Goal: Information Seeking & Learning: Find specific fact

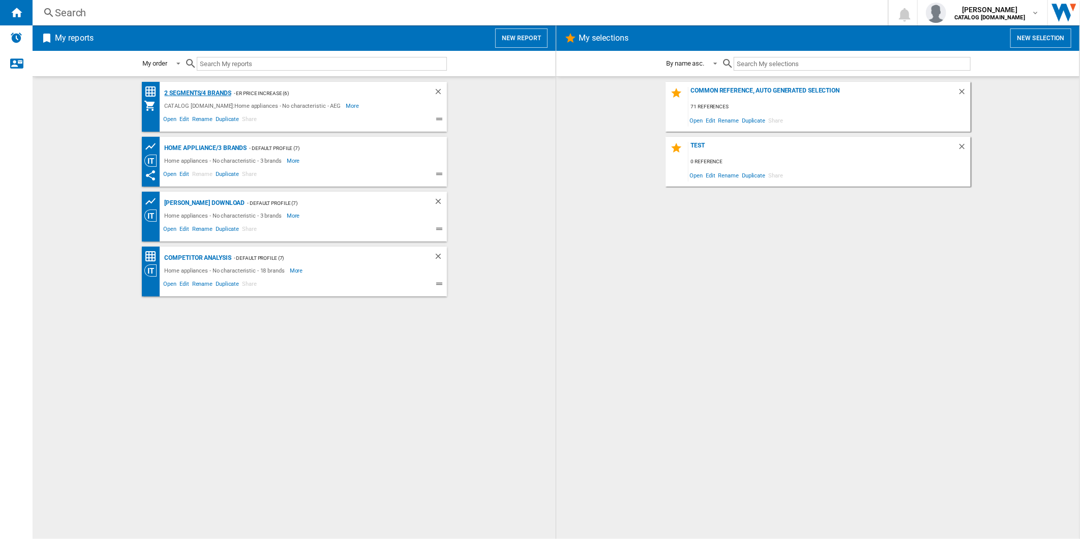
click at [223, 95] on div "2 segments/4 brands" at bounding box center [196, 93] width 69 height 13
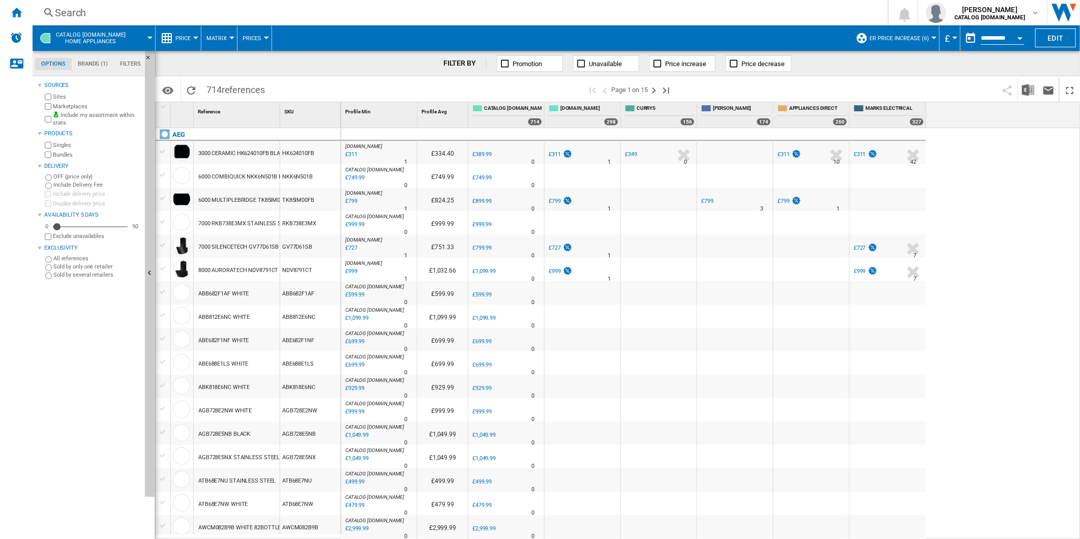
click at [997, 181] on div "AO.COM : AO -20.3 % £311 % N/A 1 AO.COM : AO £334.40 0.0 % £389.99 % N/A" at bounding box center [710, 333] width 739 height 411
click at [968, 32] on button "button" at bounding box center [971, 38] width 20 height 20
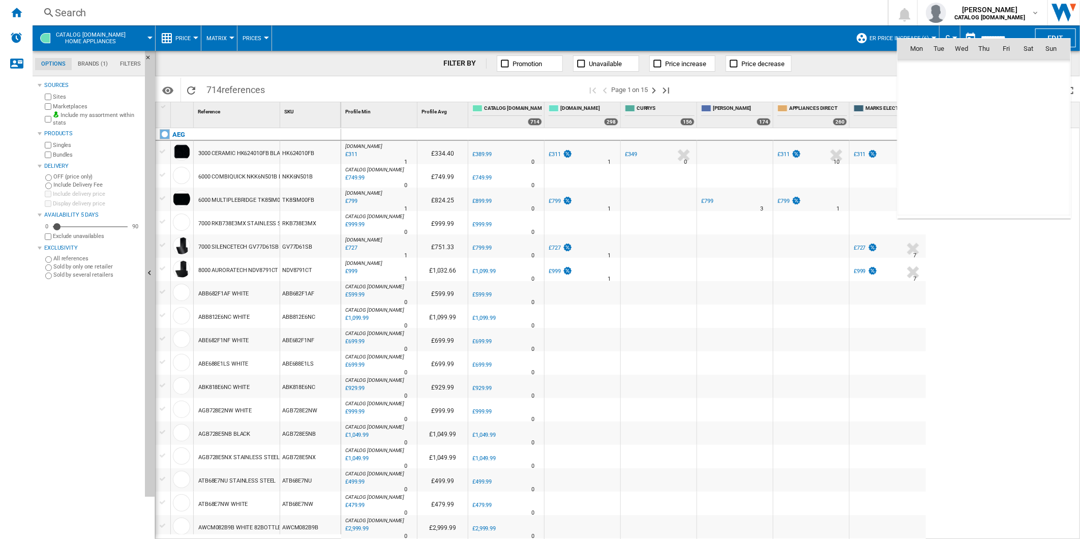
scroll to position [4851, 0]
drag, startPoint x: 1014, startPoint y: 141, endPoint x: 995, endPoint y: 163, distance: 29.1
click at [1013, 141] on span "22" at bounding box center [1006, 138] width 20 height 20
type input "**********"
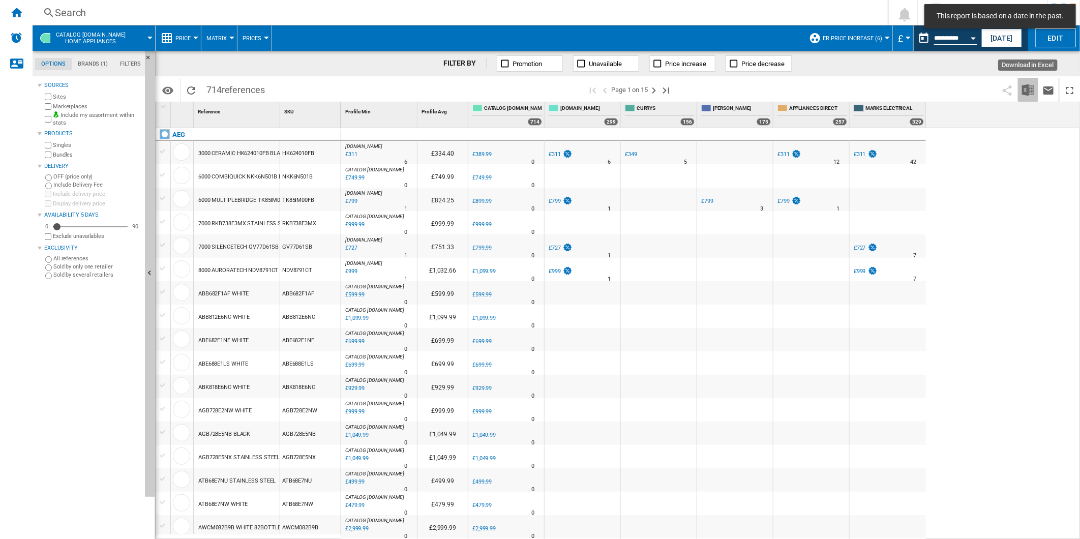
click at [1024, 84] on img "Download in Excel" at bounding box center [1028, 90] width 12 height 12
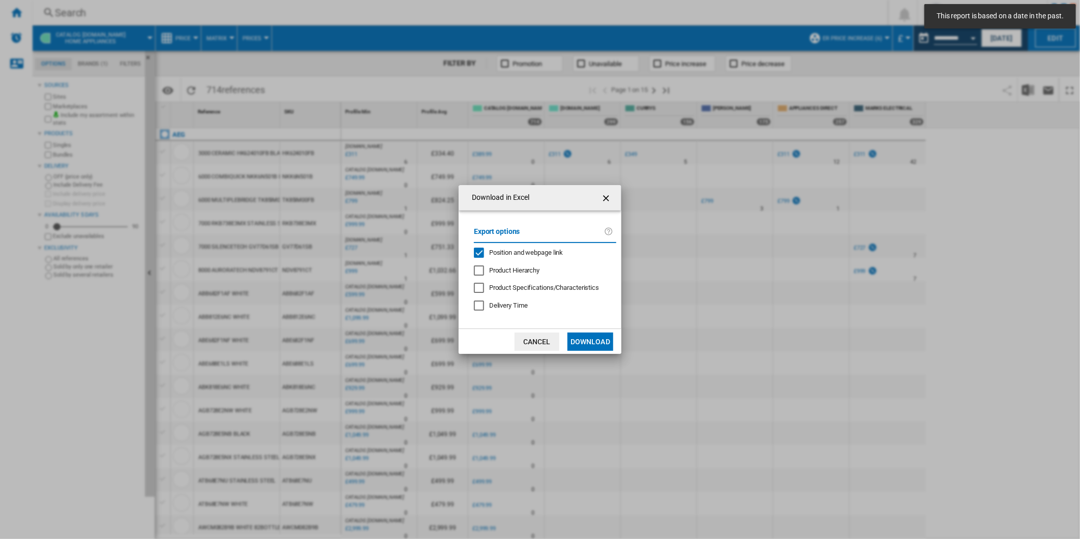
click at [525, 256] on div "Position and webpage link" at bounding box center [526, 252] width 74 height 9
click at [585, 341] on button "Download" at bounding box center [590, 342] width 46 height 18
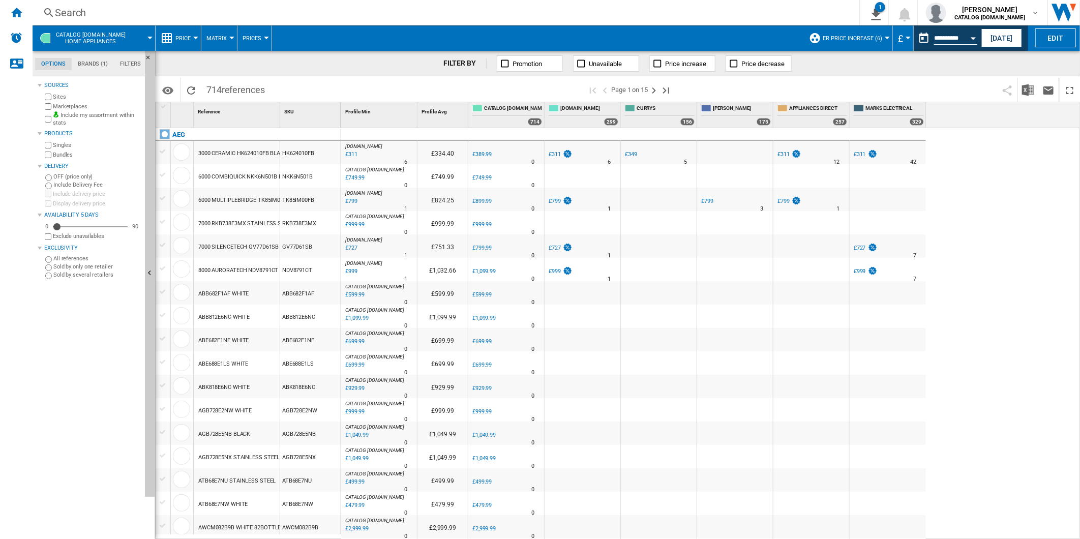
drag, startPoint x: 1034, startPoint y: 187, endPoint x: 879, endPoint y: 104, distance: 175.8
click at [1034, 187] on div "AO.COM : -20.3 % £311 % N/A 6 AO.COM : £334.40 0.0 % £389.99 % N/A" at bounding box center [710, 333] width 739 height 411
click at [873, 37] on span "ER Price Increase (6)" at bounding box center [852, 38] width 59 height 7
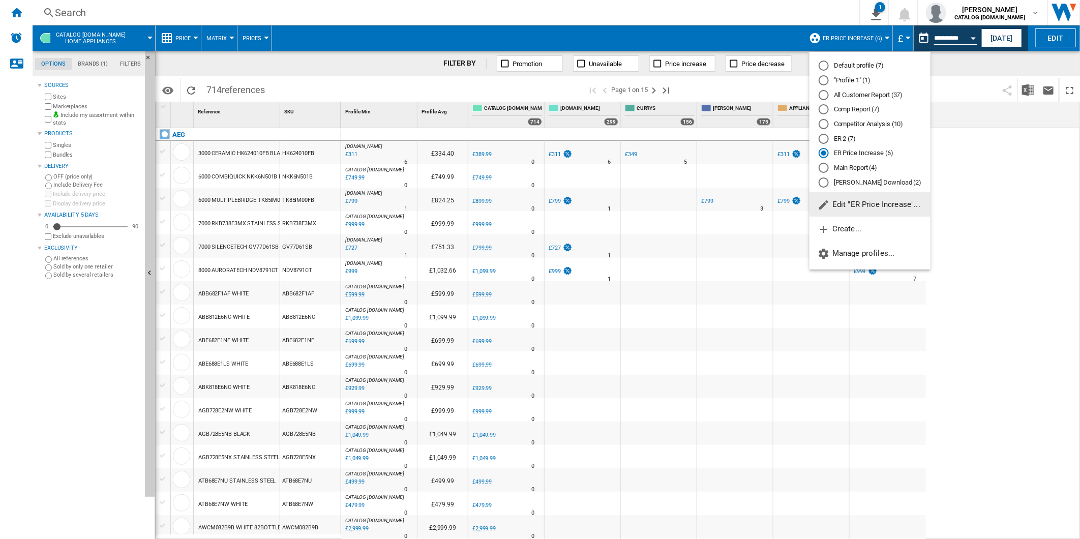
click at [819, 155] on div "ER Price Increase (6)" at bounding box center [824, 153] width 10 height 10
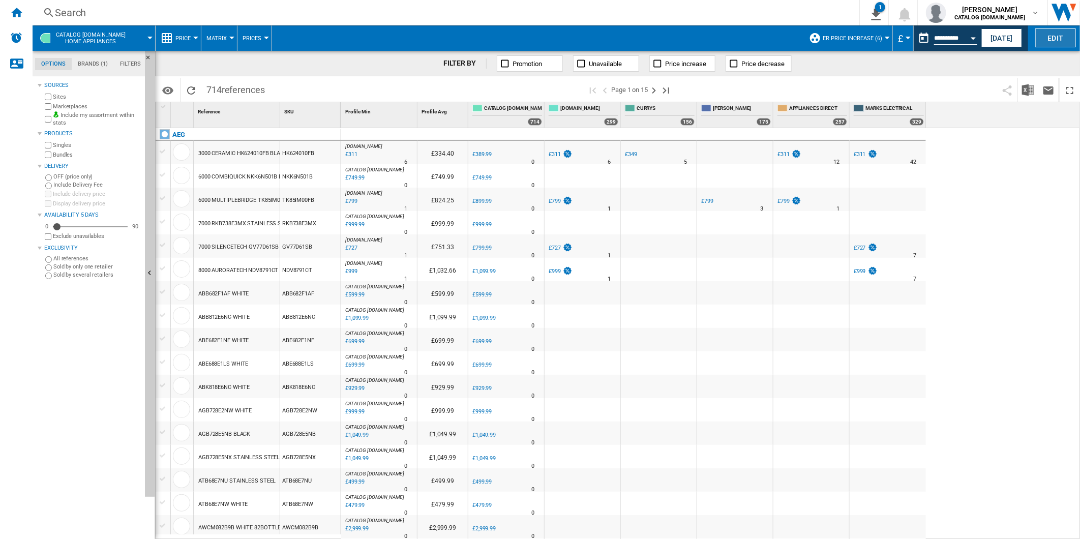
click at [1047, 41] on button "Edit" at bounding box center [1055, 37] width 41 height 19
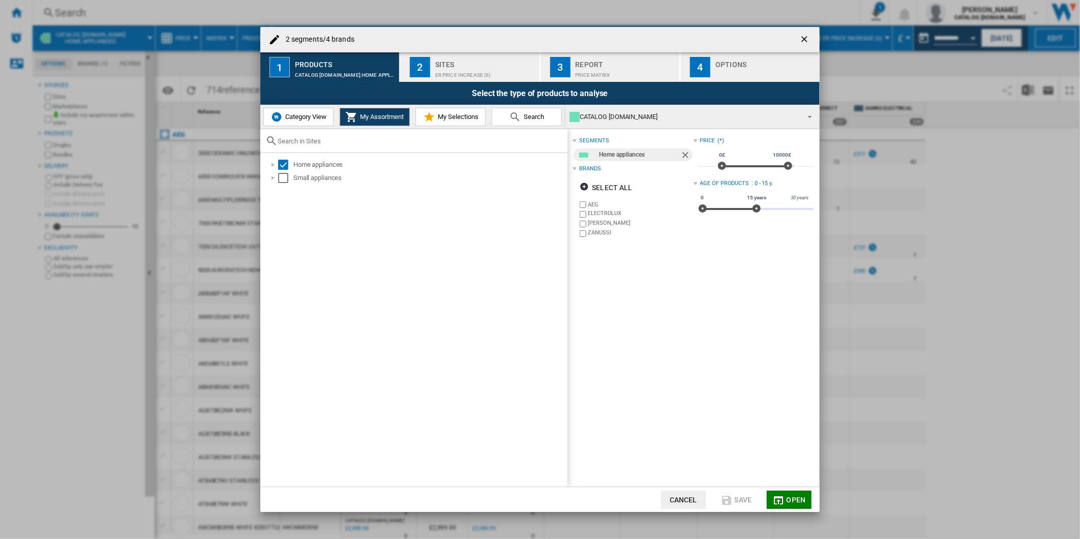
click at [804, 37] on ng-md-icon "getI18NText('BUTTONS.CLOSE_DIALOG')" at bounding box center [805, 40] width 12 height 12
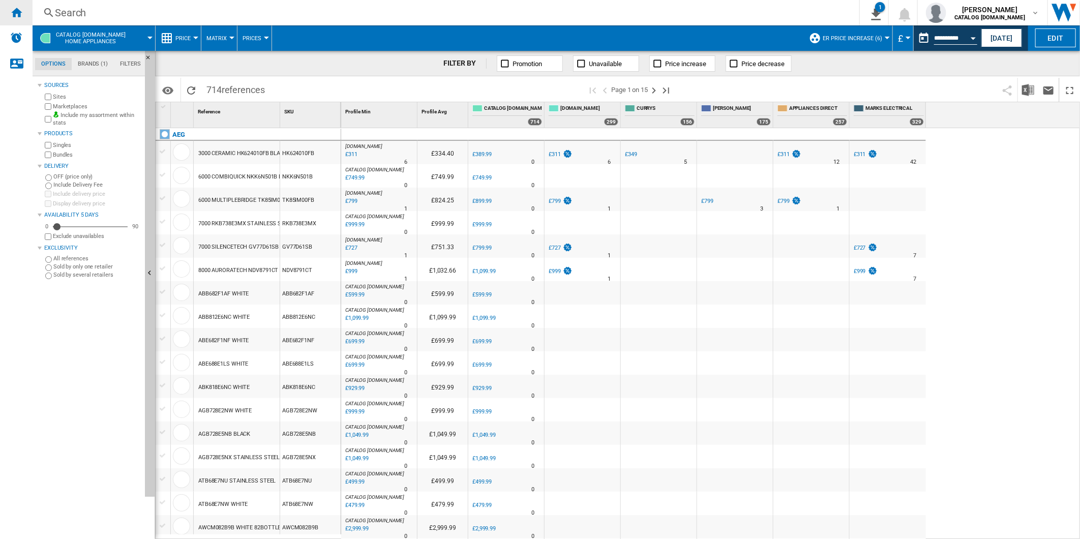
click at [21, 14] on ng-md-icon "Home" at bounding box center [16, 12] width 12 height 12
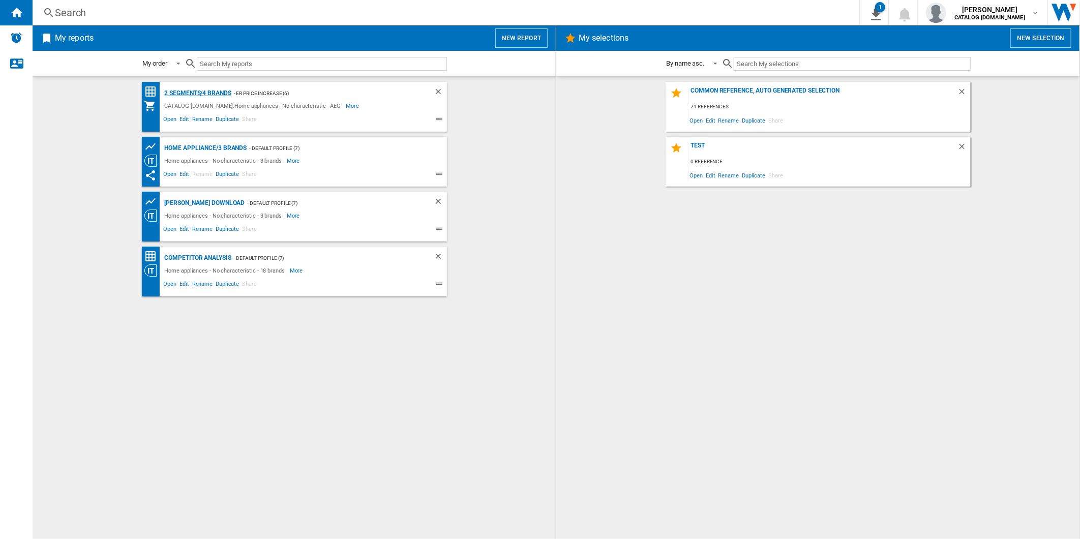
click at [198, 93] on div "2 segments/4 brands" at bounding box center [196, 93] width 69 height 13
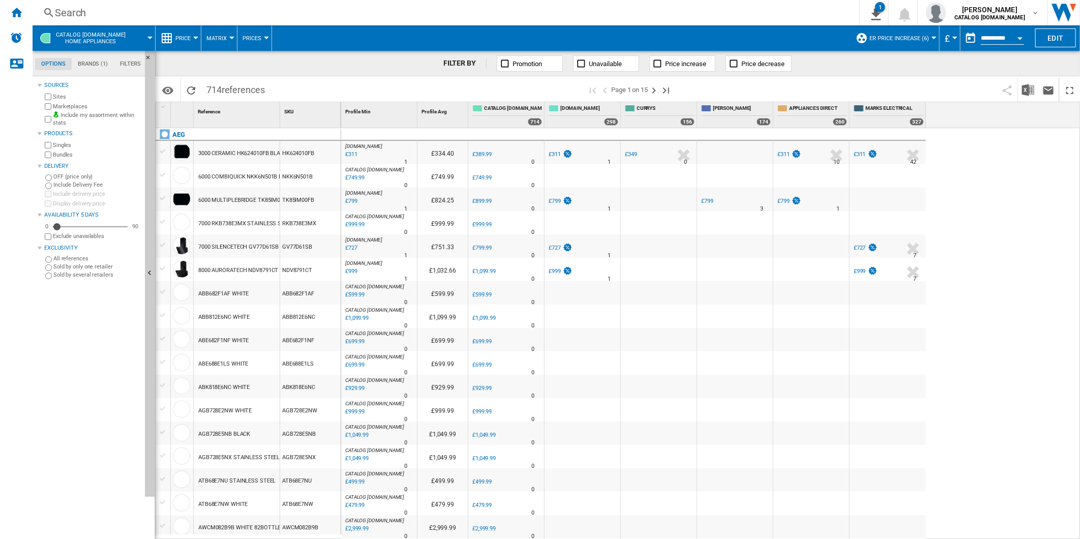
click at [906, 39] on span "ER Price Increase (6)" at bounding box center [898, 38] width 59 height 7
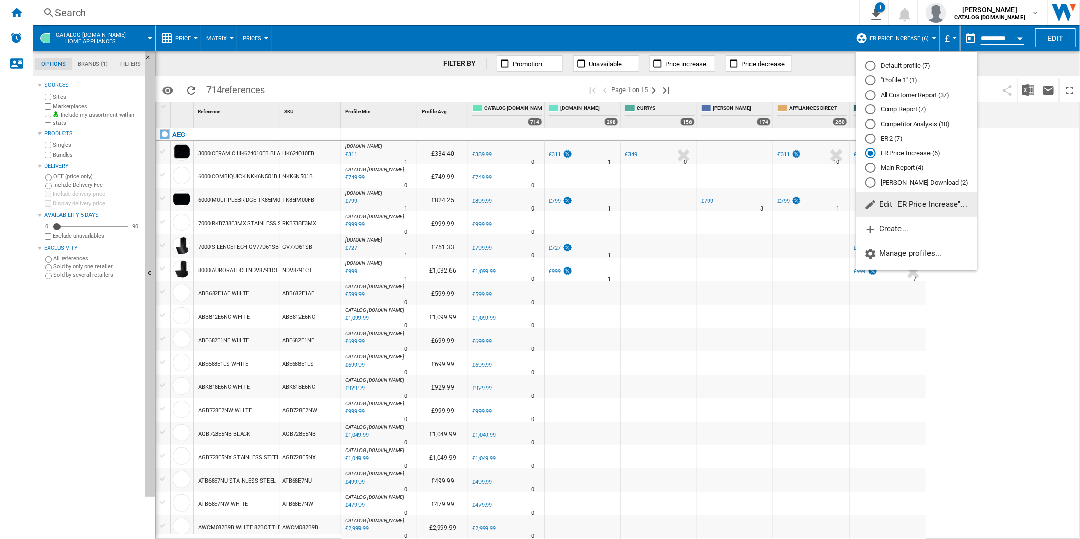
click at [868, 139] on div "ER 2 (7)" at bounding box center [870, 139] width 10 height 10
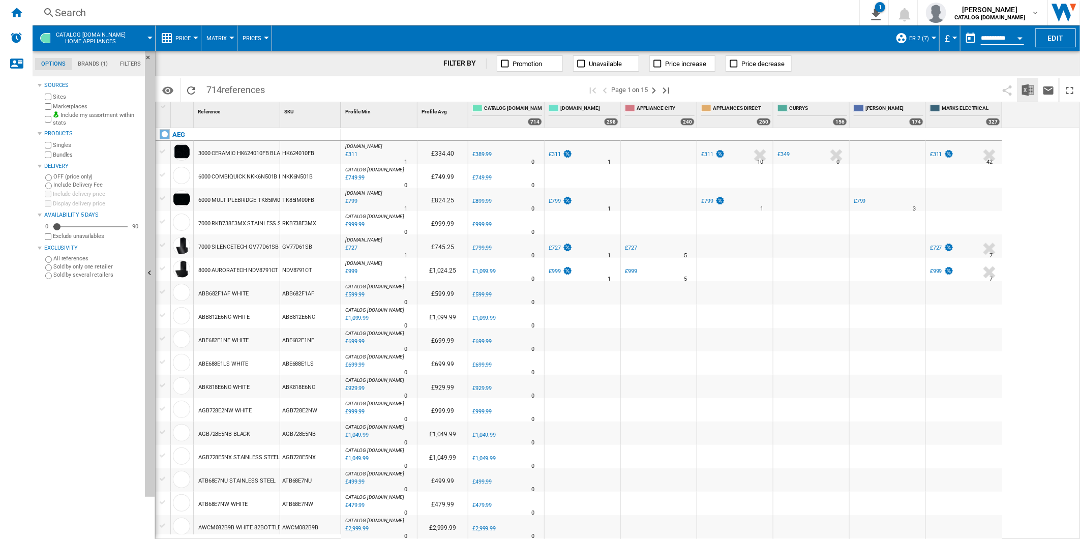
click at [1029, 87] on img "Download in Excel" at bounding box center [1028, 90] width 12 height 12
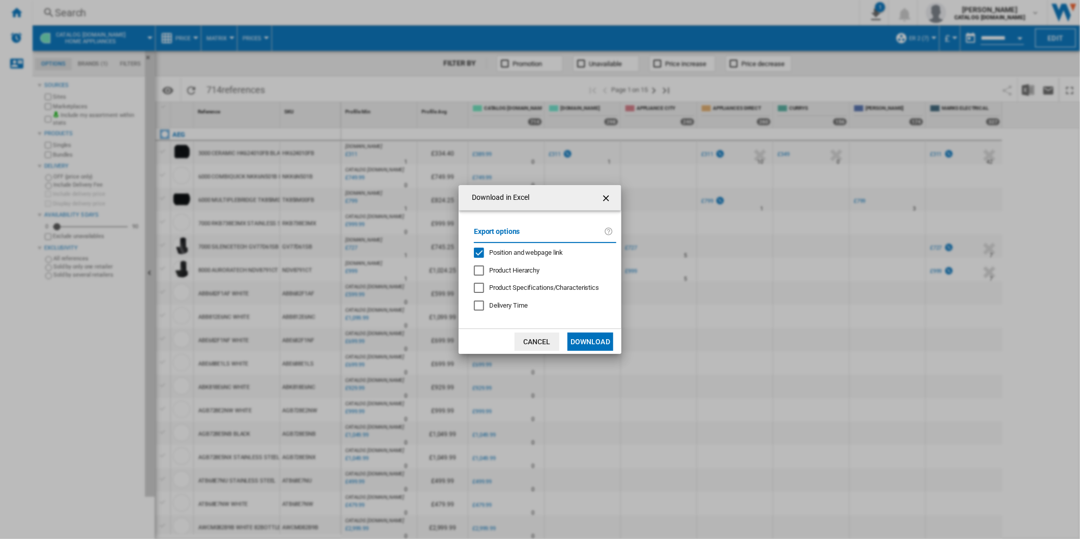
click at [499, 255] on span "Position and webpage link" at bounding box center [526, 253] width 74 height 8
click at [588, 342] on button "Download" at bounding box center [590, 342] width 46 height 18
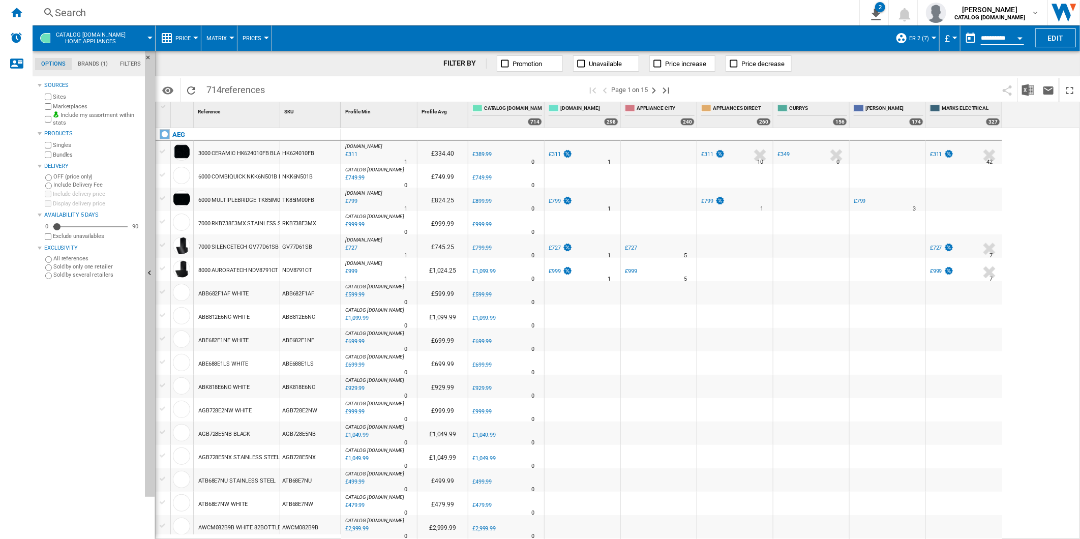
click at [1045, 175] on div "AO.COM : AO -20.3 % £311 % N/A 1 AO.COM : AO £334.40 0.0 % £389.99 % N/A" at bounding box center [710, 333] width 739 height 411
click at [961, 33] on button "button" at bounding box center [971, 38] width 20 height 20
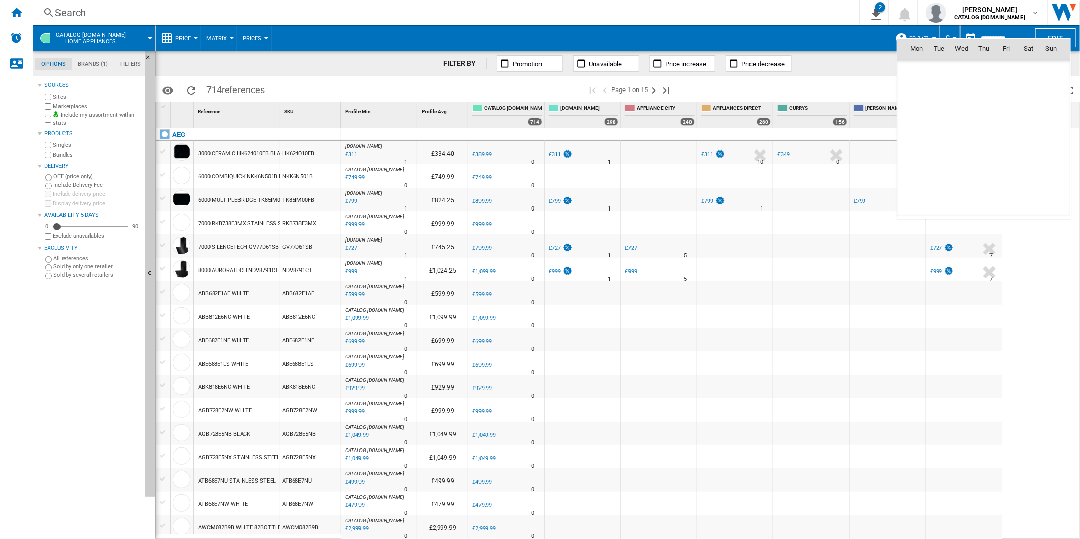
scroll to position [4851, 0]
click at [1008, 137] on span "22" at bounding box center [1006, 138] width 20 height 20
type input "**********"
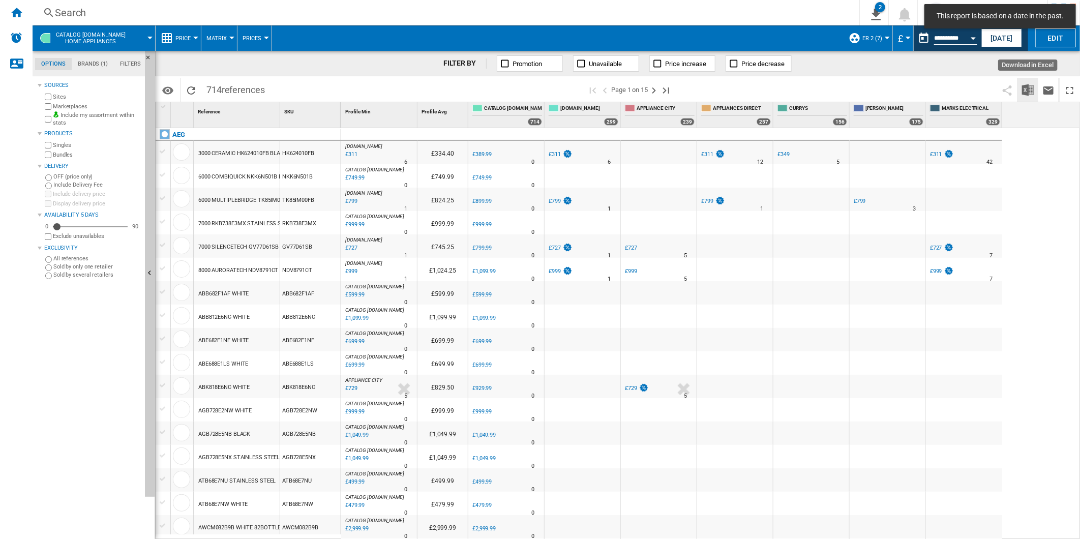
click at [1023, 85] on img "Download in Excel" at bounding box center [1028, 90] width 12 height 12
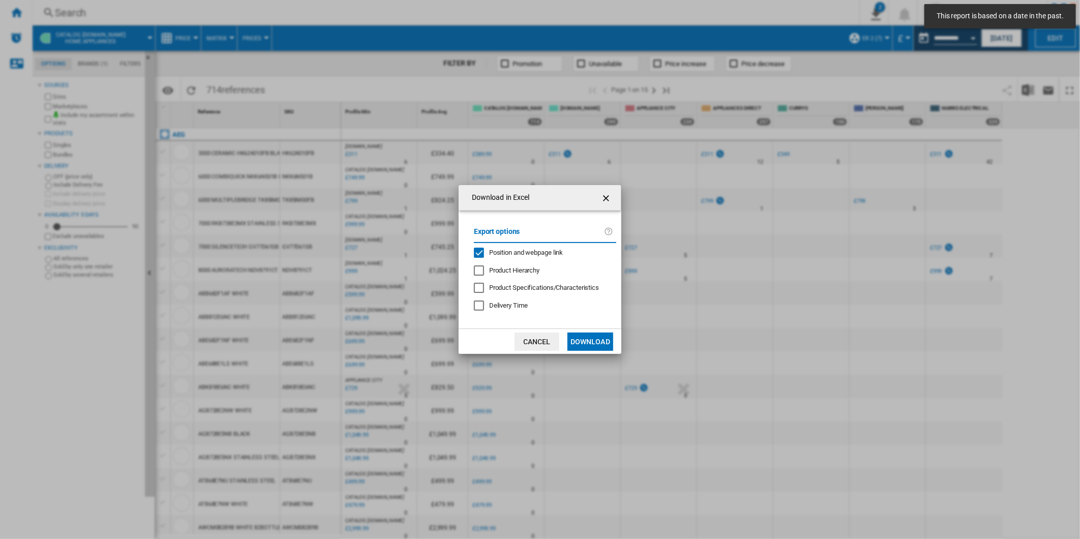
click at [511, 256] on span "Position and webpage link" at bounding box center [526, 253] width 74 height 8
click at [586, 342] on button "Download" at bounding box center [590, 342] width 46 height 18
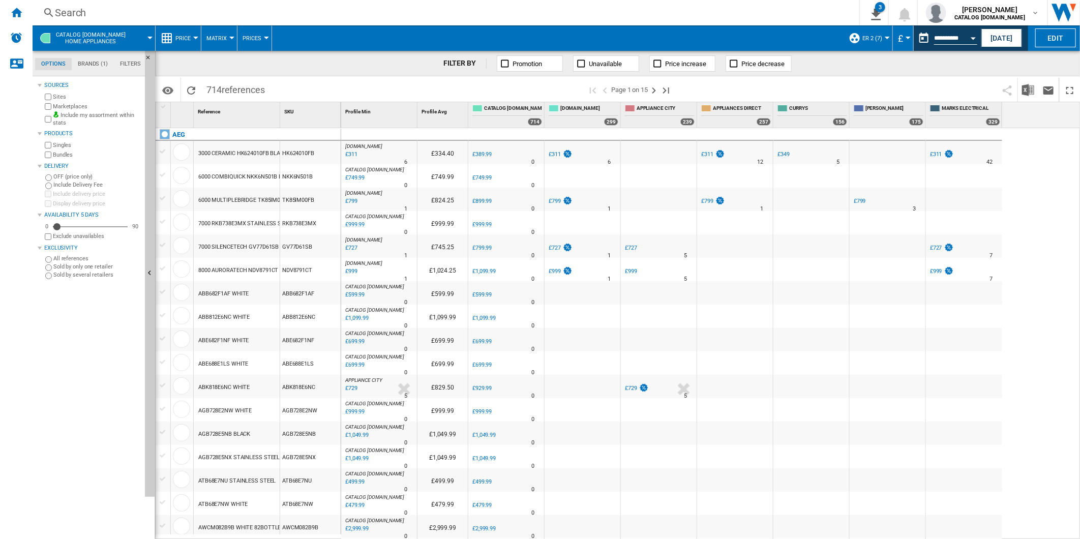
drag, startPoint x: 1034, startPoint y: 224, endPoint x: 1017, endPoint y: 174, distance: 52.7
click at [1034, 224] on div "AO.COM : -20.3 % £311 % N/A 6 AO.COM : £334.40 0.0 % £389.99 % N/A" at bounding box center [710, 333] width 739 height 411
click at [918, 35] on button "This report is based on a date in the past." at bounding box center [924, 38] width 20 height 20
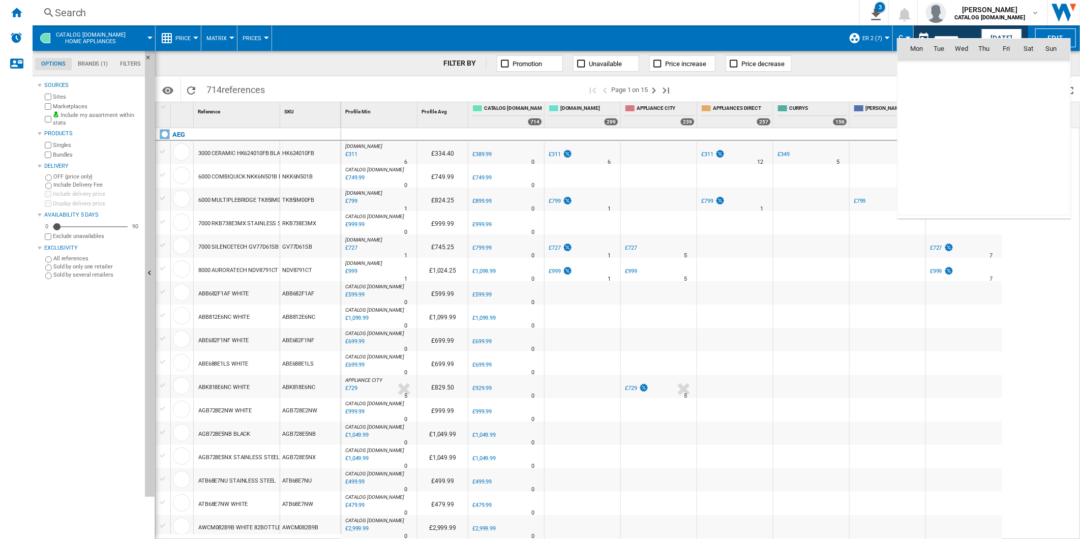
scroll to position [4851, 0]
click at [1029, 134] on span "23" at bounding box center [1028, 138] width 20 height 20
type input "**********"
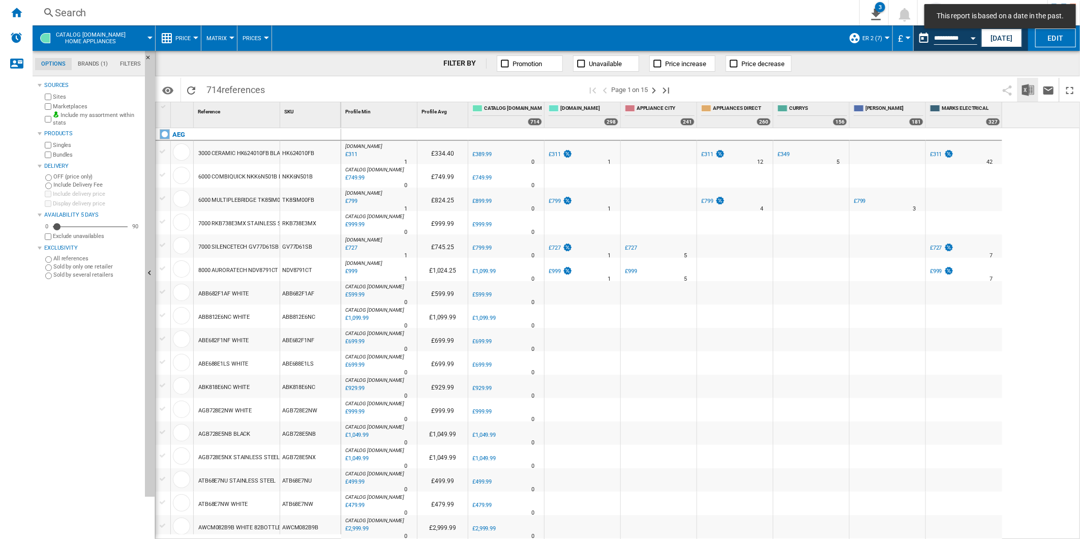
click at [1019, 89] on button "Download in Excel" at bounding box center [1028, 90] width 20 height 24
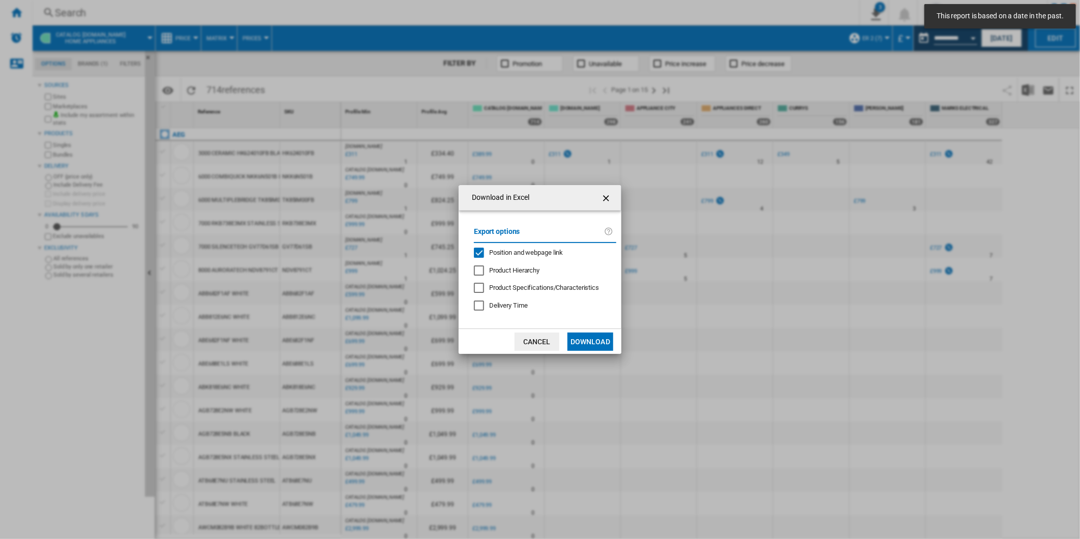
click at [534, 252] on span "Position and webpage link" at bounding box center [526, 253] width 74 height 8
click at [591, 346] on button "Download" at bounding box center [590, 342] width 46 height 18
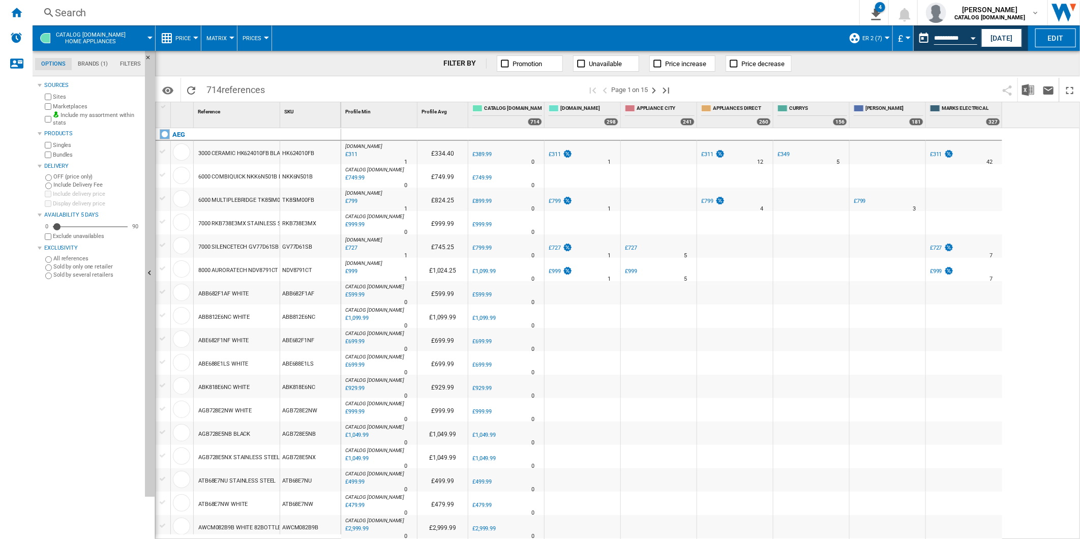
click at [1034, 226] on div "AO.COM : -20.3 % £311 % N/A 1 AO.COM : £334.40 0.0 % £389.99 % N/A" at bounding box center [710, 333] width 739 height 411
click at [923, 32] on button "This report is based on a date in the past." at bounding box center [924, 38] width 20 height 20
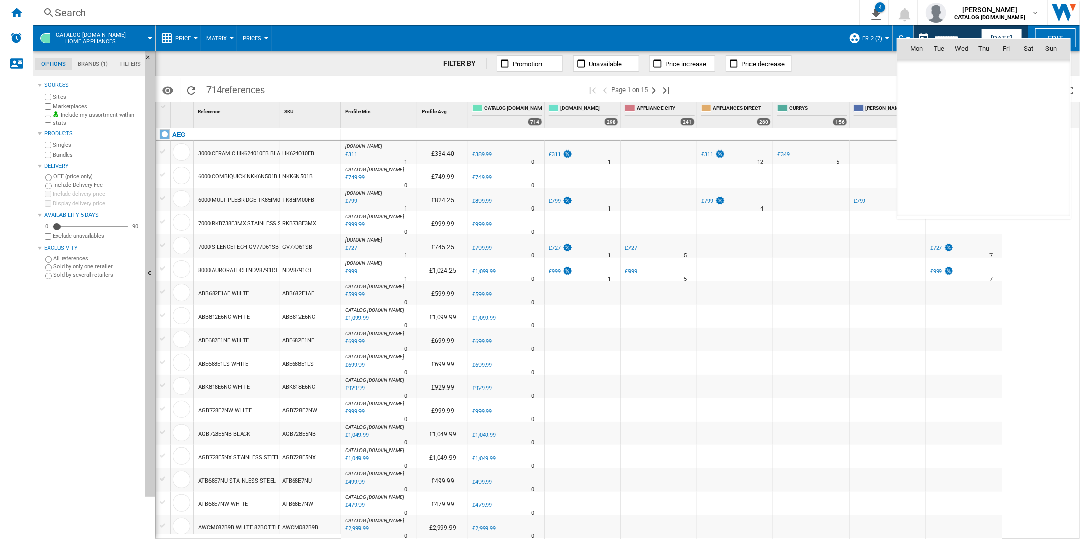
scroll to position [4851, 0]
click at [1051, 135] on span "24" at bounding box center [1051, 138] width 20 height 20
type input "**********"
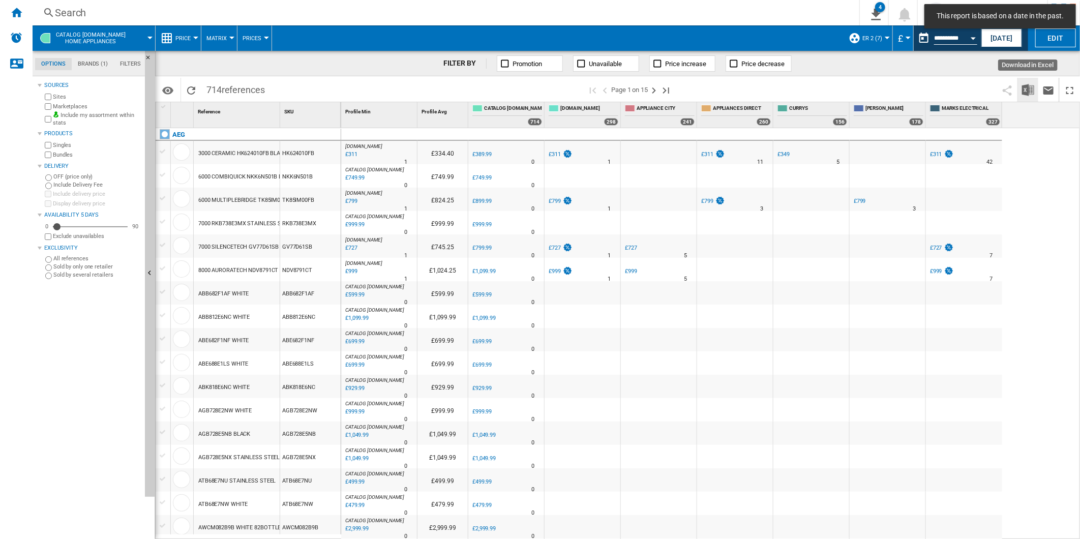
click at [1021, 89] on button "Download in Excel" at bounding box center [1028, 90] width 20 height 24
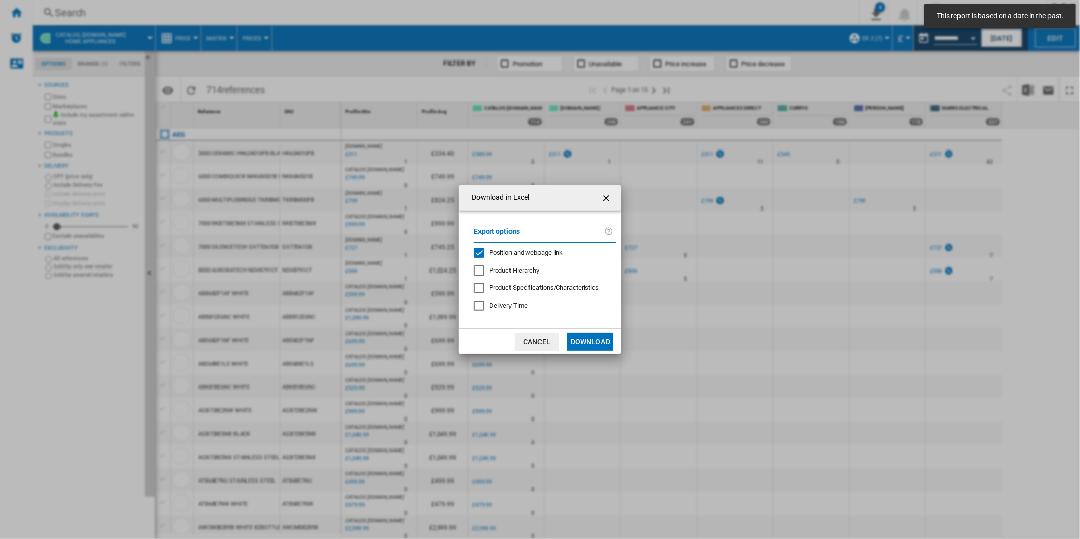
click at [525, 252] on span "Position and webpage link" at bounding box center [526, 253] width 74 height 8
click at [584, 337] on button "Download" at bounding box center [590, 342] width 46 height 18
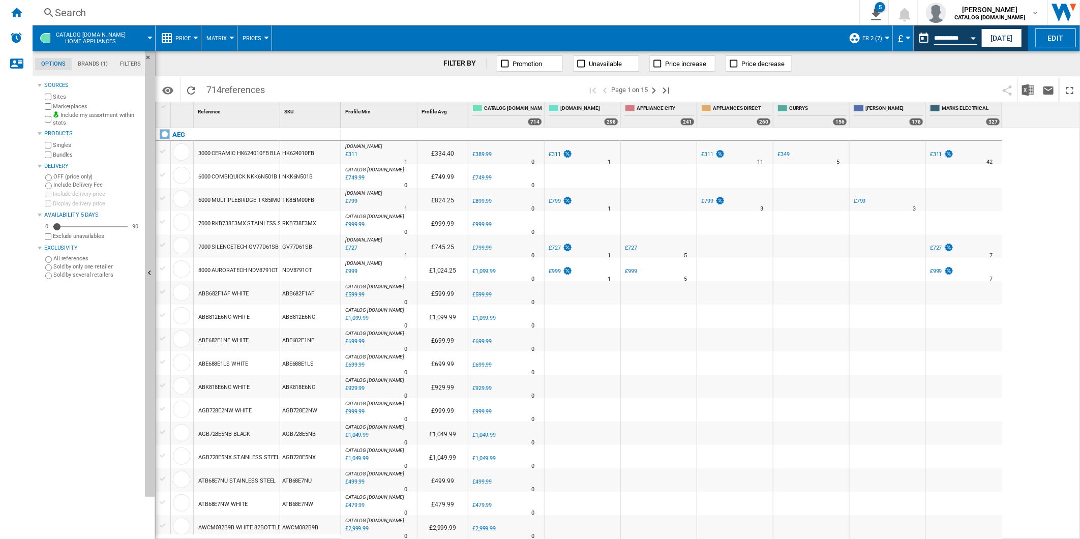
click at [875, 39] on span "ER 2 (7)" at bounding box center [872, 38] width 20 height 7
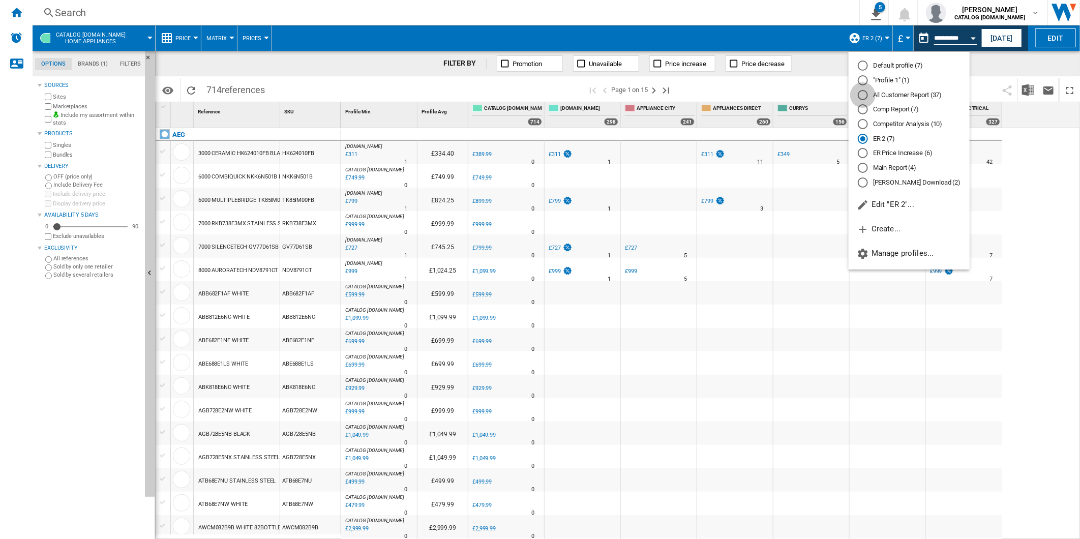
click at [860, 97] on div "All Customer Report (37)" at bounding box center [863, 95] width 10 height 10
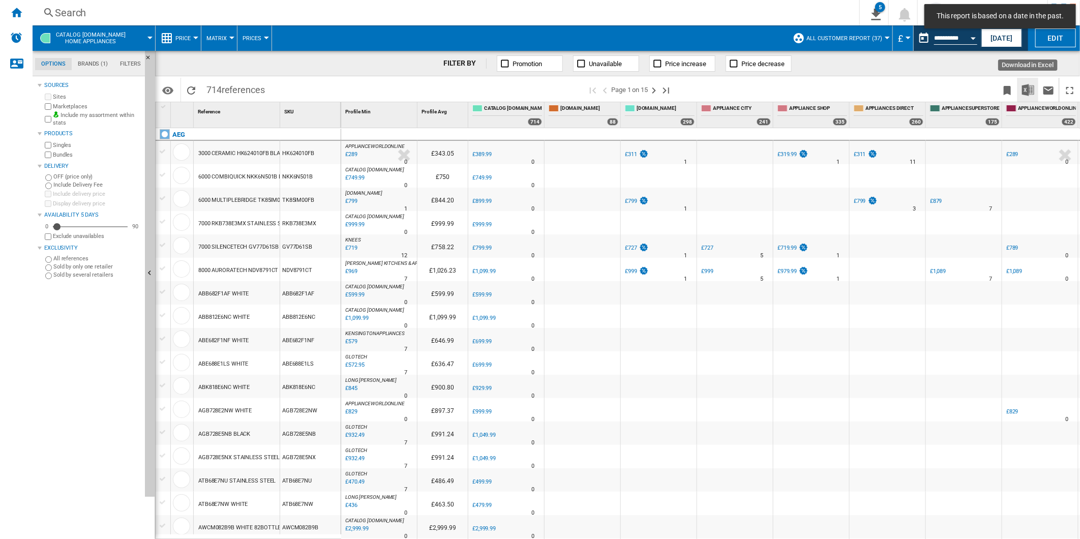
click at [1026, 89] on img "Download in Excel" at bounding box center [1028, 90] width 12 height 12
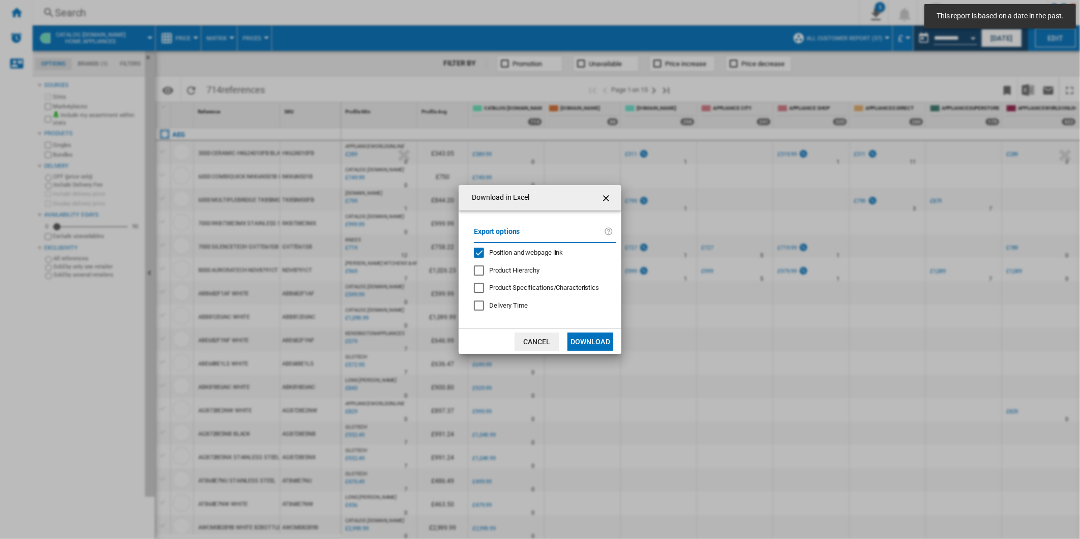
click at [550, 252] on span "Position and webpage link" at bounding box center [526, 253] width 74 height 8
click at [592, 348] on button "Download" at bounding box center [590, 342] width 46 height 18
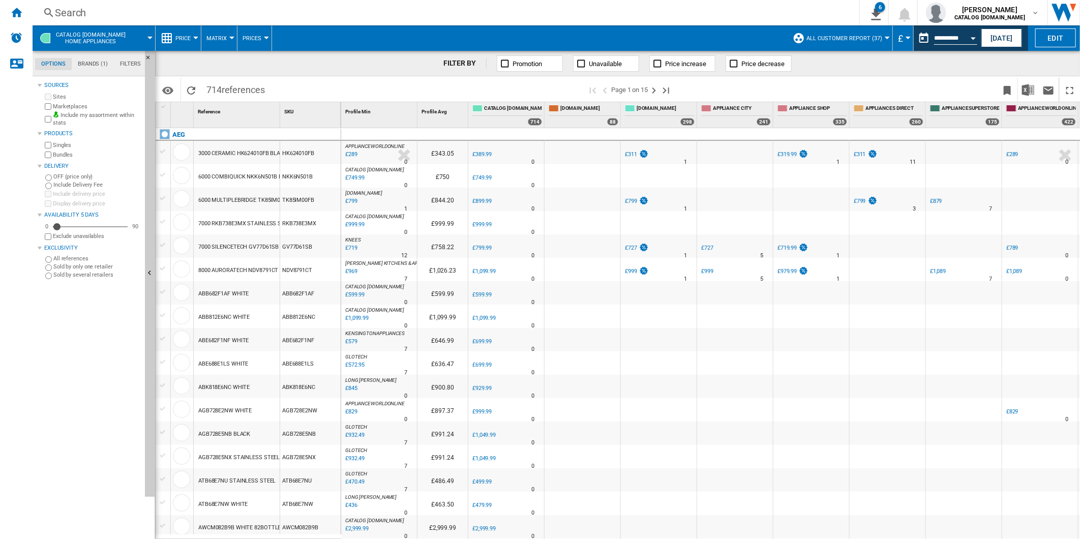
drag, startPoint x: 749, startPoint y: 86, endPoint x: 807, endPoint y: 74, distance: 59.7
click at [749, 86] on span at bounding box center [838, 90] width 317 height 24
click at [922, 43] on button "This report is based on a date in the past." at bounding box center [924, 38] width 20 height 20
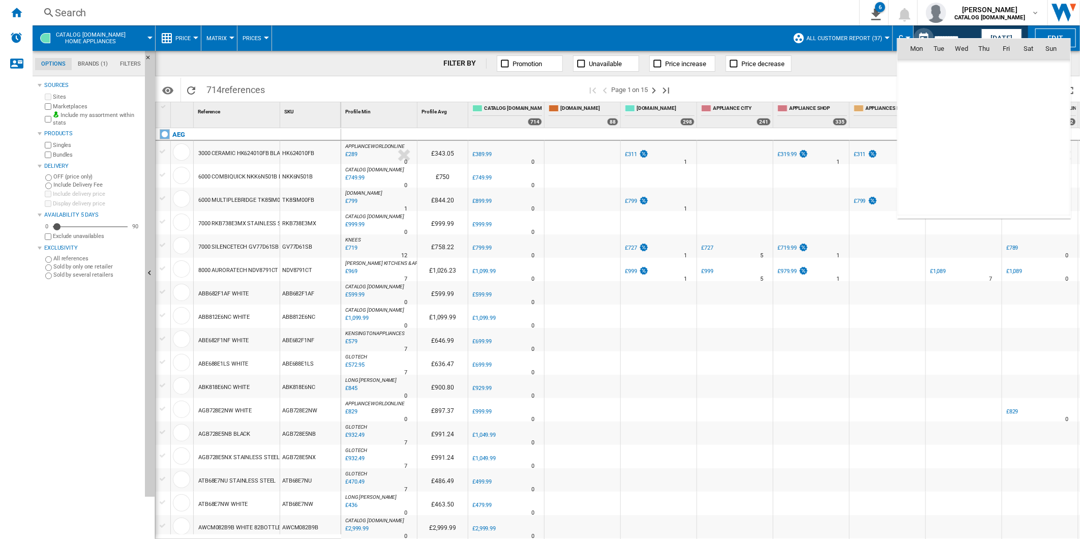
scroll to position [4851, 0]
click at [1026, 139] on span "23" at bounding box center [1028, 138] width 20 height 20
type input "**********"
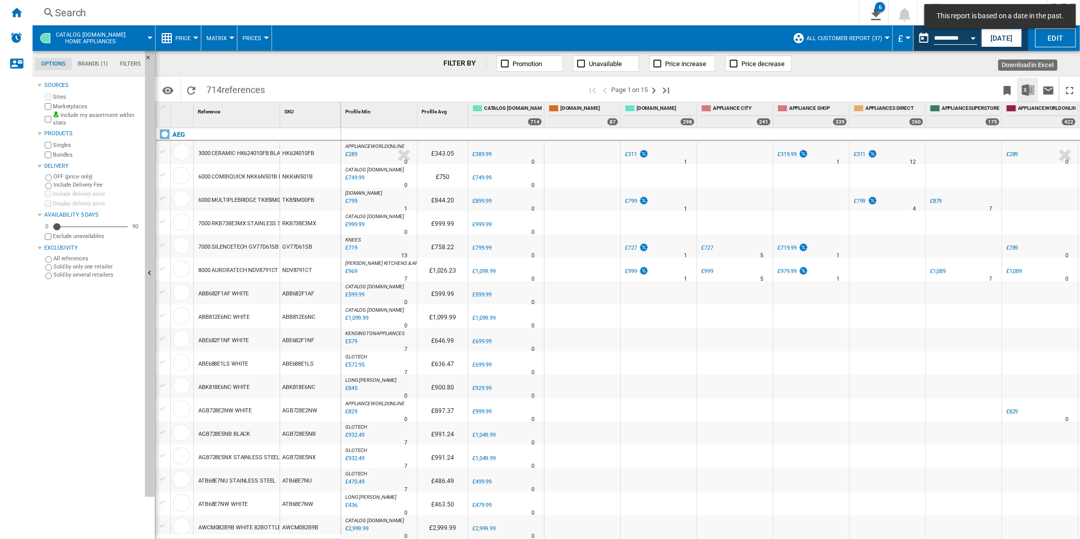
click at [1029, 90] on img "Download in Excel" at bounding box center [1028, 90] width 12 height 12
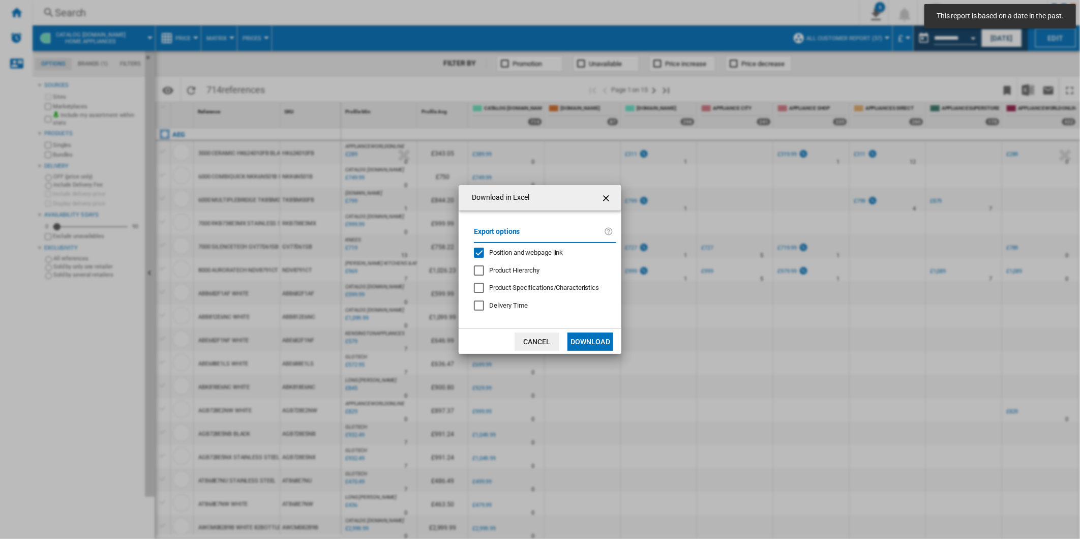
click at [513, 245] on div "Export options Position and webpage link Product Hierarchy Product Specificatio…" at bounding box center [545, 270] width 153 height 98
click at [509, 251] on span "Position and webpage link" at bounding box center [526, 253] width 74 height 8
click at [604, 339] on button "Download" at bounding box center [590, 342] width 46 height 18
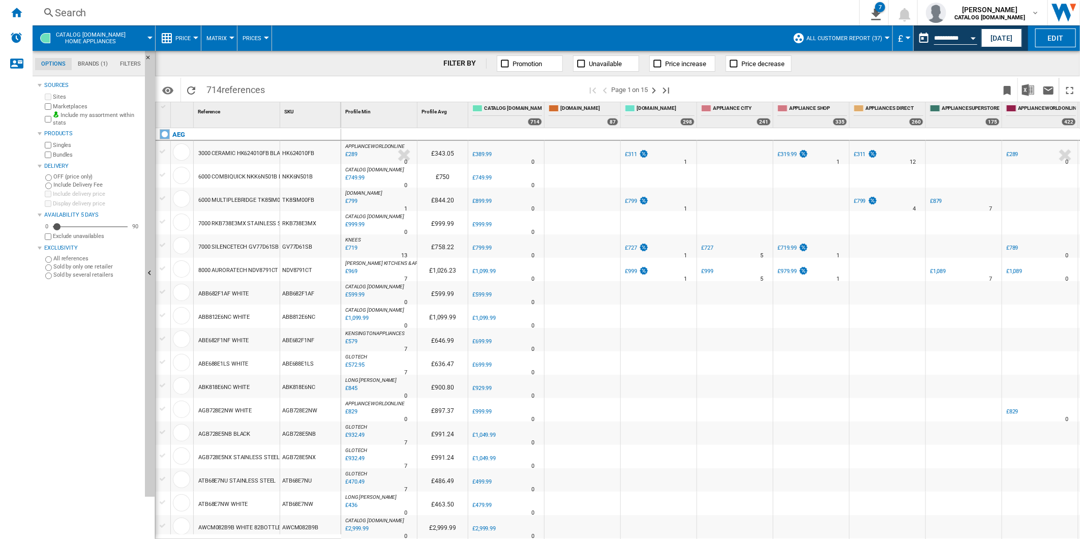
click at [748, 83] on span at bounding box center [838, 90] width 317 height 24
click at [916, 37] on button "This report is based on a date in the past." at bounding box center [924, 38] width 20 height 20
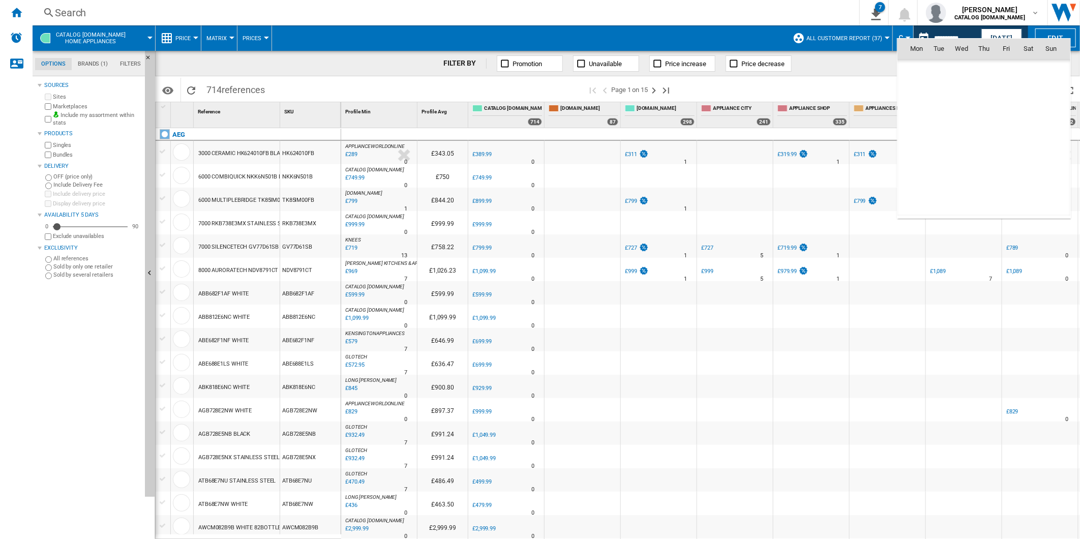
scroll to position [4851, 0]
click at [1055, 135] on span "24" at bounding box center [1051, 138] width 20 height 20
type input "**********"
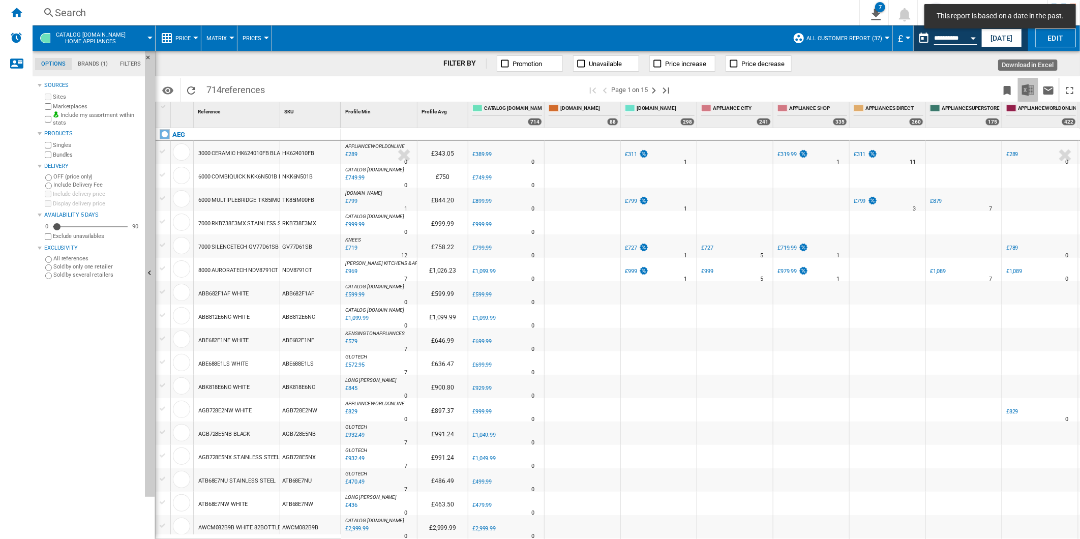
click at [1025, 94] on img "Download in Excel" at bounding box center [1028, 90] width 12 height 12
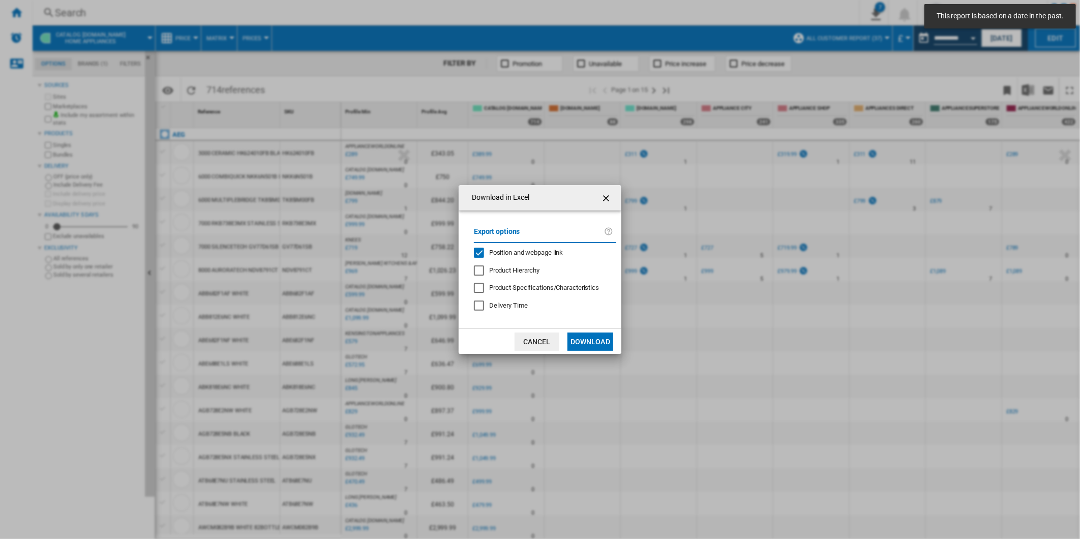
click at [505, 251] on span "Position and webpage link" at bounding box center [526, 253] width 74 height 8
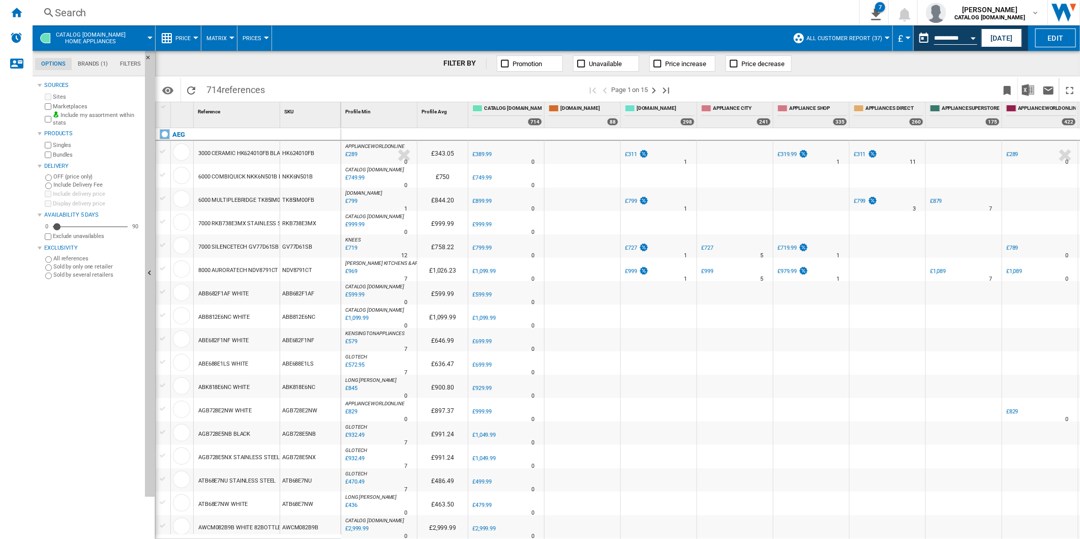
click at [497, 90] on span at bounding box center [428, 90] width 317 height 24
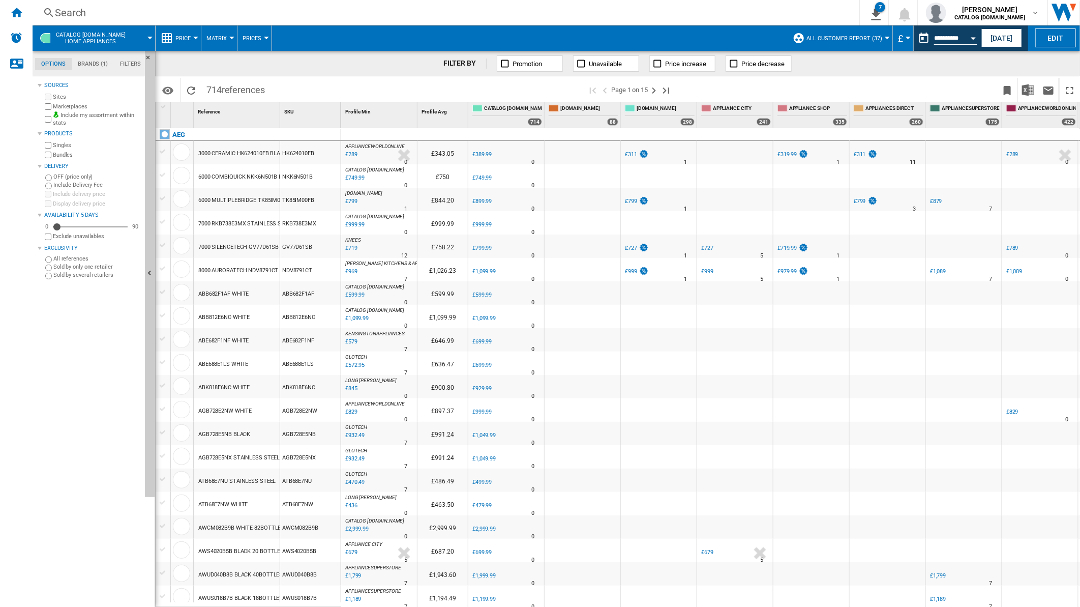
click at [455, 12] on div "Search" at bounding box center [444, 13] width 778 height 14
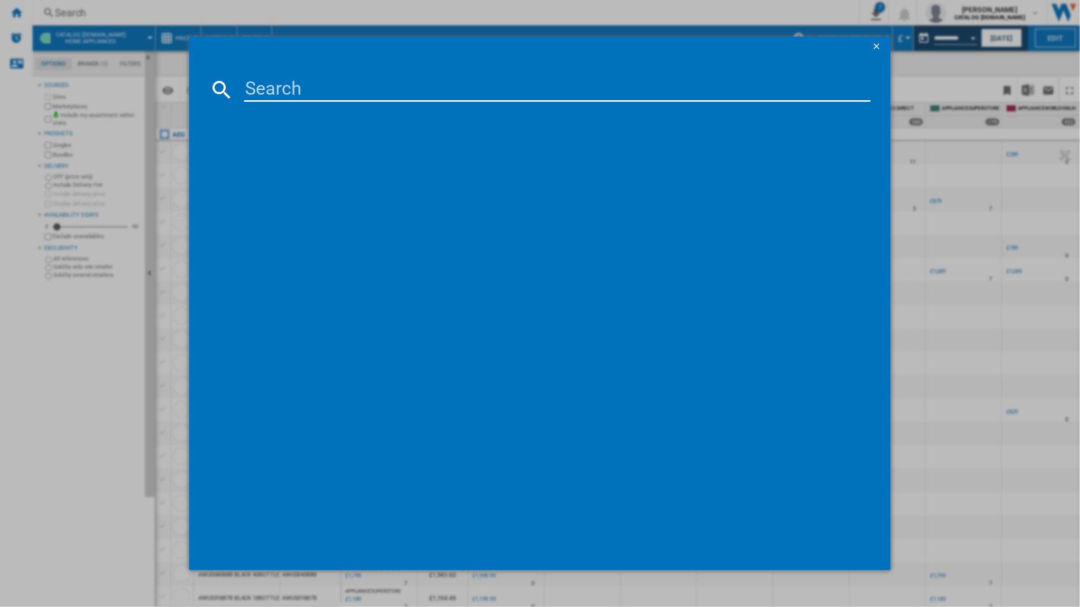
click at [391, 93] on input at bounding box center [557, 89] width 627 height 24
paste input "TO84IB00FB"
type input "TO84IB00FB"
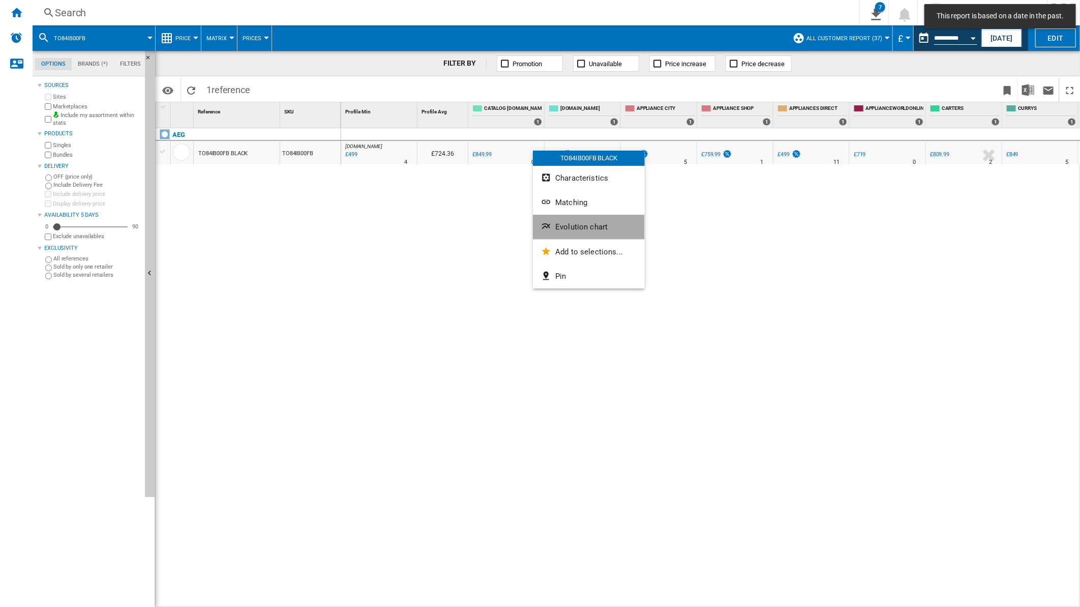
click at [575, 220] on button "Evolution chart" at bounding box center [589, 227] width 112 height 24
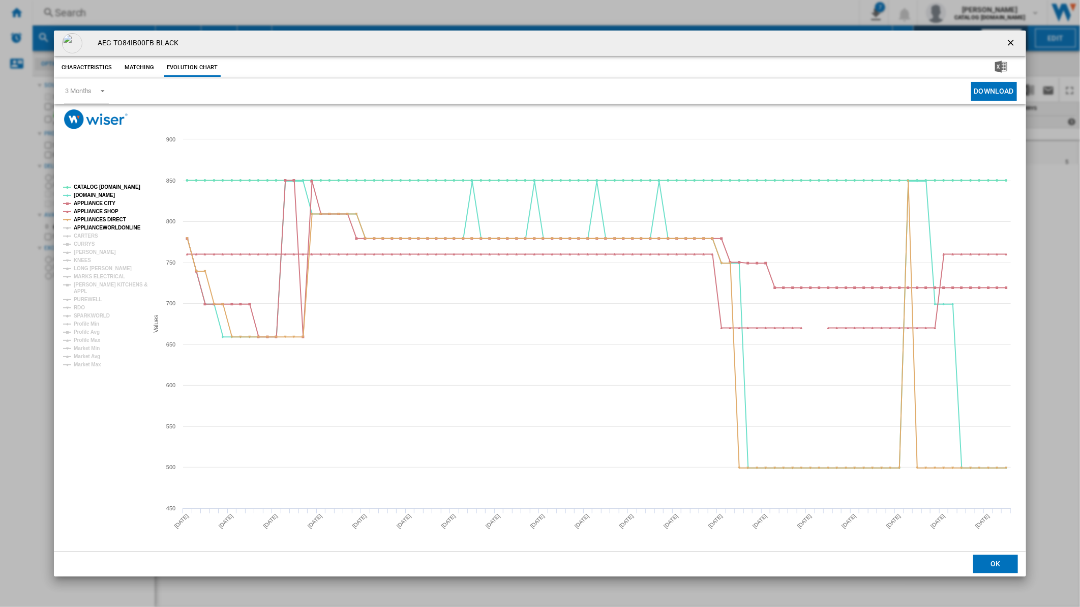
click at [80, 226] on tspan "APPLIANCEWORLDONLINE" at bounding box center [107, 228] width 67 height 6
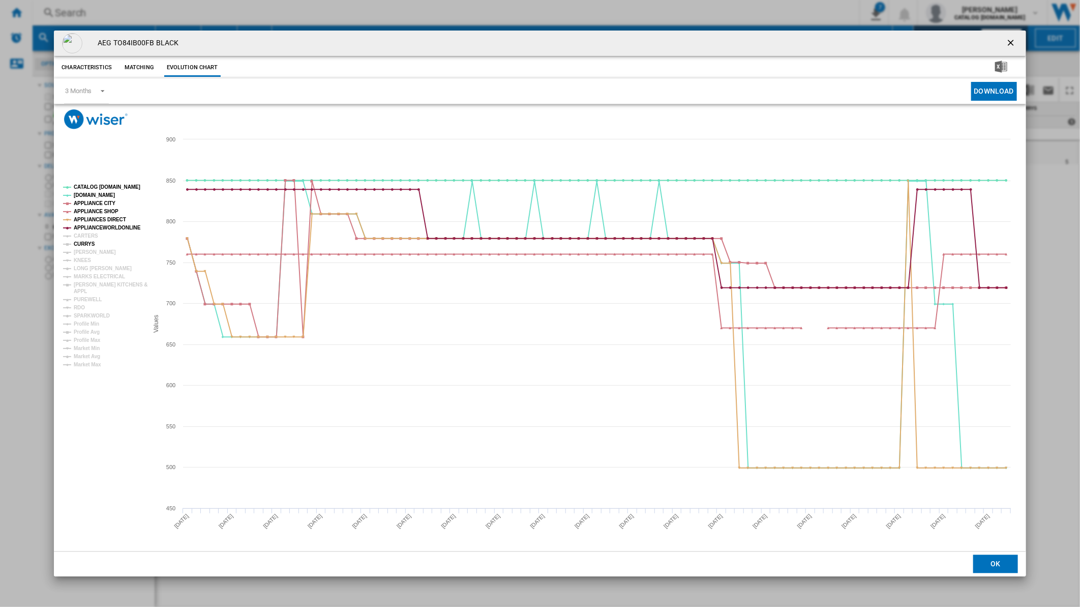
drag, startPoint x: 81, startPoint y: 236, endPoint x: 81, endPoint y: 242, distance: 5.6
click at [81, 242] on g "CATALOG [DOMAIN_NAME] [DOMAIN_NAME] APPLIANCE CITY APPLIANCE SHOP APPLIANCES DI…" at bounding box center [105, 275] width 84 height 183
click at [83, 237] on g "CATALOG [DOMAIN_NAME] [DOMAIN_NAME] APPLIANCE CITY APPLIANCE SHOP APPLIANCES DI…" at bounding box center [105, 275] width 84 height 183
click at [83, 237] on tspan "CARTERS" at bounding box center [86, 236] width 24 height 6
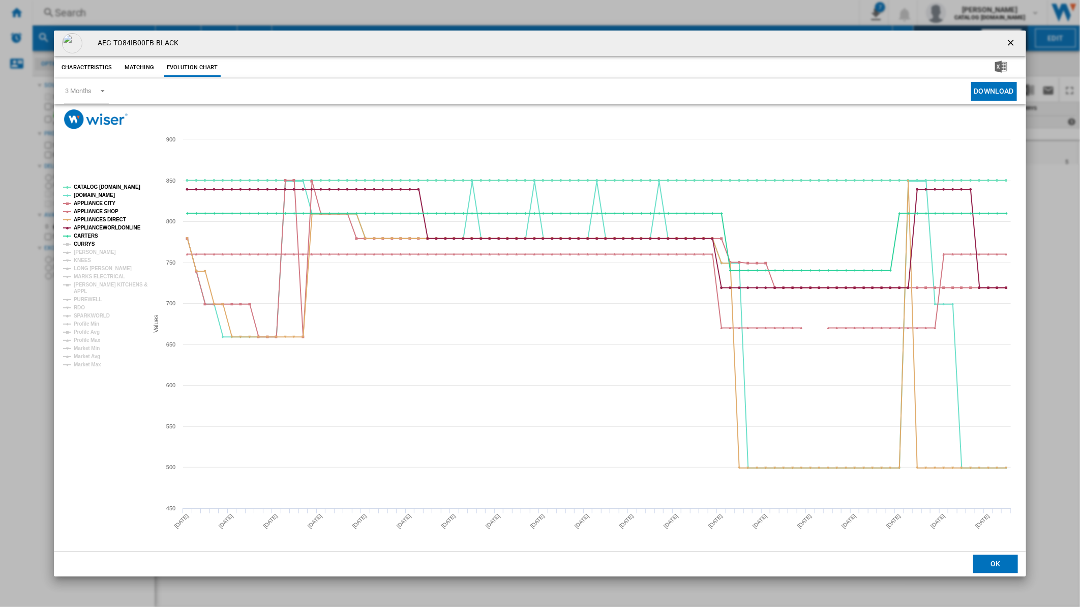
click at [82, 243] on tspan "CURRYS" at bounding box center [84, 244] width 21 height 6
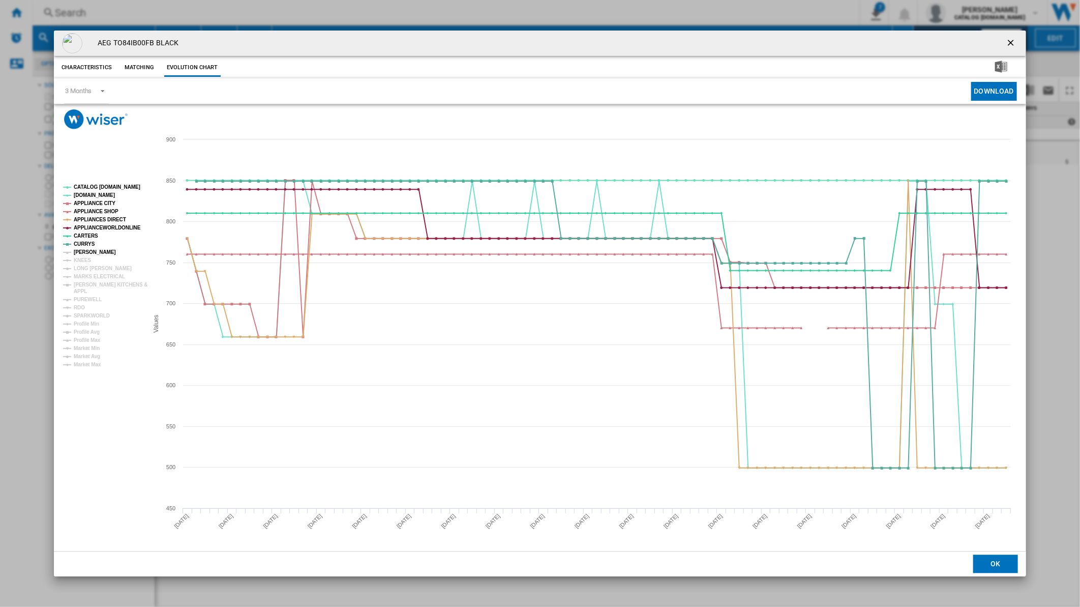
click at [84, 250] on tspan "[PERSON_NAME]" at bounding box center [95, 252] width 42 height 6
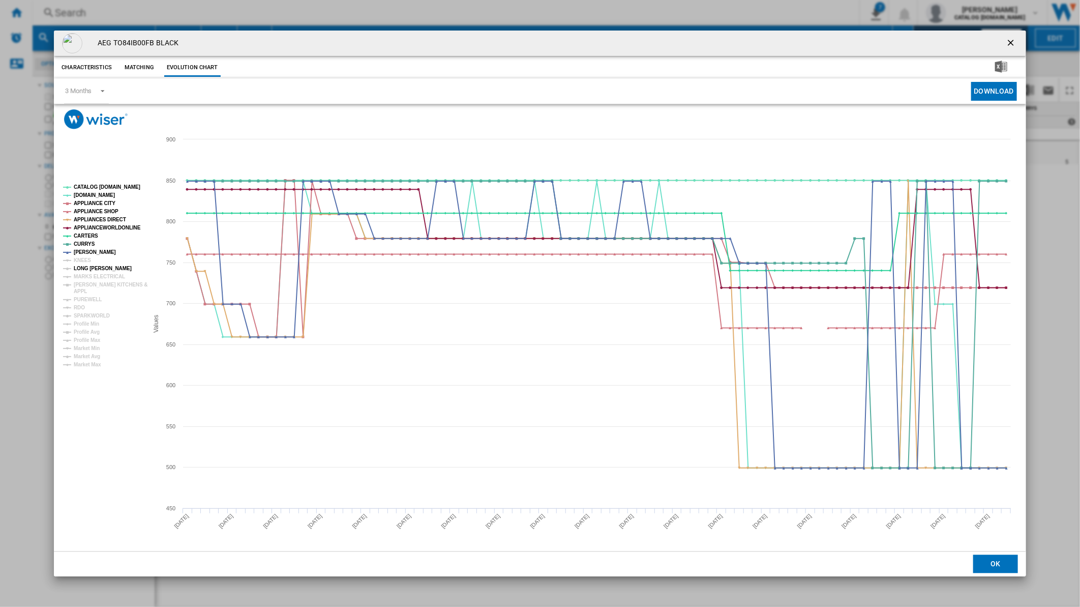
drag, startPoint x: 83, startPoint y: 258, endPoint x: 87, endPoint y: 267, distance: 10.3
click at [87, 267] on g "CATALOG [DOMAIN_NAME] [DOMAIN_NAME] APPLIANCE CITY APPLIANCE SHOP APPLIANCES DI…" at bounding box center [105, 275] width 84 height 183
click at [87, 267] on tspan "LONG [PERSON_NAME]" at bounding box center [103, 268] width 58 height 6
click at [78, 259] on tspan "KNEES" at bounding box center [82, 260] width 17 height 6
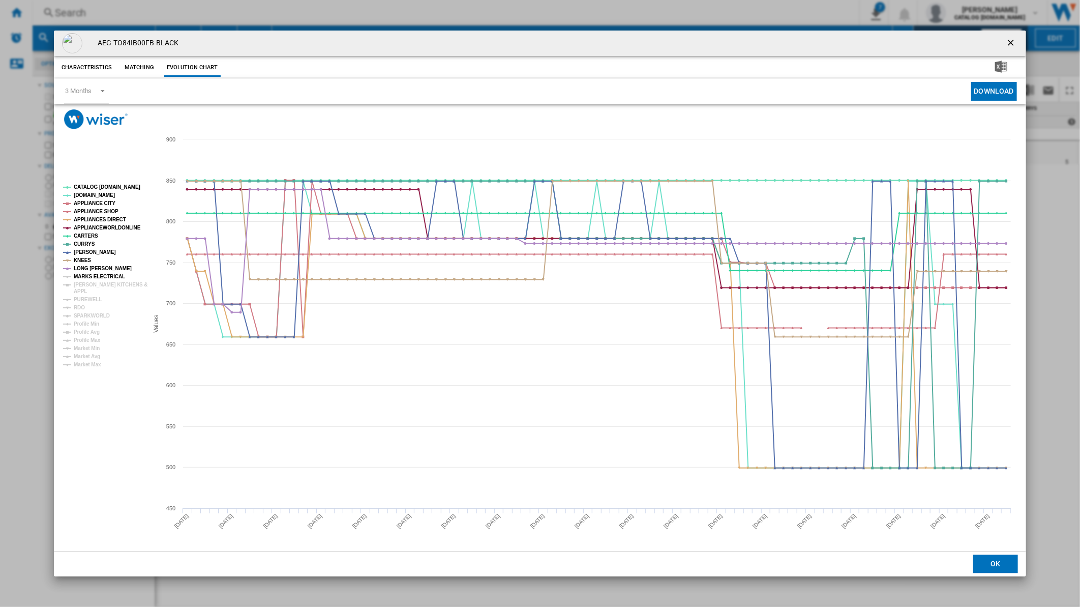
drag, startPoint x: 88, startPoint y: 273, endPoint x: 87, endPoint y: 283, distance: 10.2
click at [87, 283] on g "CATALOG [DOMAIN_NAME] [DOMAIN_NAME] APPLIANCE CITY APPLIANCE SHOP APPLIANCES DI…" at bounding box center [105, 275] width 84 height 183
click at [87, 283] on tspan "[PERSON_NAME] KITCHENS &" at bounding box center [111, 285] width 74 height 6
click at [86, 274] on tspan "MARKS ELECTRICAL" at bounding box center [99, 277] width 51 height 6
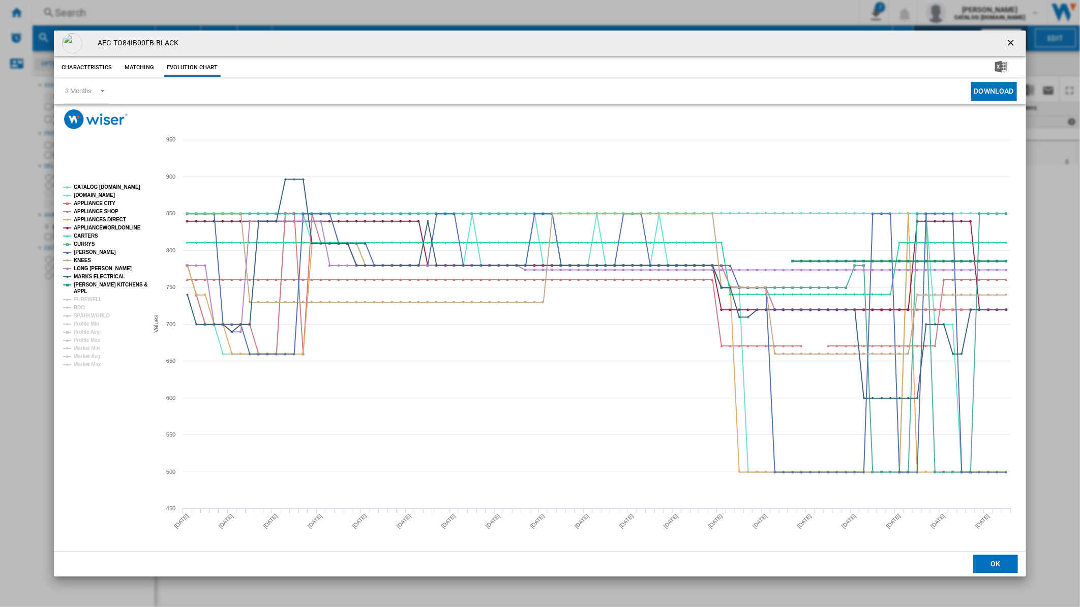
click at [83, 293] on tspan "APPL" at bounding box center [80, 291] width 13 height 6
click at [83, 296] on g "CATALOG [DOMAIN_NAME] [DOMAIN_NAME] APPLIANCE CITY APPLIANCE SHOP APPLIANCES DI…" at bounding box center [105, 275] width 84 height 183
drag, startPoint x: 83, startPoint y: 296, endPoint x: 80, endPoint y: 288, distance: 9.0
click at [80, 288] on g "CATALOG [DOMAIN_NAME] [DOMAIN_NAME] APPLIANCE CITY APPLIANCE SHOP APPLIANCES DI…" at bounding box center [105, 275] width 84 height 183
click at [80, 288] on tspan "APPL" at bounding box center [80, 291] width 13 height 6
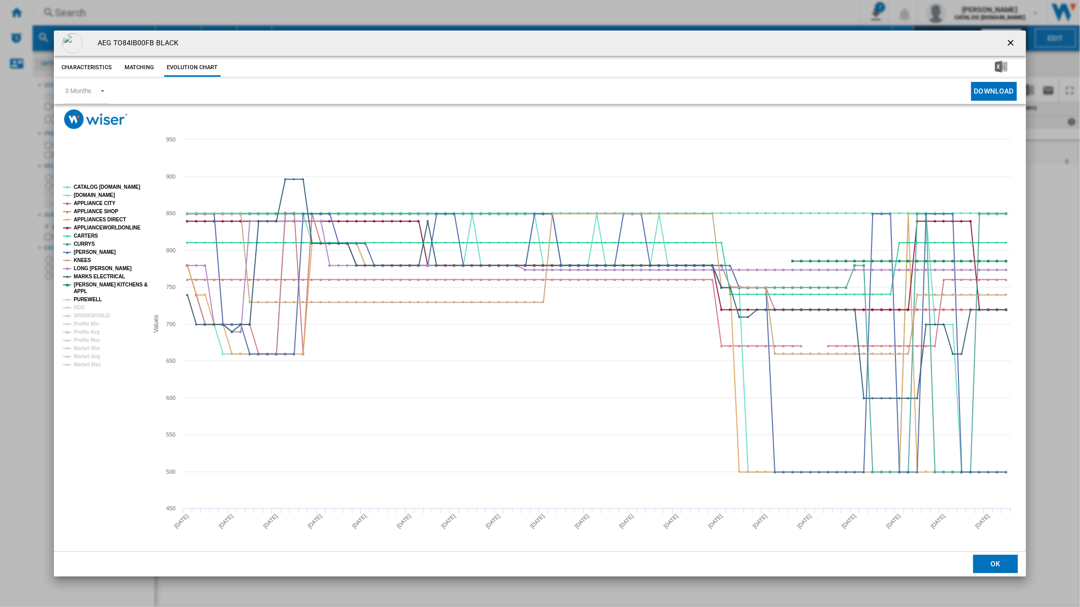
click at [79, 298] on tspan "PUREWELL" at bounding box center [88, 299] width 28 height 6
click at [79, 309] on tspan "RDO" at bounding box center [79, 308] width 11 height 6
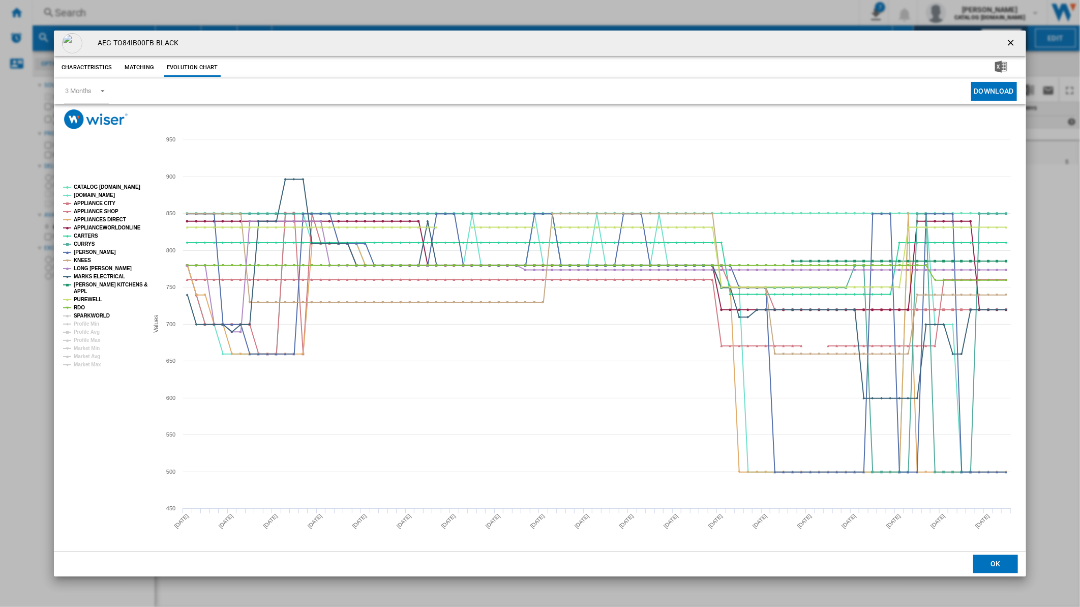
click at [83, 315] on tspan "SPARKWORLD" at bounding box center [92, 316] width 36 height 6
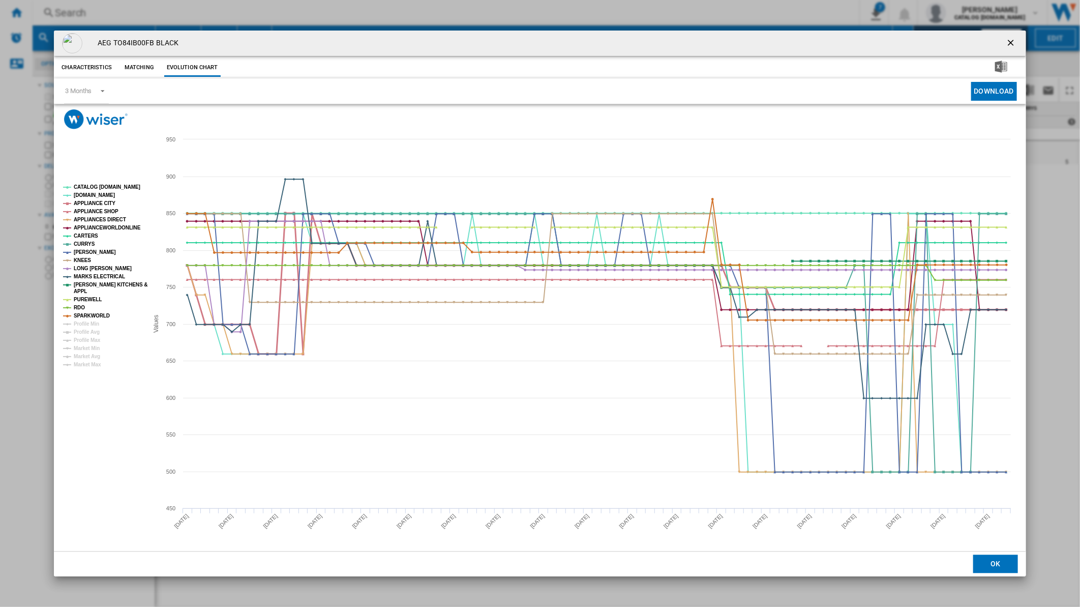
click at [98, 204] on tspan "APPLIANCE CITY" at bounding box center [95, 203] width 42 height 6
click at [97, 212] on tspan "APPLIANCE SHOP" at bounding box center [96, 211] width 45 height 6
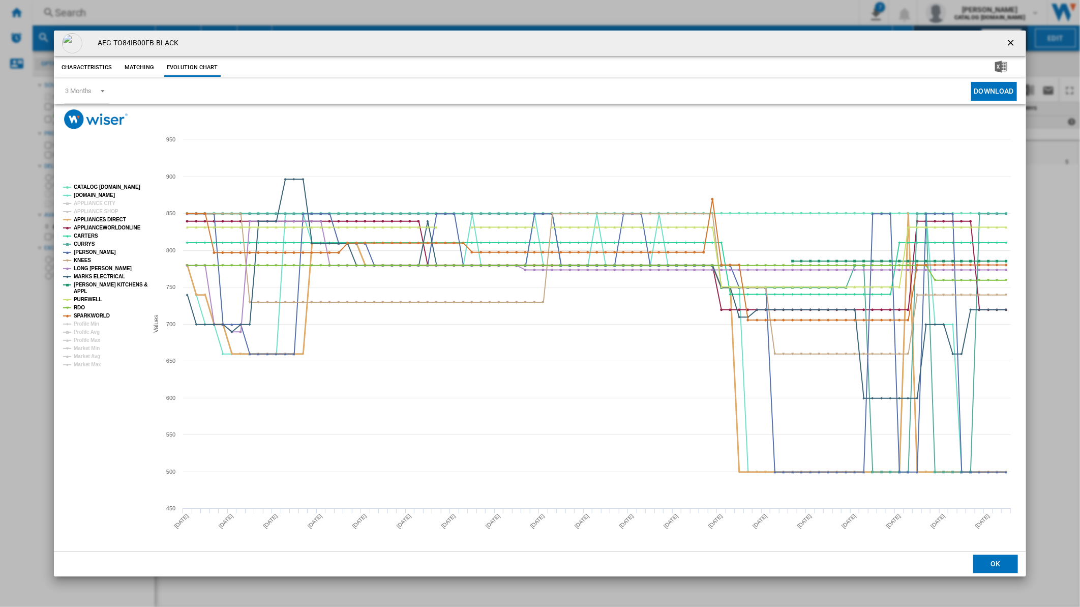
click at [97, 219] on tspan "APPLIANCES DIRECT" at bounding box center [100, 220] width 52 height 6
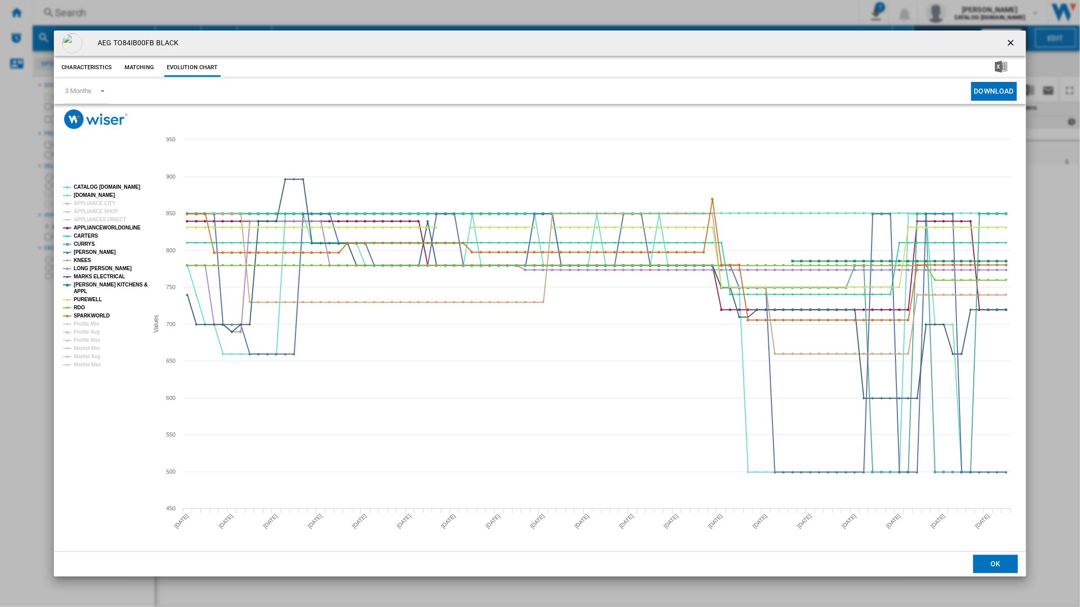
click at [97, 219] on tspan "APPLIANCES DIRECT" at bounding box center [100, 220] width 52 height 6
click at [93, 227] on tspan "APPLIANCEWORLDONLINE" at bounding box center [107, 228] width 67 height 6
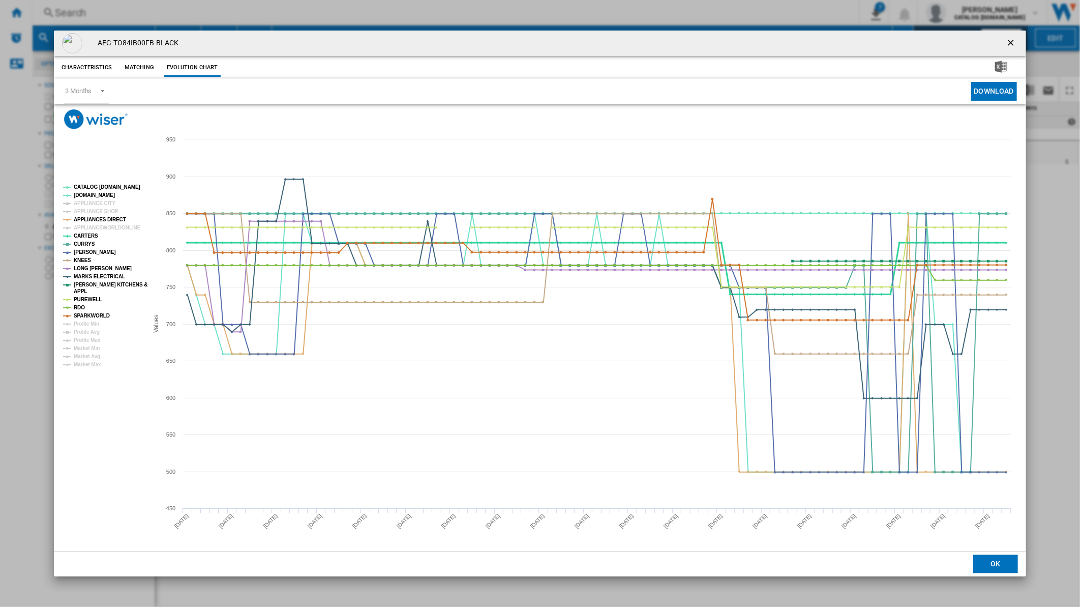
click at [85, 235] on tspan "CARTERS" at bounding box center [86, 236] width 24 height 6
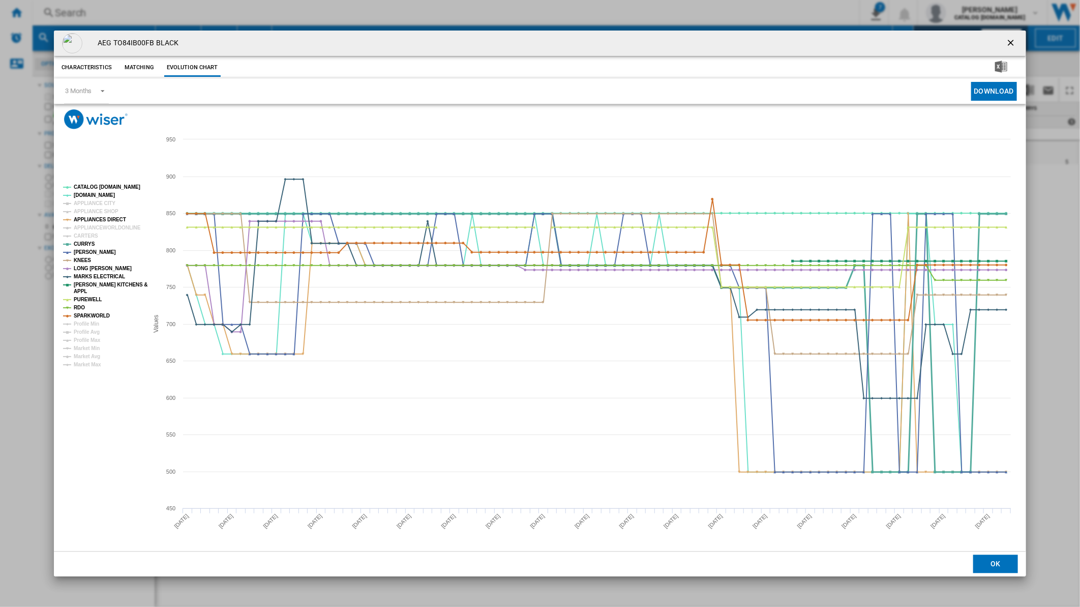
click at [84, 246] on tspan "CURRYS" at bounding box center [84, 244] width 21 height 6
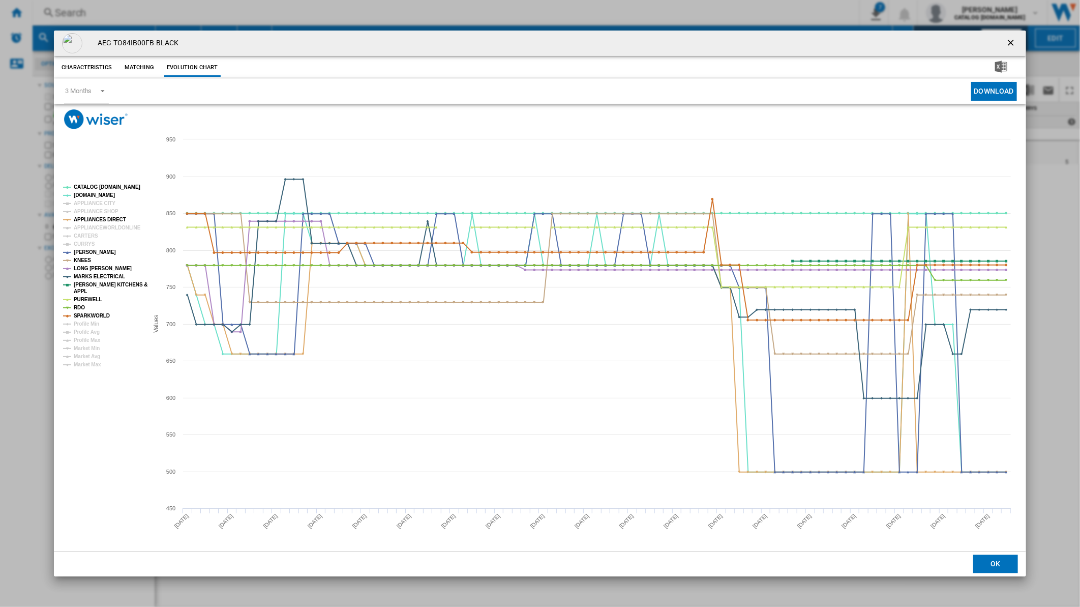
click at [84, 246] on tspan "CURRYS" at bounding box center [84, 244] width 21 height 6
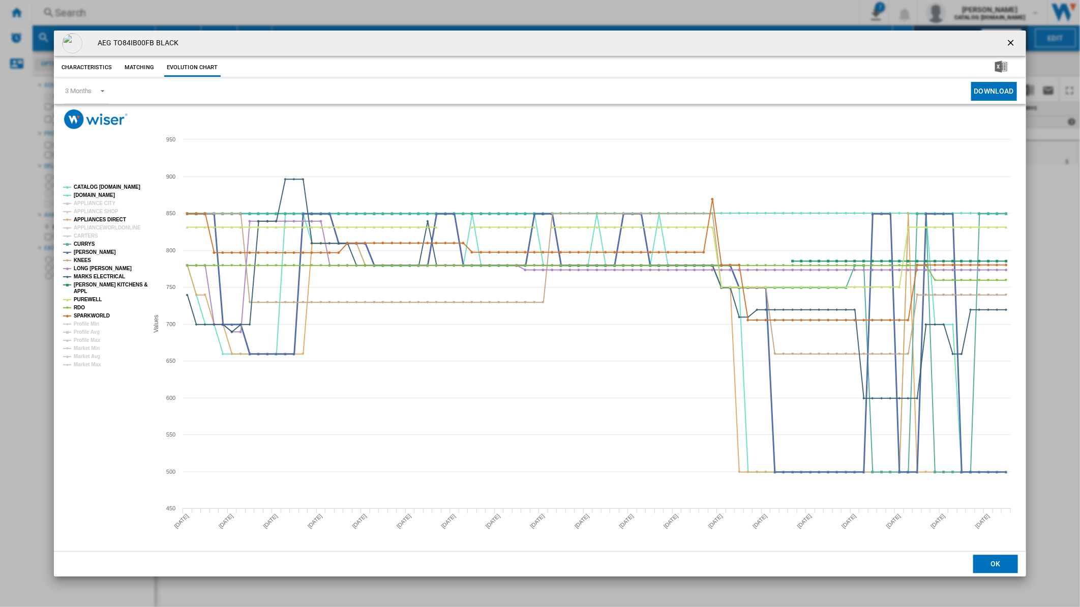
click at [84, 252] on tspan "[PERSON_NAME]" at bounding box center [95, 252] width 42 height 6
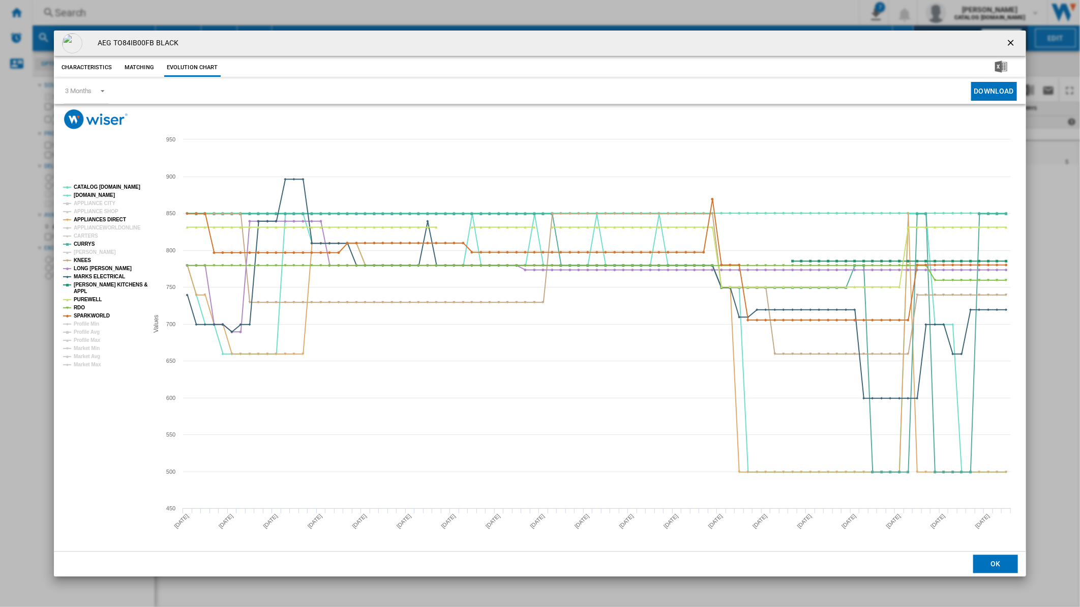
click at [84, 252] on tspan "[PERSON_NAME]" at bounding box center [95, 252] width 42 height 6
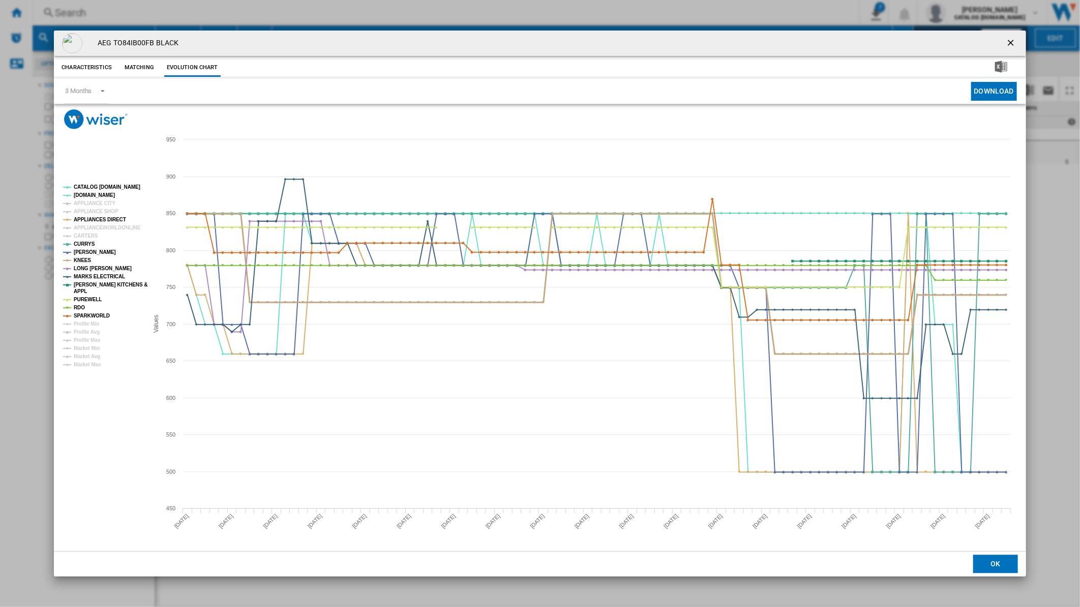
click at [80, 261] on tspan "KNEES" at bounding box center [82, 260] width 17 height 6
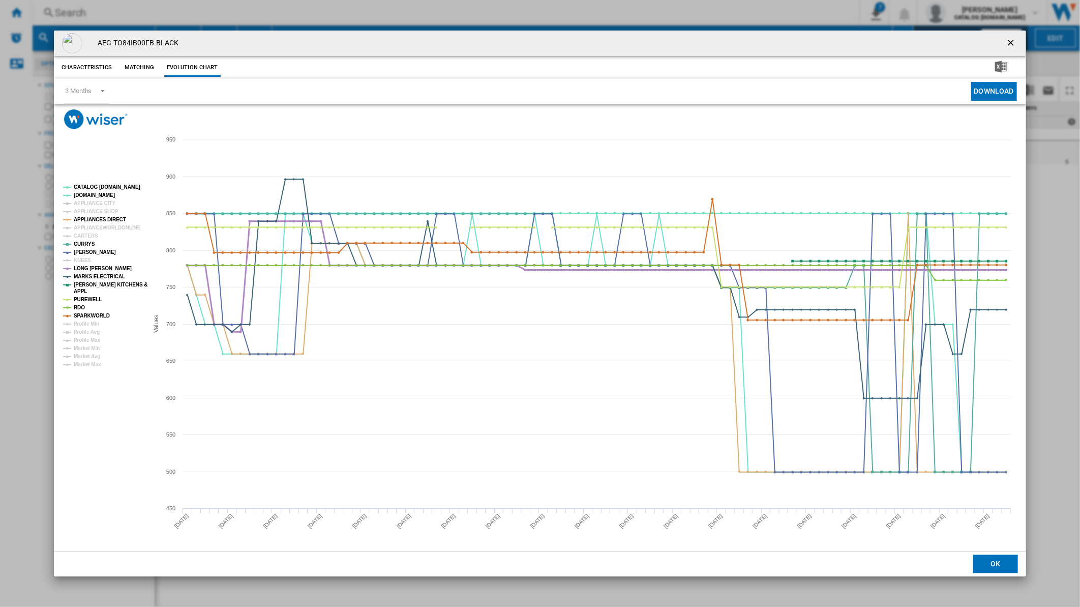
click at [80, 266] on tspan "LONG [PERSON_NAME]" at bounding box center [103, 268] width 58 height 6
click at [83, 275] on tspan "MARKS ELECTRICAL" at bounding box center [99, 277] width 51 height 6
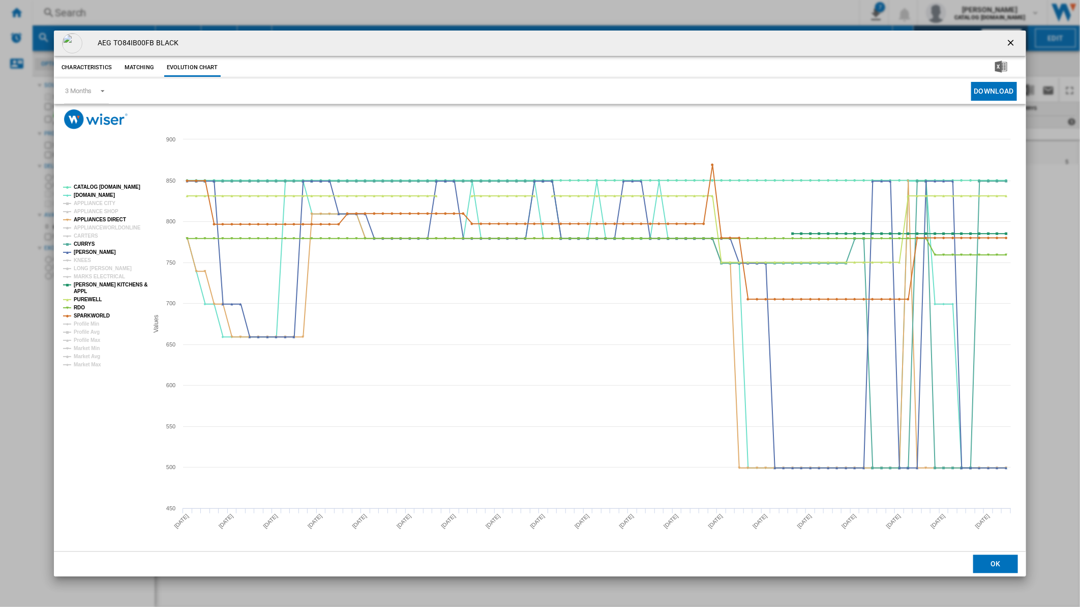
click at [83, 275] on tspan "MARKS ELECTRICAL" at bounding box center [99, 277] width 51 height 6
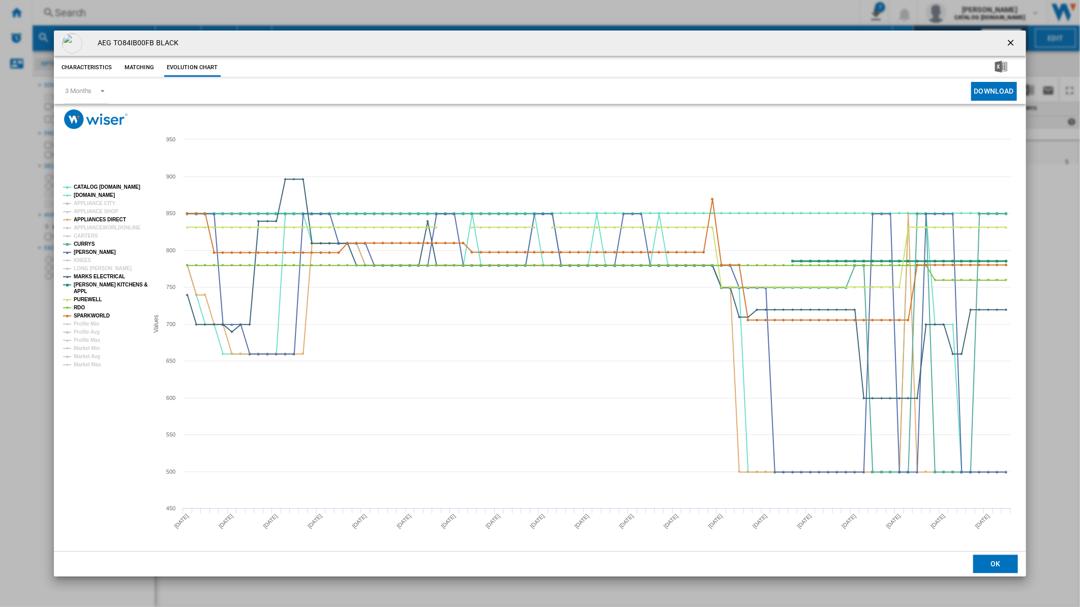
click at [92, 285] on tspan "[PERSON_NAME] KITCHENS &" at bounding box center [111, 285] width 74 height 6
click at [91, 297] on tspan "PUREWELL" at bounding box center [88, 299] width 28 height 6
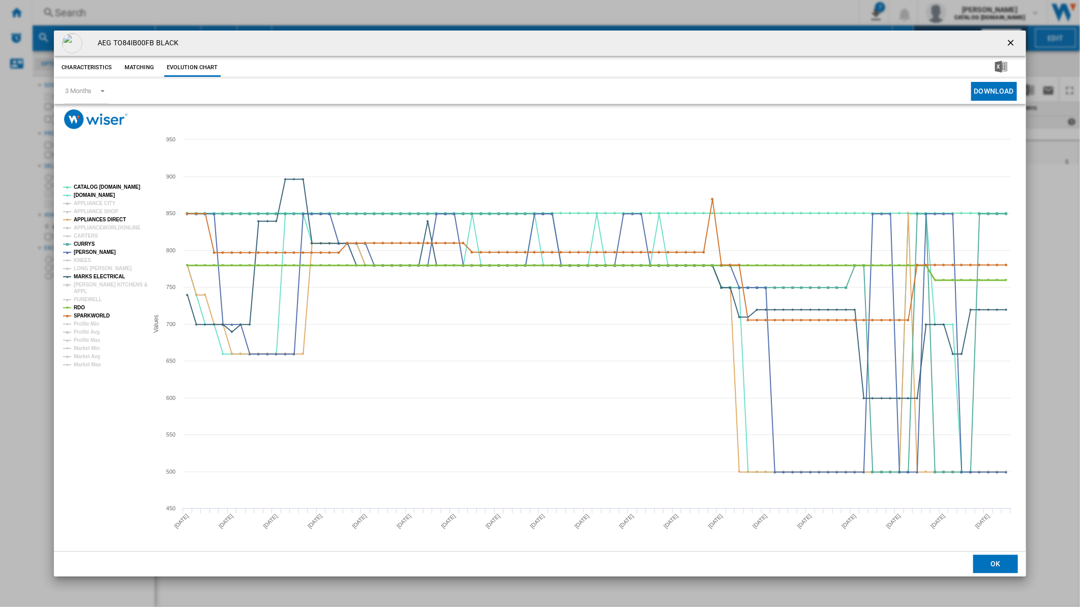
click at [77, 306] on tspan "RDO" at bounding box center [79, 308] width 11 height 6
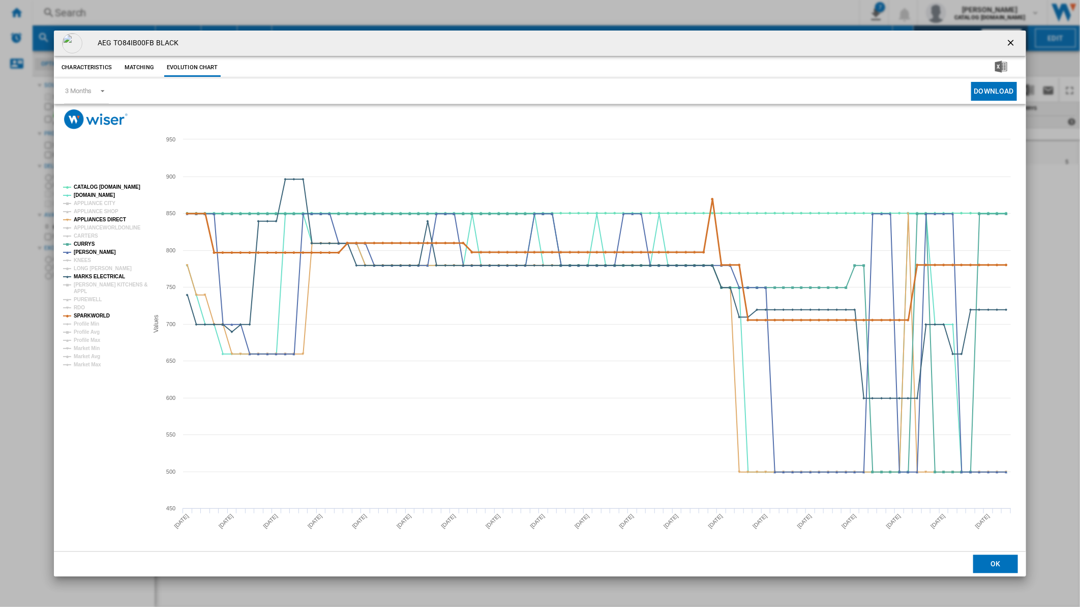
click at [80, 313] on tspan "SPARKWORLD" at bounding box center [92, 316] width 36 height 6
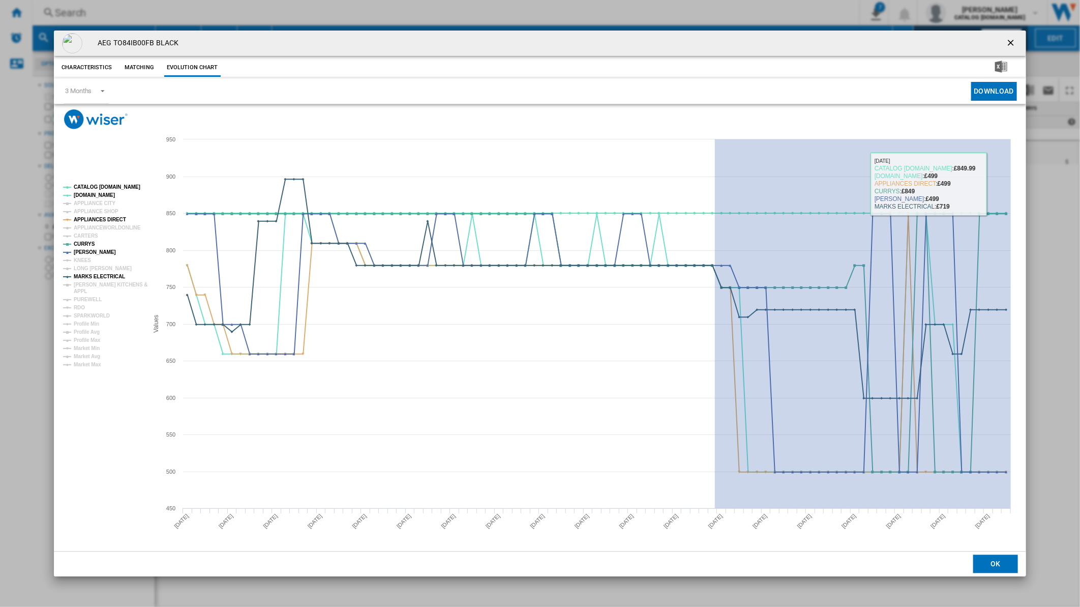
drag, startPoint x: 715, startPoint y: 190, endPoint x: 1064, endPoint y: 204, distance: 349.1
click at [1064, 204] on div "AEG TO84IB00FB BLACK Characteristics Matching Evolution chart price £849.99 del…" at bounding box center [540, 303] width 1080 height 607
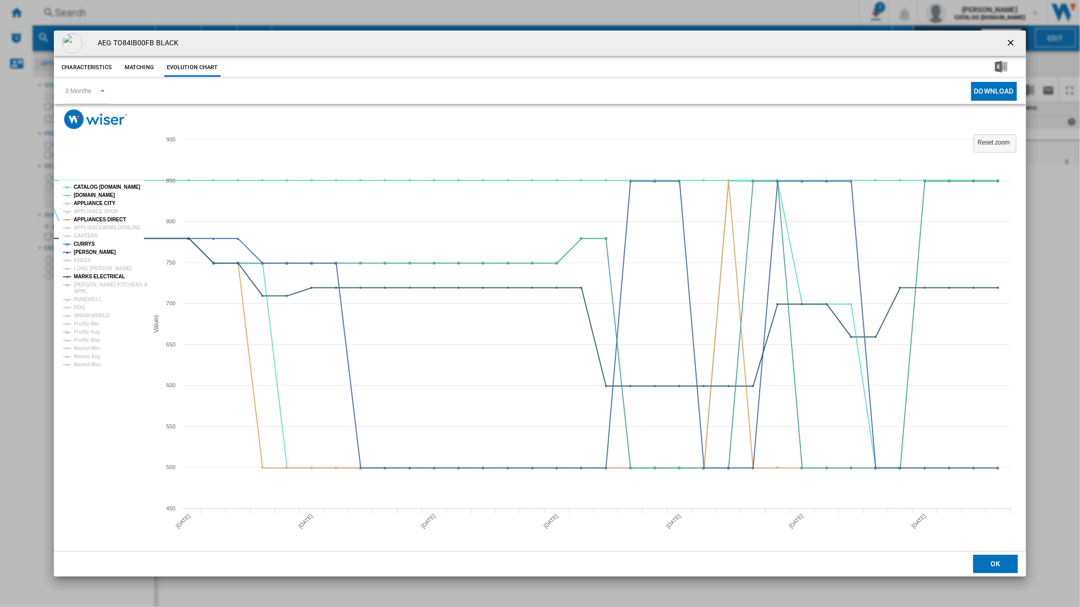
click at [80, 202] on tspan "APPLIANCE CITY" at bounding box center [95, 203] width 42 height 6
click at [1006, 39] on ng-md-icon "getI18NText('BUTTONS.CLOSE_DIALOG')" at bounding box center [1012, 44] width 12 height 12
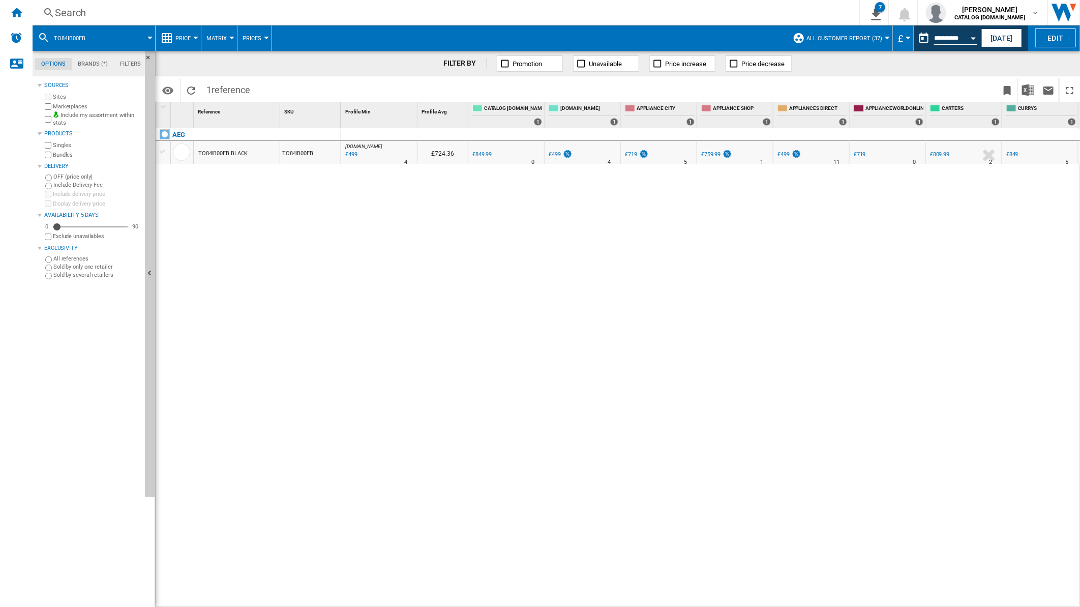
click at [575, 12] on div "Search" at bounding box center [444, 13] width 778 height 14
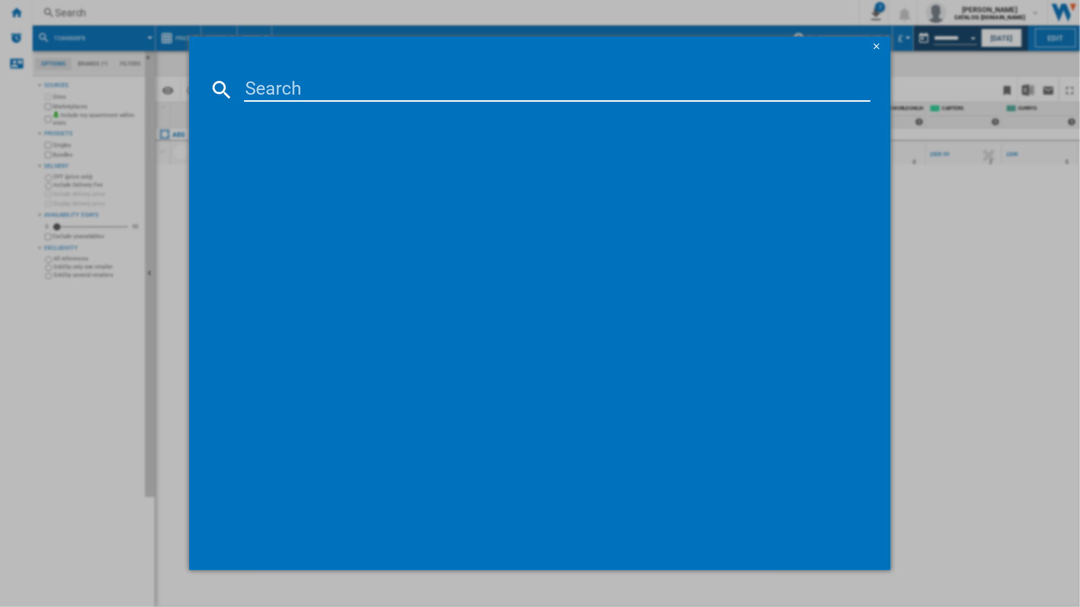
paste input "T6DBG720N"
type input "T6DBG720N"
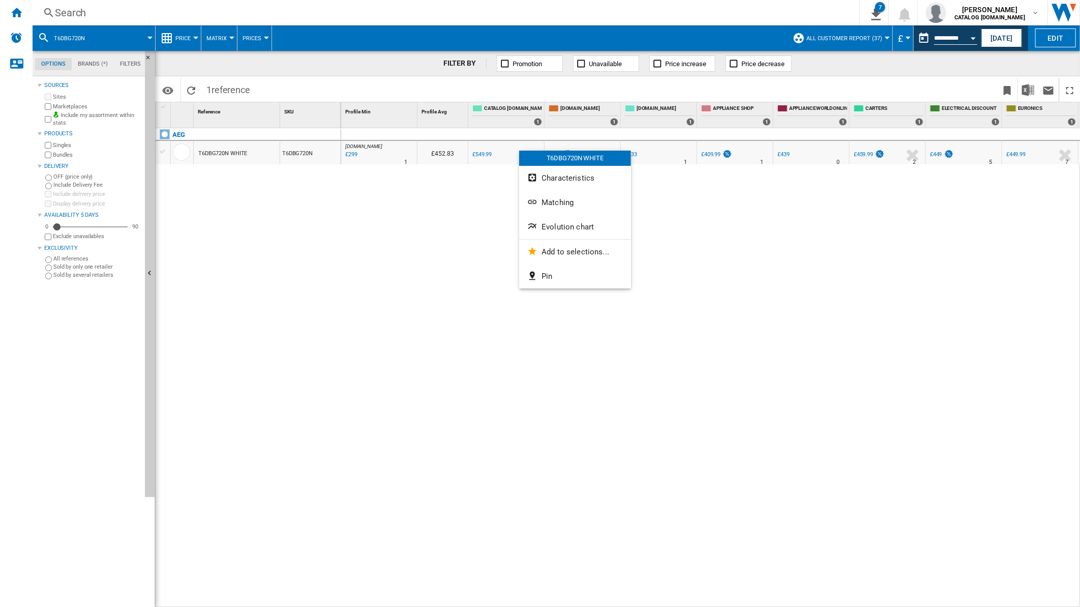
drag, startPoint x: 763, startPoint y: 230, endPoint x: 873, endPoint y: 83, distance: 183.2
click at [873, 83] on div at bounding box center [540, 303] width 1080 height 607
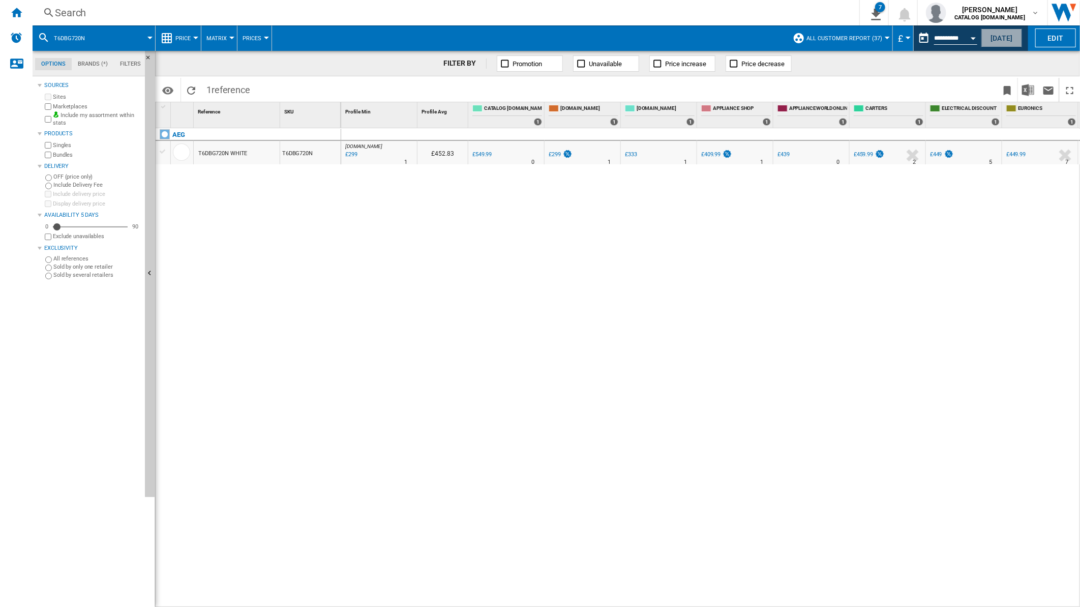
click at [992, 43] on button "[DATE]" at bounding box center [1001, 37] width 41 height 19
click at [389, 16] on div "Search" at bounding box center [444, 13] width 778 height 14
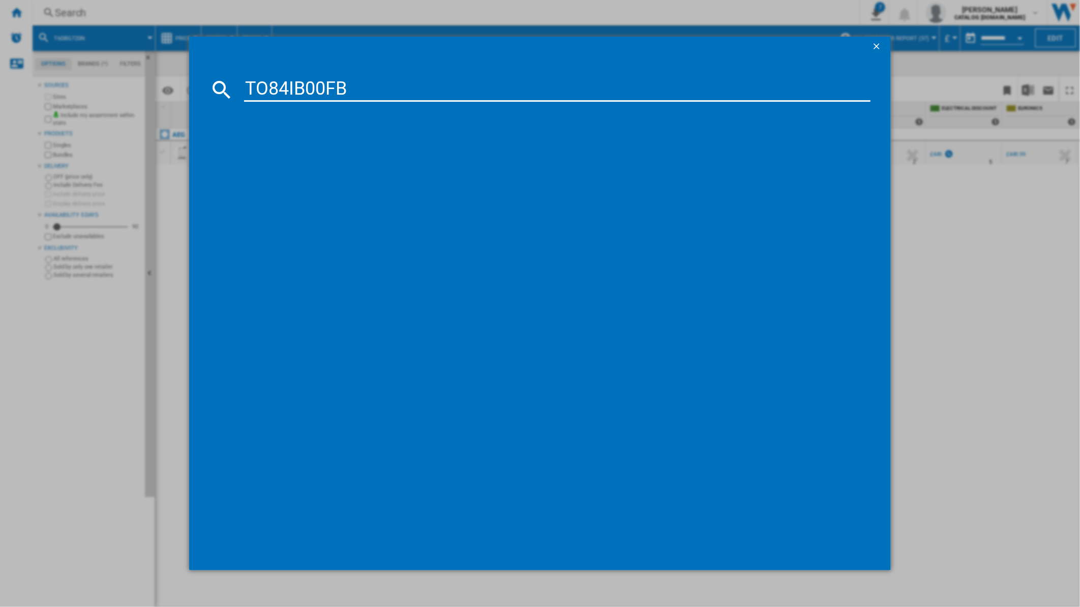
type input "TO84IB00FB"
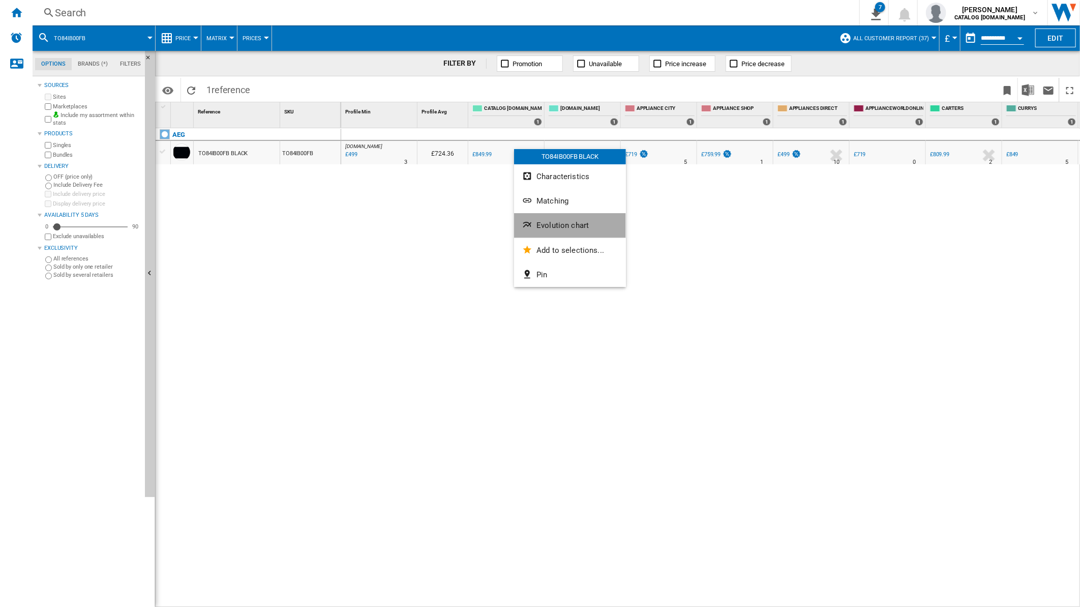
click at [553, 224] on span "Evolution chart" at bounding box center [562, 225] width 52 height 9
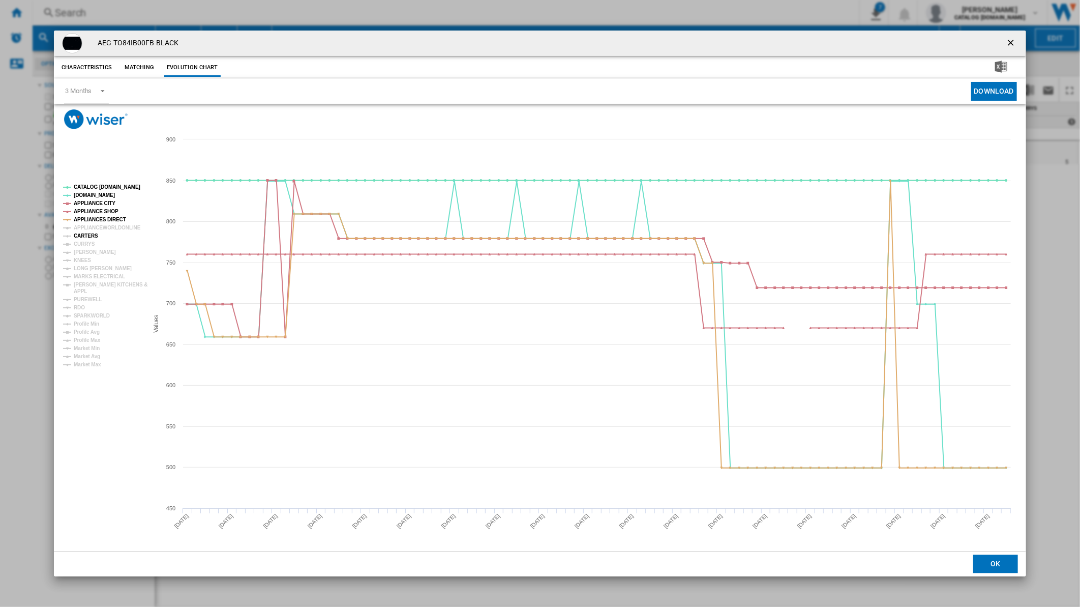
drag, startPoint x: 78, startPoint y: 230, endPoint x: 79, endPoint y: 235, distance: 5.2
click at [79, 235] on g "CATALOG [DOMAIN_NAME] [DOMAIN_NAME] APPLIANCE CITY APPLIANCE SHOP APPLIANCES DI…" at bounding box center [105, 275] width 84 height 183
click at [94, 225] on tspan "APPLIANCEWORLDONLINE" at bounding box center [107, 228] width 67 height 6
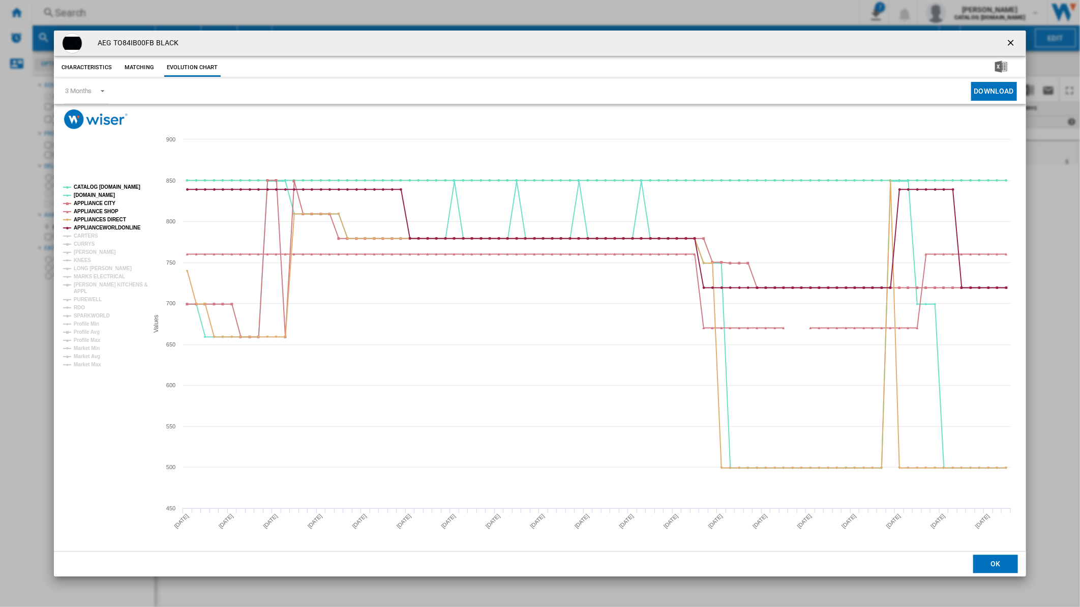
click at [94, 225] on tspan "APPLIANCEWORLDONLINE" at bounding box center [107, 228] width 67 height 6
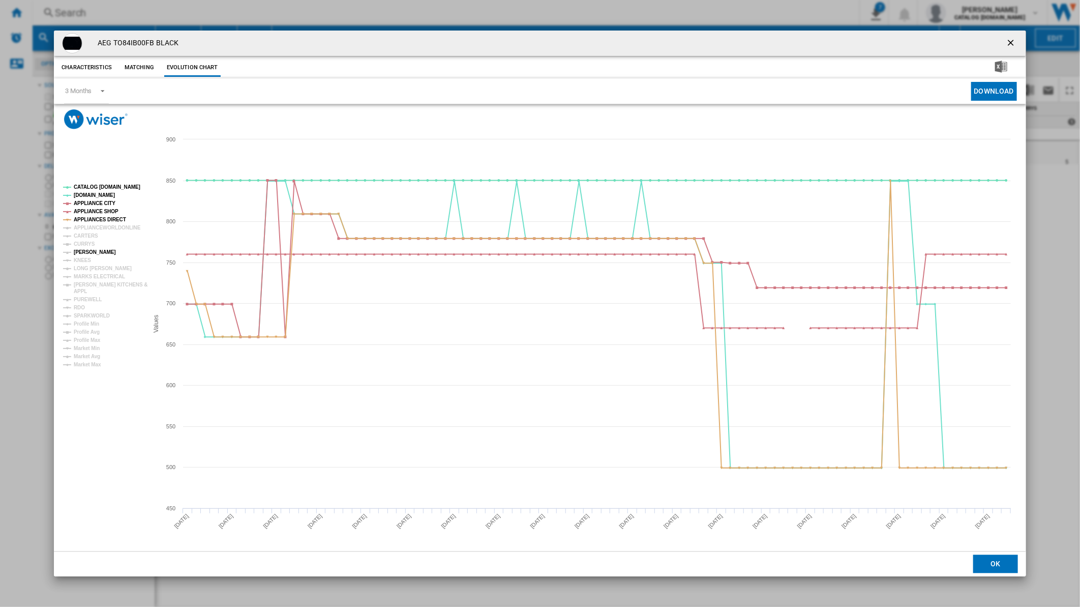
click at [98, 253] on tspan "[PERSON_NAME]" at bounding box center [95, 252] width 42 height 6
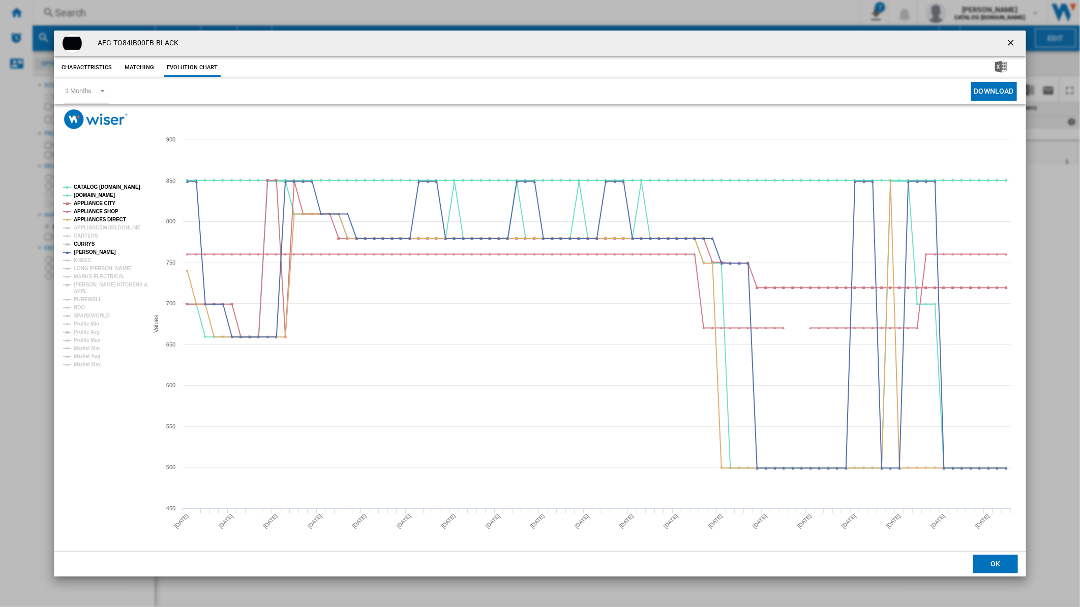
click at [88, 245] on tspan "CURRYS" at bounding box center [84, 244] width 21 height 6
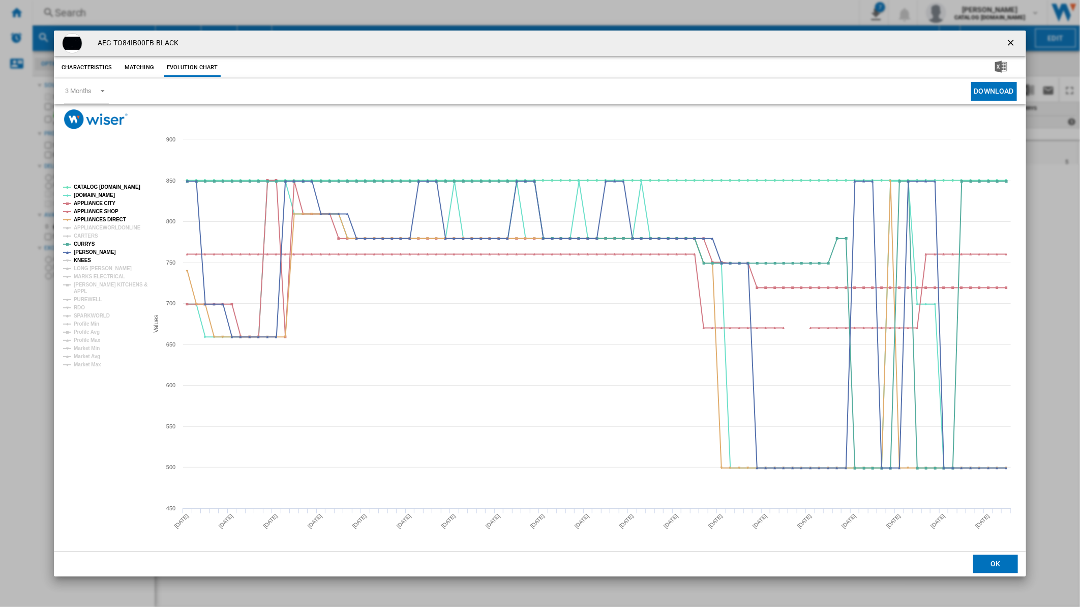
click at [77, 259] on tspan "KNEES" at bounding box center [82, 260] width 17 height 6
click at [95, 275] on tspan "MARKS ELECTRICAL" at bounding box center [99, 277] width 51 height 6
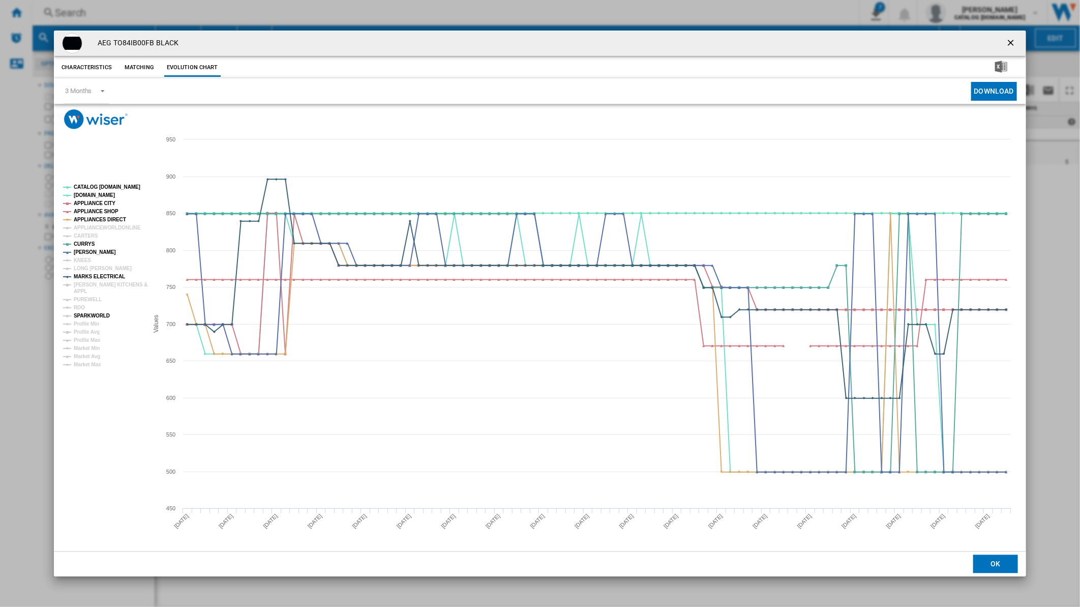
click at [87, 316] on tspan "SPARKWORLD" at bounding box center [92, 316] width 36 height 6
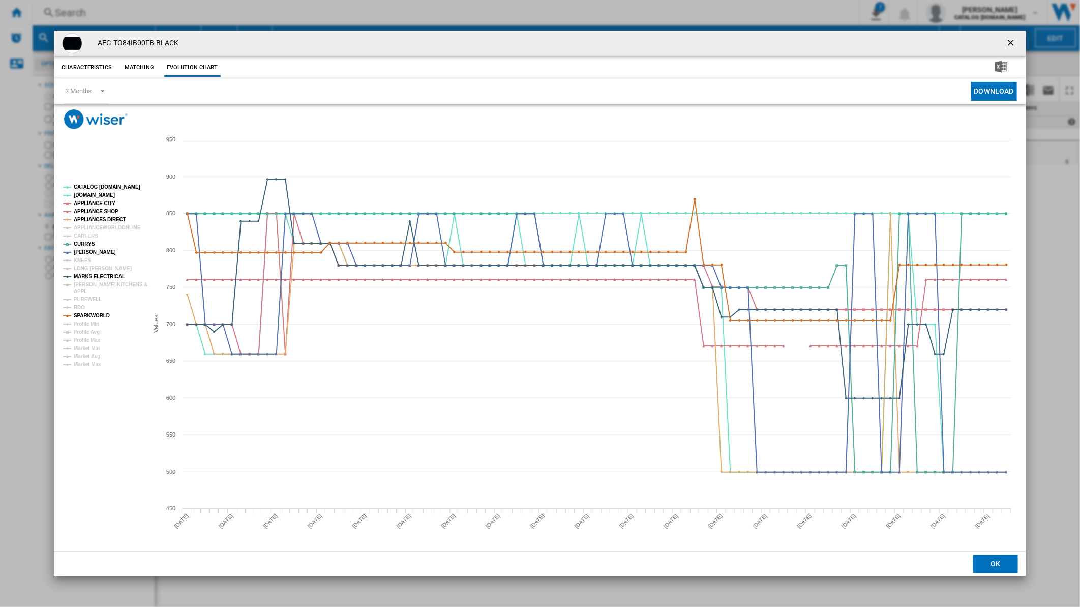
click at [87, 316] on tspan "SPARKWORLD" at bounding box center [92, 316] width 36 height 6
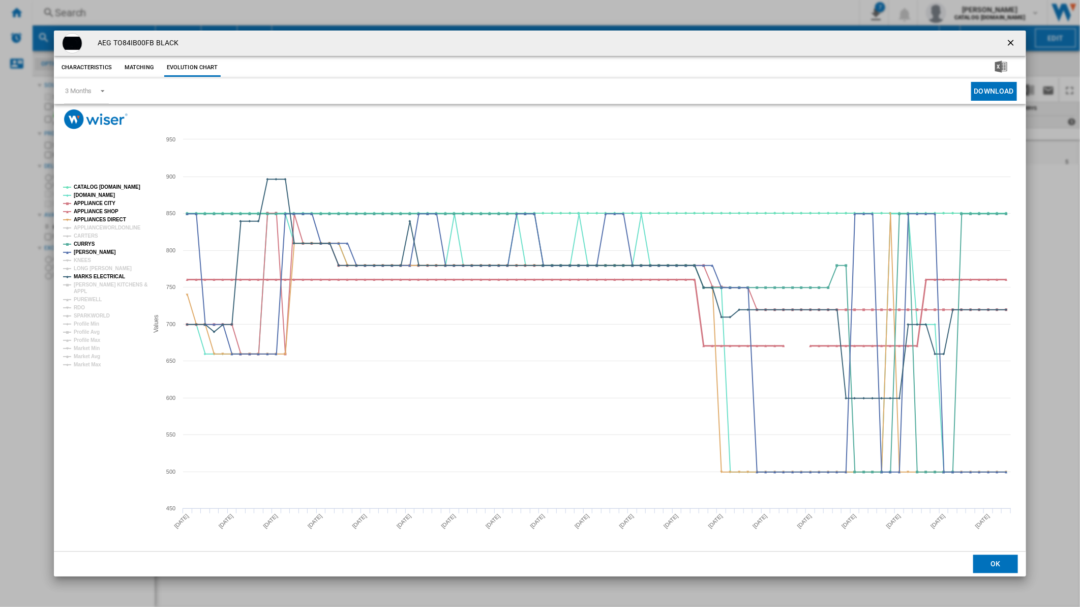
click at [104, 210] on tspan "APPLIANCE SHOP" at bounding box center [96, 211] width 45 height 6
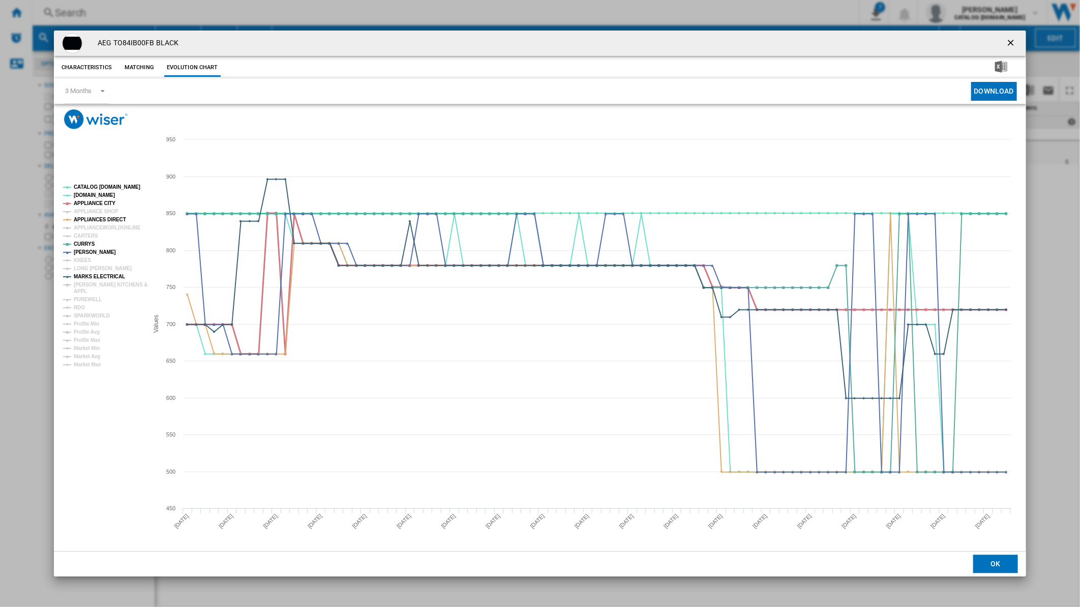
click at [104, 205] on tspan "APPLIANCE CITY" at bounding box center [95, 203] width 42 height 6
click at [87, 261] on tspan "KNEES" at bounding box center [82, 260] width 17 height 6
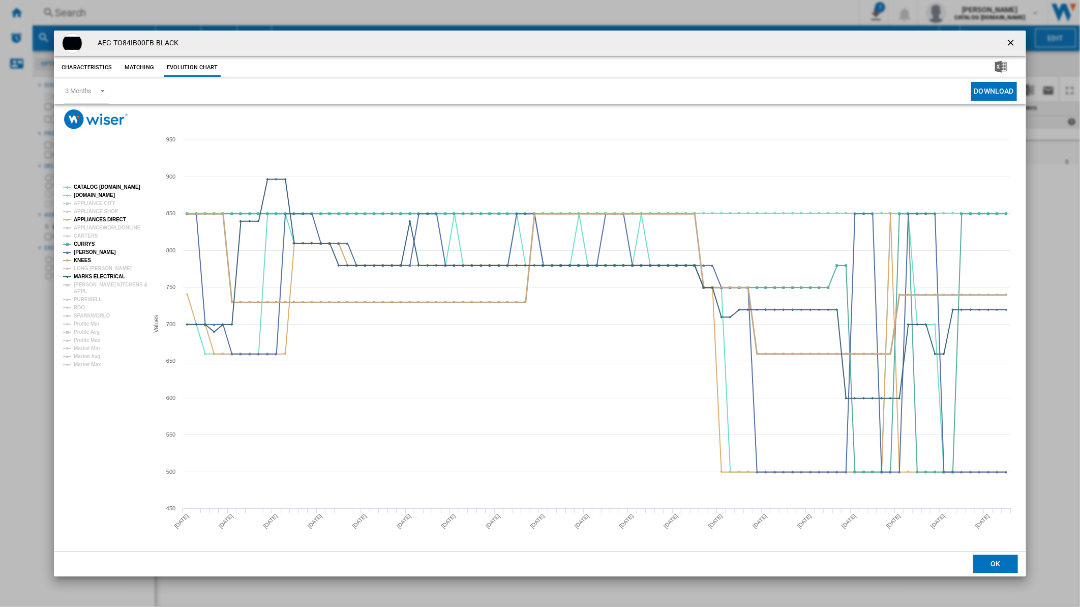
click at [87, 261] on tspan "KNEES" at bounding box center [82, 260] width 17 height 6
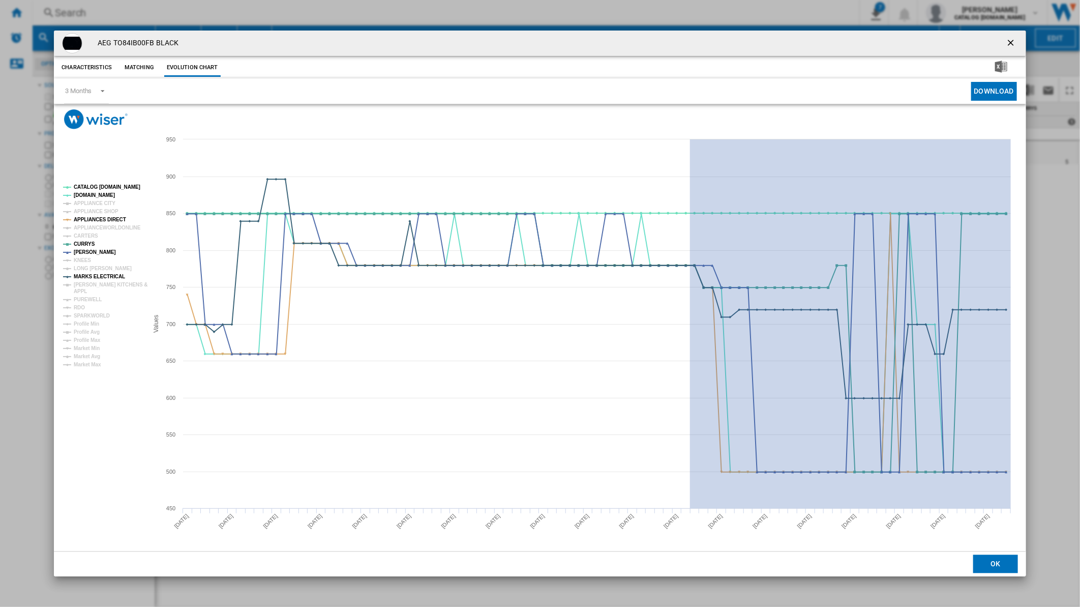
drag, startPoint x: 690, startPoint y: 209, endPoint x: 1015, endPoint y: 216, distance: 325.5
click at [1015, 216] on icon "Created with Highcharts 5.0.14 Values 500 600 700 800 900 450 550 650 750 850 9…" at bounding box center [537, 340] width 967 height 422
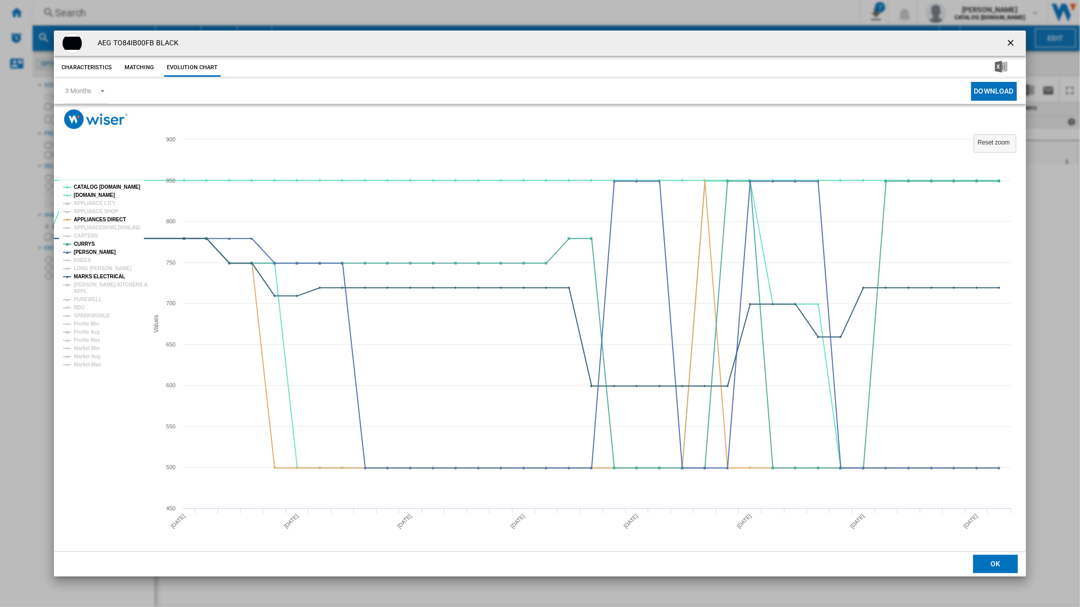
click at [1007, 46] on ng-md-icon "getI18NText('BUTTONS.CLOSE_DIALOG')" at bounding box center [1012, 44] width 12 height 12
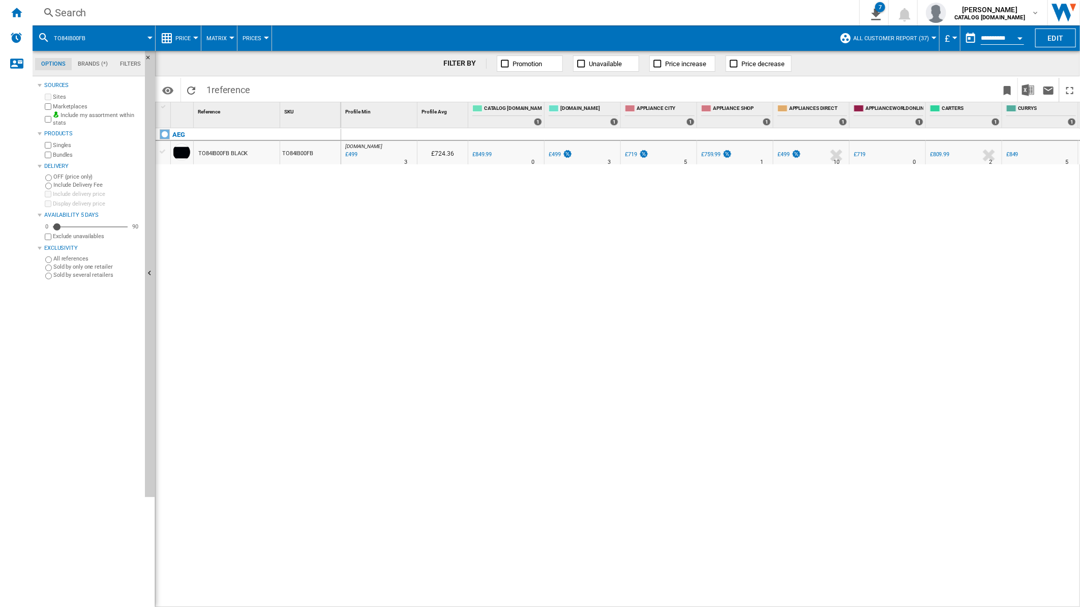
click at [628, 16] on div "Search" at bounding box center [444, 13] width 778 height 14
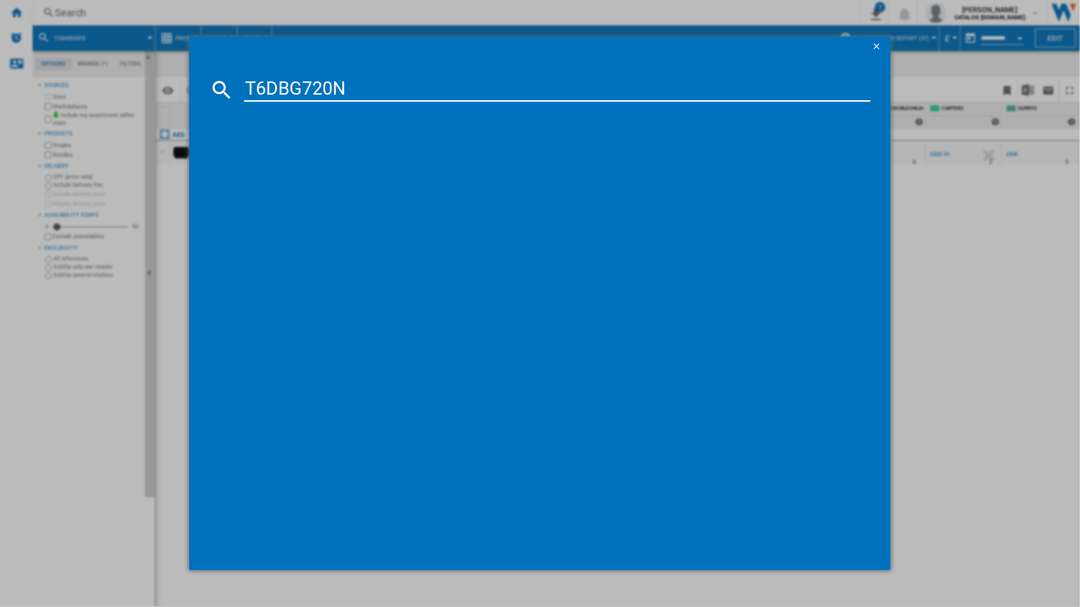
type input "T6DBG720N"
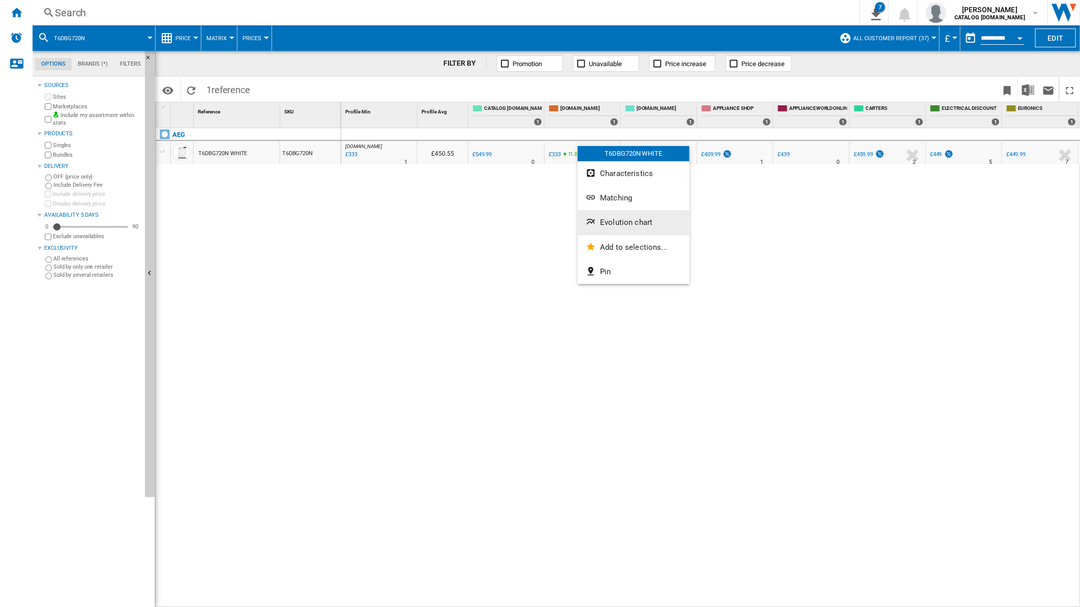
click at [624, 229] on button "Evolution chart" at bounding box center [634, 222] width 112 height 24
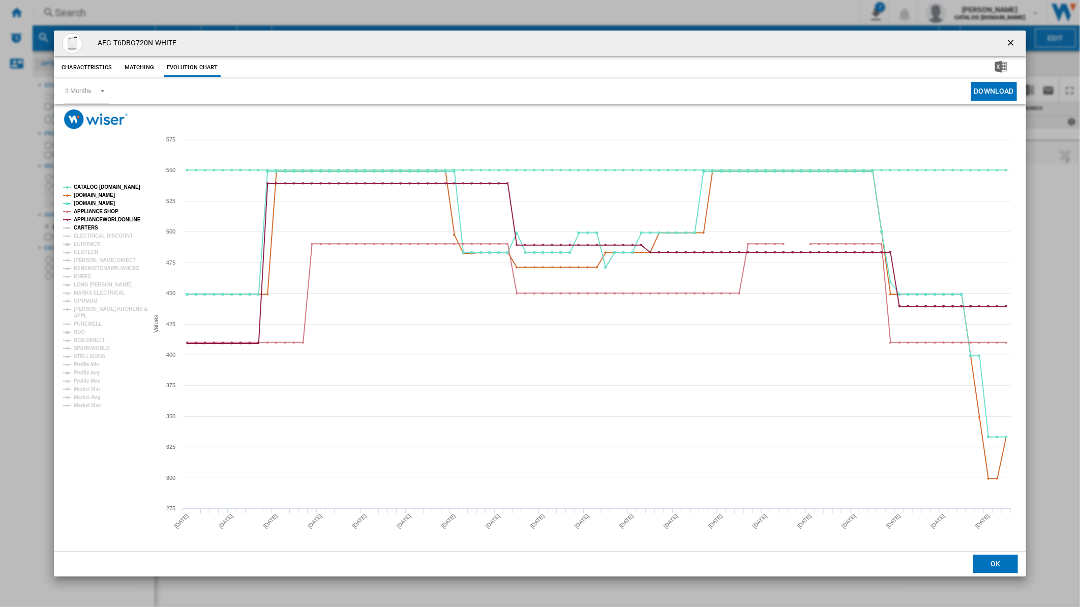
click at [84, 229] on tspan "CARTERS" at bounding box center [86, 228] width 24 height 6
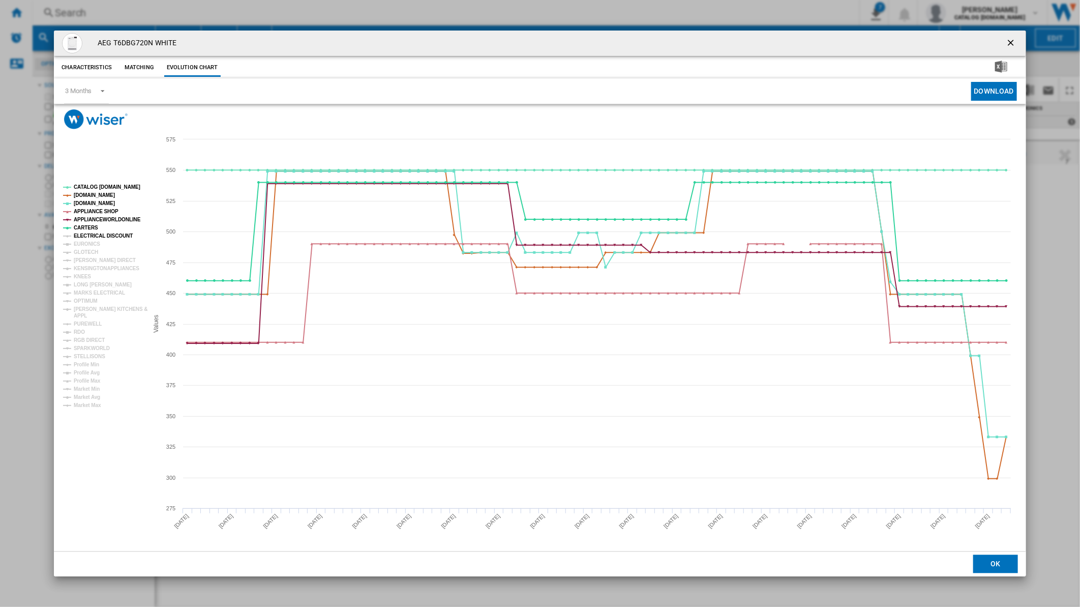
click at [85, 234] on tspan "ELECTRICAL DISCOUNT" at bounding box center [103, 236] width 59 height 6
click at [85, 243] on tspan "EURONICS" at bounding box center [87, 244] width 26 height 6
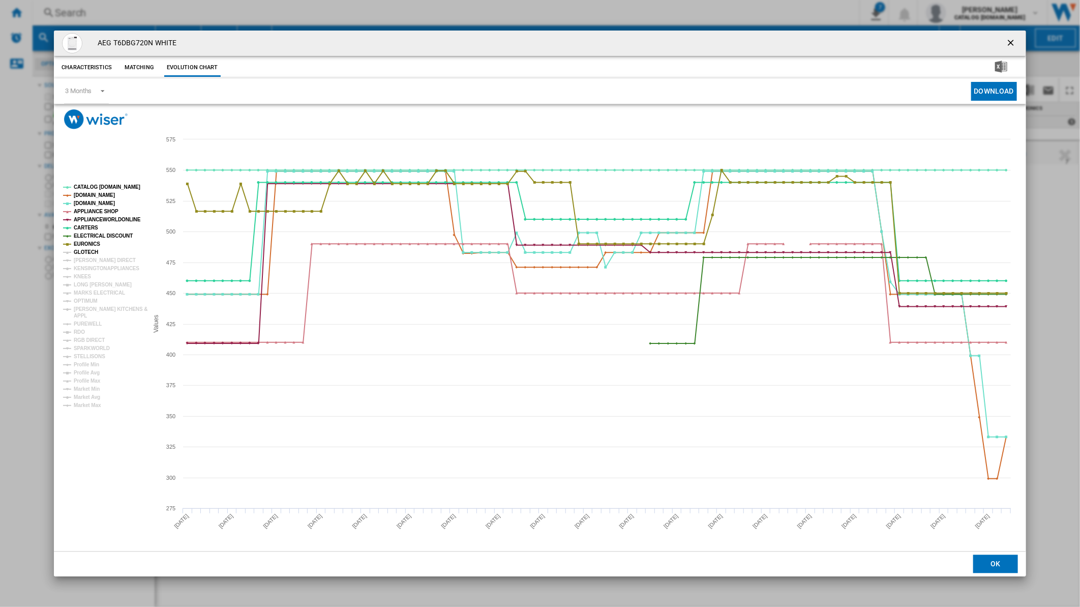
click at [85, 249] on tspan "GLOTECH" at bounding box center [86, 252] width 24 height 6
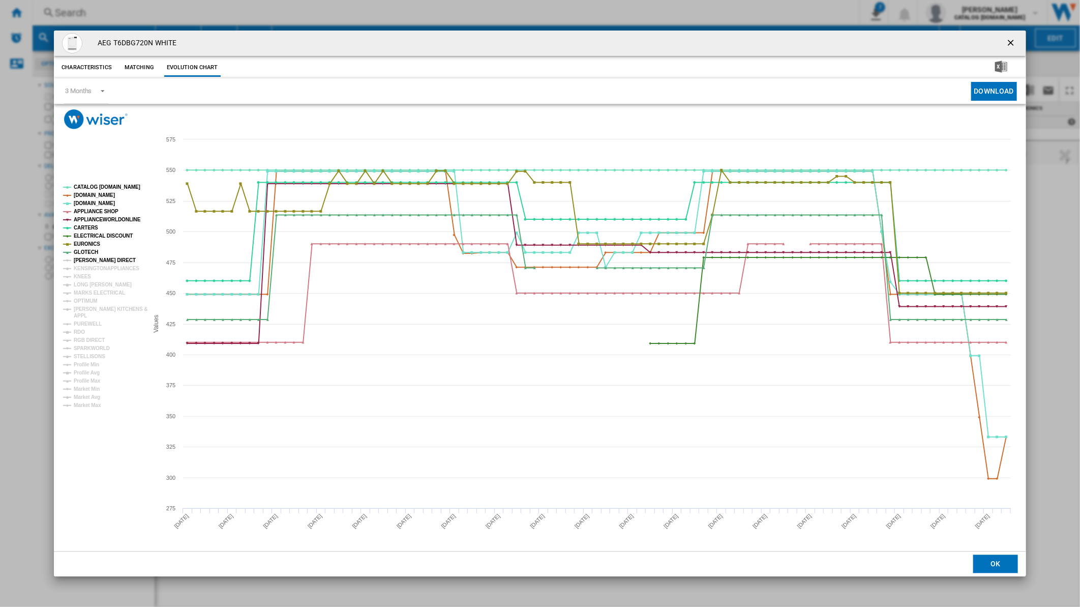
click at [88, 262] on tspan "[PERSON_NAME] DIRECT" at bounding box center [105, 260] width 62 height 6
click at [88, 270] on tspan "KENSINGTONAPPLIANCES" at bounding box center [107, 268] width 66 height 6
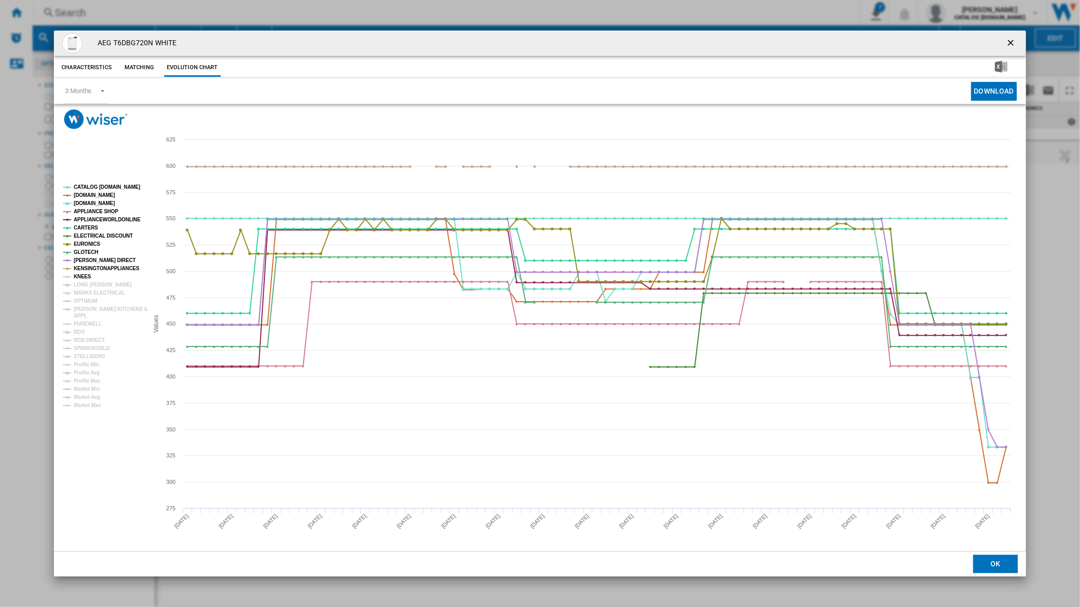
click at [85, 275] on tspan "KNEES" at bounding box center [82, 277] width 17 height 6
click at [86, 286] on tspan "LONG [PERSON_NAME]" at bounding box center [103, 285] width 58 height 6
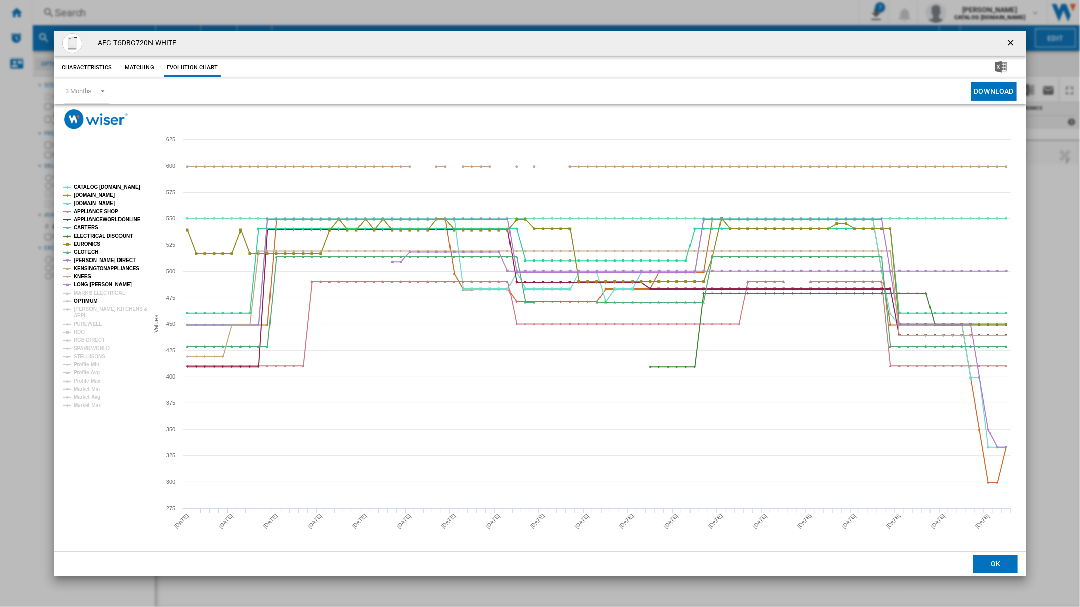
click at [85, 298] on tspan "OPTIMUM" at bounding box center [86, 301] width 24 height 6
click at [85, 291] on tspan "MARKS ELECTRICAL" at bounding box center [99, 293] width 51 height 6
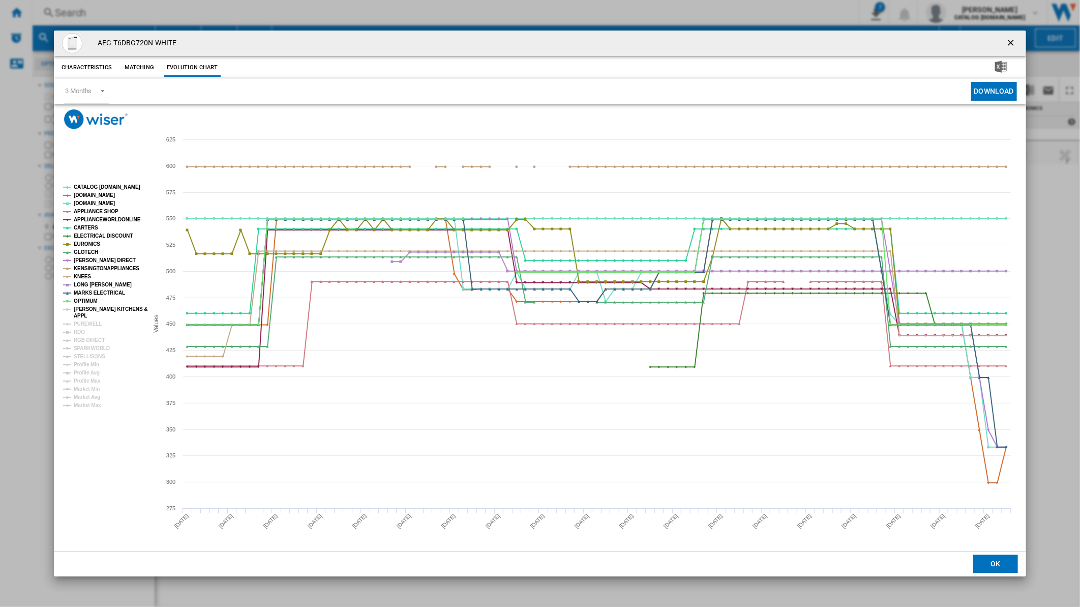
click at [94, 312] on tspan "[PERSON_NAME] KITCHENS &" at bounding box center [111, 309] width 74 height 6
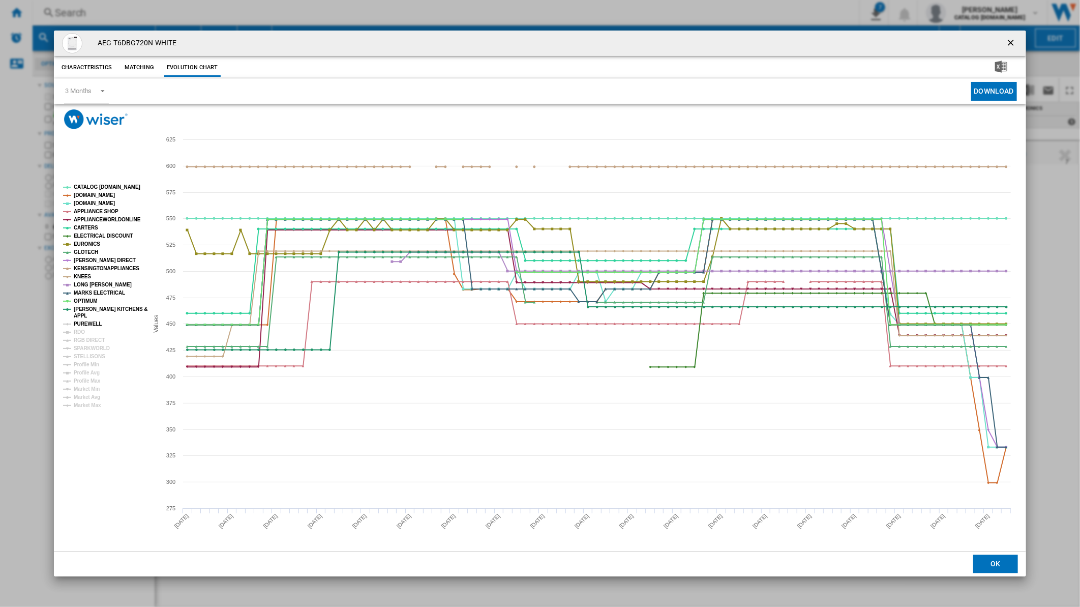
click at [86, 323] on tspan "PUREWELL" at bounding box center [88, 324] width 28 height 6
click at [83, 332] on tspan "RDO" at bounding box center [79, 332] width 11 height 6
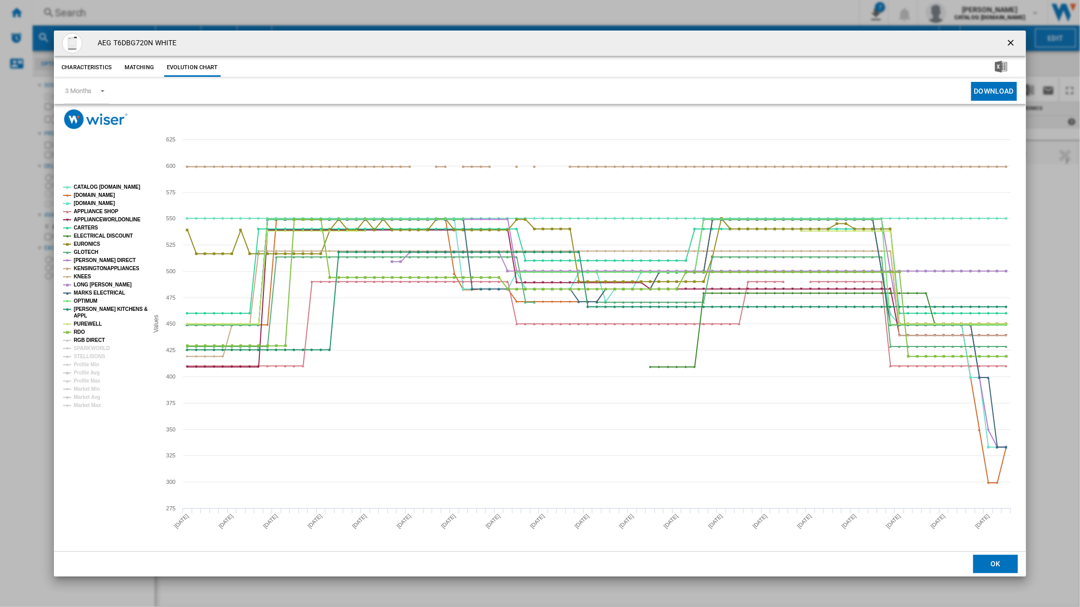
click at [94, 343] on tspan "RGB DIRECT" at bounding box center [89, 340] width 31 height 6
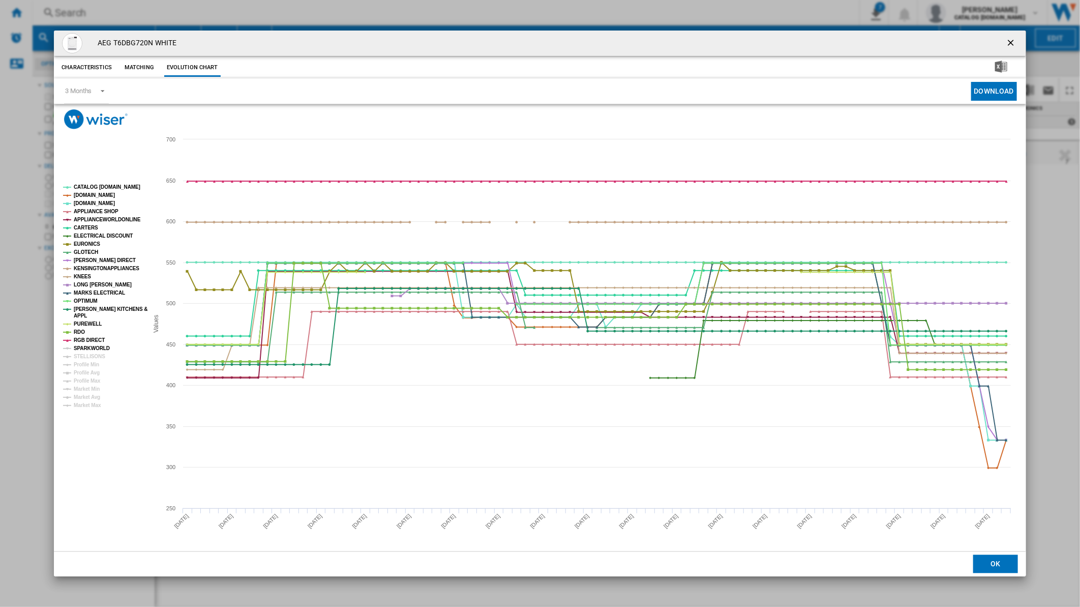
click at [94, 346] on tspan "SPARKWORLD" at bounding box center [92, 348] width 36 height 6
click at [91, 351] on tspan "SPARKWORLD" at bounding box center [92, 348] width 36 height 6
drag, startPoint x: 90, startPoint y: 353, endPoint x: 90, endPoint y: 344, distance: 8.6
click at [90, 344] on g "CATALOG [DOMAIN_NAME] [DOMAIN_NAME] [DOMAIN_NAME] APPLIANCE SHOP APPLIANCEWORLD…" at bounding box center [105, 296] width 84 height 224
click at [88, 353] on tspan "STELLISONS" at bounding box center [90, 356] width 32 height 6
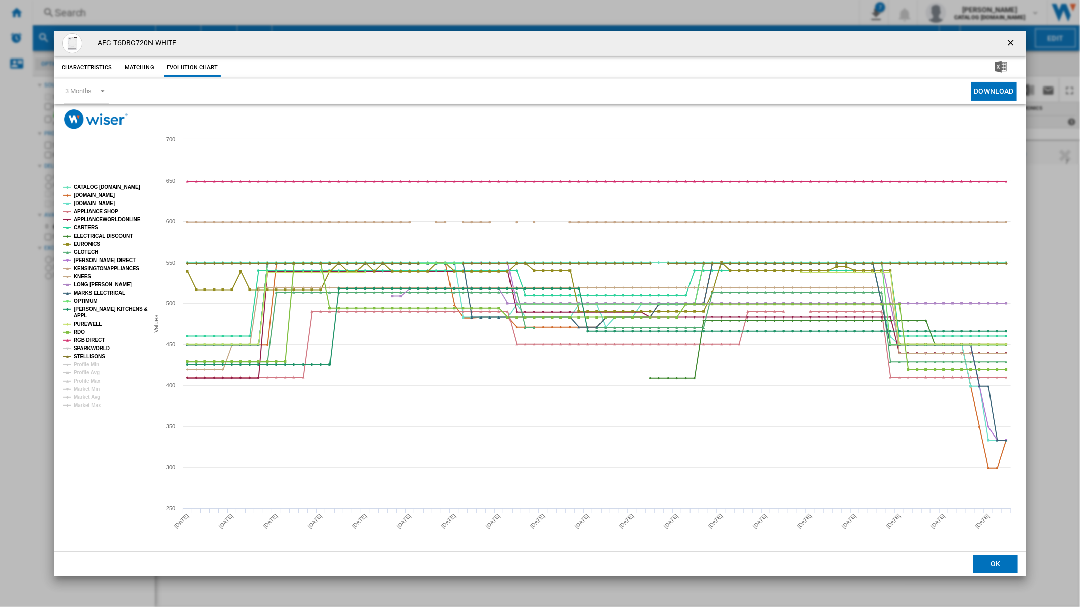
click at [88, 350] on tspan "SPARKWORLD" at bounding box center [92, 348] width 36 height 6
click at [95, 195] on tspan "[DOMAIN_NAME]" at bounding box center [94, 195] width 41 height 6
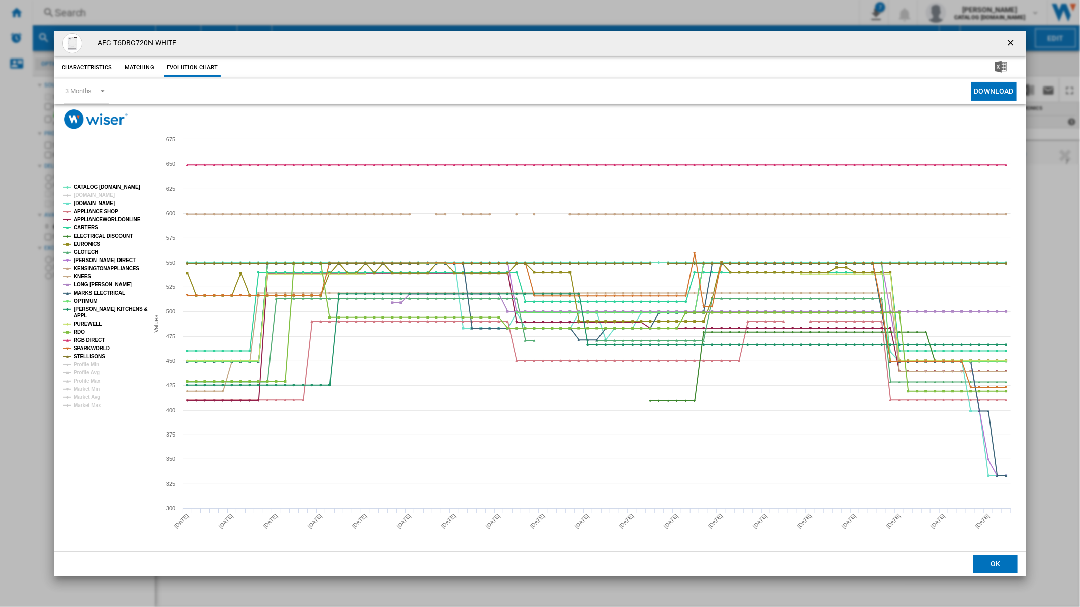
click at [95, 195] on tspan "[DOMAIN_NAME]" at bounding box center [94, 195] width 41 height 6
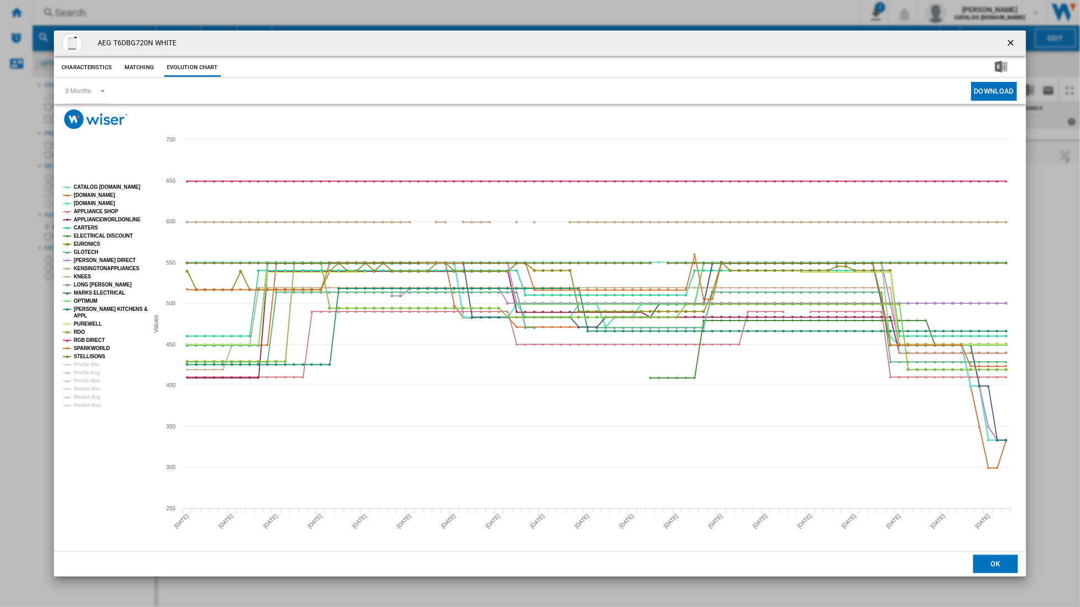
click at [92, 205] on tspan "[DOMAIN_NAME]" at bounding box center [94, 203] width 41 height 6
click at [92, 209] on tspan "APPLIANCE SHOP" at bounding box center [96, 211] width 45 height 6
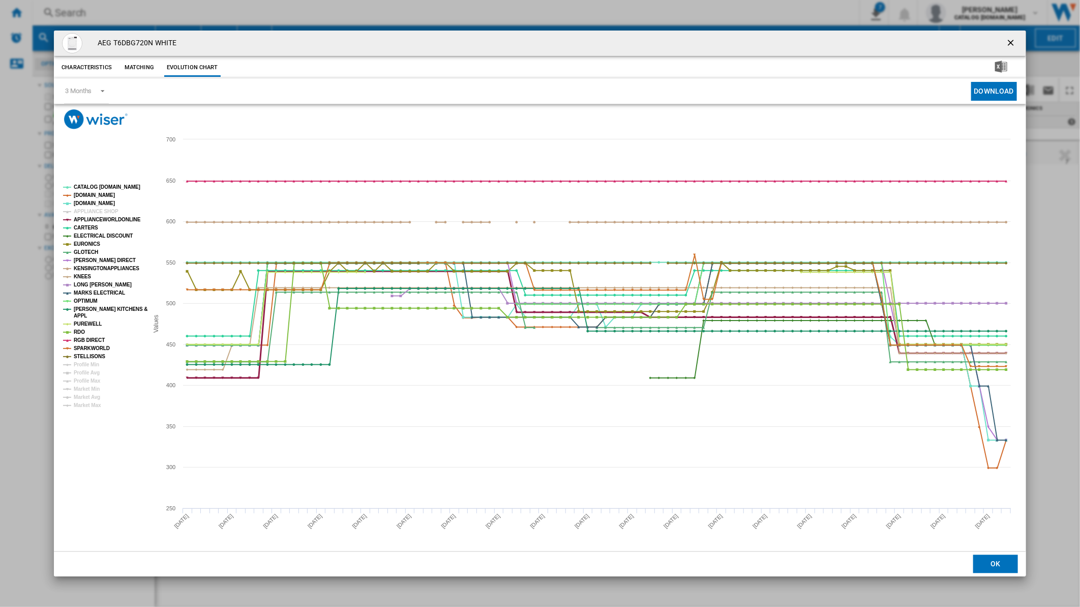
click at [93, 219] on tspan "APPLIANCEWORLDONLINE" at bounding box center [107, 220] width 67 height 6
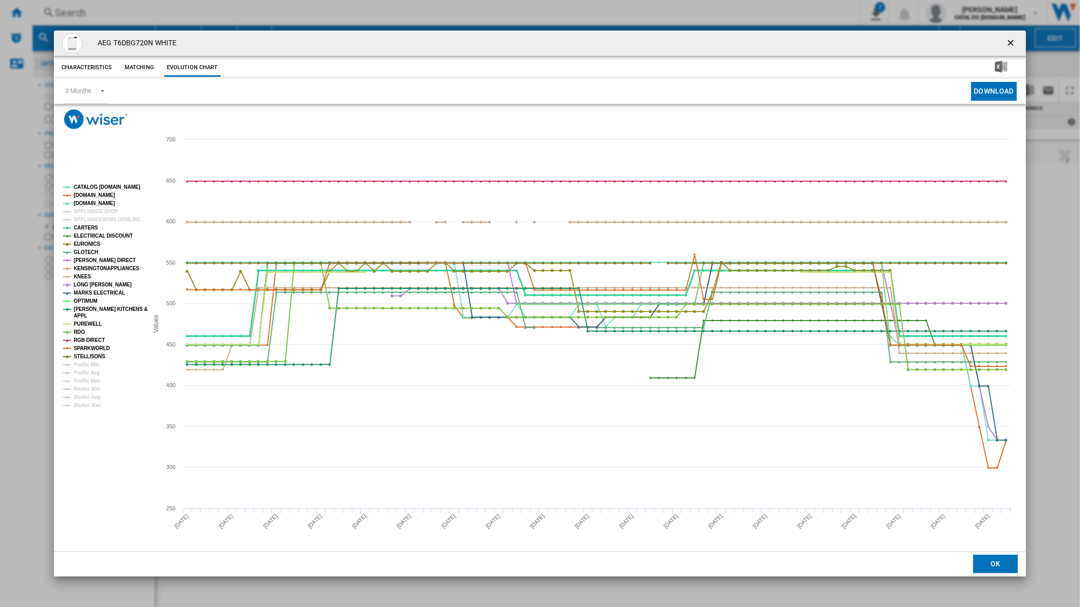
click at [90, 228] on tspan "CARTERS" at bounding box center [86, 228] width 24 height 6
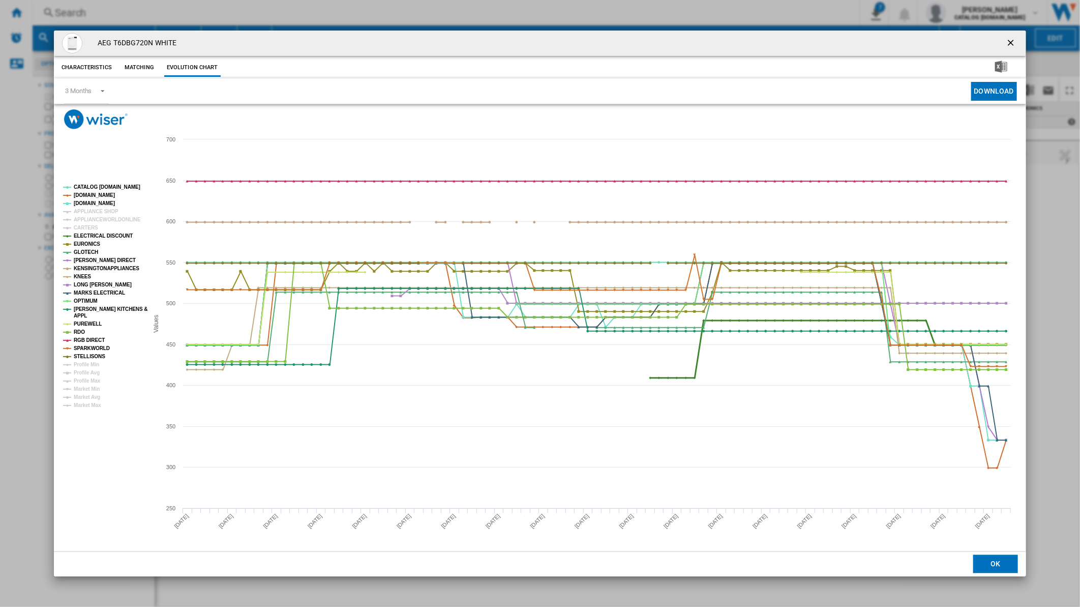
click at [90, 235] on tspan "ELECTRICAL DISCOUNT" at bounding box center [103, 236] width 59 height 6
click at [89, 243] on tspan "EURONICS" at bounding box center [87, 244] width 26 height 6
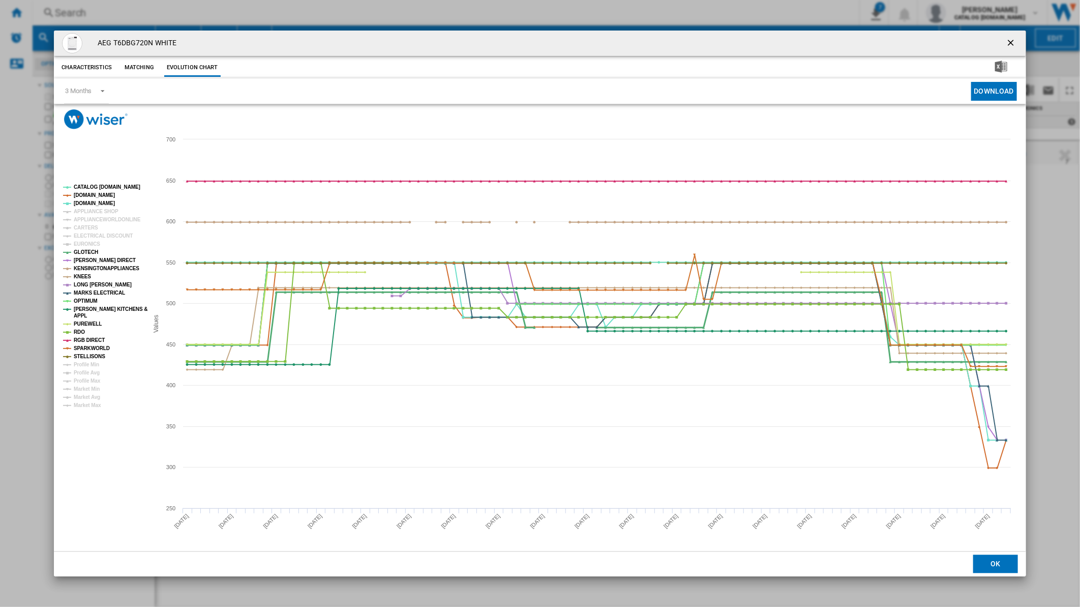
click at [86, 252] on tspan "GLOTECH" at bounding box center [86, 252] width 24 height 6
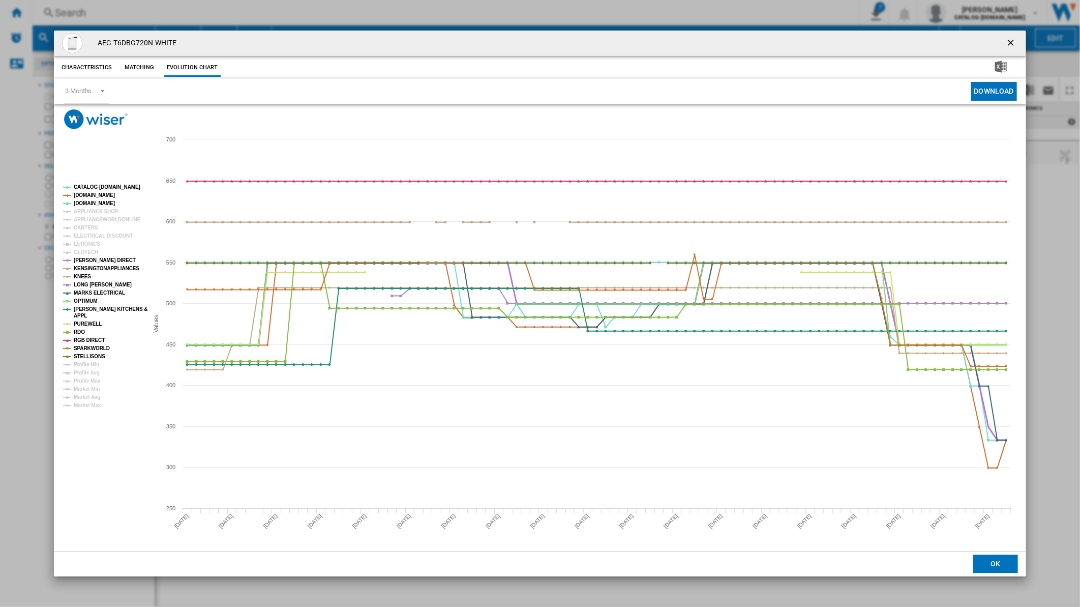
click at [87, 259] on tspan "[PERSON_NAME] DIRECT" at bounding box center [105, 260] width 62 height 6
click at [89, 266] on tspan "KENSINGTONAPPLIANCES" at bounding box center [107, 268] width 66 height 6
click at [88, 274] on tspan "KNEES" at bounding box center [82, 277] width 17 height 6
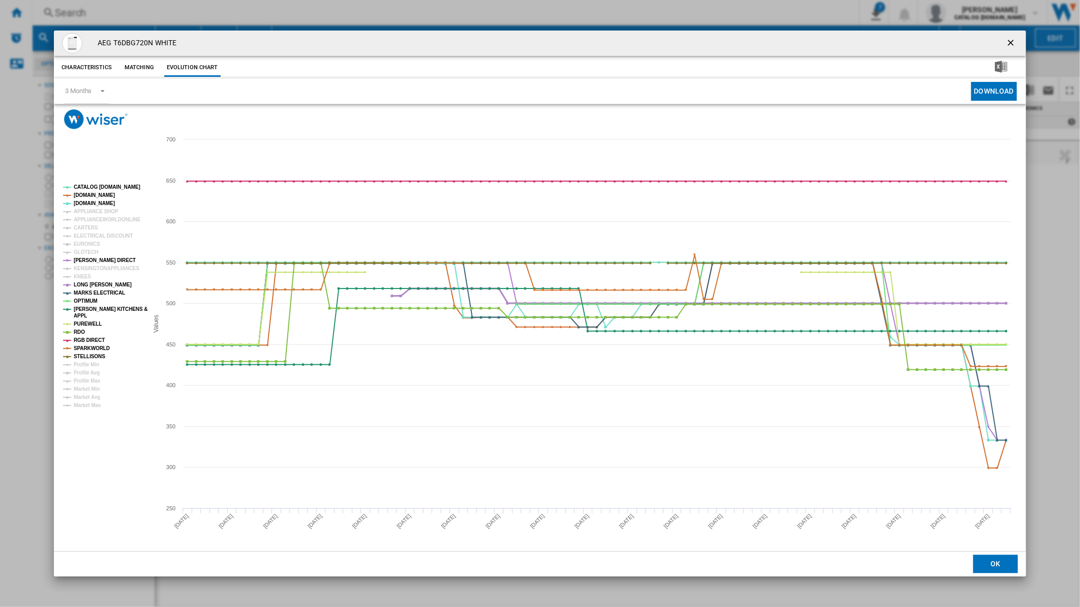
click at [96, 285] on tspan "LONG [PERSON_NAME]" at bounding box center [103, 285] width 58 height 6
click at [96, 292] on tspan "MARKS ELECTRICAL" at bounding box center [99, 293] width 51 height 6
click at [88, 302] on tspan "OPTIMUM" at bounding box center [86, 301] width 24 height 6
click at [87, 311] on tspan "[PERSON_NAME] KITCHENS &" at bounding box center [111, 309] width 74 height 6
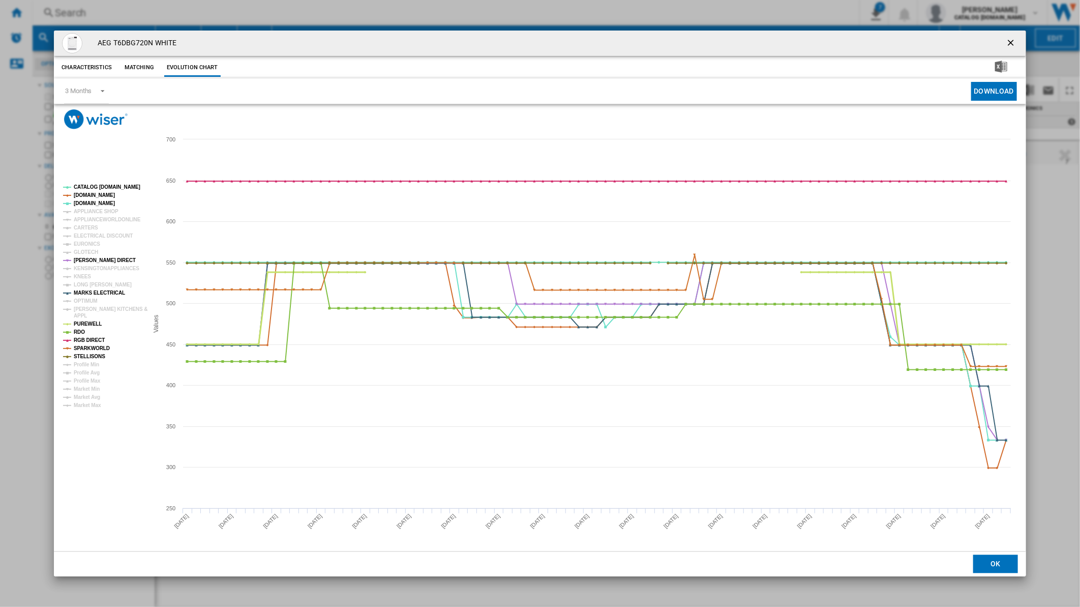
click at [89, 322] on tspan "PUREWELL" at bounding box center [88, 324] width 28 height 6
click at [84, 332] on tspan "RDO" at bounding box center [79, 332] width 11 height 6
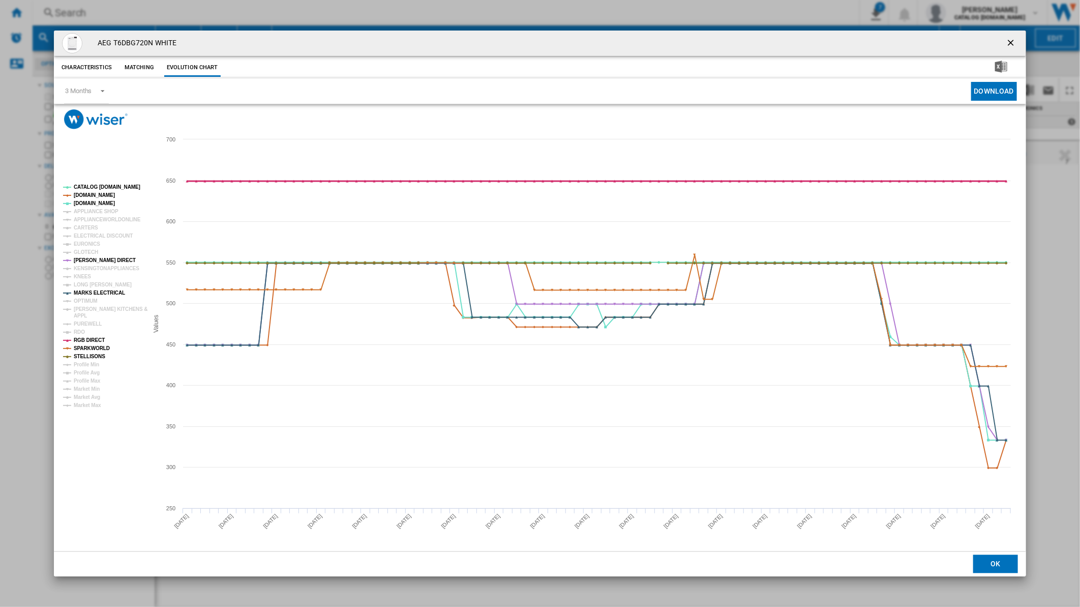
click at [83, 342] on tspan "RGB DIRECT" at bounding box center [89, 340] width 31 height 6
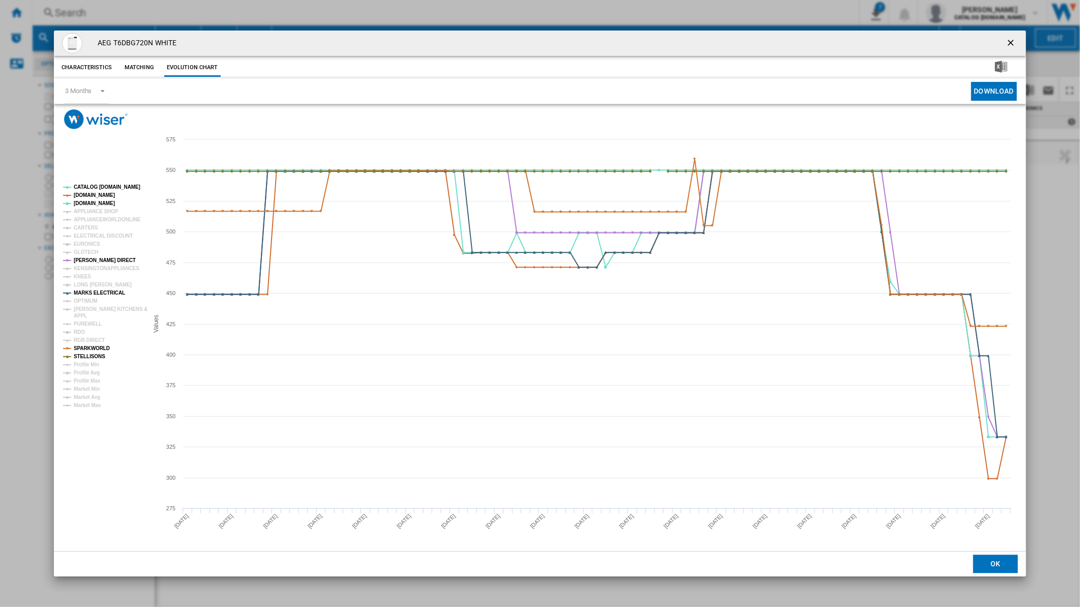
click at [83, 338] on tspan "RGB DIRECT" at bounding box center [89, 340] width 31 height 6
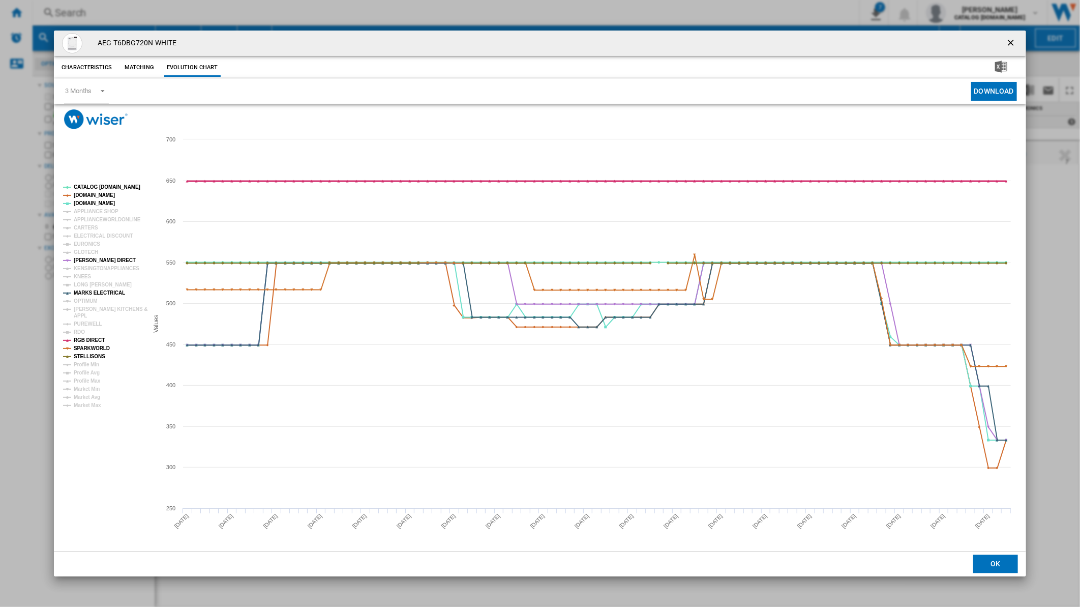
click at [83, 338] on tspan "RGB DIRECT" at bounding box center [89, 340] width 31 height 6
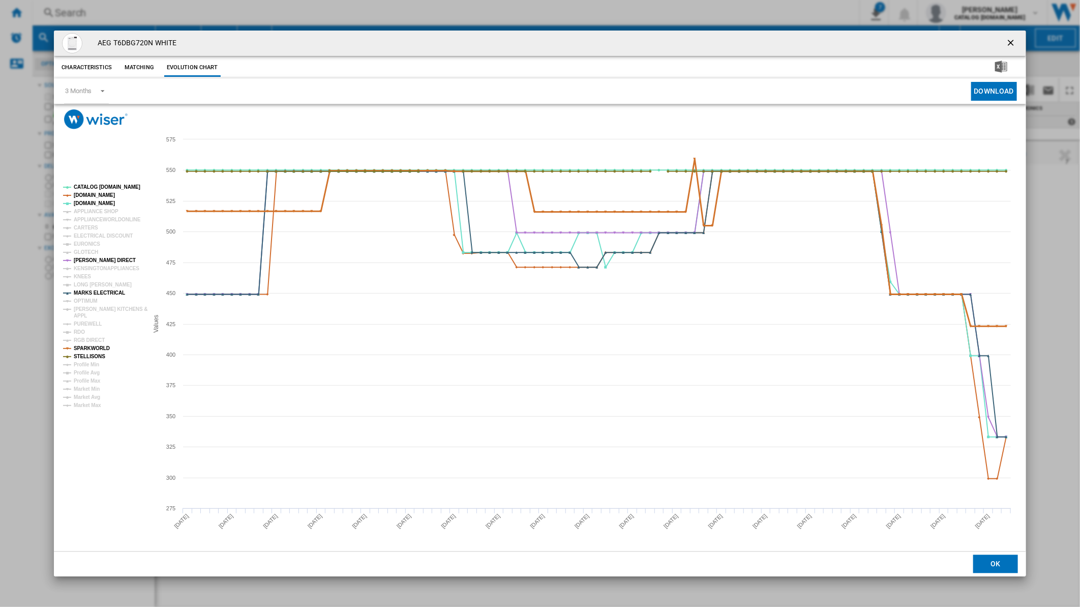
click at [83, 347] on tspan "SPARKWORLD" at bounding box center [92, 348] width 36 height 6
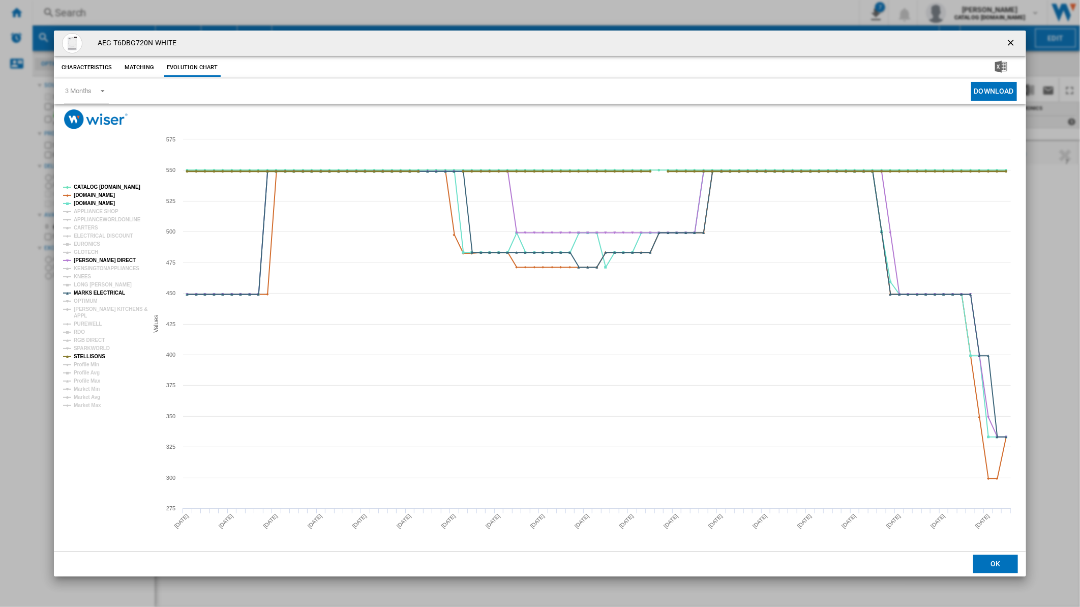
click at [83, 355] on tspan "STELLISONS" at bounding box center [90, 356] width 32 height 6
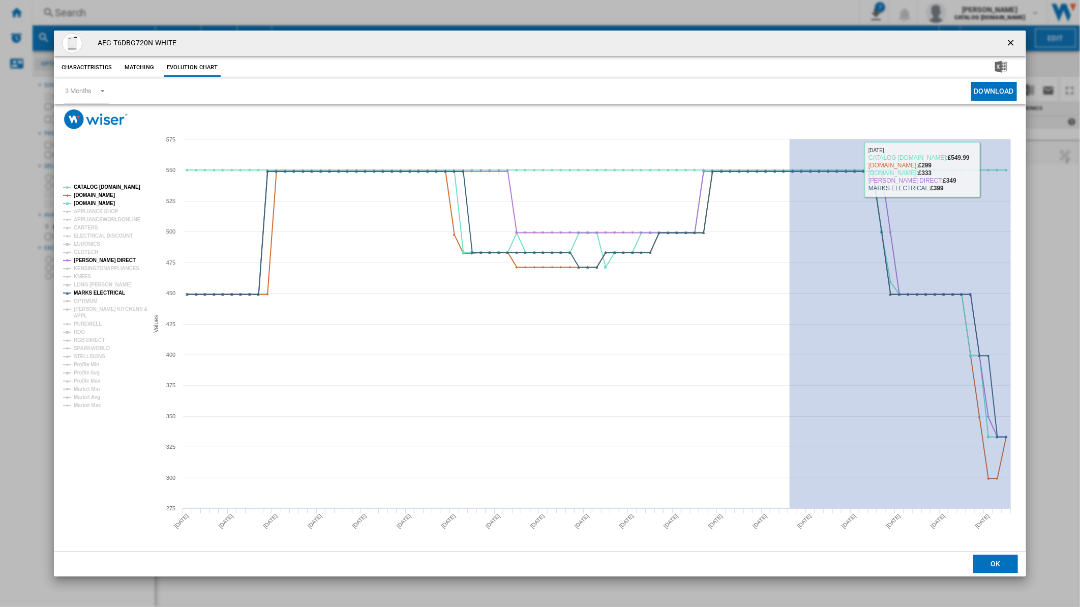
drag, startPoint x: 790, startPoint y: 148, endPoint x: 1082, endPoint y: 198, distance: 296.1
click at [1079, 198] on html "In order to access Insight, please log out and log in again OK NEW Search Searc…" at bounding box center [540, 303] width 1080 height 607
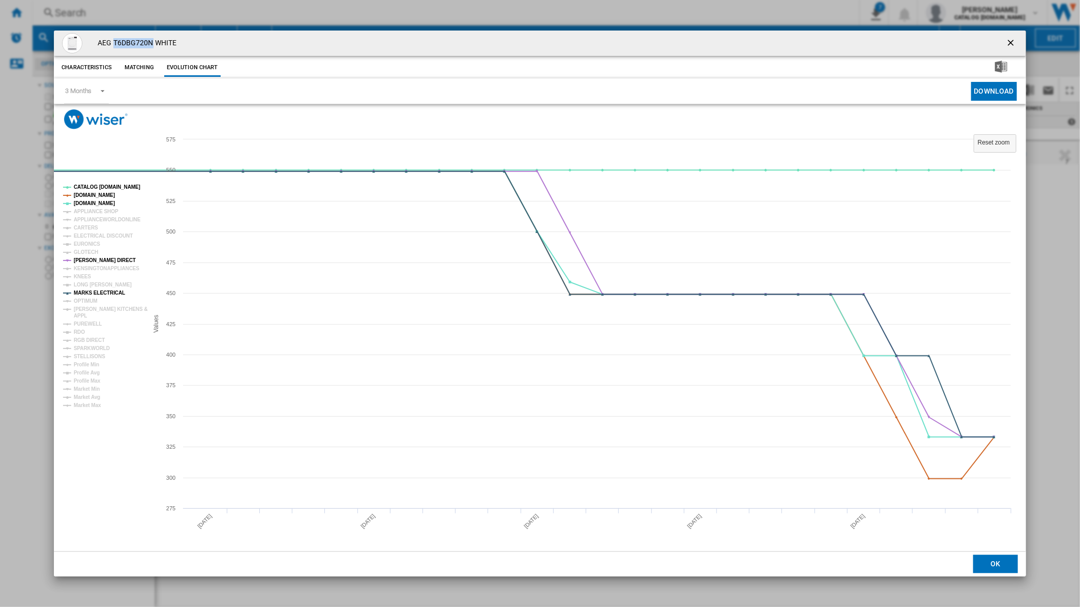
drag, startPoint x: 154, startPoint y: 42, endPoint x: 114, endPoint y: 46, distance: 39.9
click at [114, 46] on h4 "AEG T6DBG720N WHITE" at bounding box center [135, 43] width 84 height 10
copy h4 "T6DBG720N"
click at [1002, 36] on button "Product popup" at bounding box center [1012, 43] width 20 height 20
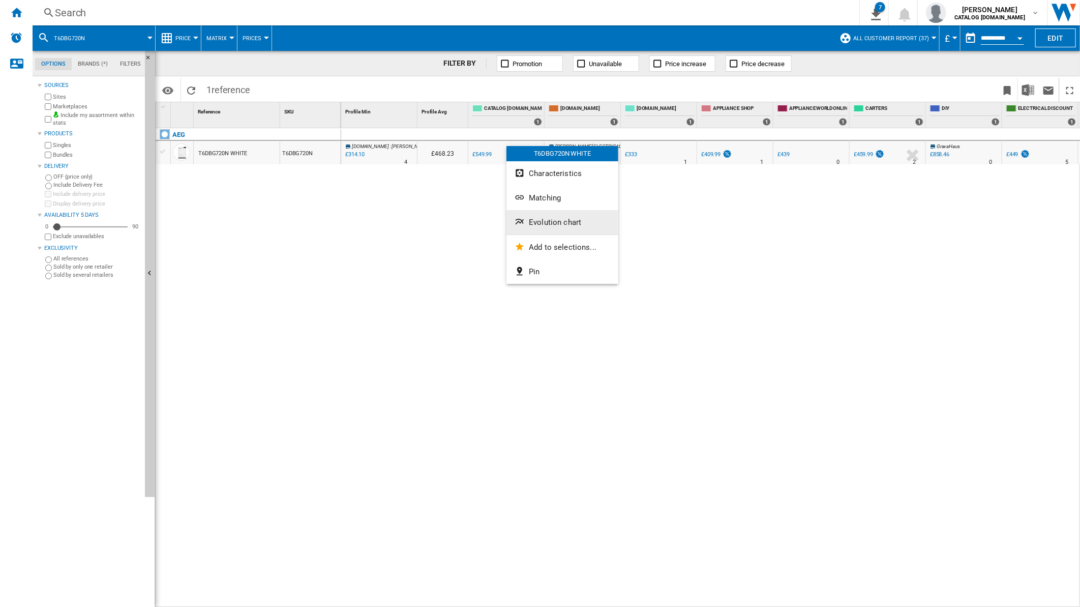
click at [552, 218] on span "Evolution chart" at bounding box center [555, 222] width 52 height 9
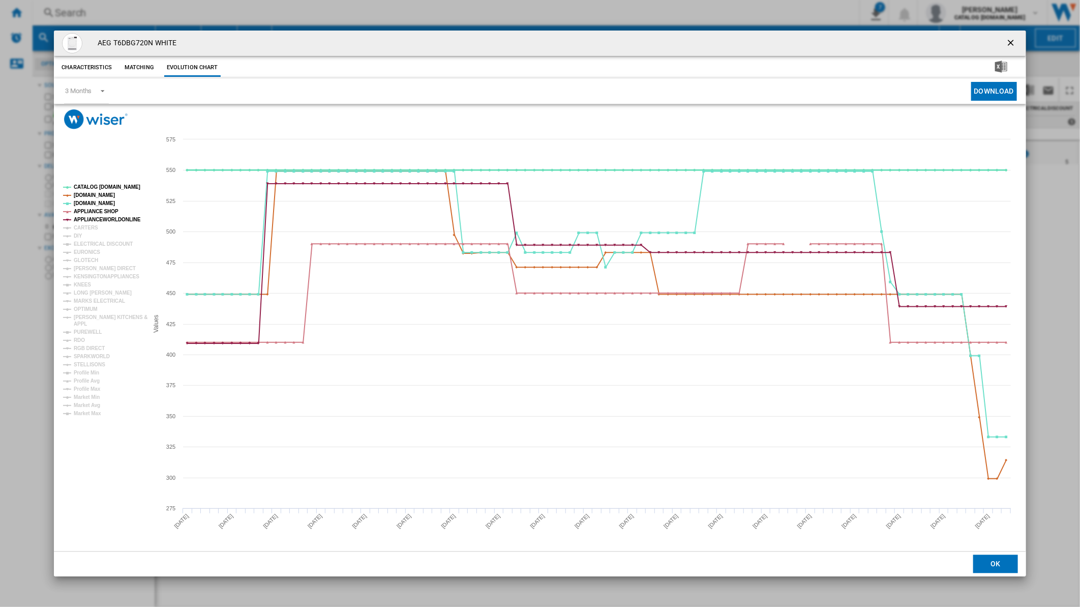
click at [100, 187] on tspan "CATALOG [DOMAIN_NAME]" at bounding box center [107, 187] width 67 height 6
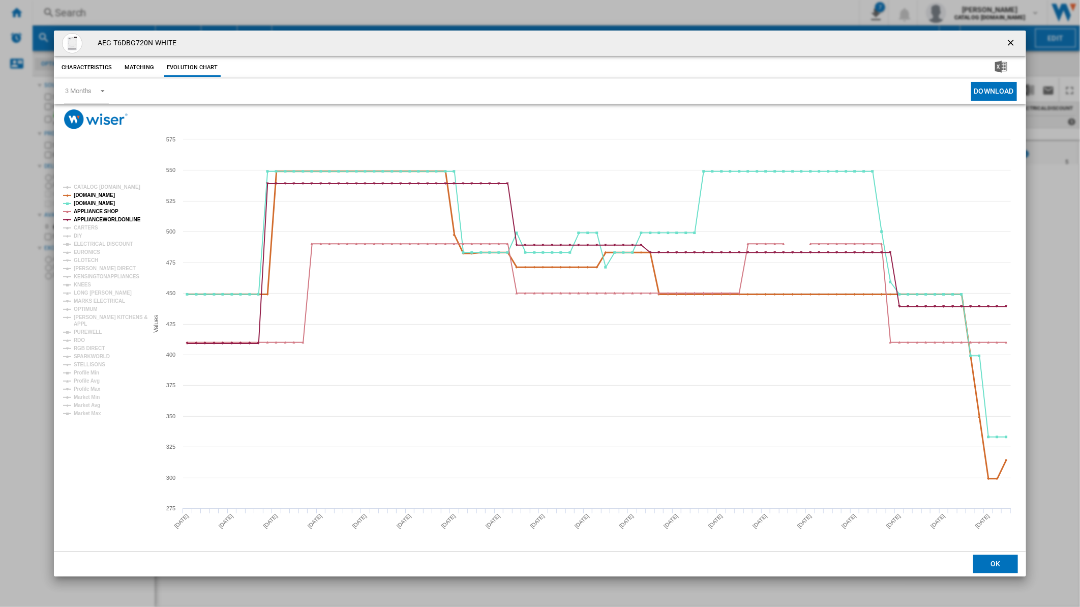
click at [91, 196] on tspan "[DOMAIN_NAME]" at bounding box center [94, 195] width 41 height 6
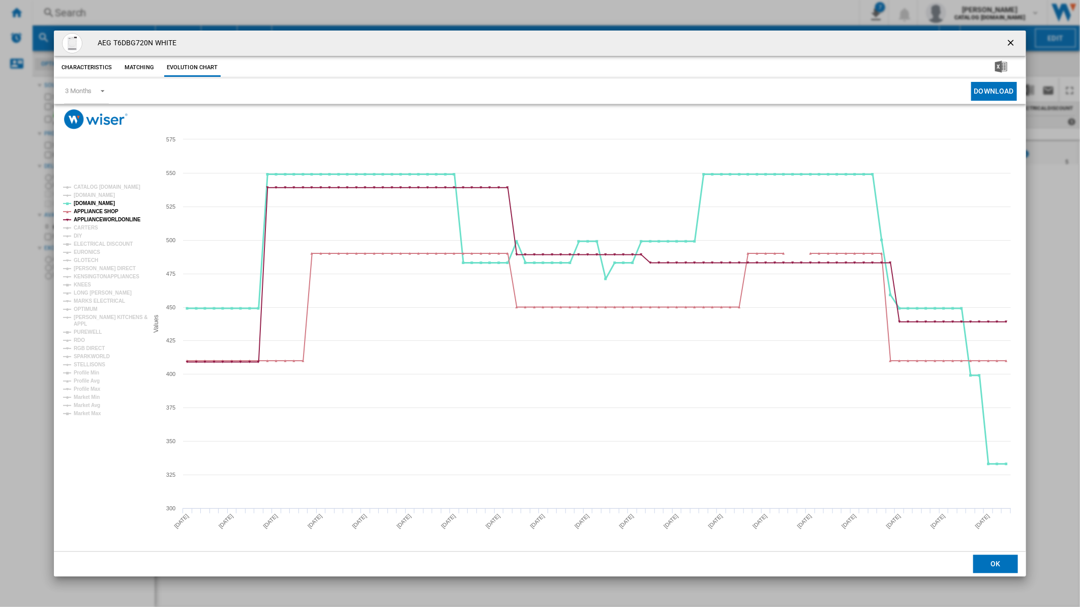
click at [85, 202] on tspan "[DOMAIN_NAME]" at bounding box center [94, 203] width 41 height 6
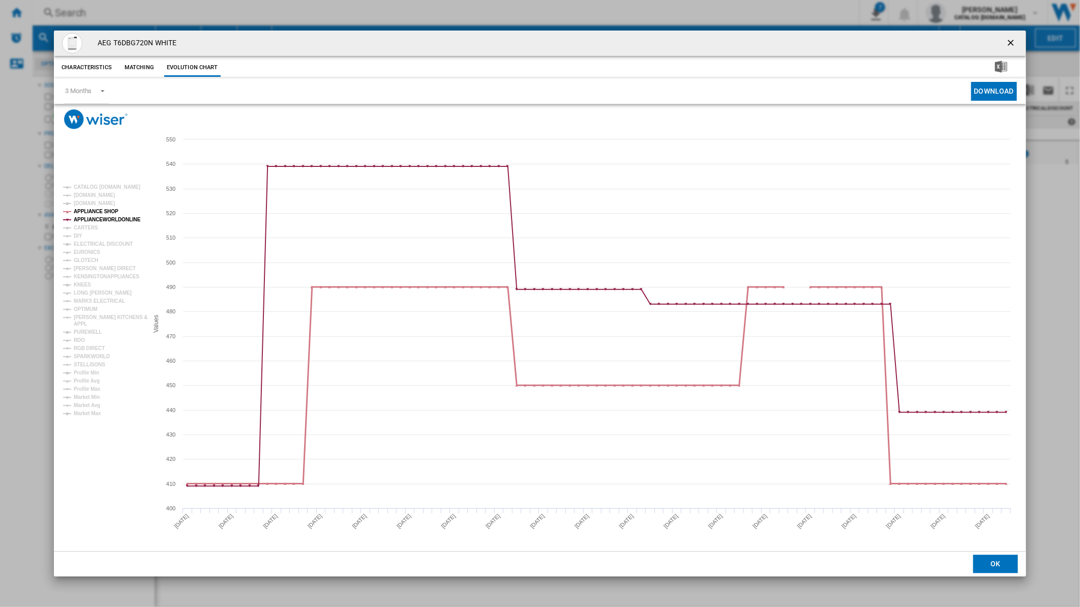
click at [86, 209] on tspan "APPLIANCE SHOP" at bounding box center [96, 211] width 45 height 6
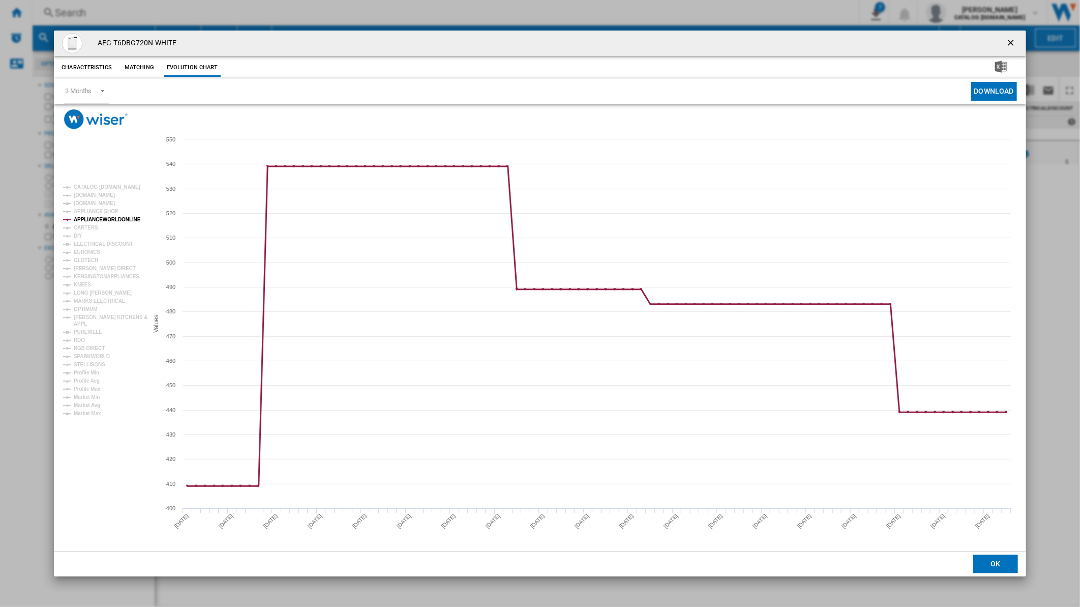
click at [86, 217] on tspan "APPLIANCEWORLDONLINE" at bounding box center [107, 220] width 67 height 6
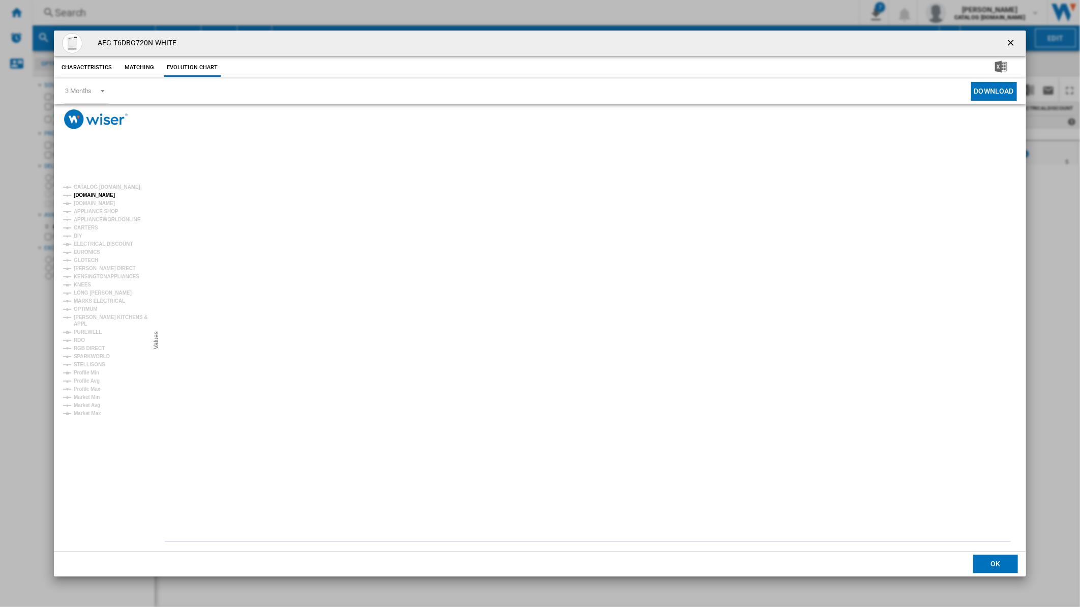
click at [94, 192] on tspan "[DOMAIN_NAME]" at bounding box center [94, 195] width 41 height 6
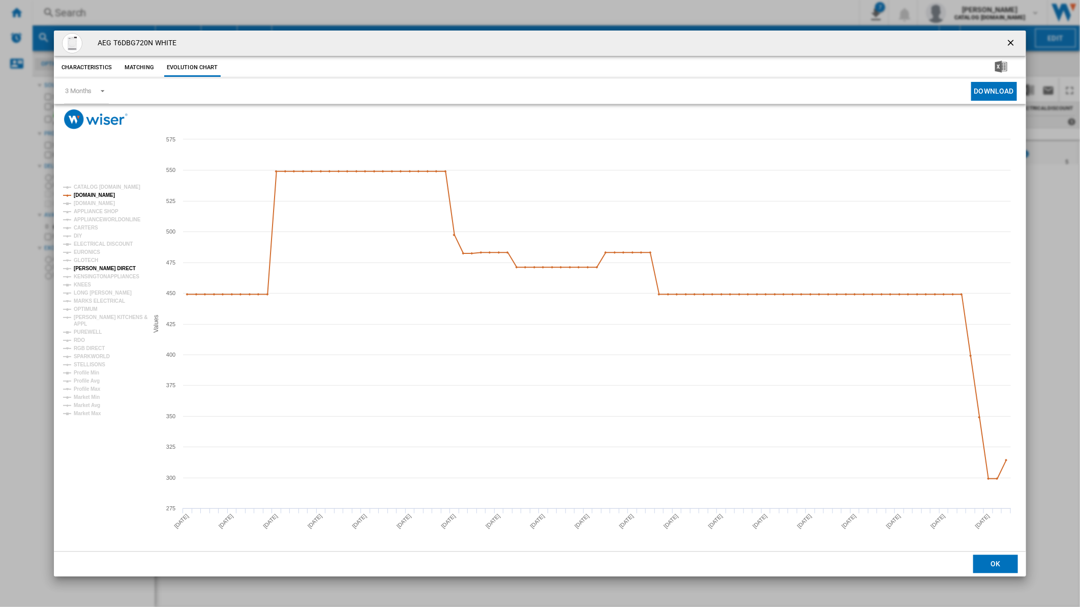
click at [98, 265] on tspan "[PERSON_NAME] DIRECT" at bounding box center [105, 268] width 62 height 6
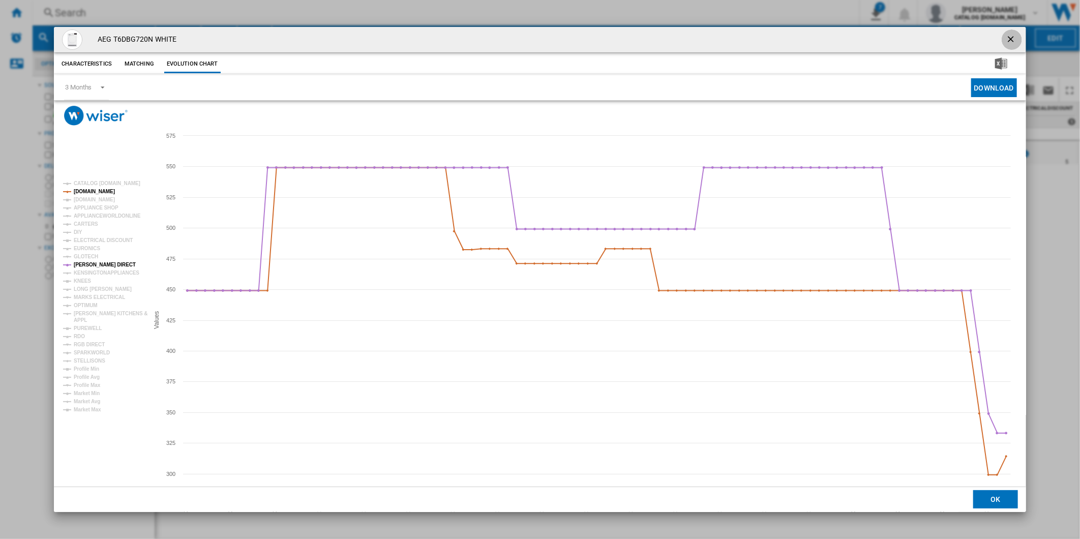
click at [1006, 41] on ng-md-icon "getI18NText('BUTTONS.CLOSE_DIALOG')" at bounding box center [1012, 40] width 12 height 12
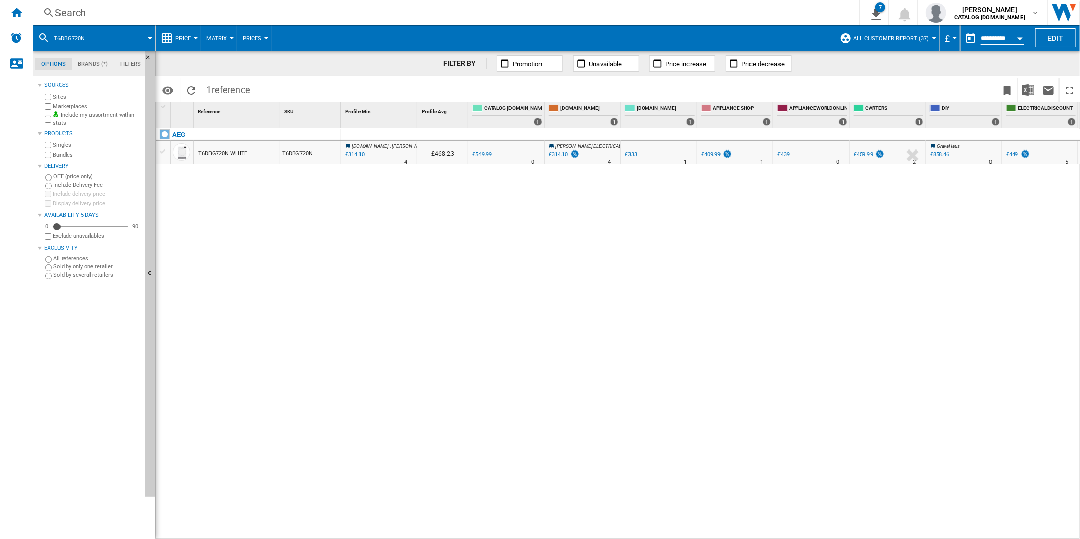
drag, startPoint x: 18, startPoint y: 17, endPoint x: 44, endPoint y: 17, distance: 25.4
click at [18, 17] on ng-md-icon "Home" at bounding box center [16, 12] width 12 height 12
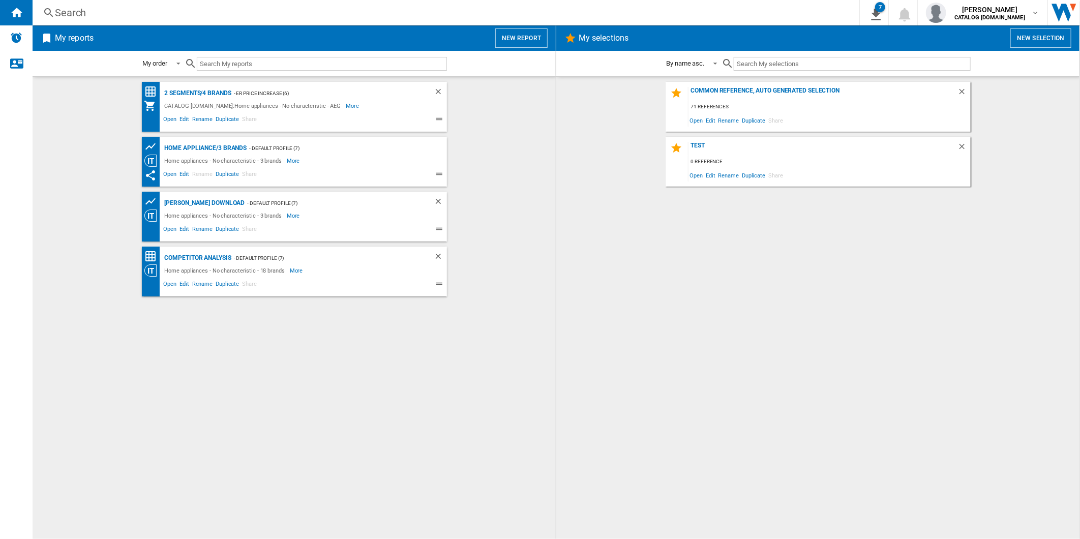
click at [536, 44] on button "New report" at bounding box center [521, 37] width 52 height 19
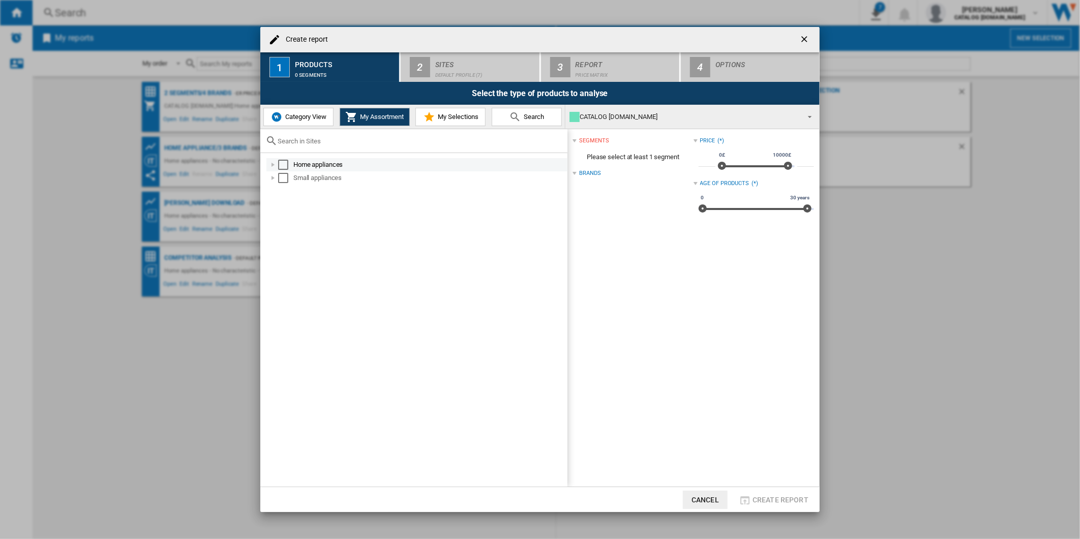
click at [285, 165] on div "Select" at bounding box center [283, 165] width 10 height 10
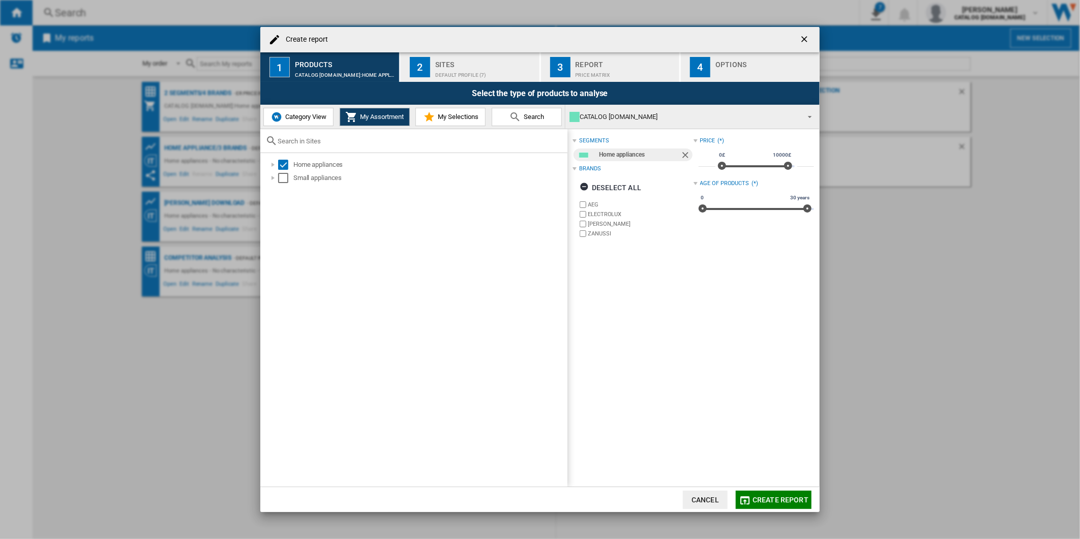
click at [459, 64] on div "Sites" at bounding box center [485, 61] width 100 height 11
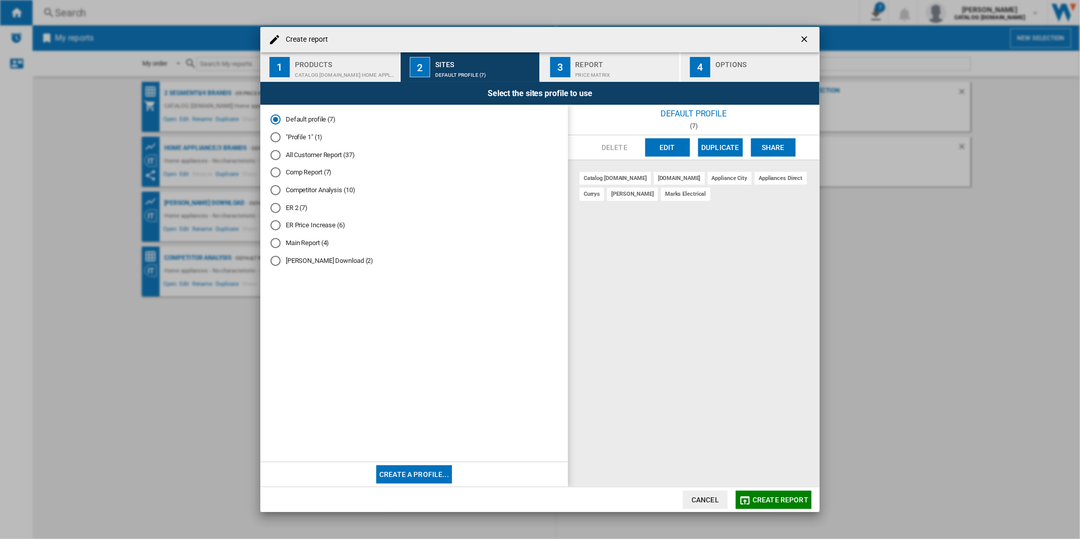
click at [656, 145] on button "Edit" at bounding box center [667, 147] width 45 height 18
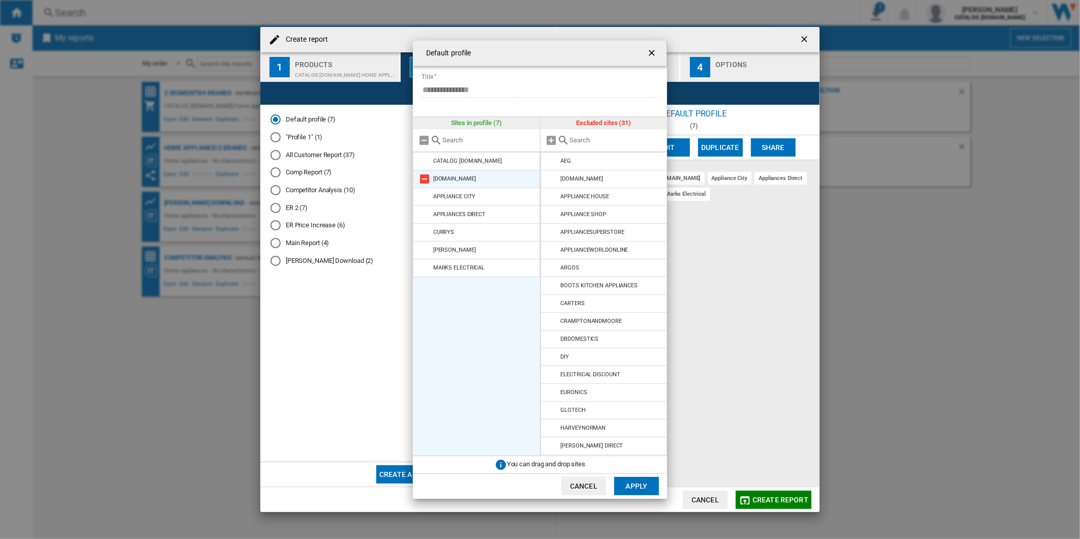
click at [429, 181] on md-icon at bounding box center [424, 179] width 12 height 12
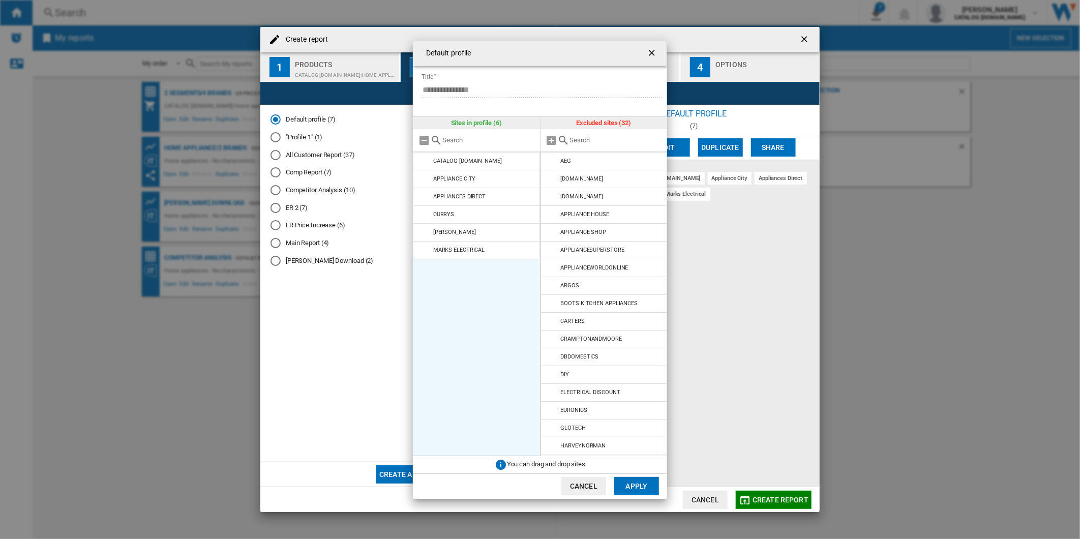
click at [429, 181] on md-icon at bounding box center [424, 179] width 12 height 12
click at [429, 191] on md-icon at bounding box center [424, 197] width 12 height 12
click at [429, 181] on md-icon at bounding box center [424, 179] width 12 height 12
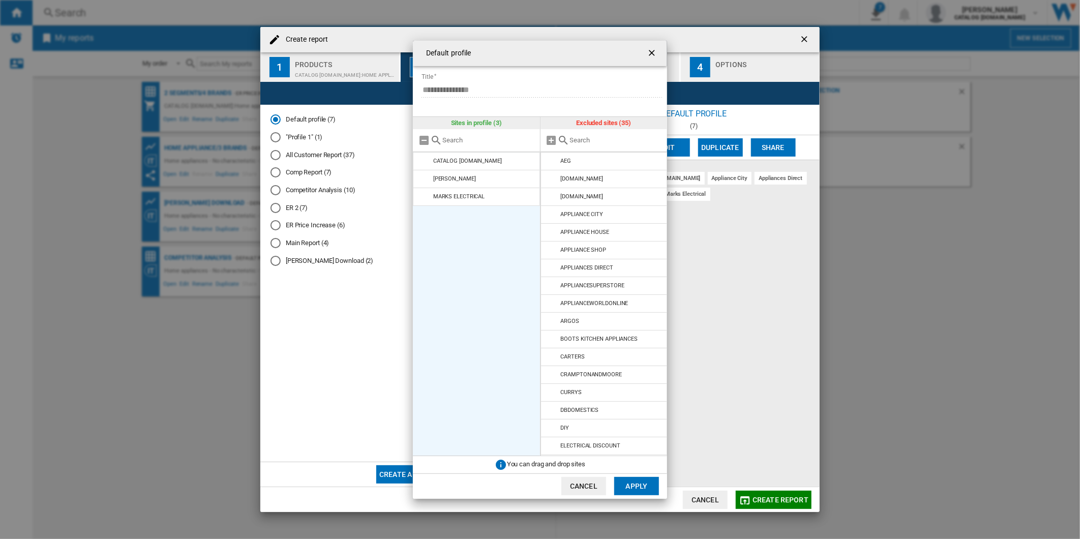
click at [429, 181] on md-icon at bounding box center [424, 179] width 12 height 12
drag, startPoint x: 423, startPoint y: 178, endPoint x: 546, endPoint y: 178, distance: 122.5
click at [424, 178] on md-icon at bounding box center [424, 179] width 12 height 12
click at [551, 176] on md-icon at bounding box center [552, 179] width 12 height 12
click at [643, 485] on button "Apply" at bounding box center [636, 486] width 45 height 18
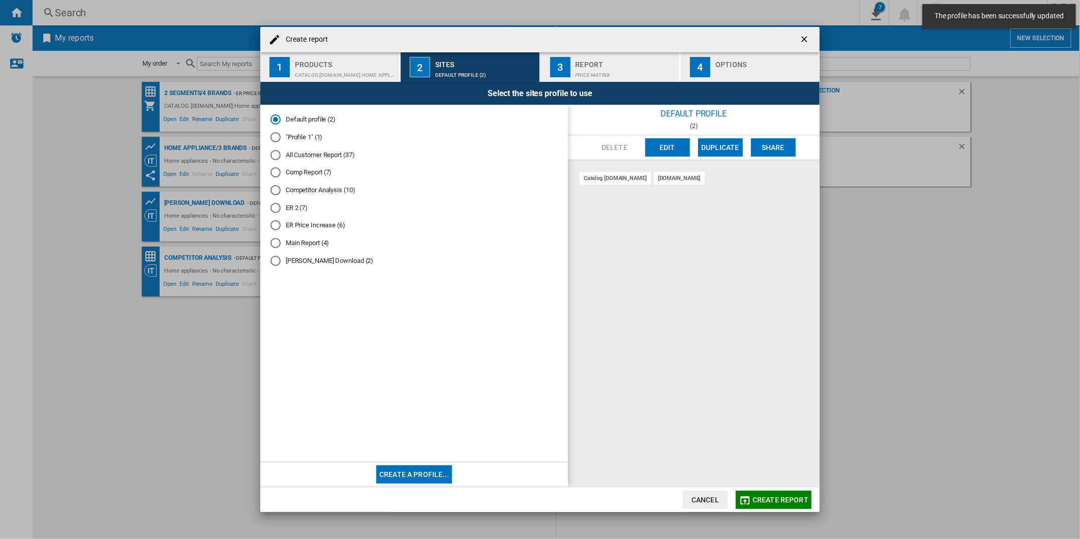
click at [597, 75] on div "Price Matrix" at bounding box center [626, 72] width 100 height 11
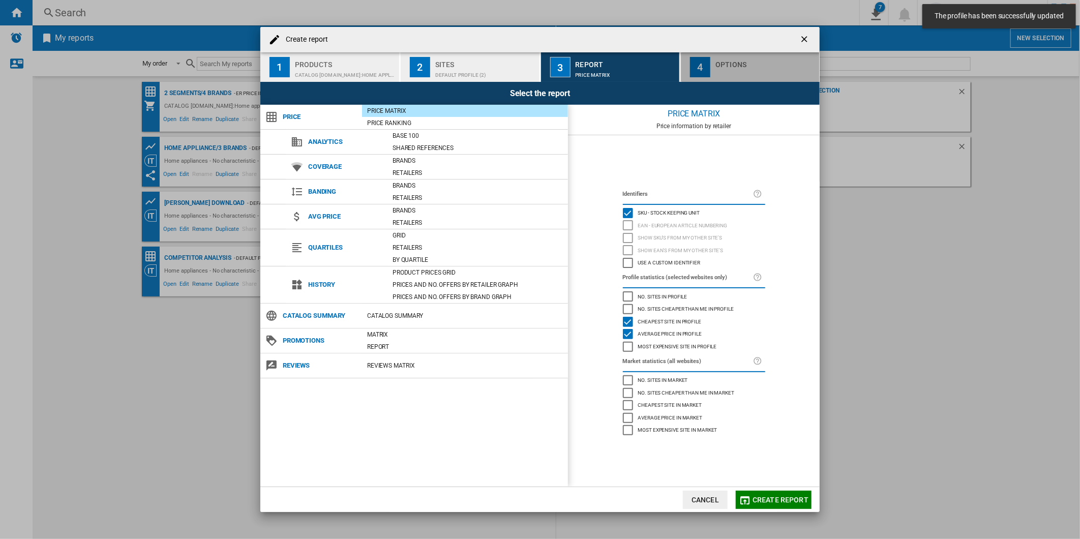
click at [723, 73] on div "Create report ..." at bounding box center [765, 72] width 100 height 11
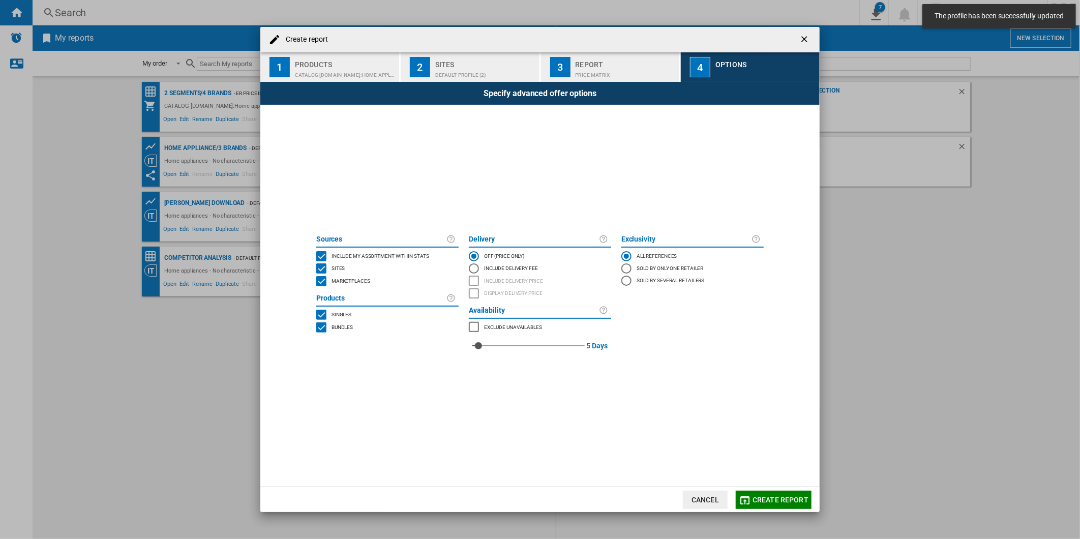
click at [765, 499] on span "Create report" at bounding box center [781, 500] width 56 height 8
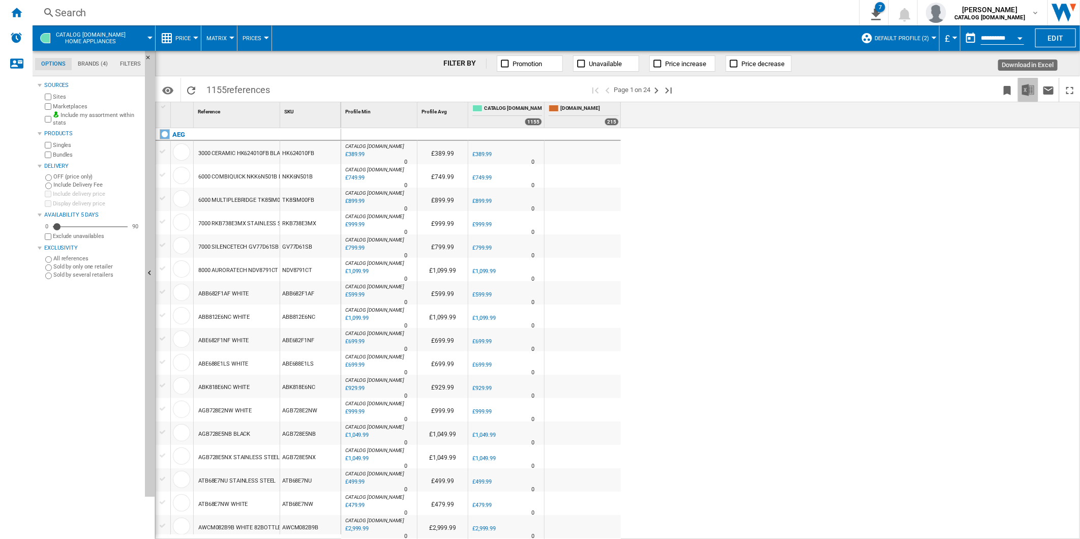
click at [1024, 84] on img "Download in Excel" at bounding box center [1028, 90] width 12 height 12
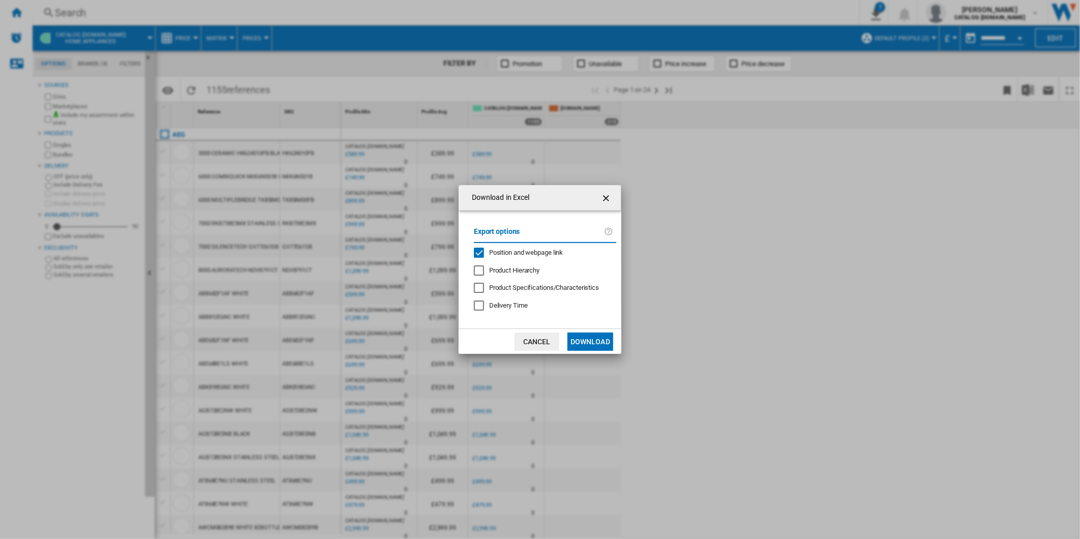
click at [526, 254] on span "Position and webpage link" at bounding box center [526, 253] width 74 height 8
click at [591, 343] on button "Download" at bounding box center [590, 342] width 46 height 18
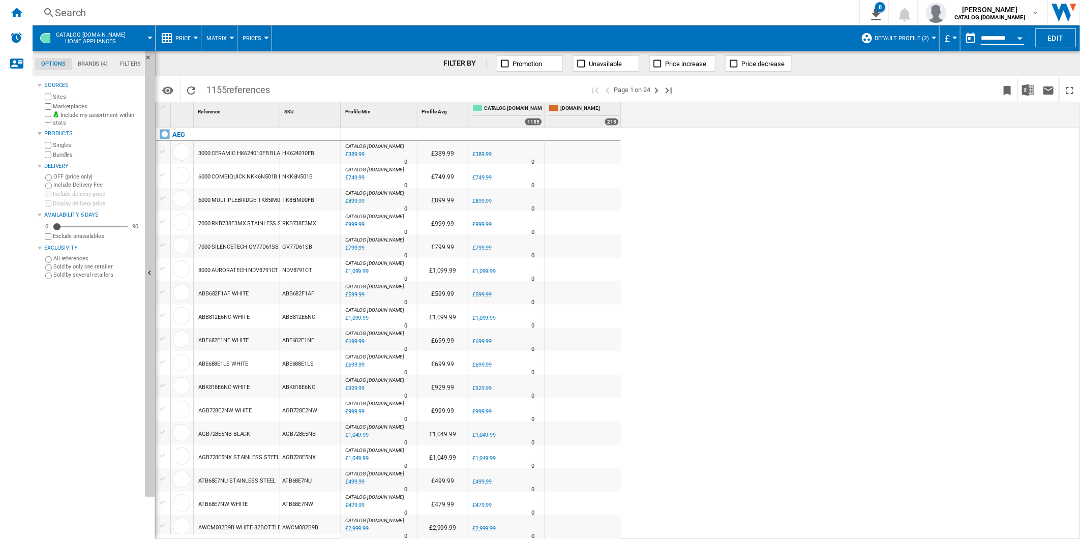
click at [717, 266] on div "CATALOG [DOMAIN_NAME] : 0.0 % £389.99 % N/A 0 CATALOG [DOMAIN_NAME] : £389.99 0…" at bounding box center [710, 333] width 739 height 411
click at [8, 17] on div "Home" at bounding box center [16, 12] width 33 height 25
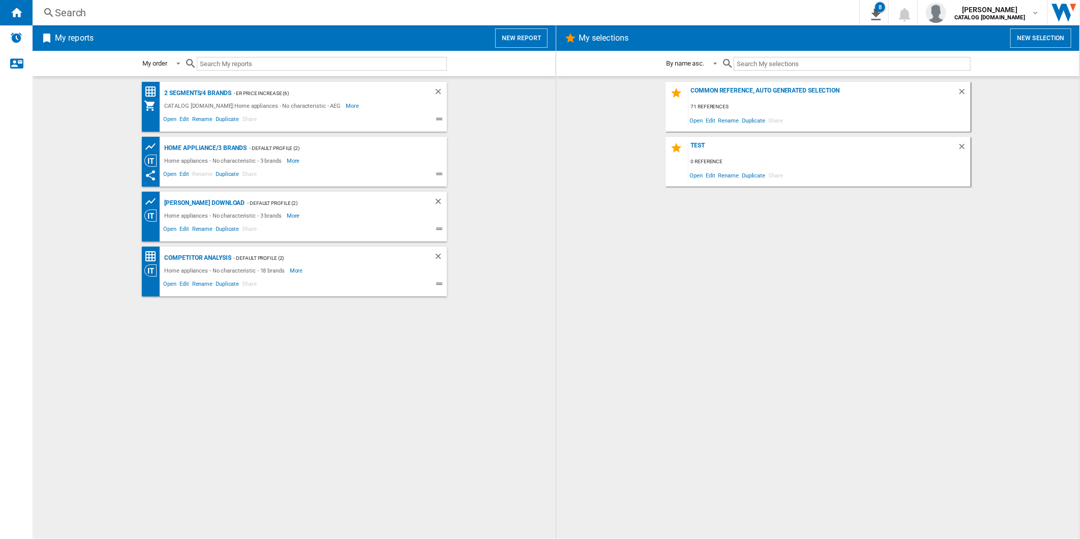
click at [502, 17] on div "Search" at bounding box center [444, 13] width 778 height 14
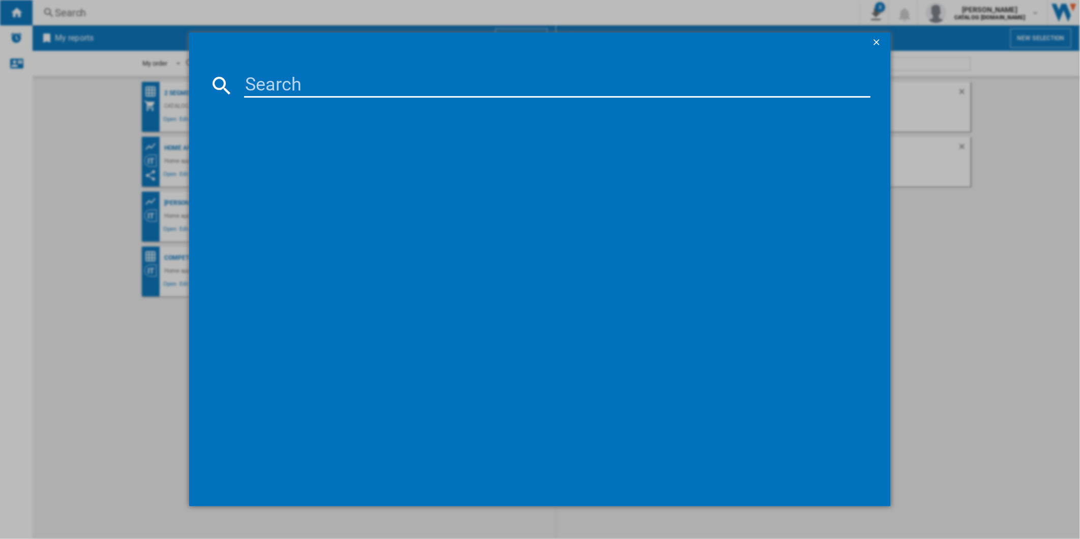
click at [447, 85] on input at bounding box center [557, 85] width 627 height 24
type input "LFR61144UD"
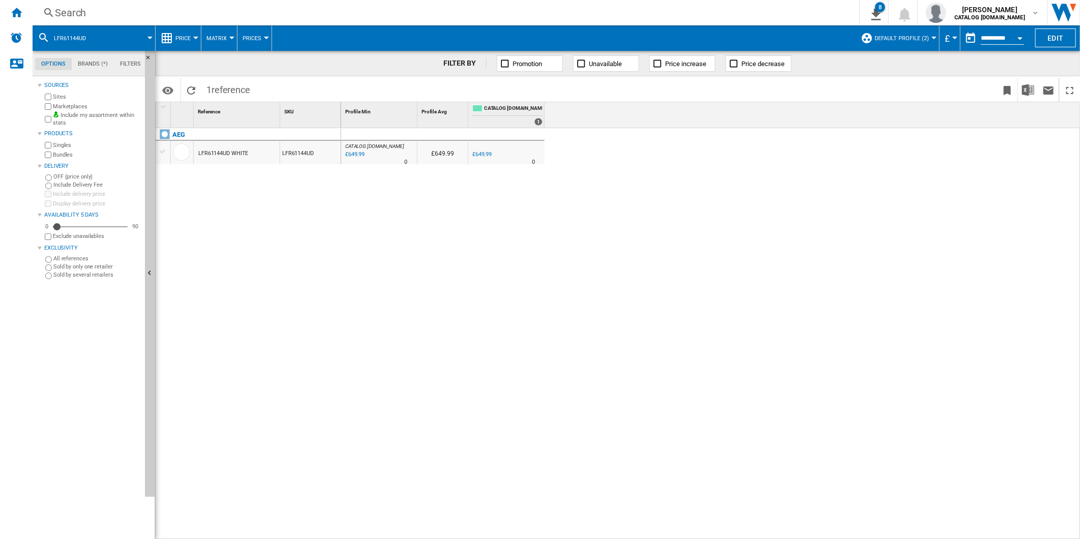
drag, startPoint x: 16, startPoint y: 19, endPoint x: 157, endPoint y: 19, distance: 140.3
click at [16, 18] on div "Home" at bounding box center [16, 12] width 33 height 25
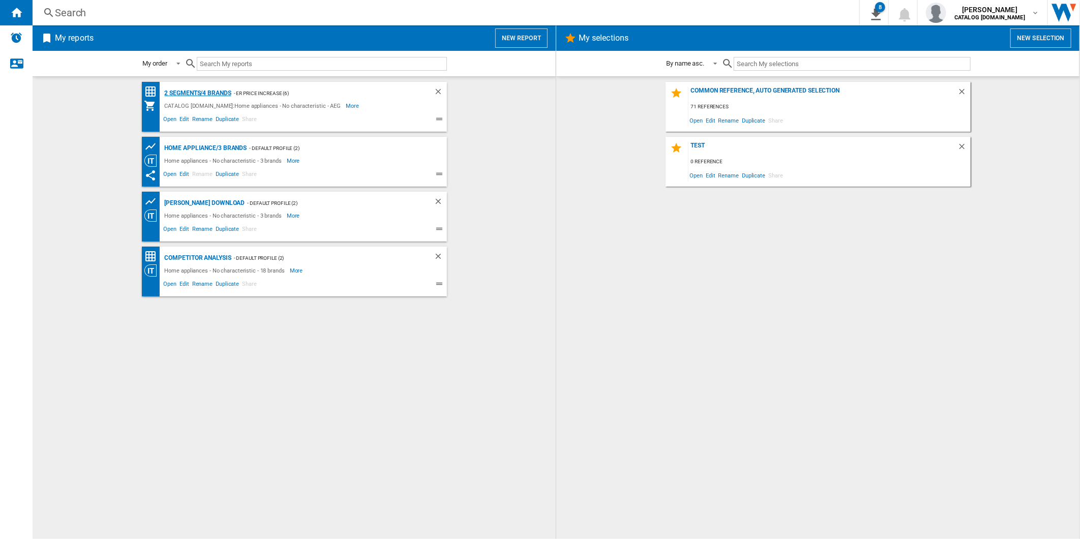
click at [200, 92] on div "2 segments/4 brands" at bounding box center [196, 93] width 69 height 13
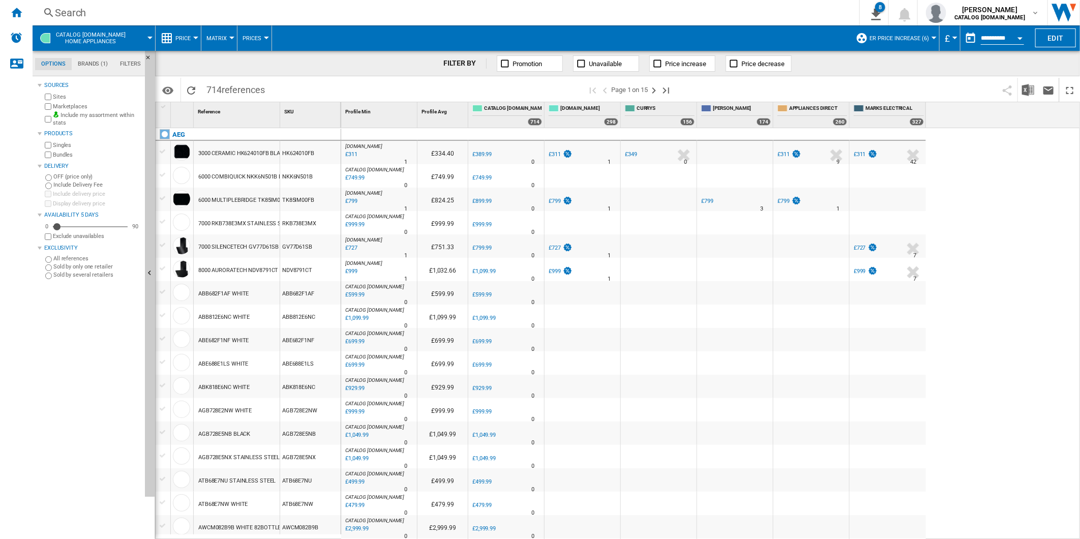
click at [911, 38] on span "ER Price Increase (6)" at bounding box center [898, 38] width 59 height 7
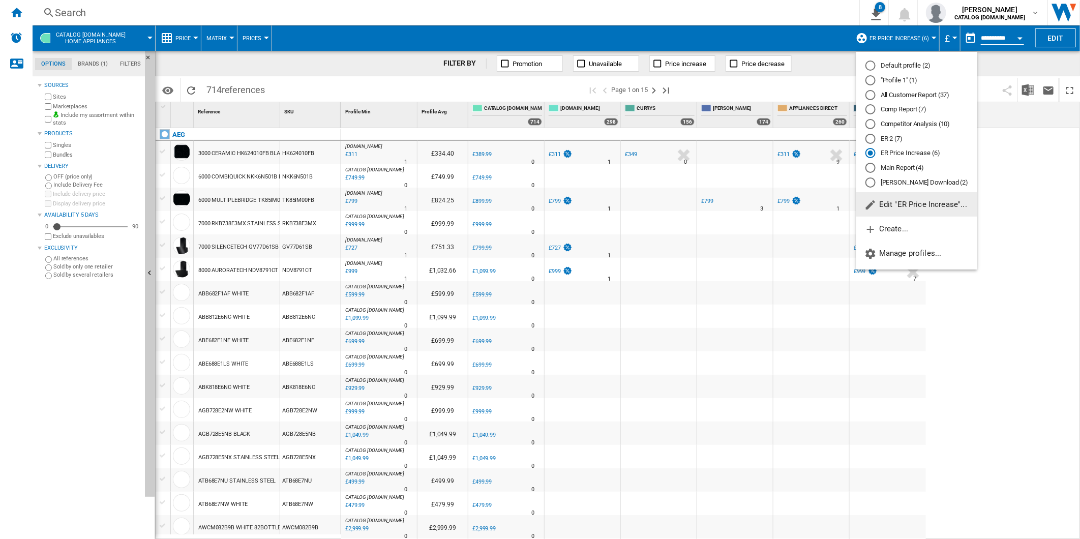
click at [898, 96] on md-radio-button "All Customer Report (37)" at bounding box center [916, 95] width 103 height 10
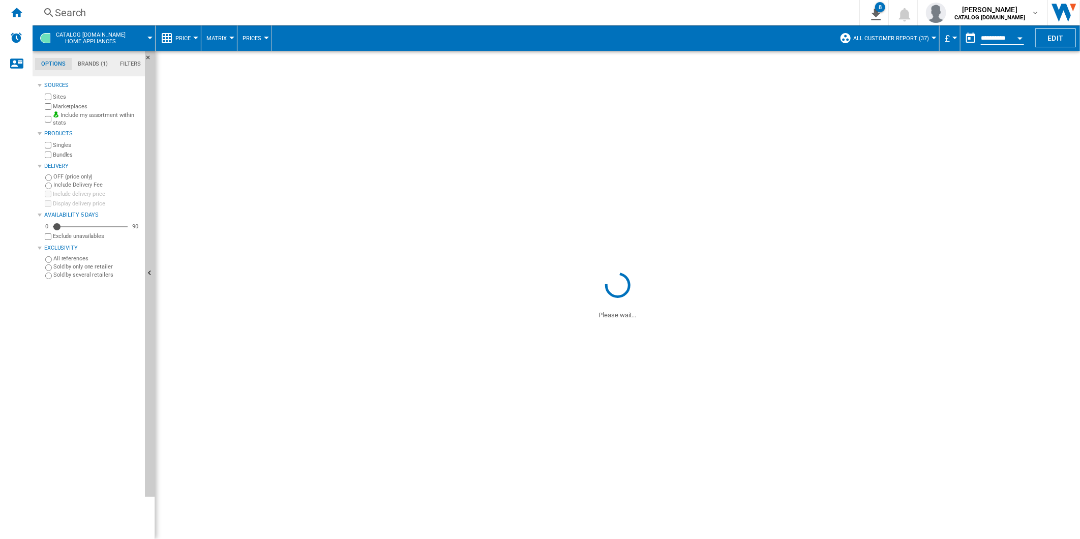
click at [365, 10] on div "Search" at bounding box center [444, 13] width 778 height 14
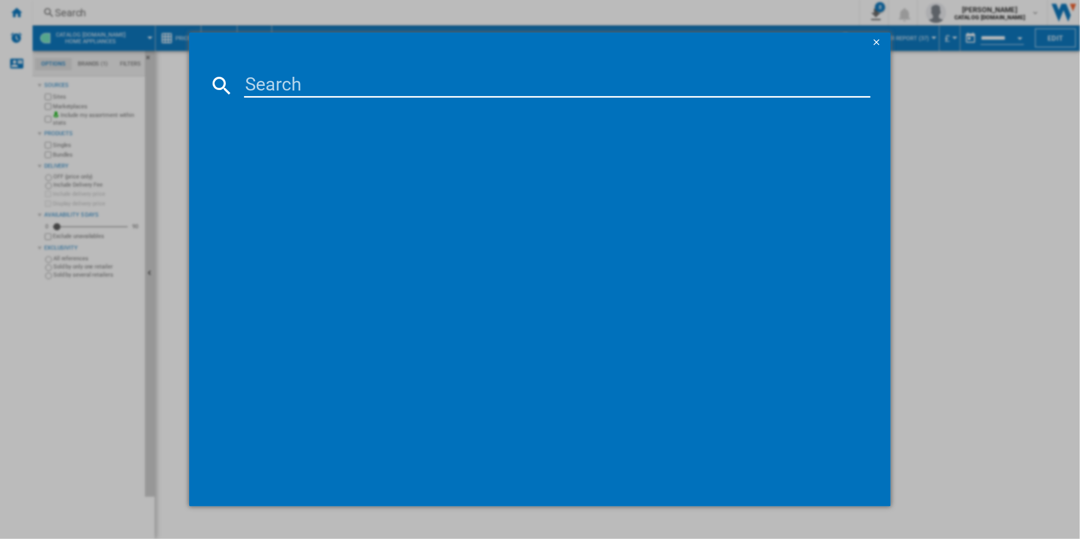
drag, startPoint x: 378, startPoint y: 84, endPoint x: 382, endPoint y: 79, distance: 6.5
click at [377, 85] on input at bounding box center [557, 85] width 627 height 24
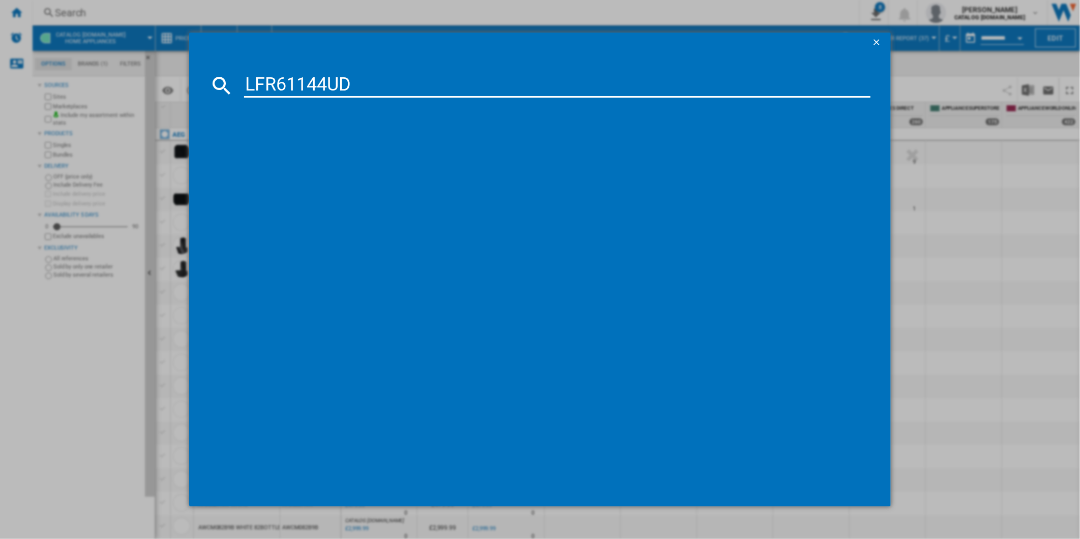
type input "LFR61144UD"
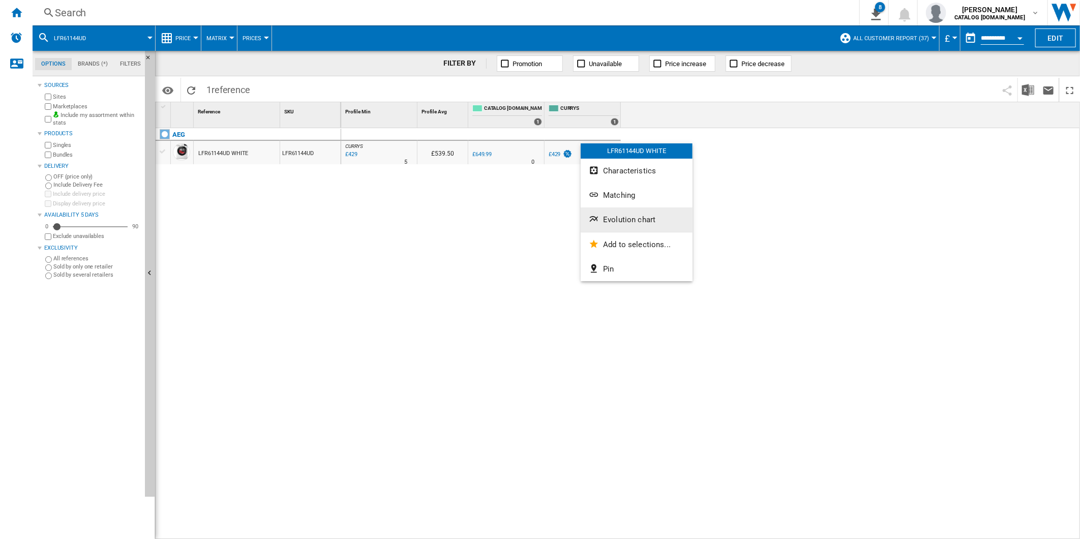
click at [621, 216] on span "Evolution chart" at bounding box center [629, 219] width 52 height 9
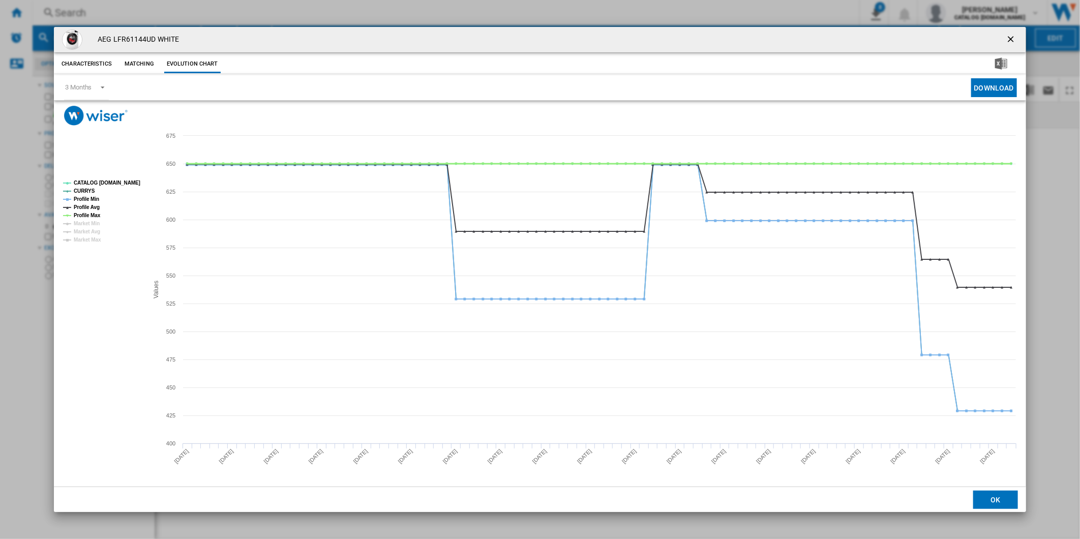
click at [88, 215] on tspan "Profile Max" at bounding box center [87, 216] width 27 height 6
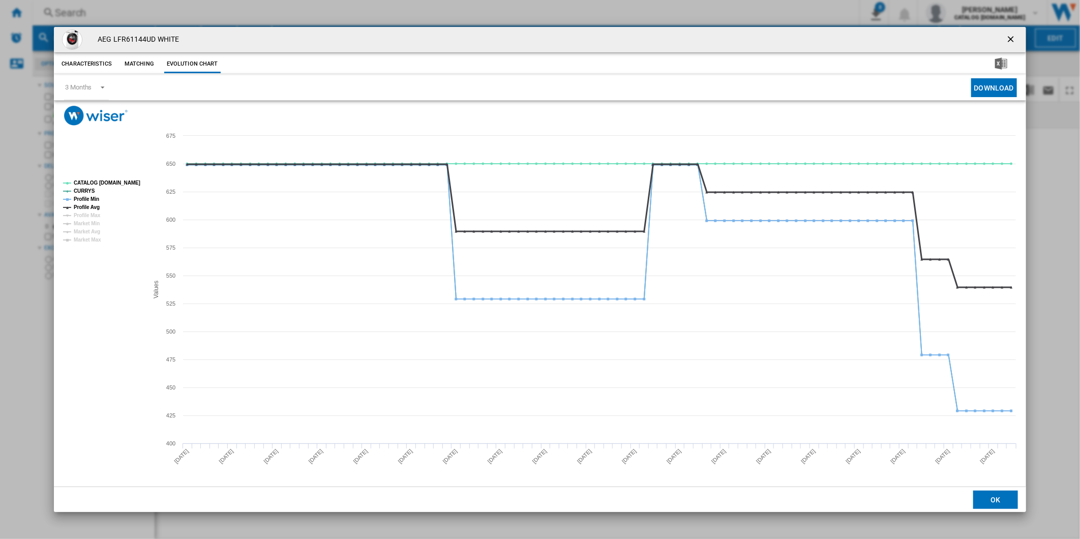
click at [90, 209] on tspan "Profile Avg" at bounding box center [87, 207] width 26 height 6
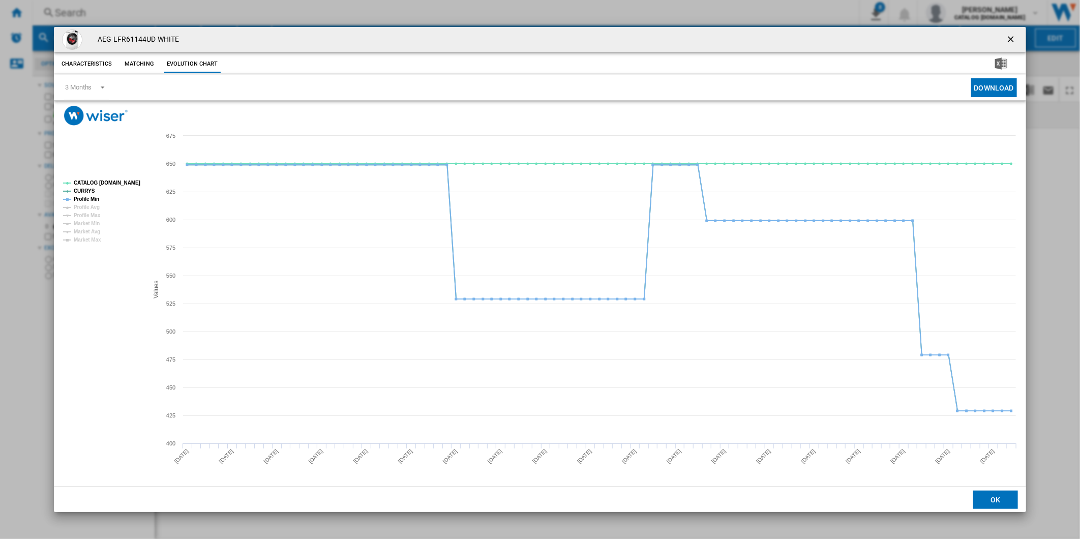
click at [93, 200] on tspan "Profile Min" at bounding box center [86, 199] width 25 height 6
click at [99, 187] on rect "Product popup" at bounding box center [101, 211] width 85 height 71
click at [100, 185] on tspan "CATALOG [DOMAIN_NAME]" at bounding box center [107, 183] width 67 height 6
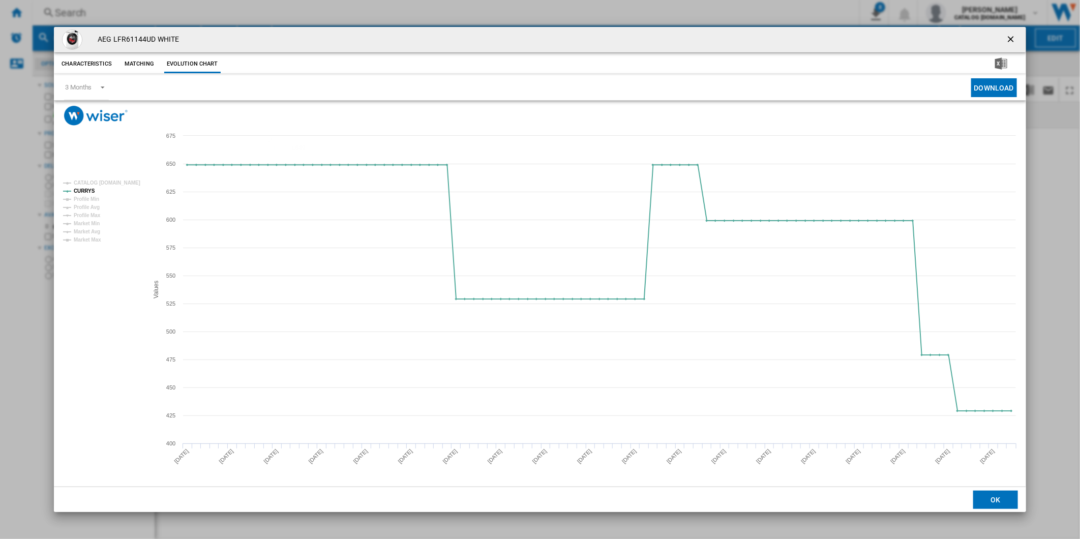
click at [147, 37] on h4 "AEG LFR61144UD WHITE" at bounding box center [136, 40] width 86 height 10
drag, startPoint x: 151, startPoint y: 38, endPoint x: 114, endPoint y: 39, distance: 36.6
click at [114, 39] on h4 "AEG LFR61144UD WHITE" at bounding box center [136, 40] width 86 height 10
copy h4 "LFR61144UD"
click at [1006, 39] on ng-md-icon "getI18NText('BUTTONS.CLOSE_DIALOG')" at bounding box center [1012, 40] width 12 height 12
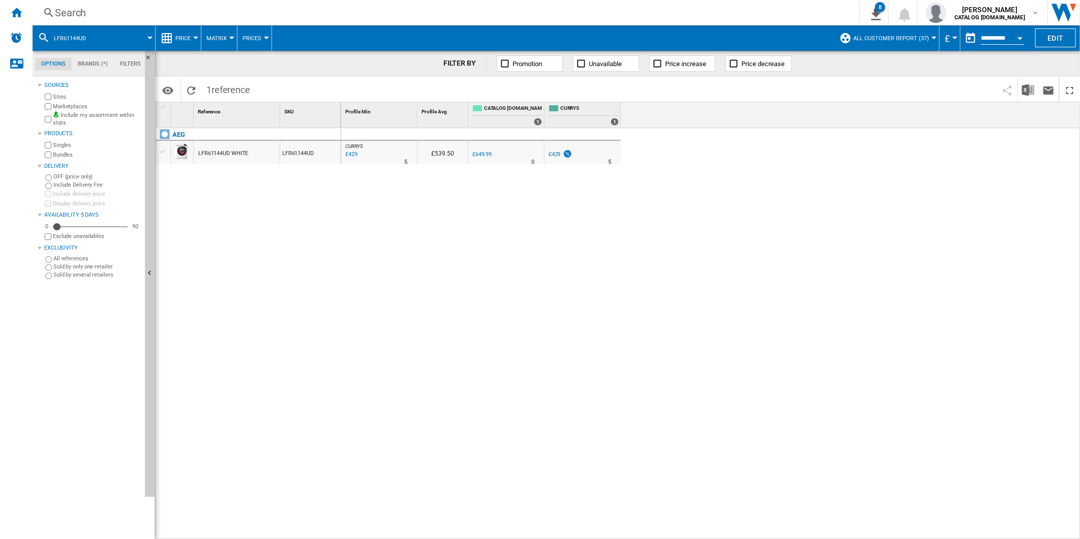
click at [571, 16] on div "Search" at bounding box center [444, 13] width 778 height 14
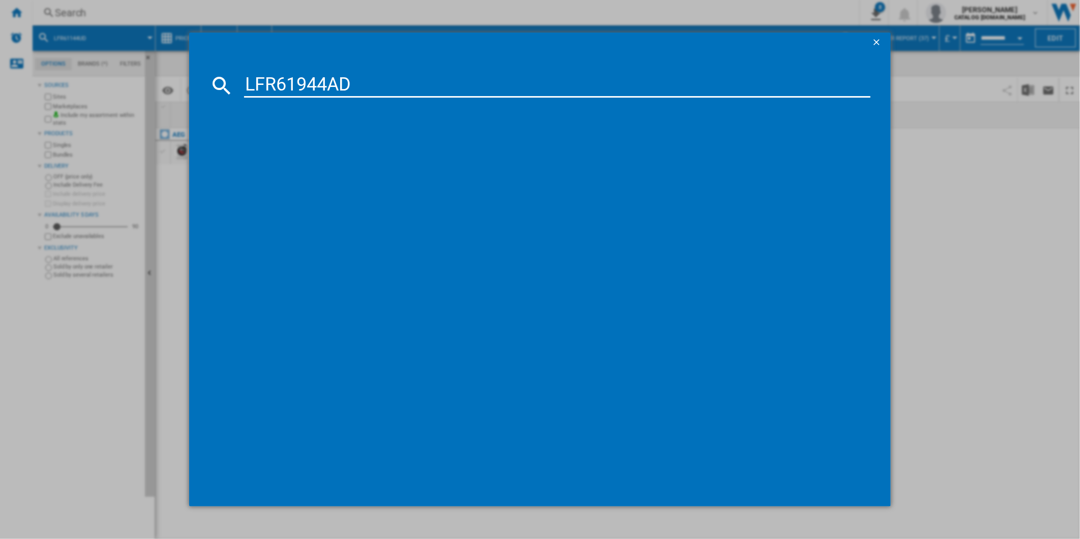
type input "LFR61944AD"
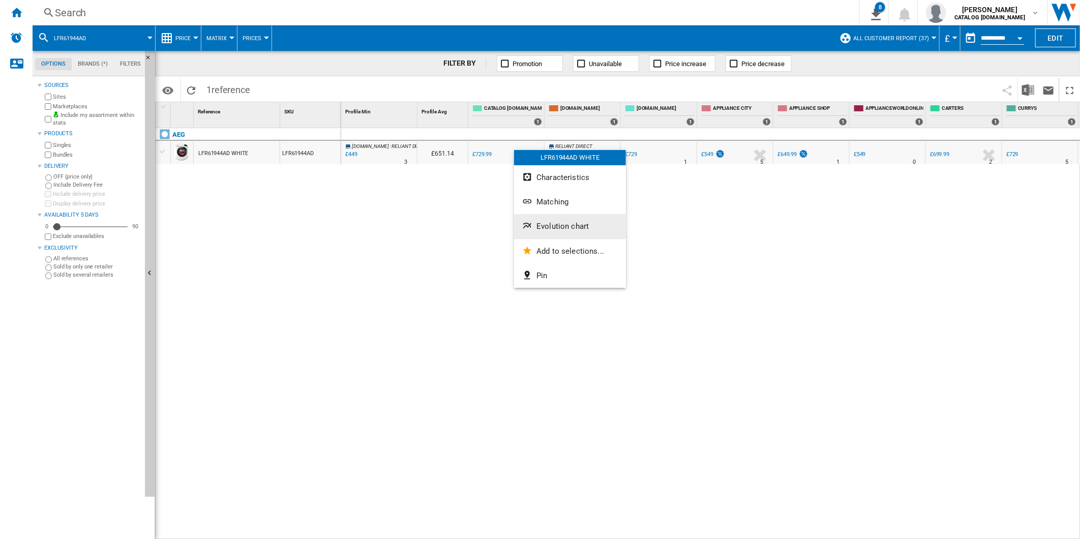
click at [558, 222] on span "Evolution chart" at bounding box center [562, 226] width 52 height 9
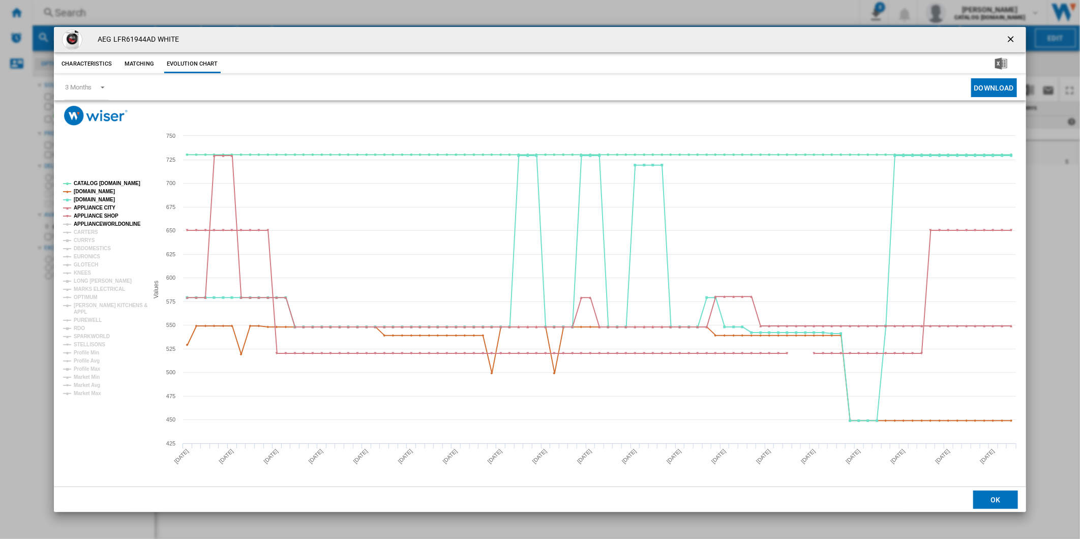
click at [113, 225] on tspan "APPLIANCEWORLDONLINE" at bounding box center [107, 224] width 67 height 6
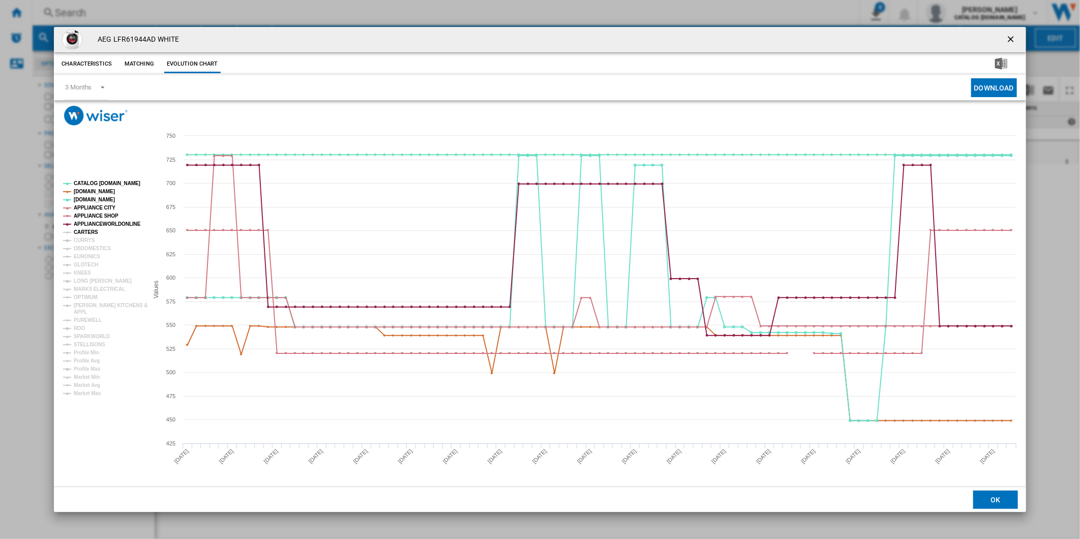
click at [92, 229] on tspan "CARTERS" at bounding box center [86, 232] width 24 height 6
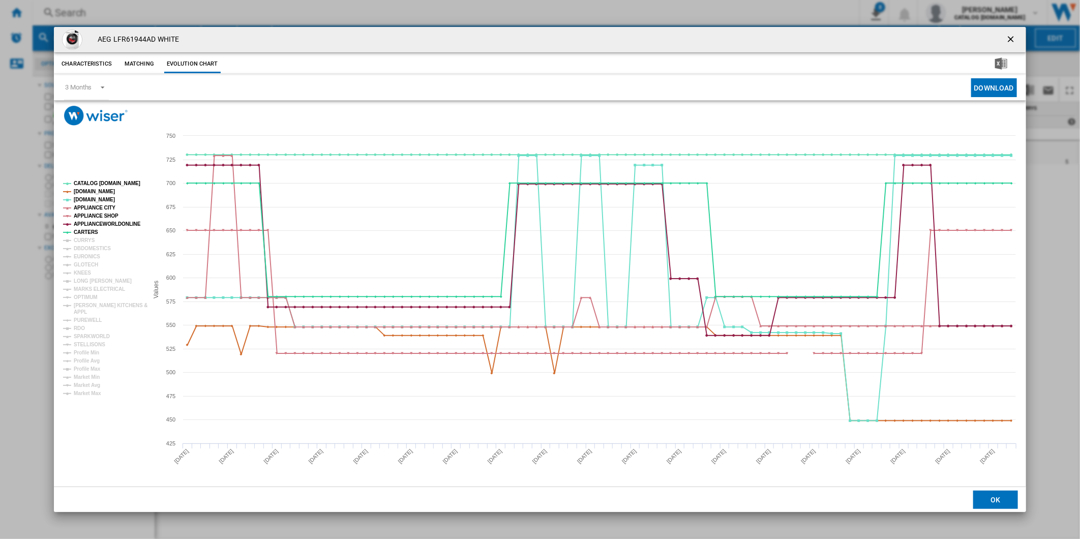
click at [88, 237] on tspan "CURRYS" at bounding box center [84, 240] width 21 height 6
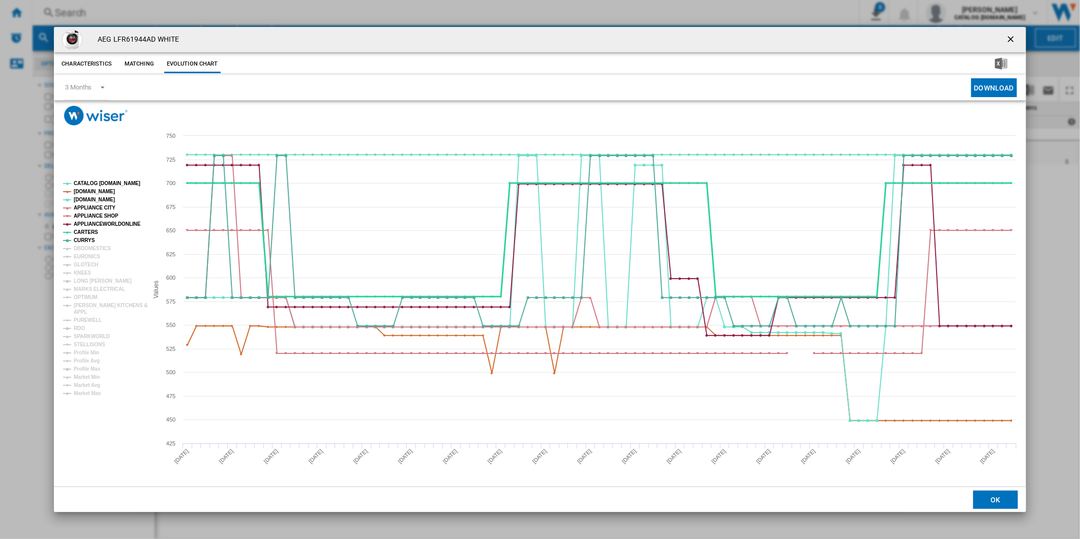
click at [85, 230] on tspan "CARTERS" at bounding box center [86, 232] width 24 height 6
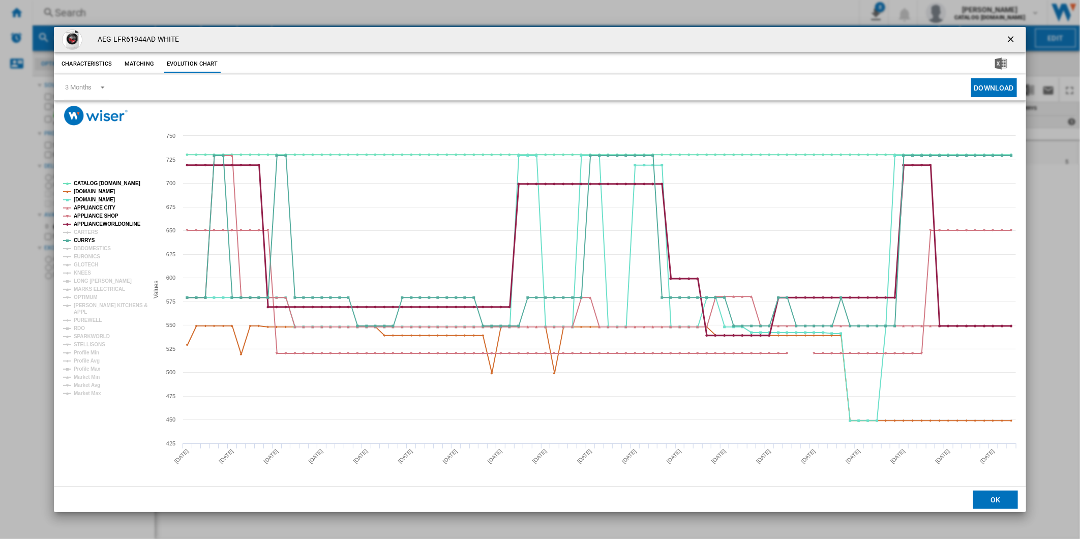
click at [92, 223] on tspan "APPLIANCEWORLDONLINE" at bounding box center [107, 224] width 67 height 6
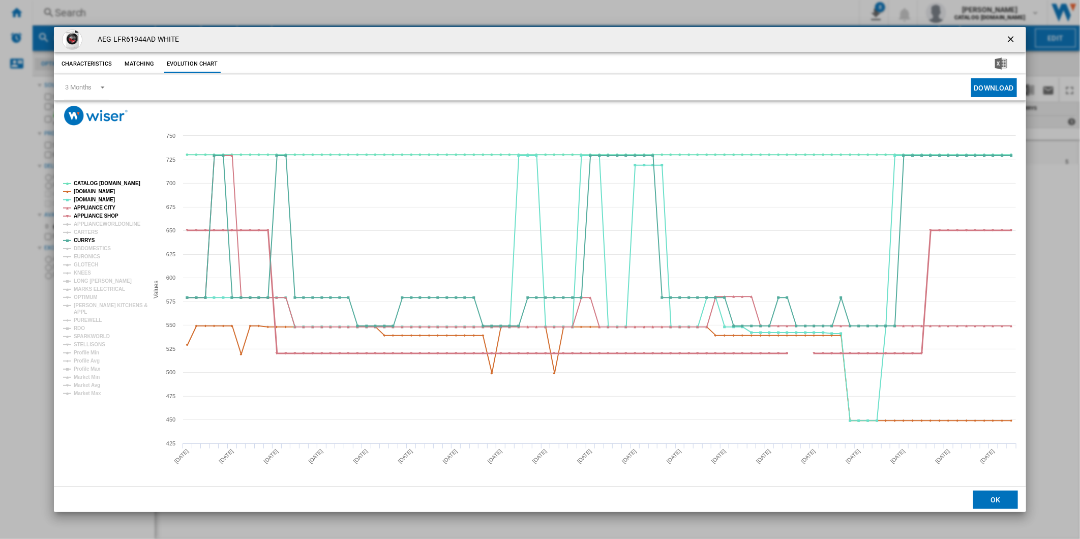
click at [94, 216] on tspan "APPLIANCE SHOP" at bounding box center [96, 216] width 45 height 6
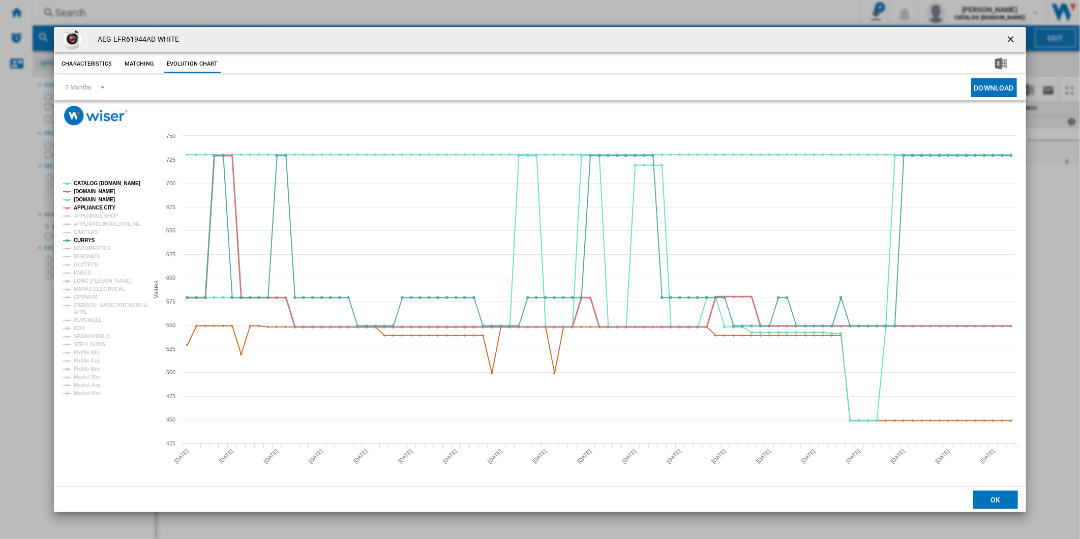
click at [94, 206] on tspan "APPLIANCE CITY" at bounding box center [95, 208] width 42 height 6
click at [88, 199] on tspan "[DOMAIN_NAME]" at bounding box center [94, 200] width 41 height 6
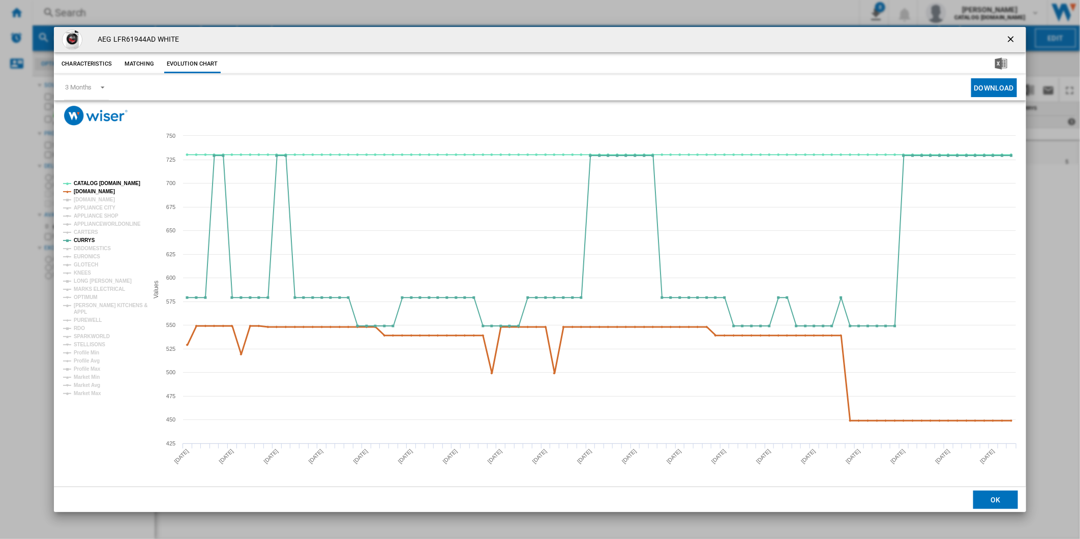
click at [93, 192] on tspan "[DOMAIN_NAME]" at bounding box center [94, 192] width 41 height 6
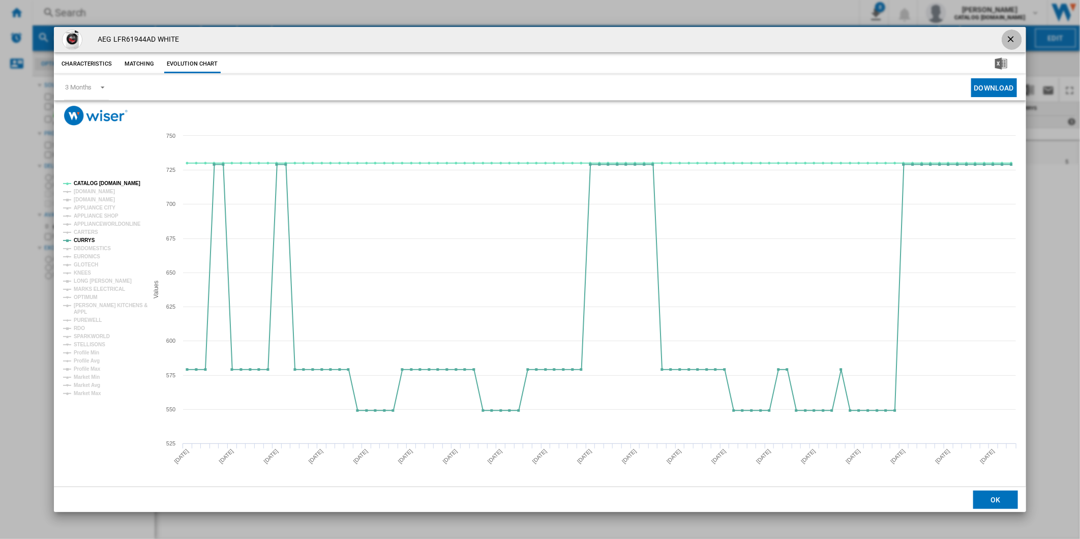
click at [1008, 39] on ng-md-icon "getI18NText('BUTTONS.CLOSE_DIALOG')" at bounding box center [1012, 40] width 12 height 12
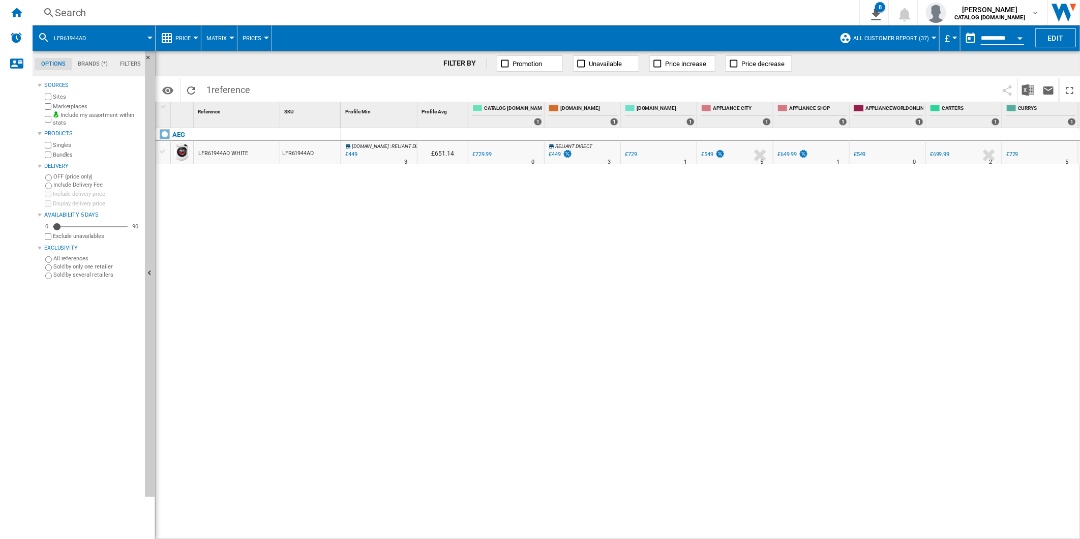
click at [444, 16] on div "Search" at bounding box center [444, 13] width 778 height 14
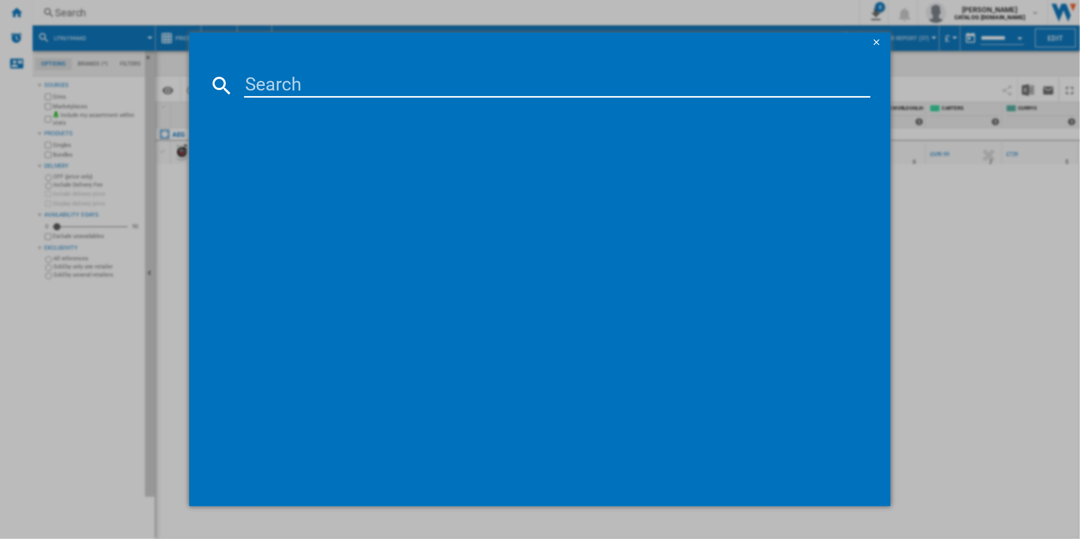
paste input "LFR61144B"
type input "LFR61144B"
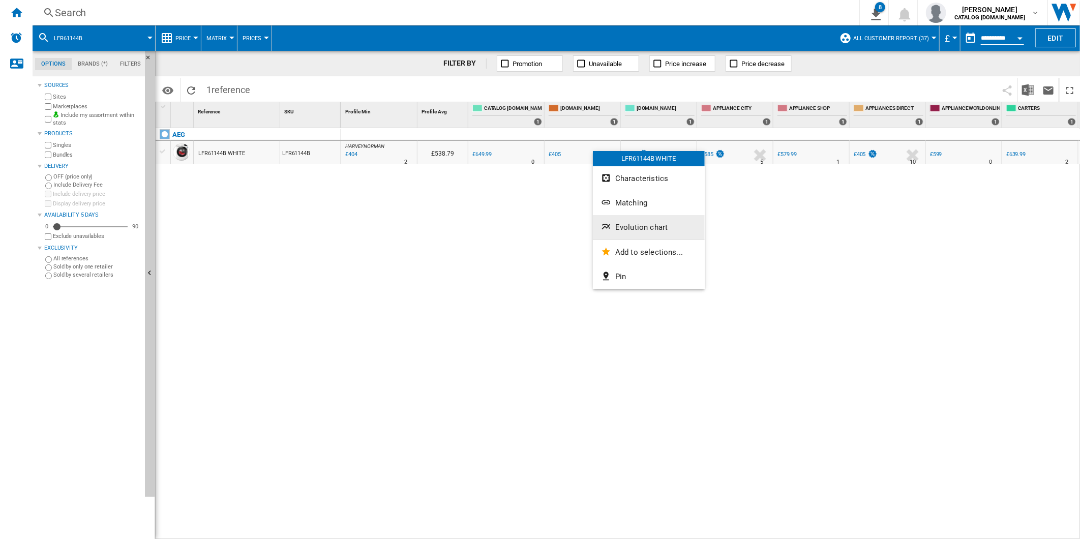
click at [642, 222] on button "Evolution chart" at bounding box center [649, 227] width 112 height 24
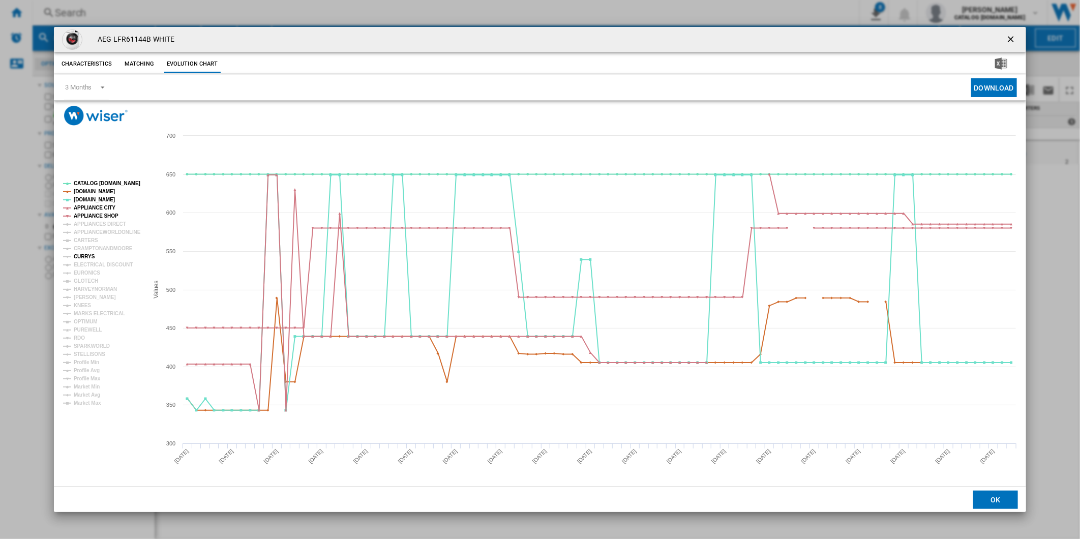
click at [88, 257] on tspan "CURRYS" at bounding box center [84, 257] width 21 height 6
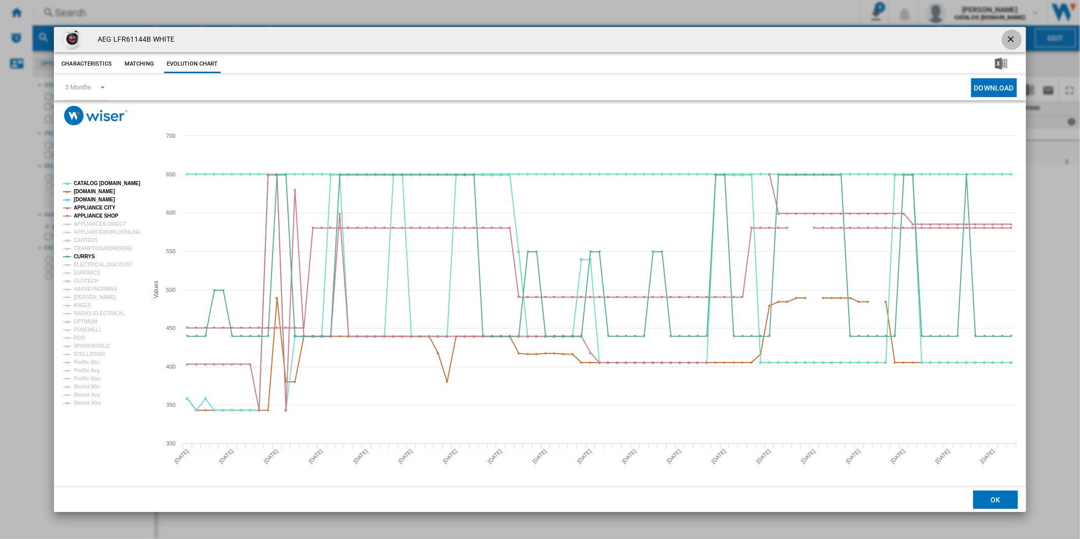
click at [1017, 36] on ng-md-icon "getI18NText('BUTTONS.CLOSE_DIALOG')" at bounding box center [1012, 40] width 12 height 12
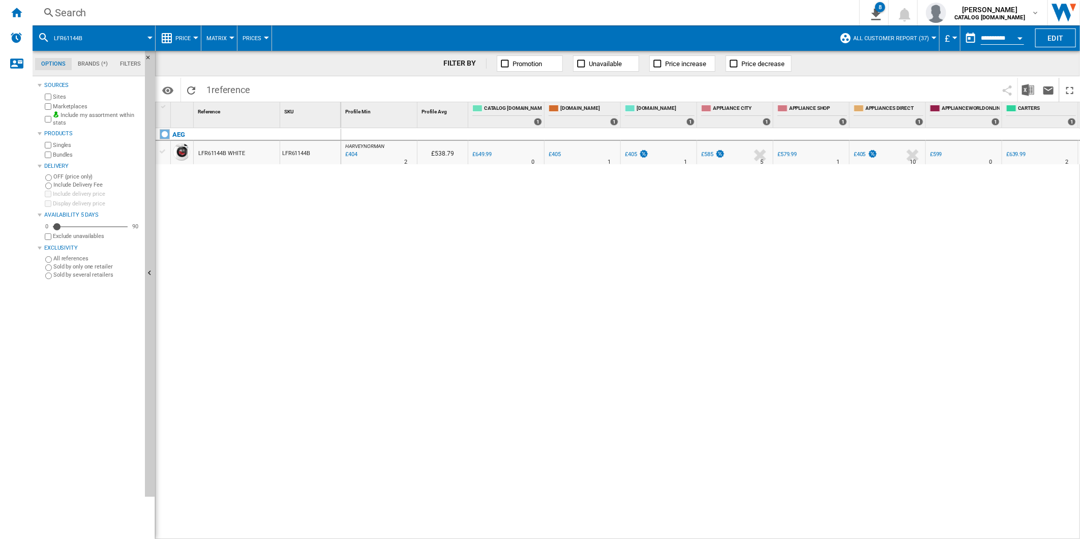
click at [527, 6] on div "Search" at bounding box center [444, 13] width 778 height 14
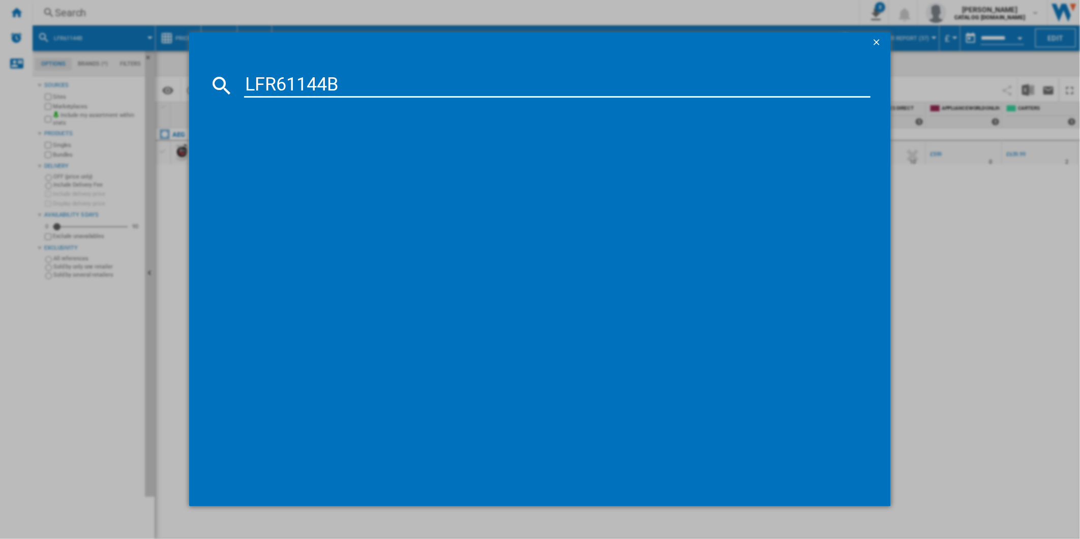
type input "LFR61144B"
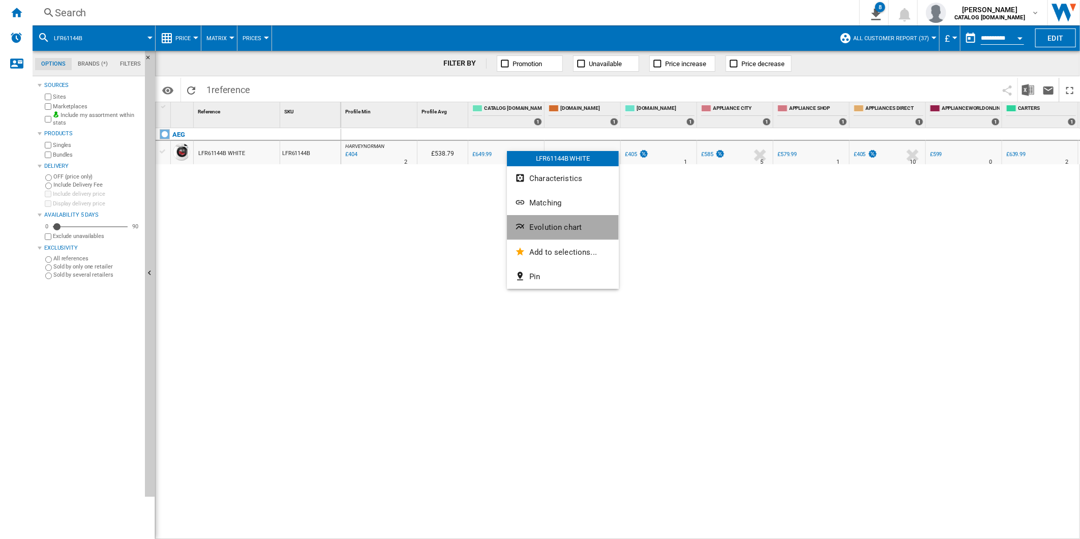
click at [551, 223] on span "Evolution chart" at bounding box center [555, 227] width 52 height 9
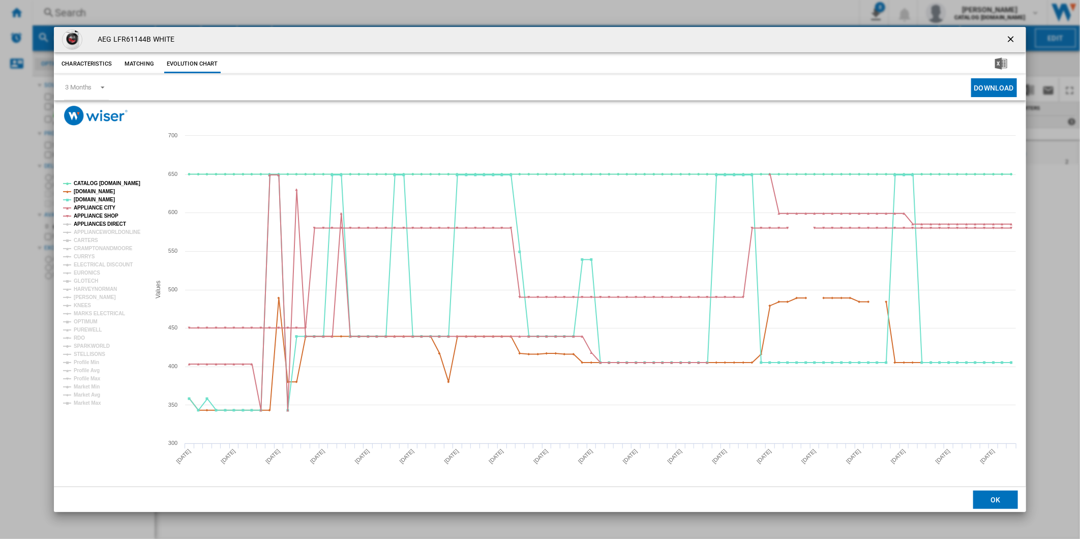
click at [103, 222] on tspan "APPLIANCES DIRECT" at bounding box center [100, 224] width 52 height 6
click at [97, 231] on tspan "APPLIANCEWORLDONLINE" at bounding box center [107, 232] width 67 height 6
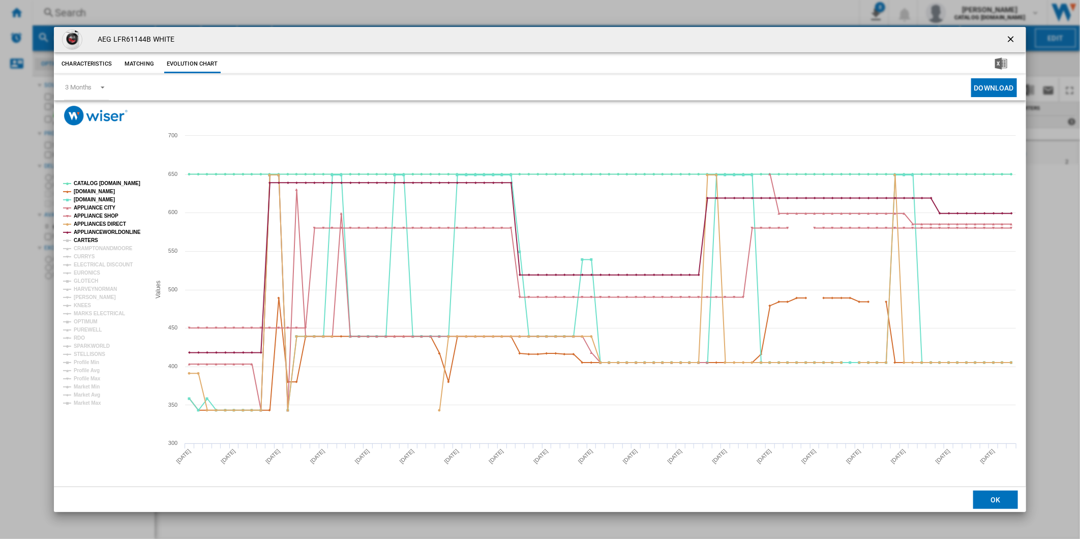
click at [92, 239] on tspan "CARTERS" at bounding box center [86, 240] width 24 height 6
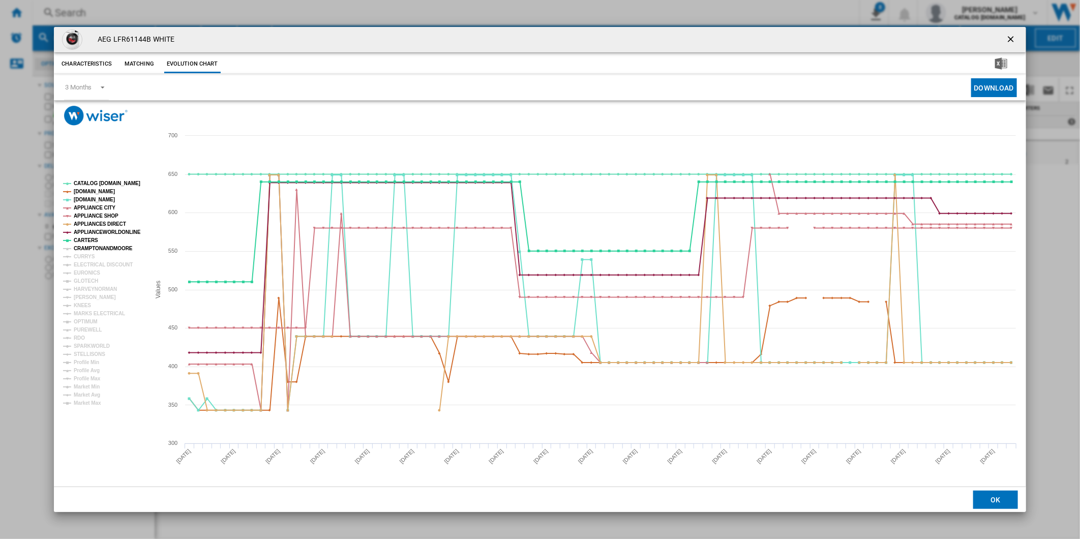
click at [92, 246] on tspan "CRAMPTONANDMOORE" at bounding box center [103, 249] width 59 height 6
click at [87, 256] on tspan "CURRYS" at bounding box center [84, 257] width 21 height 6
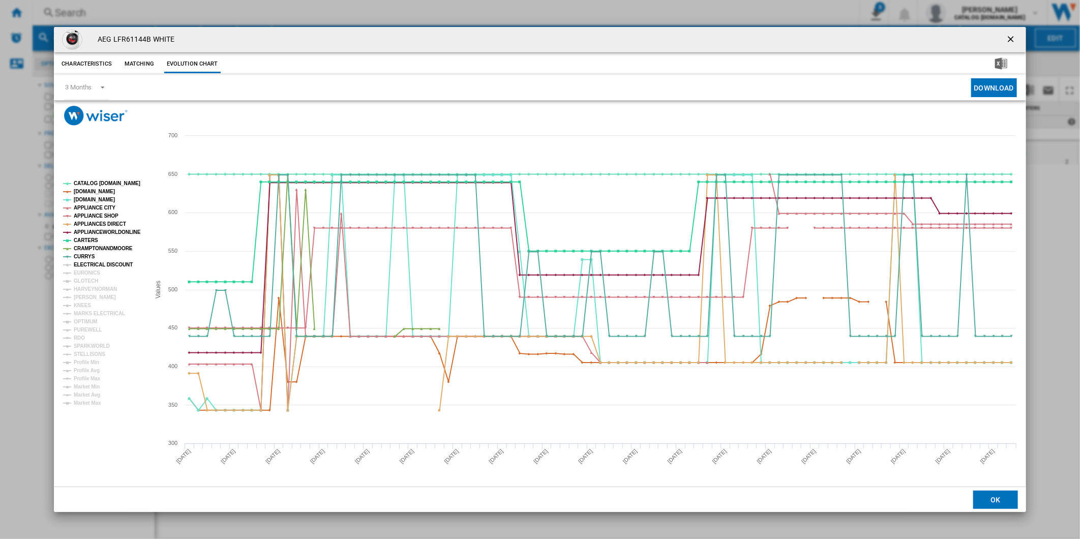
click at [88, 264] on tspan "ELECTRICAL DISCOUNT" at bounding box center [103, 265] width 59 height 6
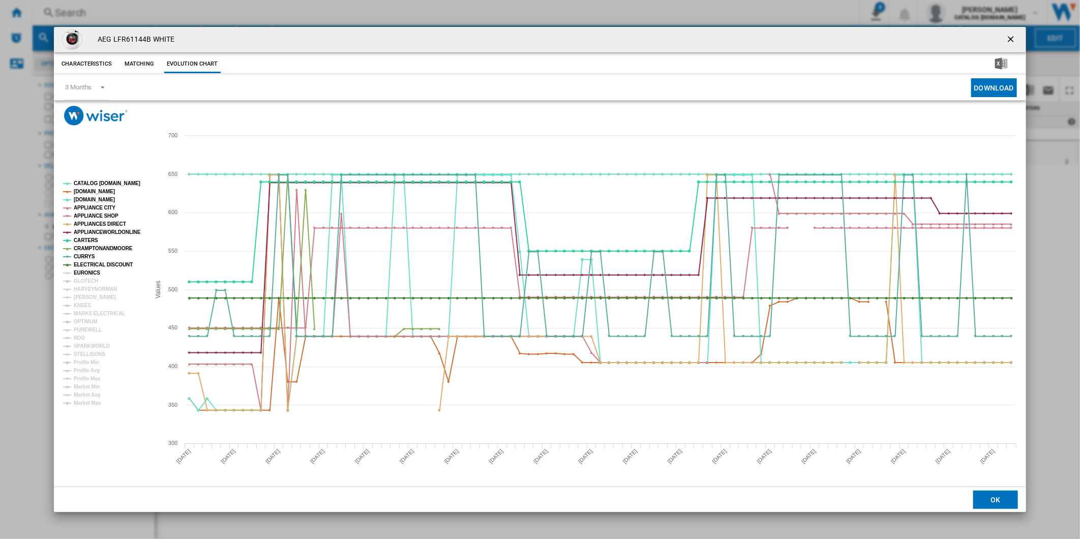
click at [87, 270] on tspan "EURONICS" at bounding box center [87, 273] width 26 height 6
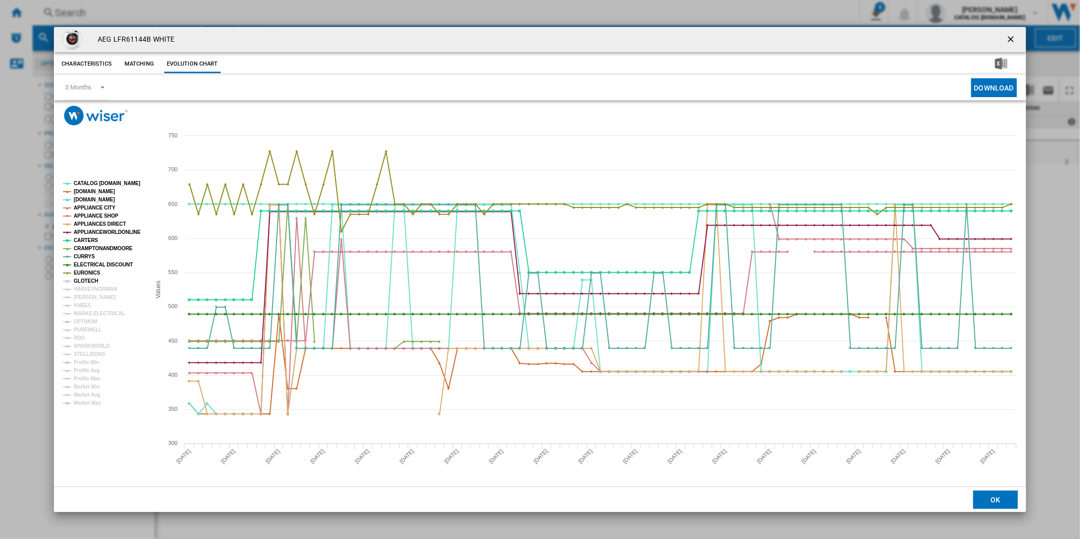
click at [85, 282] on tspan "GLOTECH" at bounding box center [86, 281] width 24 height 6
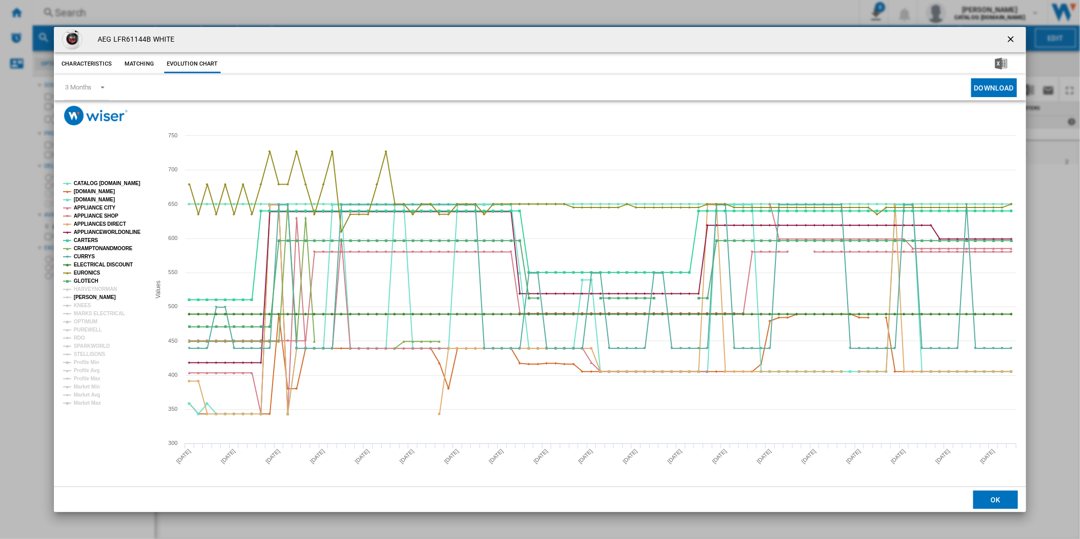
click at [85, 294] on tspan "[PERSON_NAME]" at bounding box center [95, 297] width 42 height 6
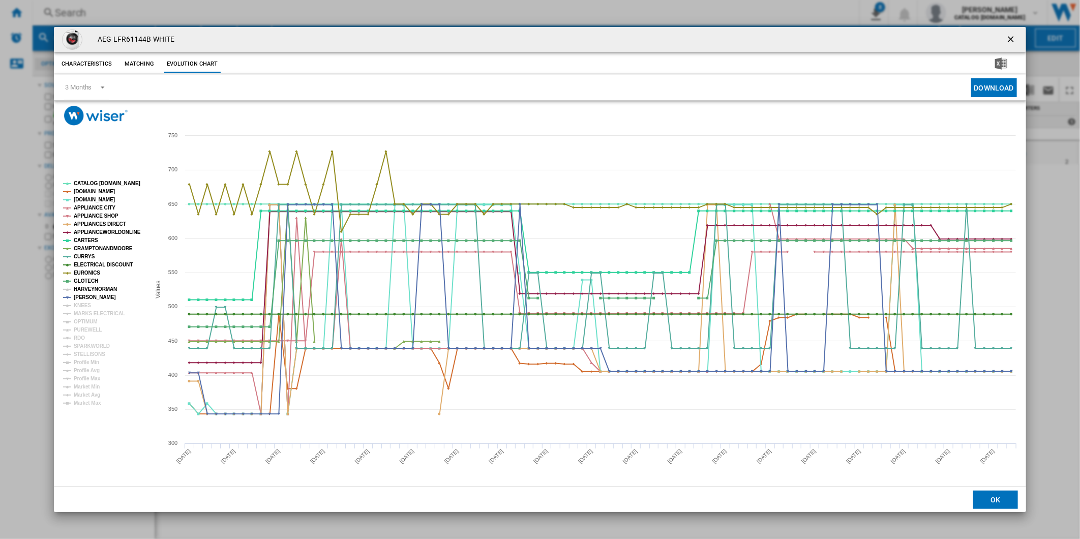
click at [87, 288] on tspan "HARVEYNORMAN" at bounding box center [95, 289] width 43 height 6
click at [86, 306] on tspan "KNEES" at bounding box center [82, 306] width 17 height 6
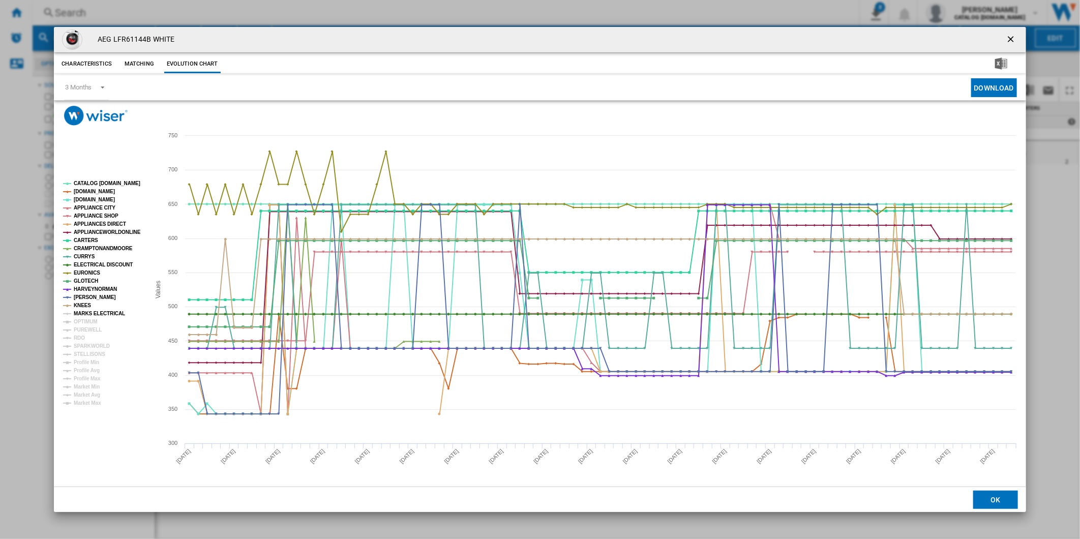
click at [88, 314] on tspan "MARKS ELECTRICAL" at bounding box center [99, 314] width 51 height 6
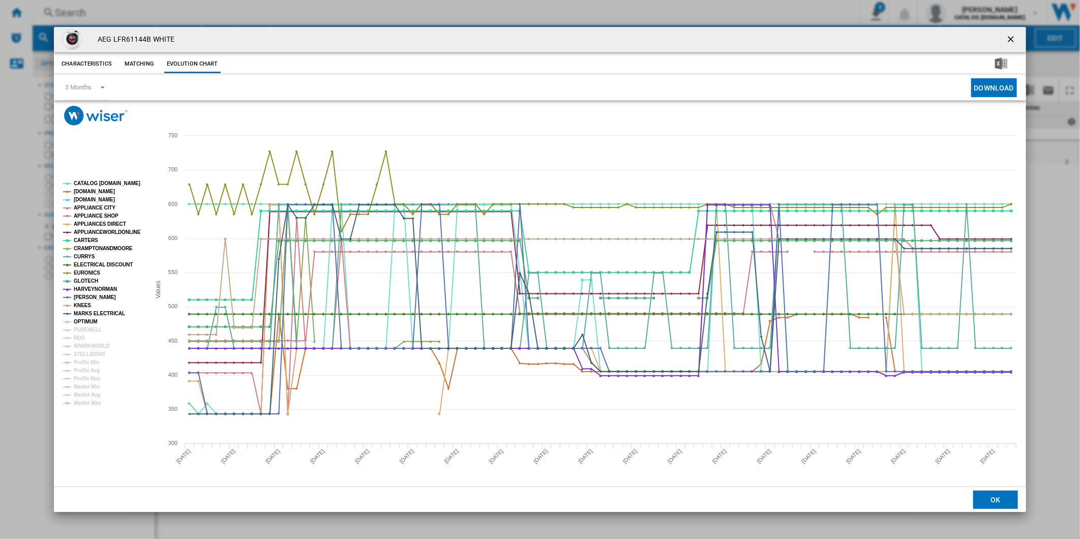
click at [89, 322] on tspan "OPTIMUM" at bounding box center [86, 322] width 24 height 6
click at [88, 328] on tspan "PUREWELL" at bounding box center [88, 330] width 28 height 6
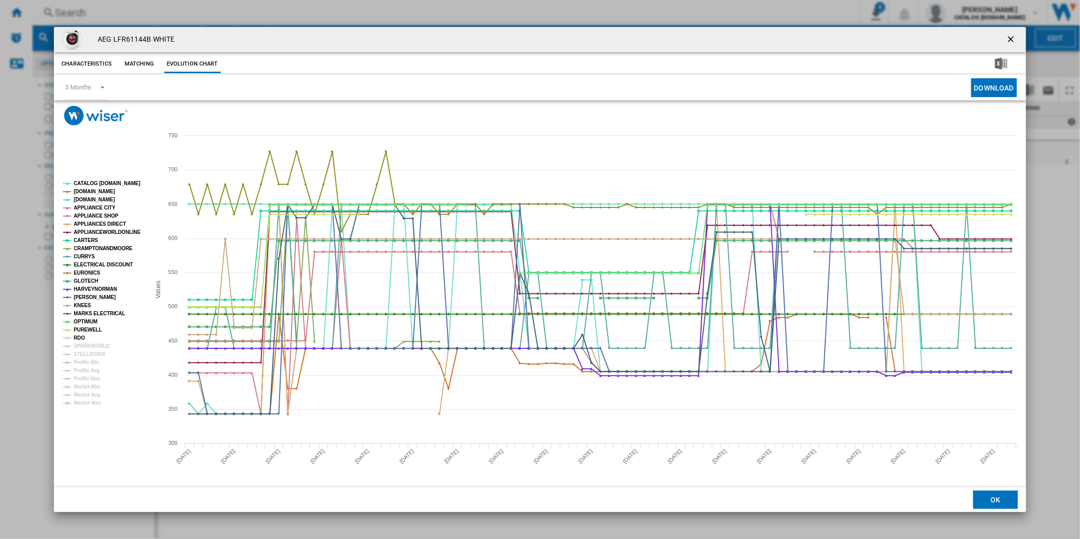
click at [79, 338] on tspan "RDO" at bounding box center [79, 338] width 11 height 6
click at [85, 347] on tspan "SPARKWORLD" at bounding box center [92, 346] width 36 height 6
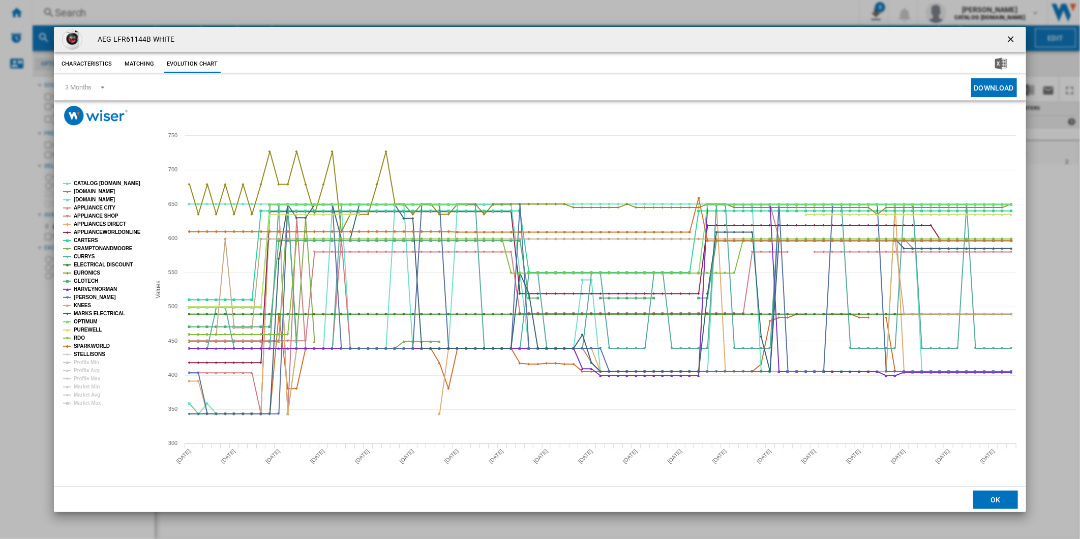
click at [86, 354] on tspan "STELLISONS" at bounding box center [90, 354] width 32 height 6
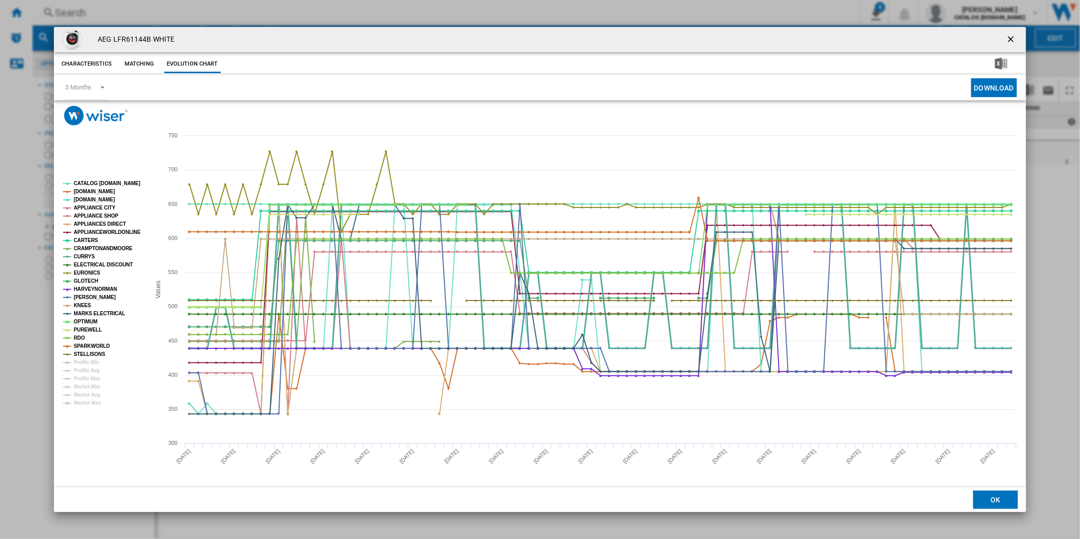
click at [88, 257] on tspan "CURRYS" at bounding box center [84, 257] width 21 height 6
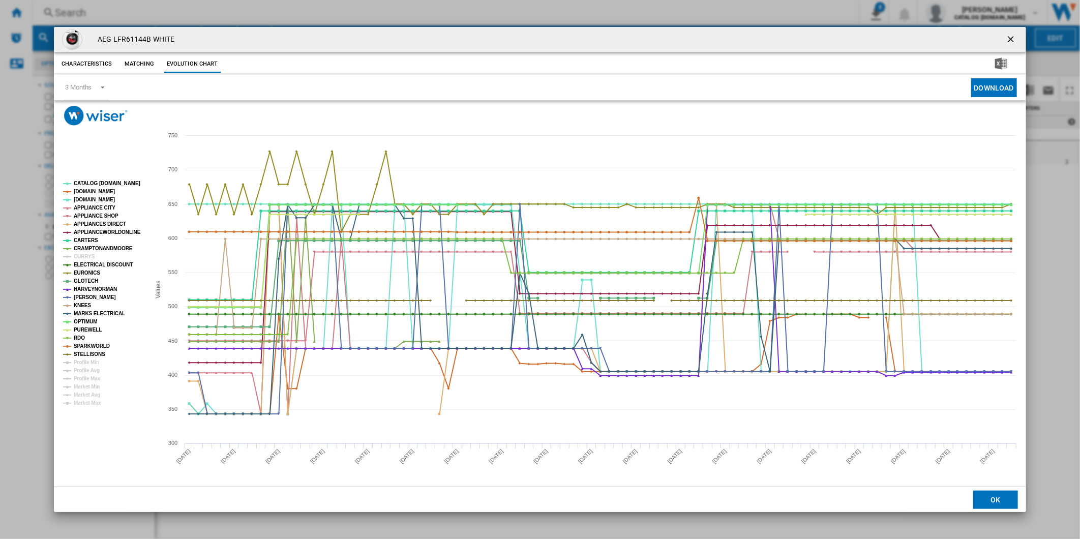
click at [88, 257] on tspan "CURRYS" at bounding box center [84, 257] width 21 height 6
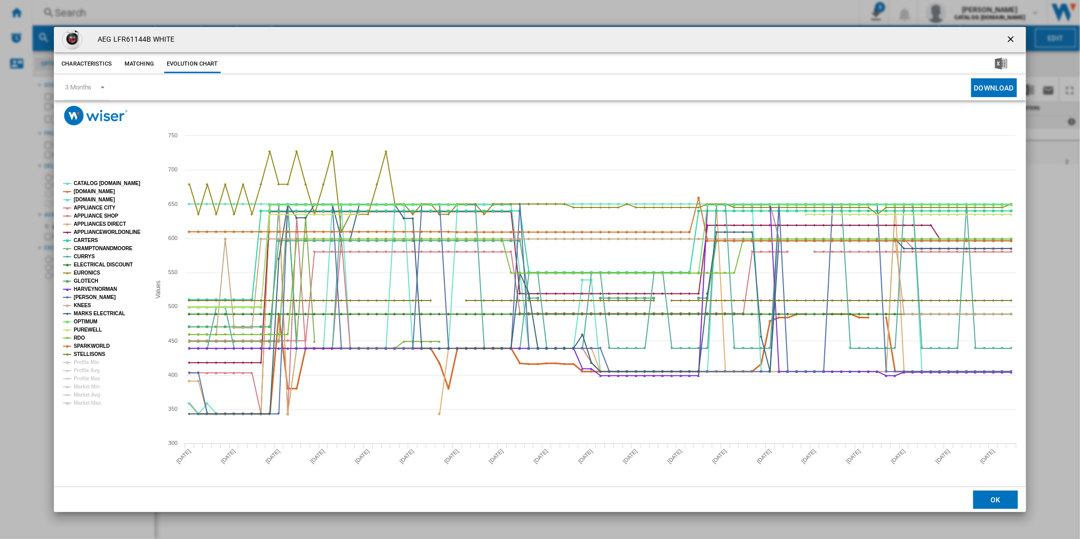
click at [97, 194] on tspan "[DOMAIN_NAME]" at bounding box center [94, 192] width 41 height 6
click at [85, 200] on tspan "[DOMAIN_NAME]" at bounding box center [94, 200] width 41 height 6
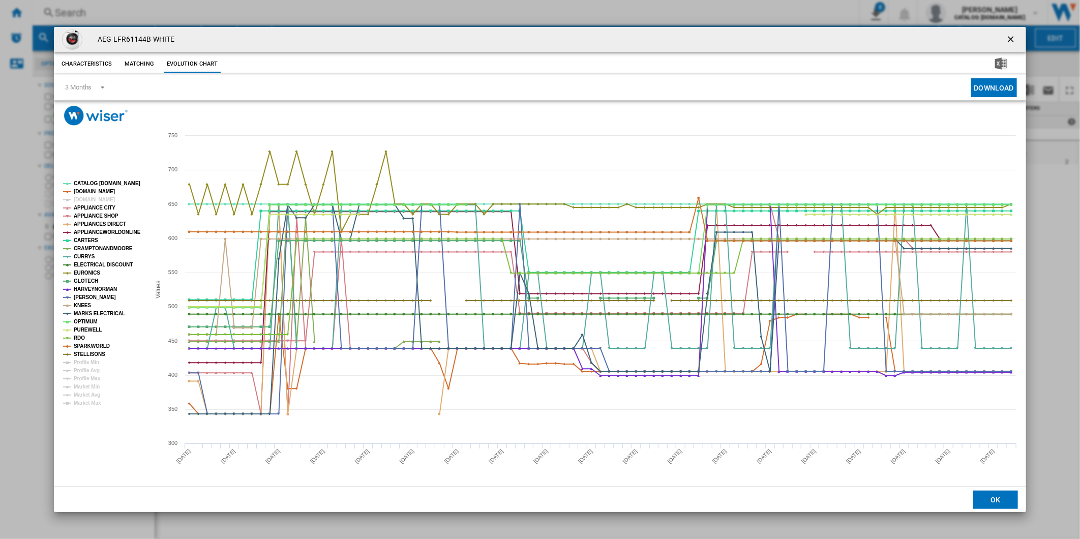
click at [85, 200] on tspan "[DOMAIN_NAME]" at bounding box center [94, 200] width 41 height 6
click at [85, 206] on tspan "APPLIANCE CITY" at bounding box center [95, 208] width 42 height 6
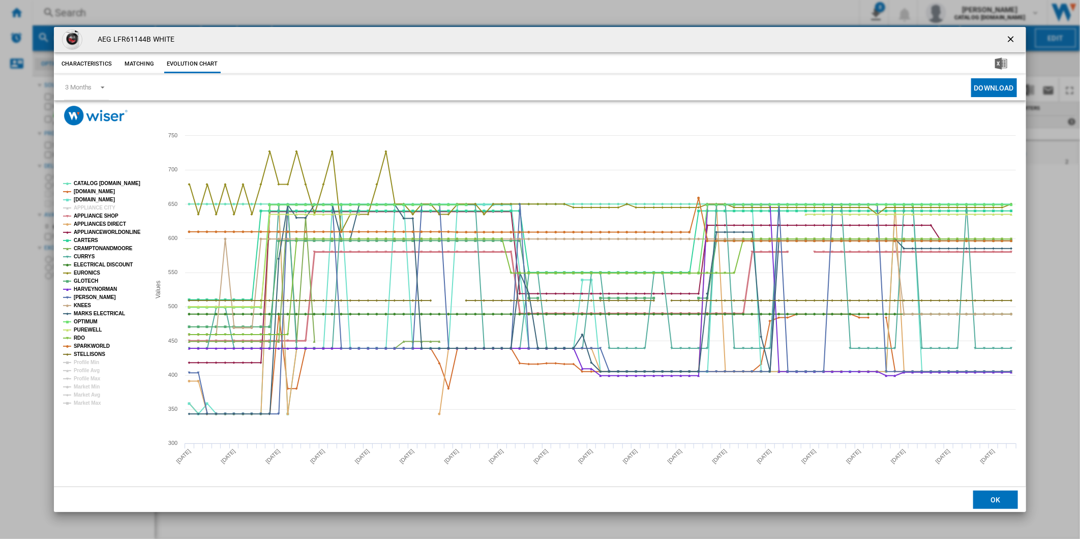
click at [85, 214] on tspan "APPLIANCE SHOP" at bounding box center [96, 216] width 45 height 6
click at [87, 223] on tspan "APPLIANCES DIRECT" at bounding box center [100, 224] width 52 height 6
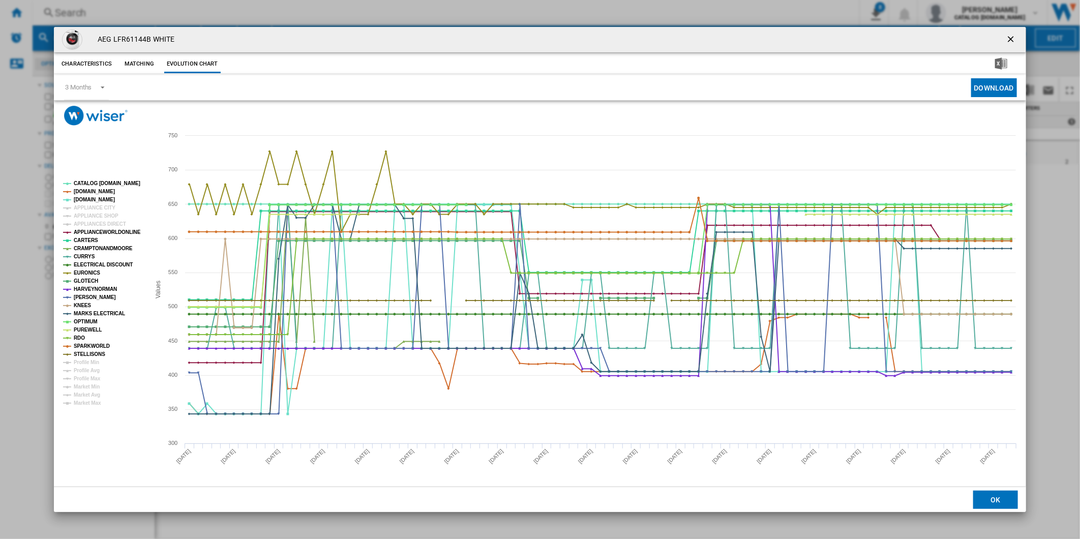
click at [87, 223] on tspan "APPLIANCES DIRECT" at bounding box center [100, 224] width 52 height 6
click at [91, 231] on tspan "APPLIANCEWORLDONLINE" at bounding box center [107, 232] width 67 height 6
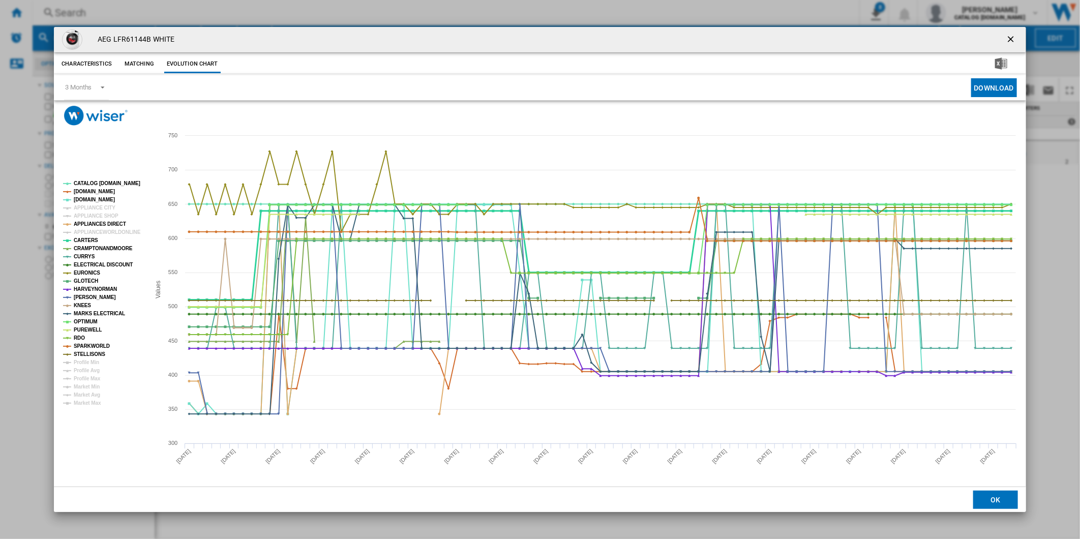
click at [85, 239] on tspan "CARTERS" at bounding box center [86, 240] width 24 height 6
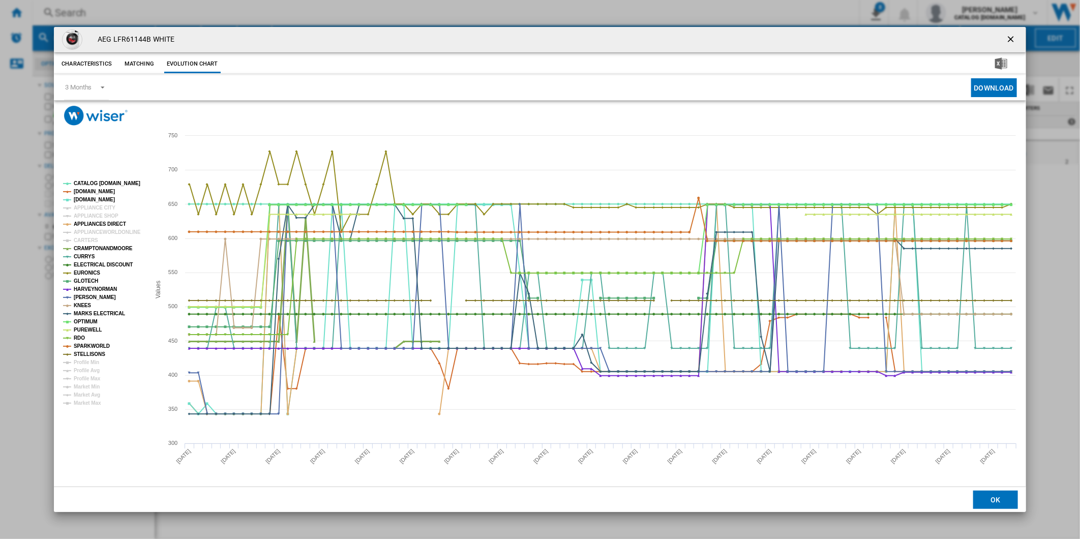
click at [88, 246] on tspan "CRAMPTONANDMOORE" at bounding box center [103, 249] width 59 height 6
click at [84, 256] on tspan "CURRYS" at bounding box center [84, 257] width 21 height 6
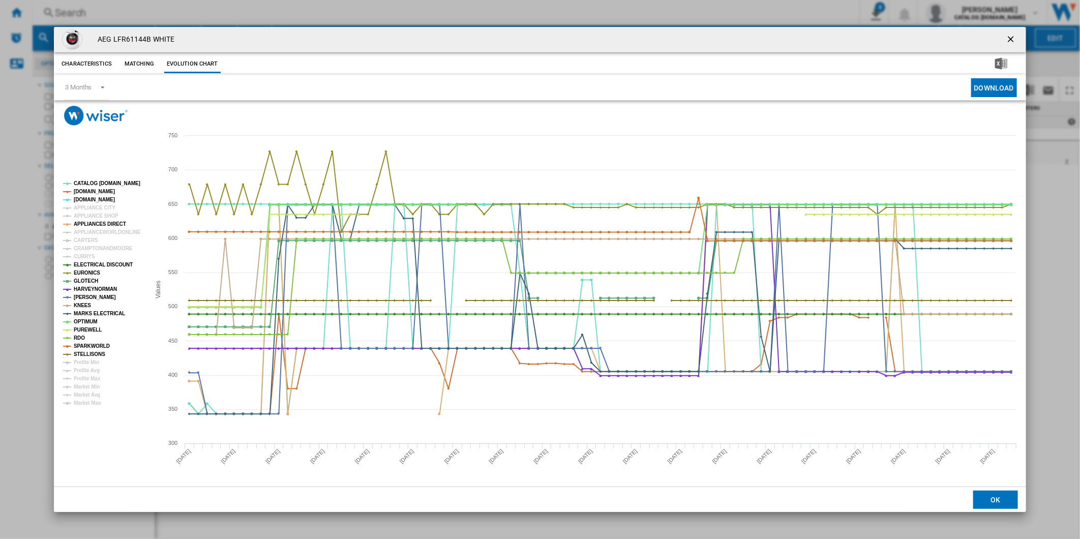
click at [84, 256] on tspan "CURRYS" at bounding box center [84, 257] width 21 height 6
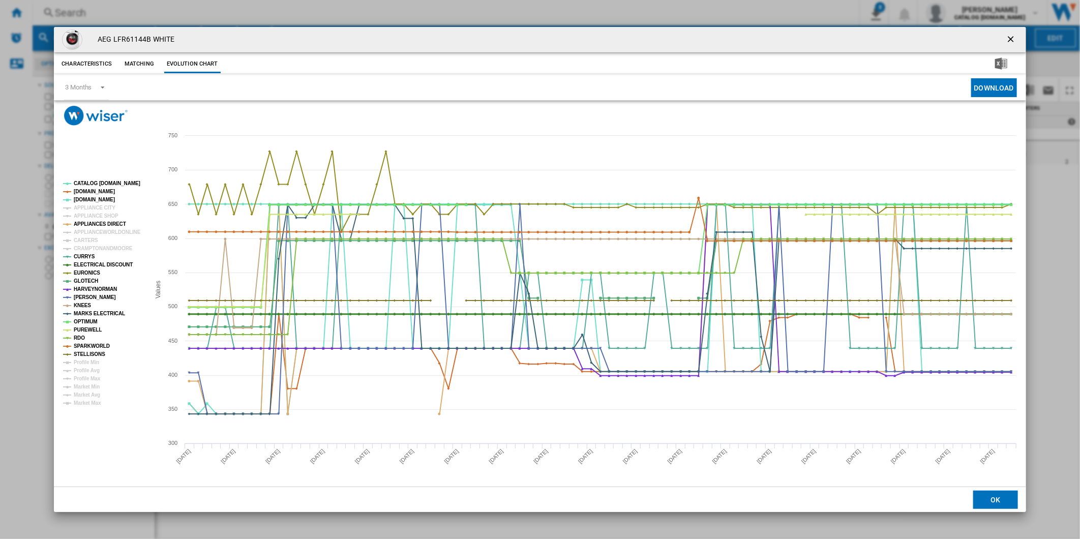
click at [85, 265] on tspan "ELECTRICAL DISCOUNT" at bounding box center [103, 265] width 59 height 6
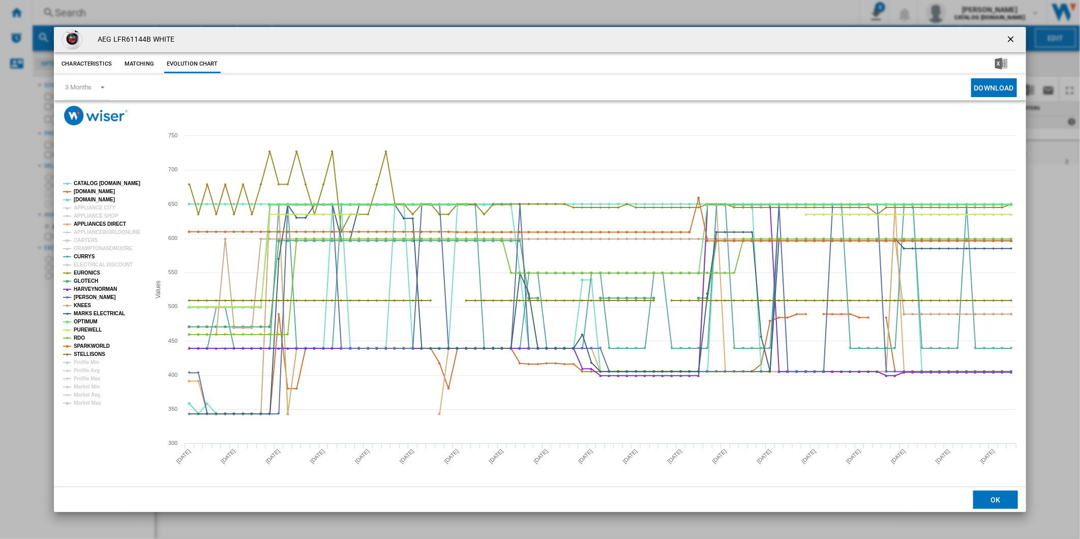
click at [85, 265] on tspan "ELECTRICAL DISCOUNT" at bounding box center [103, 265] width 59 height 6
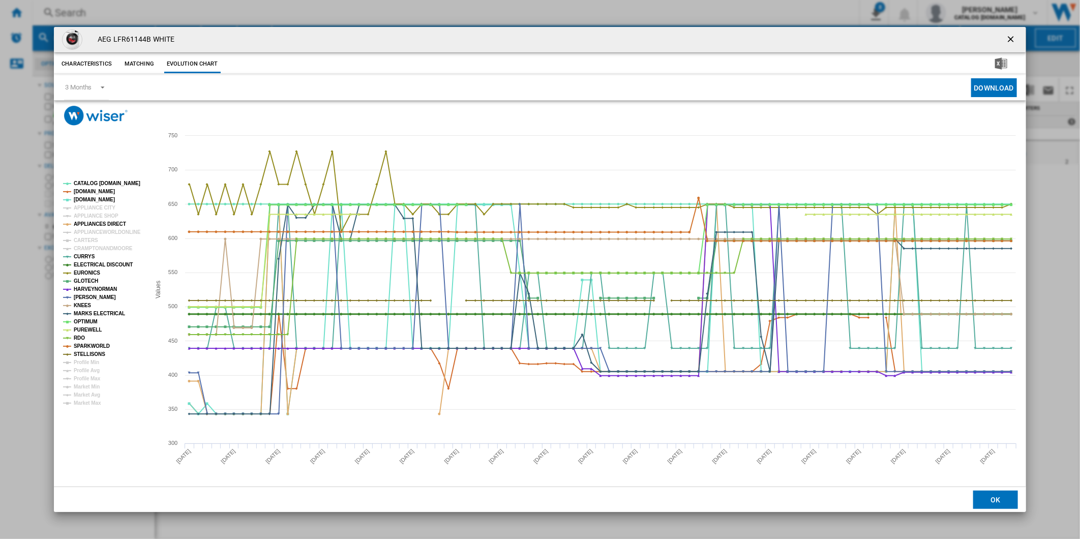
click at [85, 265] on tspan "ELECTRICAL DISCOUNT" at bounding box center [103, 265] width 59 height 6
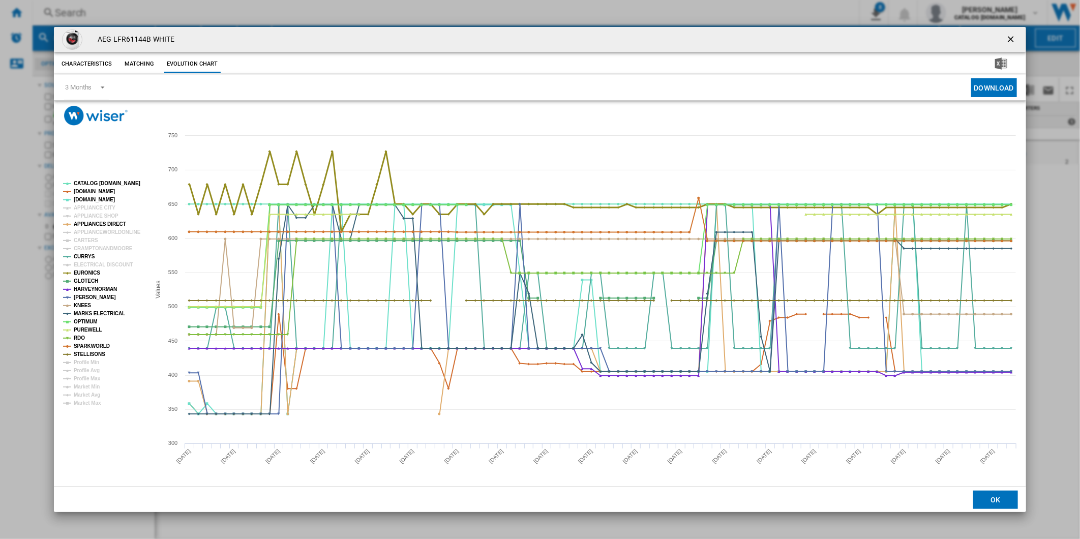
click at [85, 272] on tspan "EURONICS" at bounding box center [87, 273] width 26 height 6
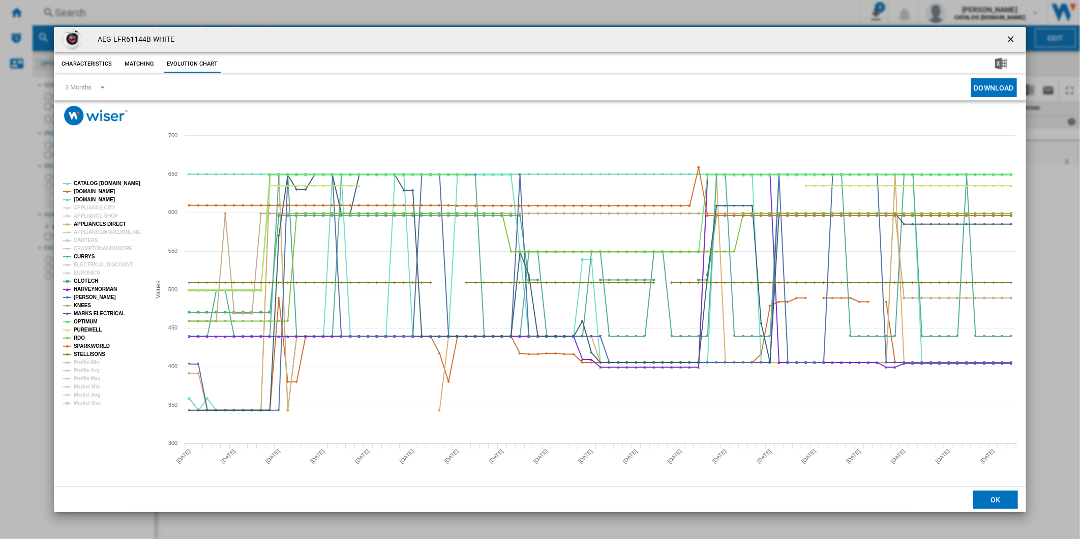
click at [85, 272] on tspan "EURONICS" at bounding box center [87, 273] width 26 height 6
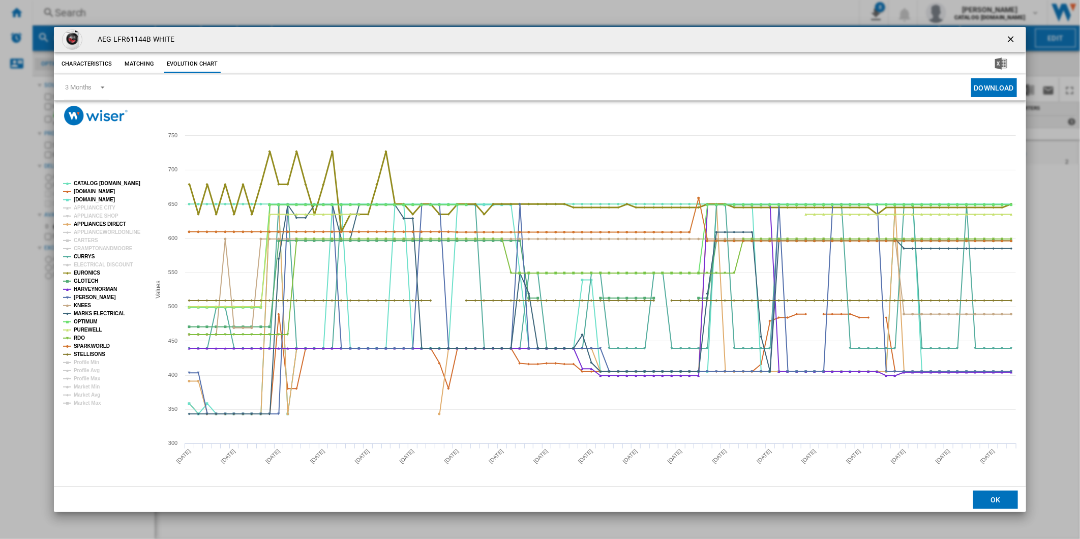
click at [85, 272] on tspan "EURONICS" at bounding box center [87, 273] width 26 height 6
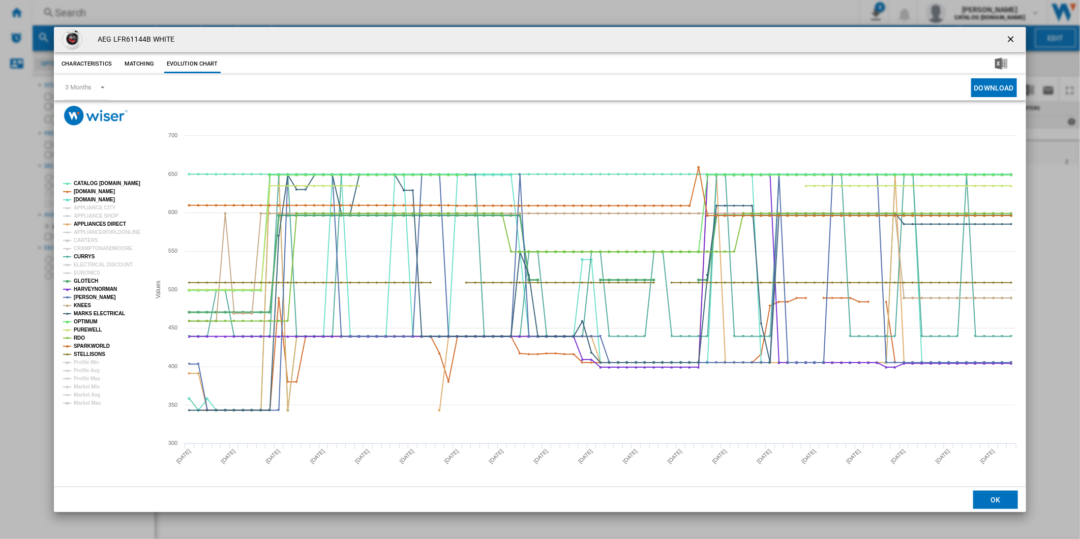
click at [84, 282] on tspan "GLOTECH" at bounding box center [86, 281] width 24 height 6
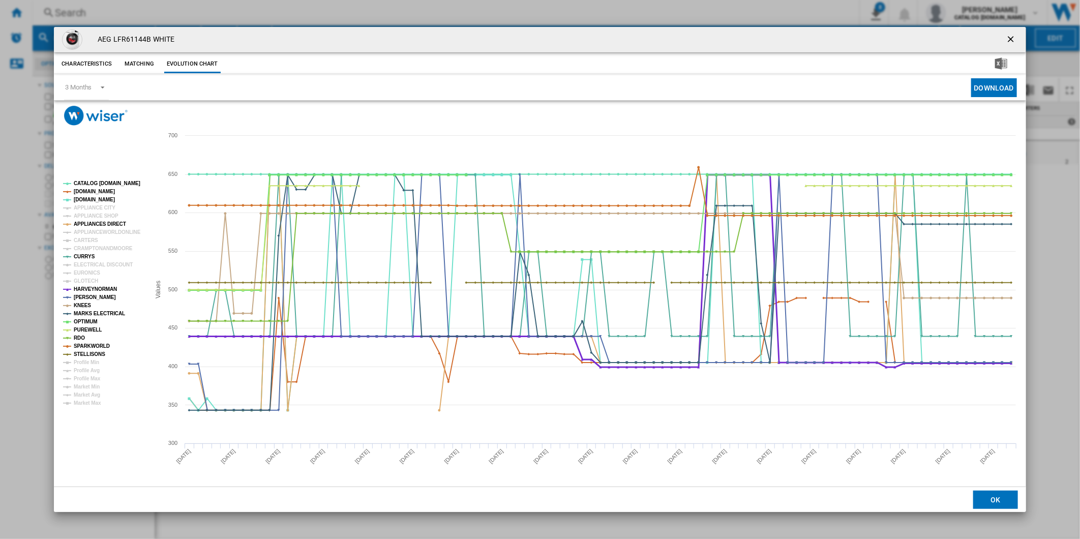
click at [85, 289] on tspan "HARVEYNORMAN" at bounding box center [95, 289] width 43 height 6
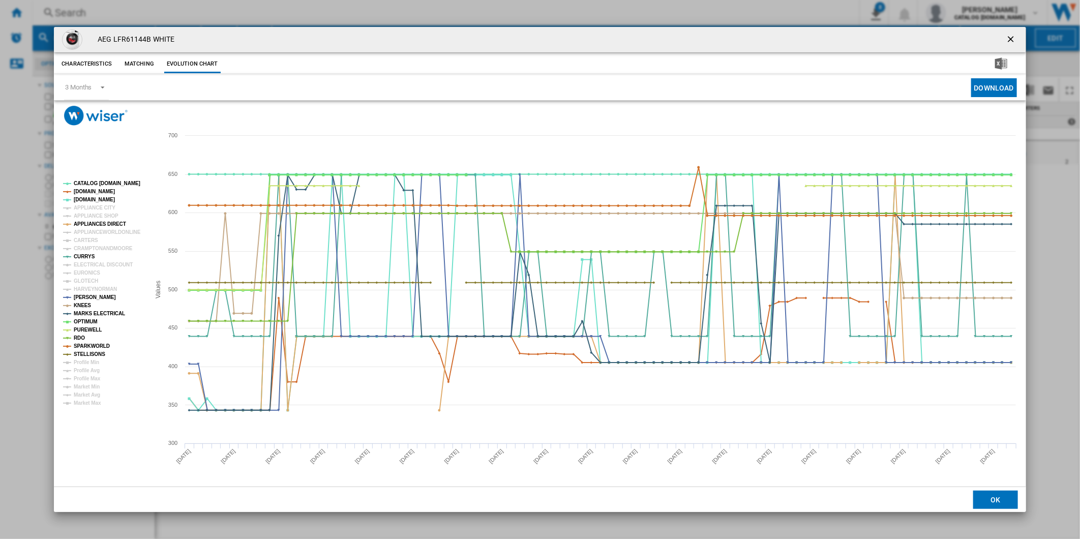
click at [85, 289] on tspan "HARVEYNORMAN" at bounding box center [95, 289] width 43 height 6
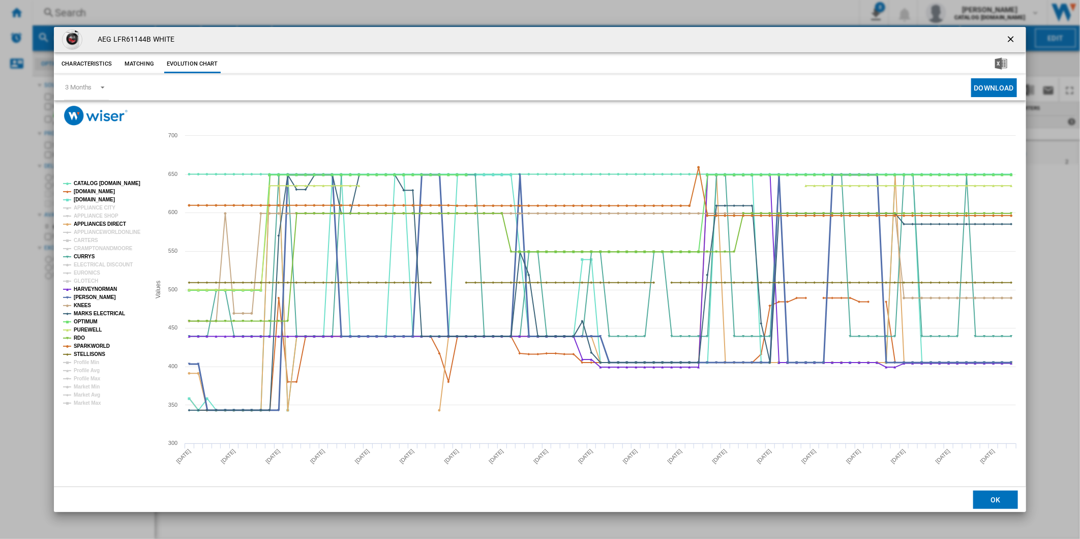
click at [85, 297] on tspan "[PERSON_NAME]" at bounding box center [95, 297] width 42 height 6
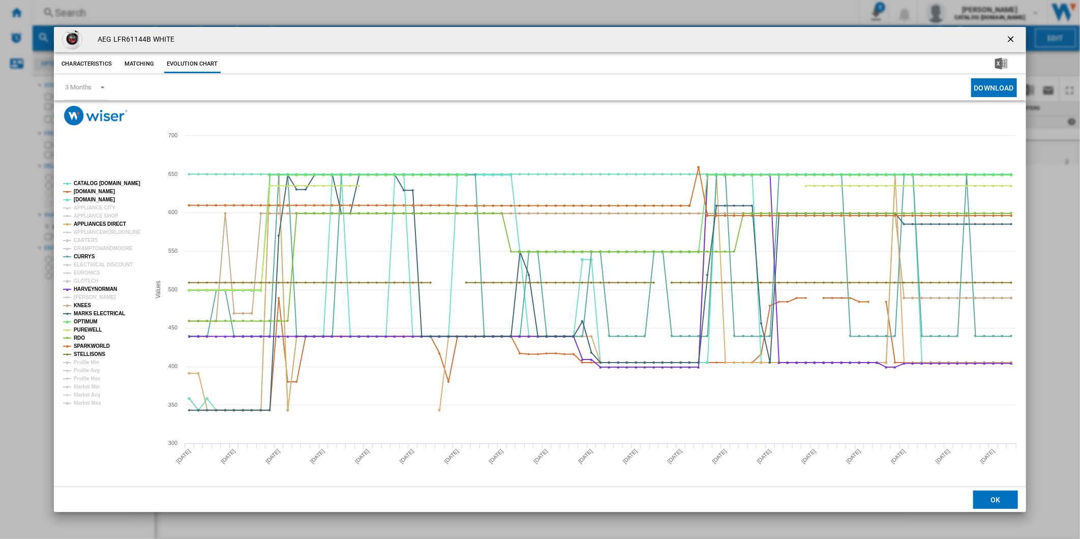
click at [85, 297] on tspan "[PERSON_NAME]" at bounding box center [95, 297] width 42 height 6
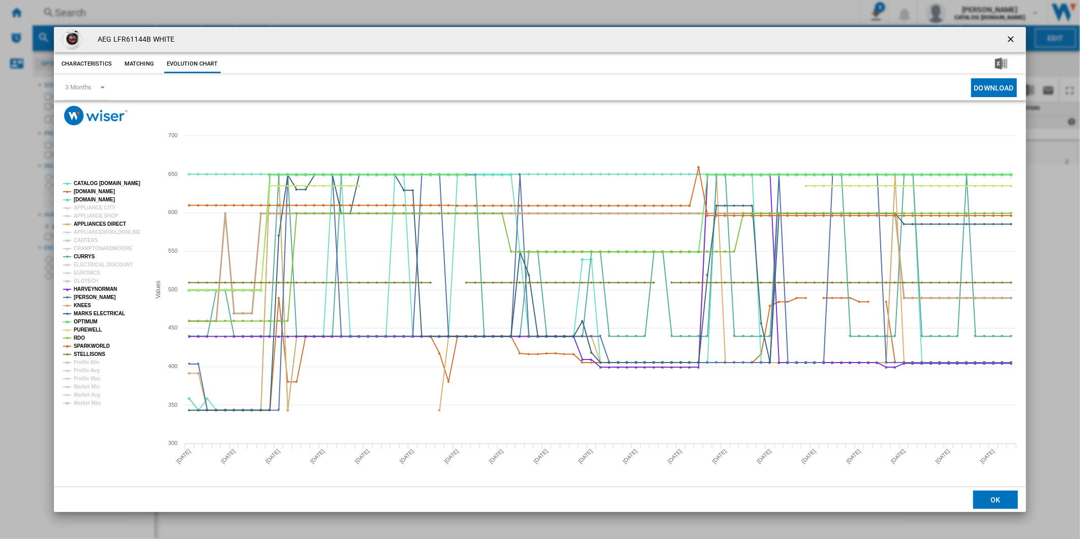
click at [81, 305] on tspan "KNEES" at bounding box center [82, 306] width 17 height 6
click at [81, 306] on tspan "KNEES" at bounding box center [82, 306] width 17 height 6
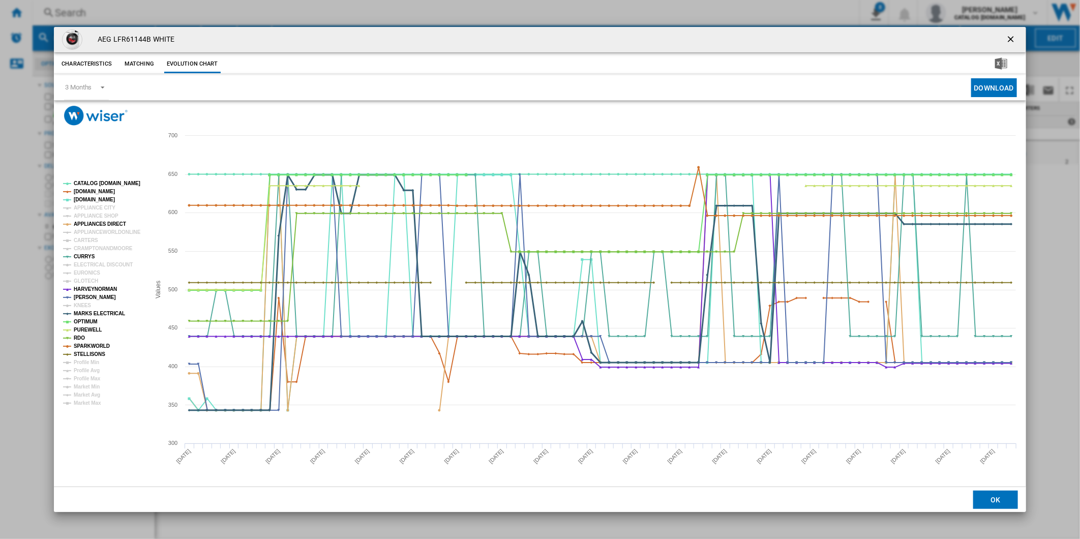
click at [84, 316] on tspan "MARKS ELECTRICAL" at bounding box center [99, 314] width 51 height 6
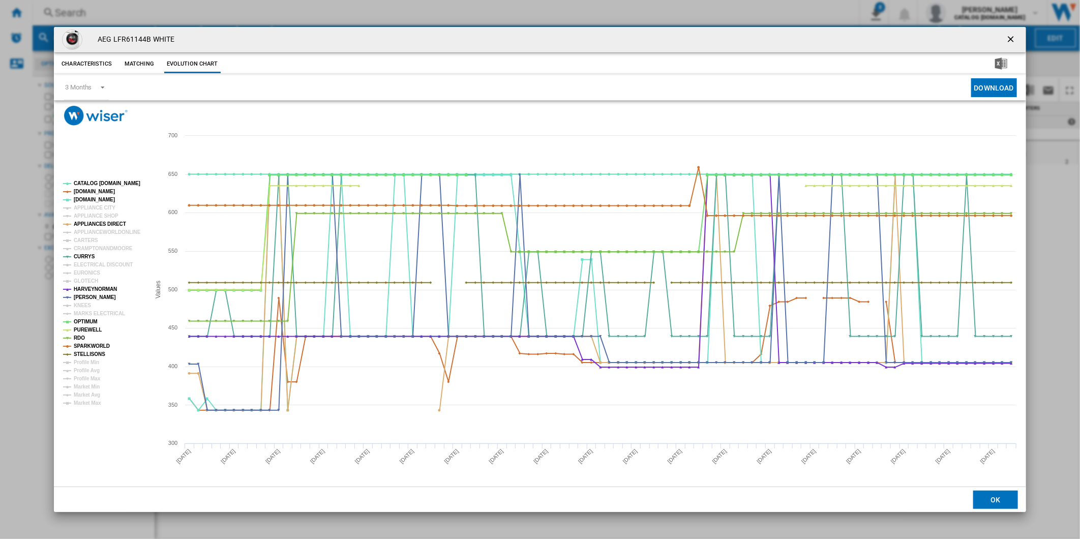
click at [84, 315] on tspan "MARKS ELECTRICAL" at bounding box center [99, 314] width 51 height 6
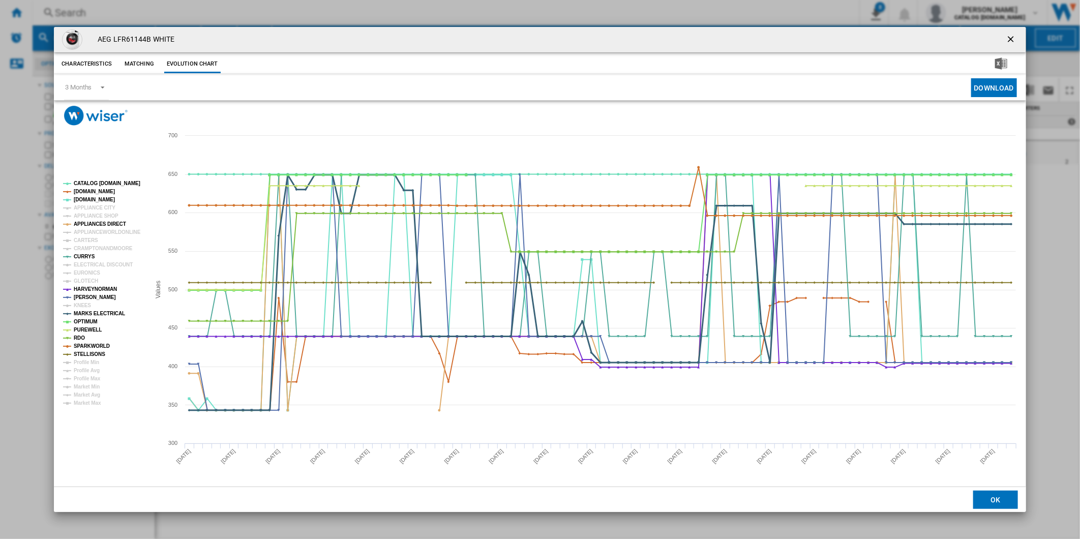
click at [84, 315] on tspan "MARKS ELECTRICAL" at bounding box center [99, 314] width 51 height 6
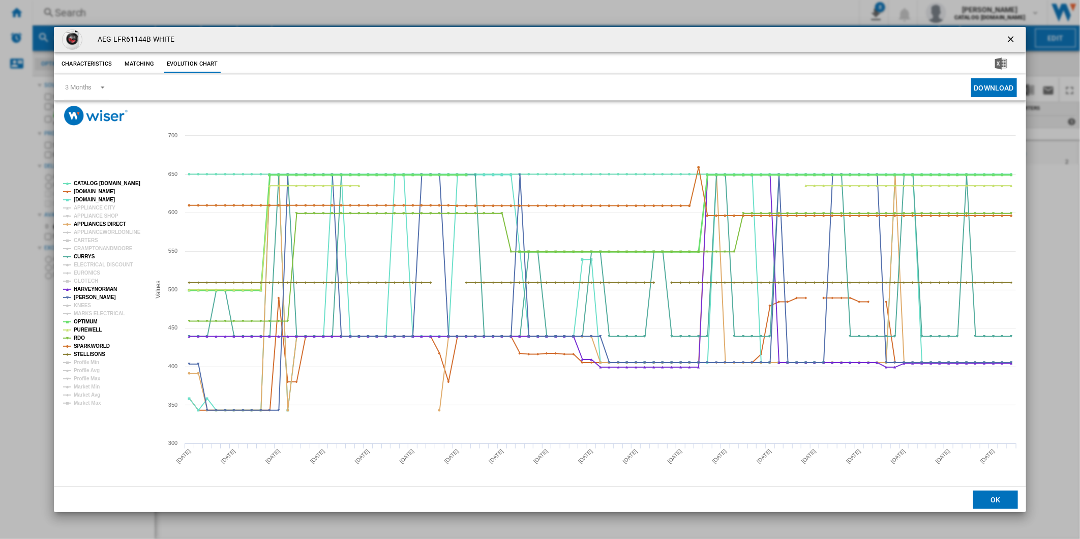
click at [85, 321] on tspan "OPTIMUM" at bounding box center [86, 322] width 24 height 6
click at [85, 327] on tspan "PUREWELL" at bounding box center [88, 330] width 28 height 6
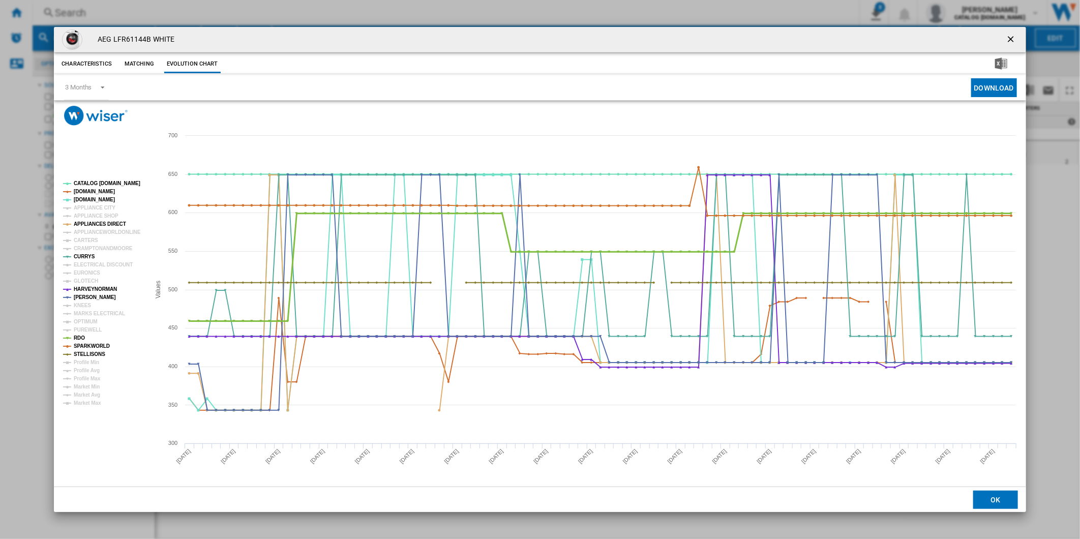
click at [83, 337] on tspan "RDO" at bounding box center [79, 338] width 11 height 6
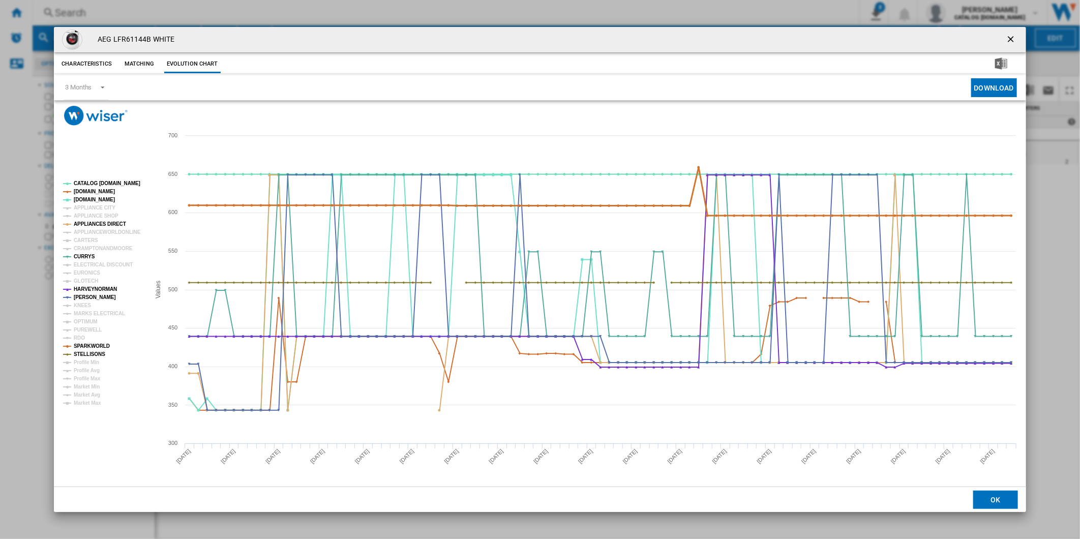
click at [85, 344] on tspan "SPARKWORLD" at bounding box center [92, 346] width 36 height 6
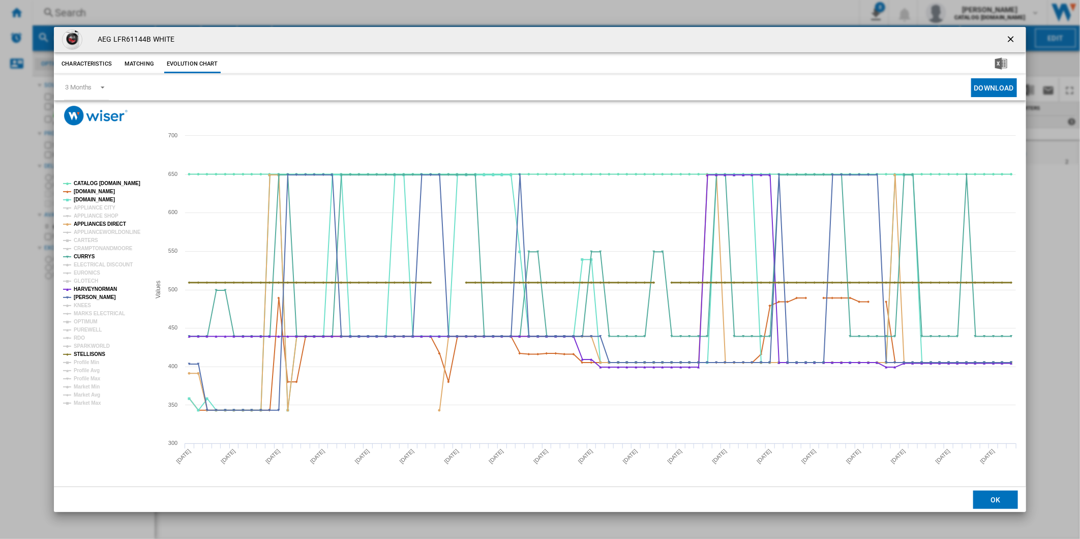
click at [85, 353] on tspan "STELLISONS" at bounding box center [90, 354] width 32 height 6
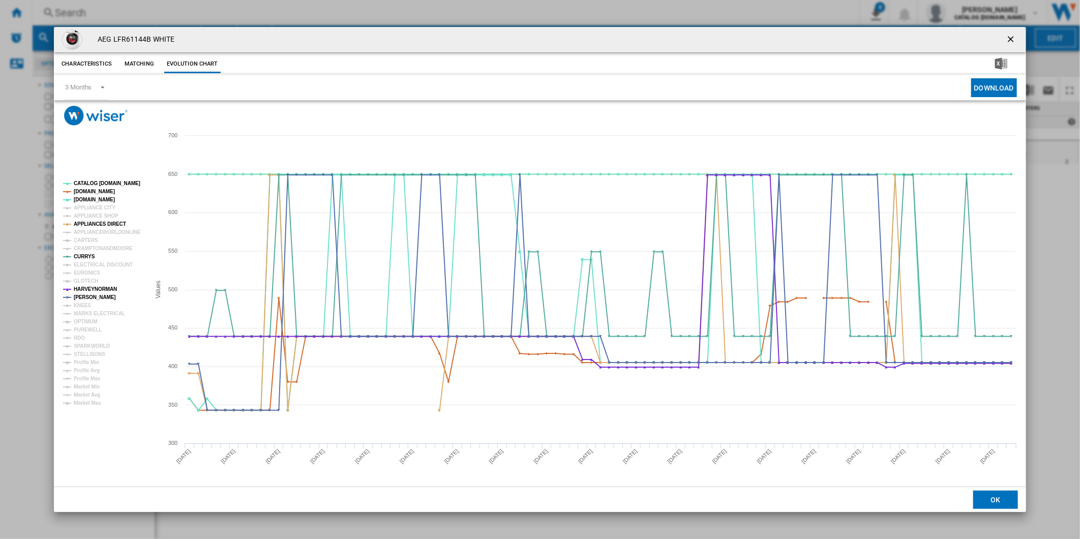
click at [85, 353] on tspan "STELLISONS" at bounding box center [90, 354] width 32 height 6
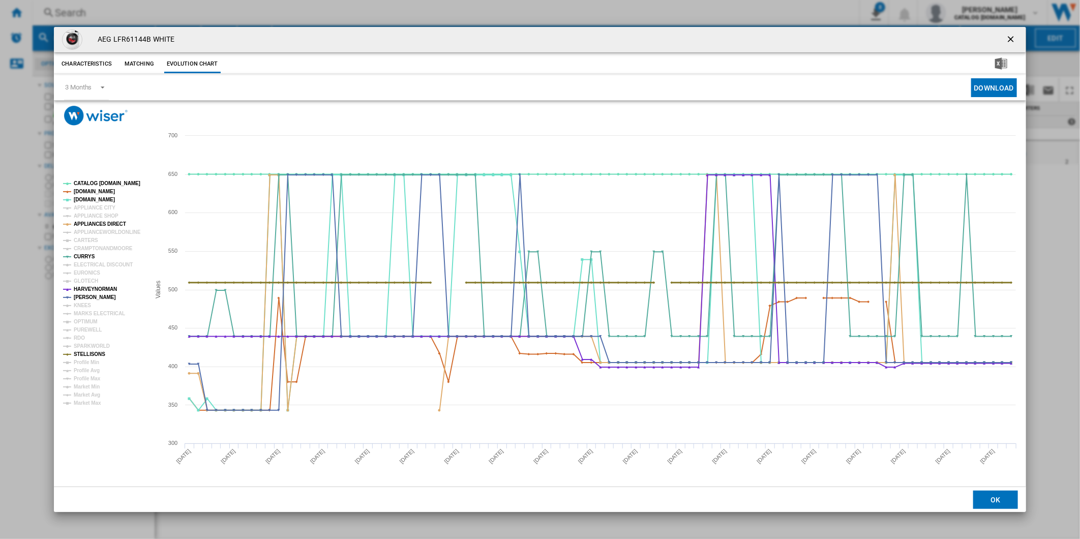
click at [85, 353] on tspan "STELLISONS" at bounding box center [90, 354] width 32 height 6
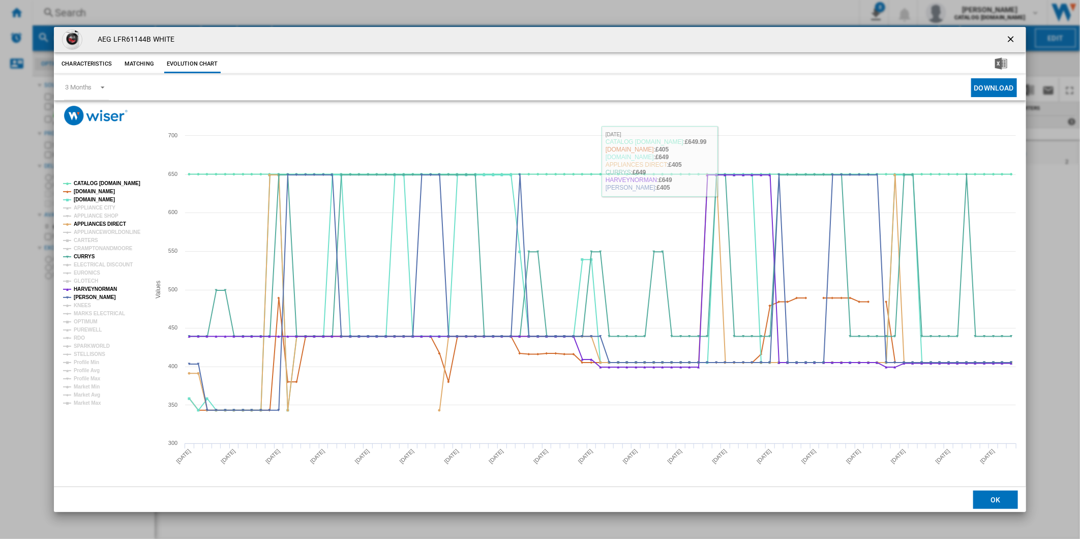
click at [1015, 38] on ng-md-icon "getI18NText('BUTTONS.CLOSE_DIALOG')" at bounding box center [1012, 40] width 12 height 12
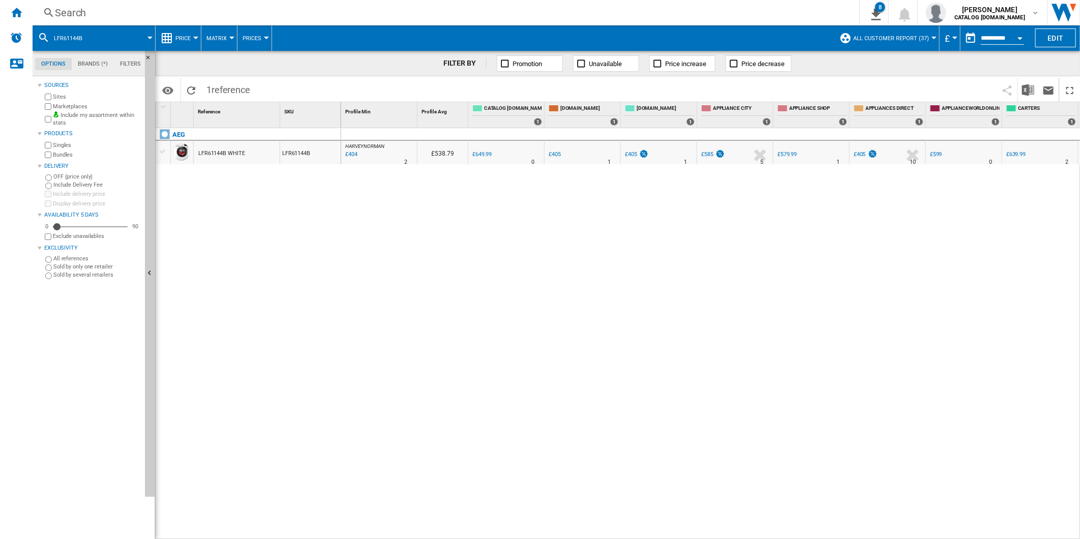
click at [564, 16] on div "Search" at bounding box center [444, 13] width 778 height 14
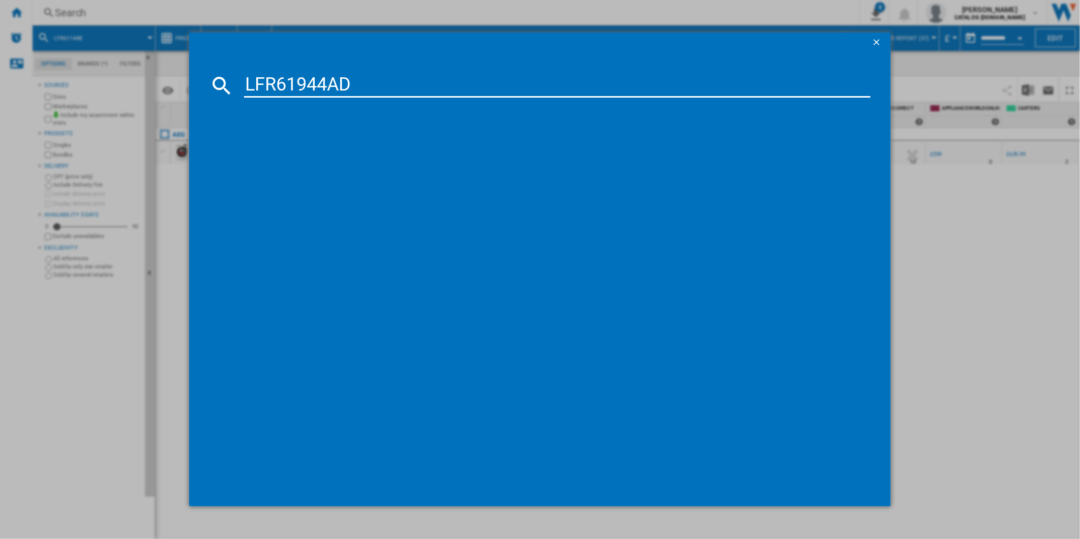
type input "LFR61944AD"
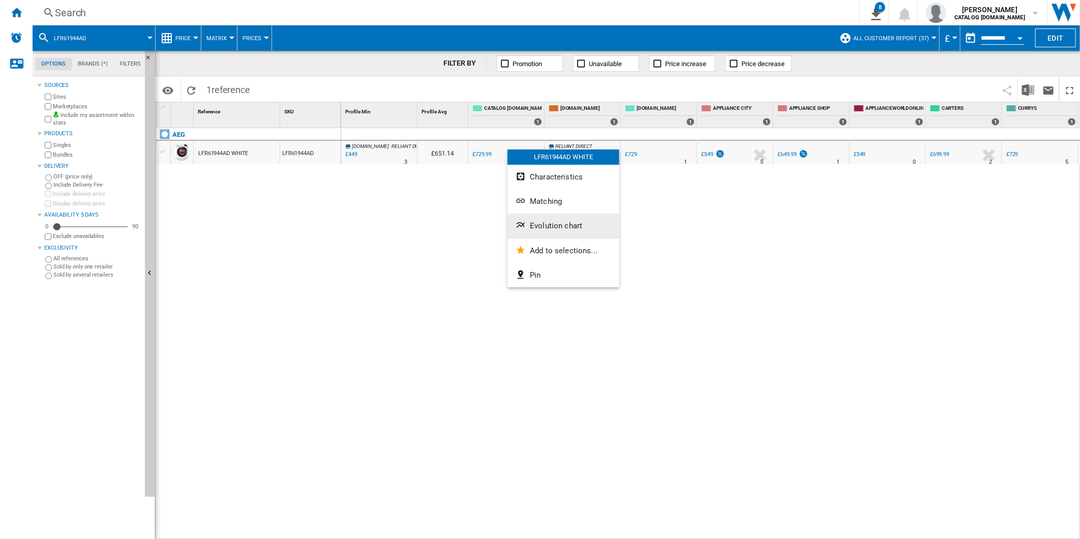
click at [560, 225] on span "Evolution chart" at bounding box center [556, 225] width 52 height 9
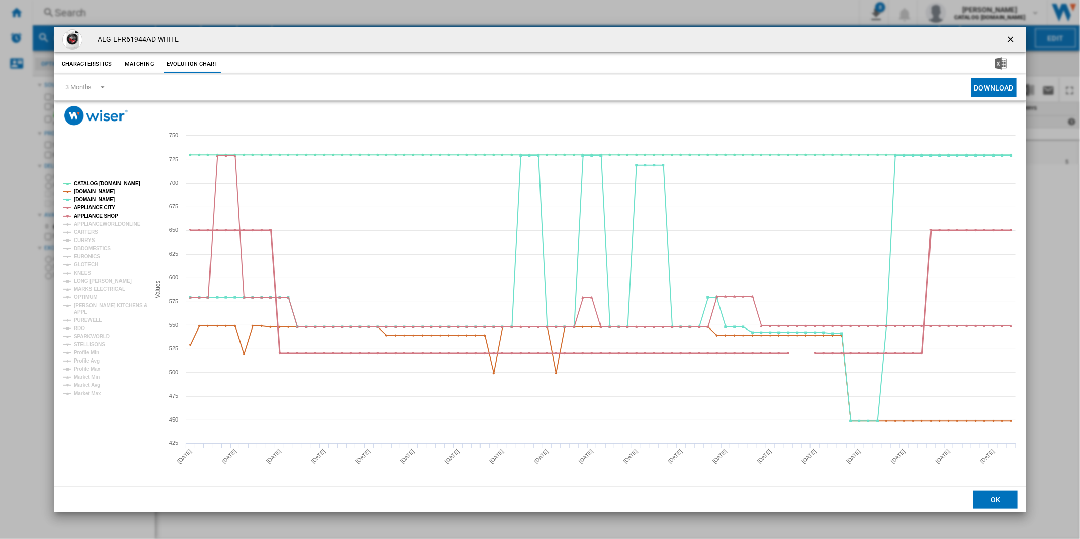
click at [99, 216] on tspan "APPLIANCE SHOP" at bounding box center [96, 216] width 45 height 6
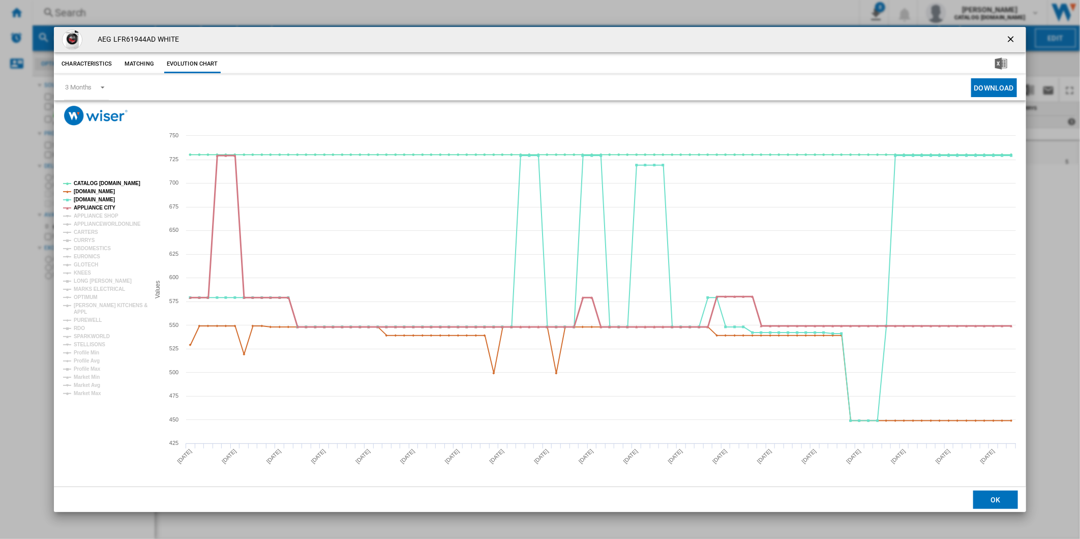
click at [95, 205] on tspan "APPLIANCE CITY" at bounding box center [95, 208] width 42 height 6
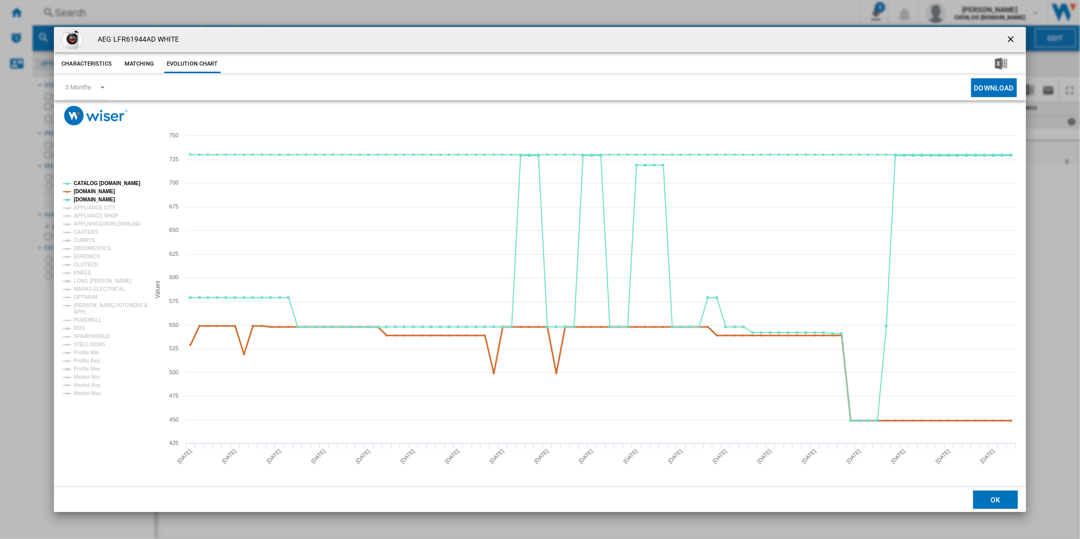
click at [96, 192] on tspan "[DOMAIN_NAME]" at bounding box center [94, 192] width 41 height 6
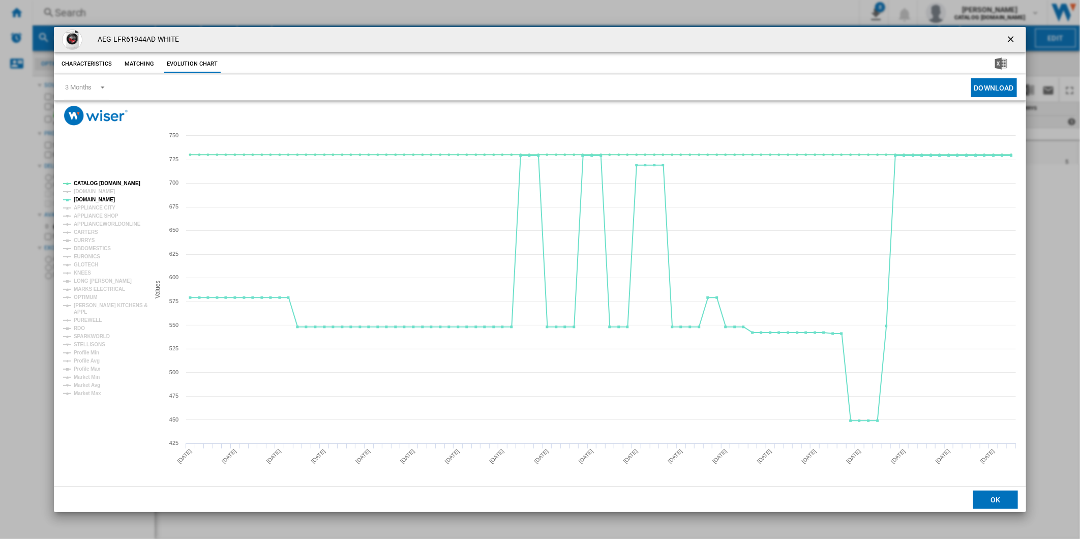
click at [103, 186] on tspan "CATALOG [DOMAIN_NAME]" at bounding box center [107, 184] width 67 height 6
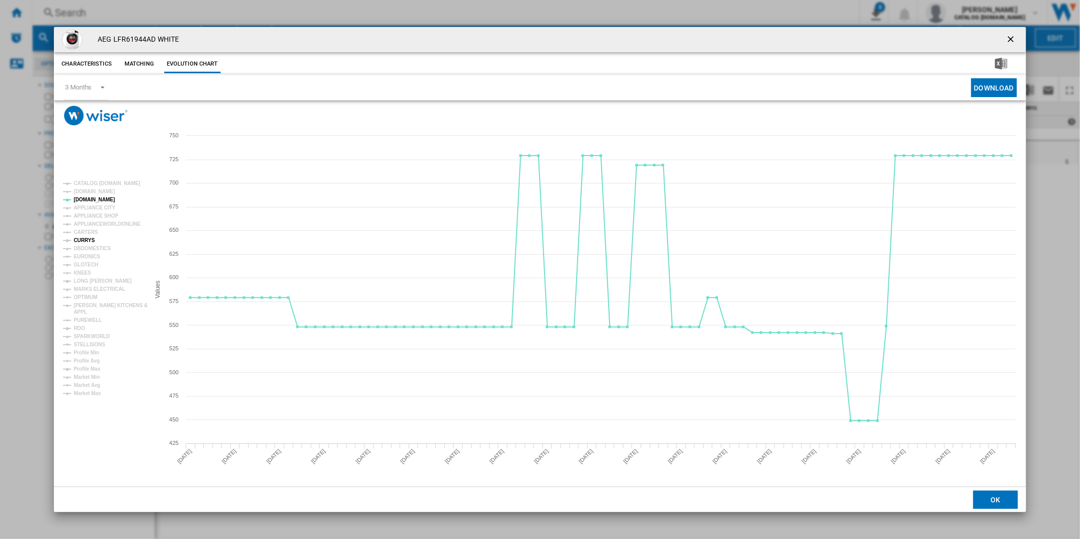
click at [88, 242] on tspan "CURRYS" at bounding box center [84, 240] width 21 height 6
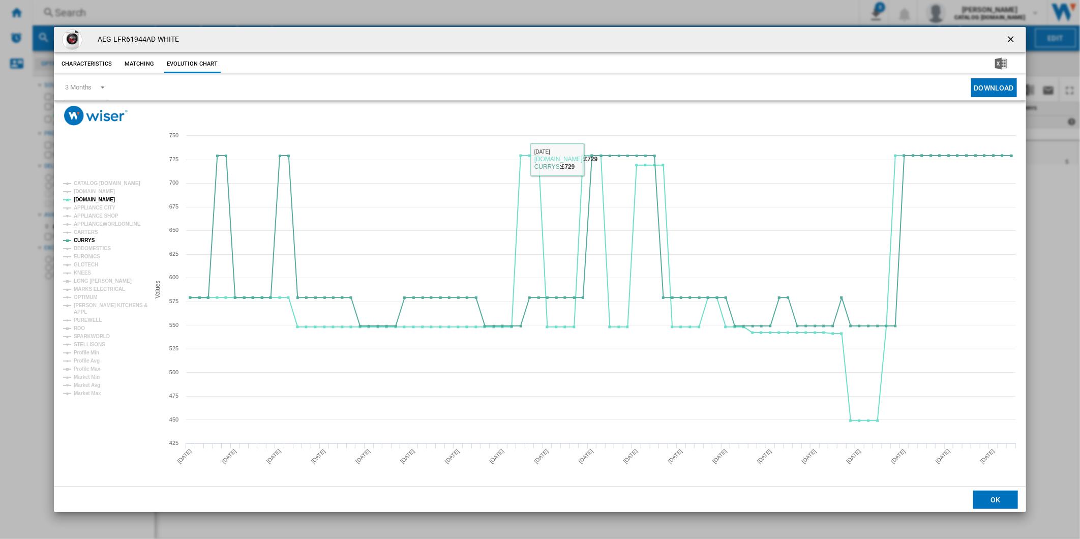
click at [1014, 36] on ng-md-icon "getI18NText('BUTTONS.CLOSE_DIALOG')" at bounding box center [1012, 40] width 12 height 12
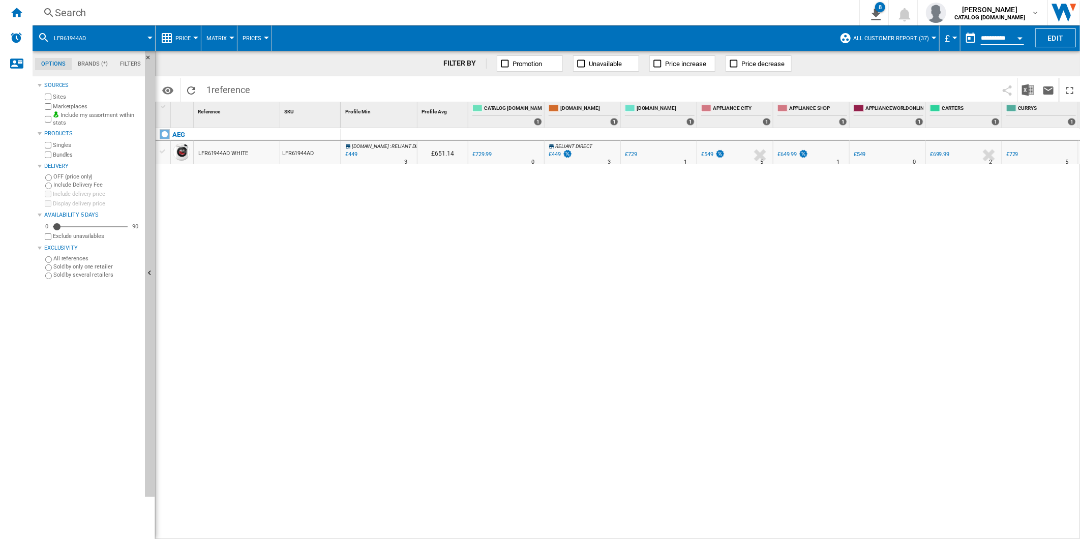
click at [601, 18] on div "Search" at bounding box center [444, 13] width 778 height 14
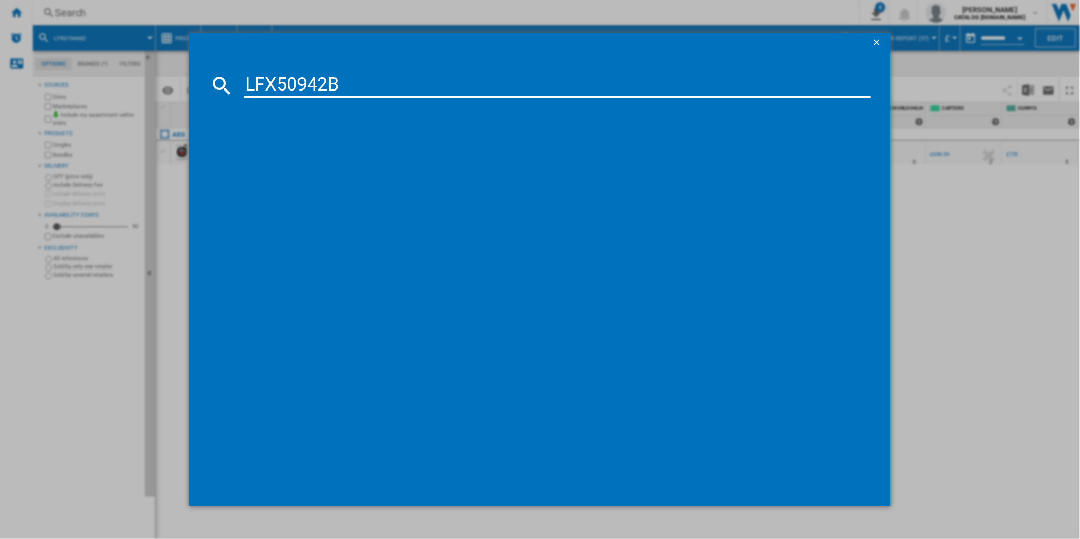
type input "LFX50942B"
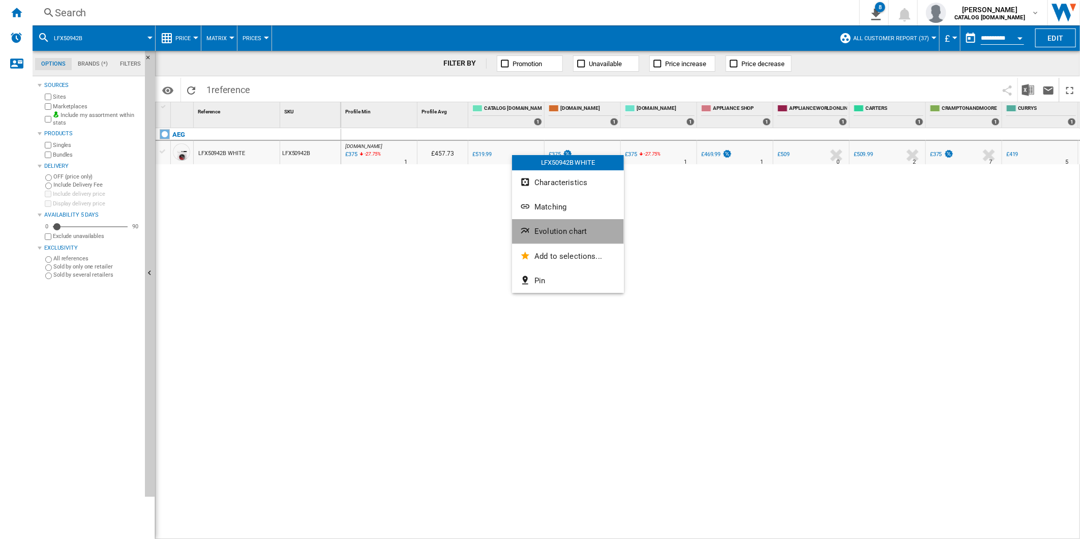
click at [566, 227] on span "Evolution chart" at bounding box center [560, 231] width 52 height 9
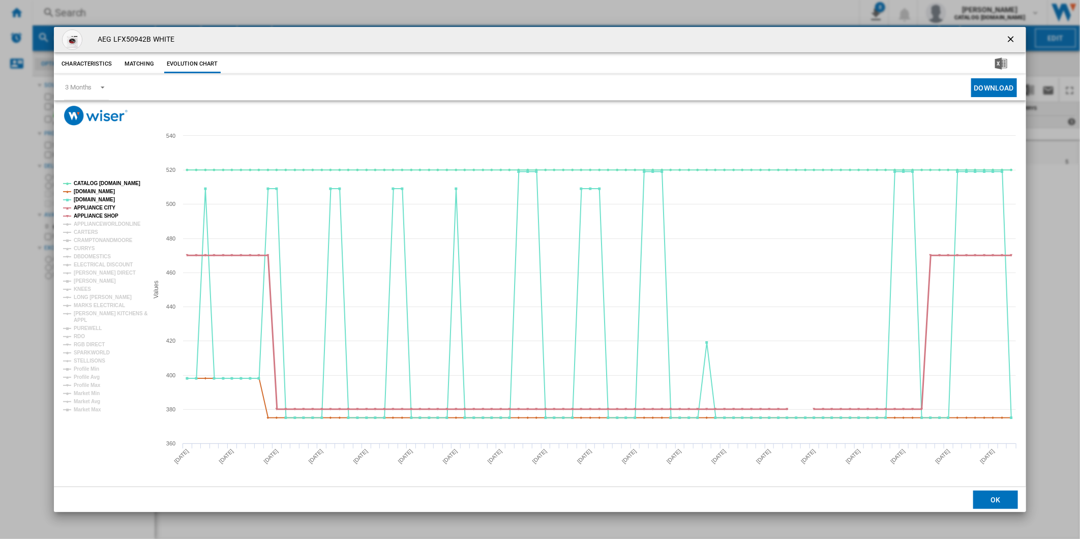
click at [98, 214] on tspan "APPLIANCE SHOP" at bounding box center [96, 216] width 45 height 6
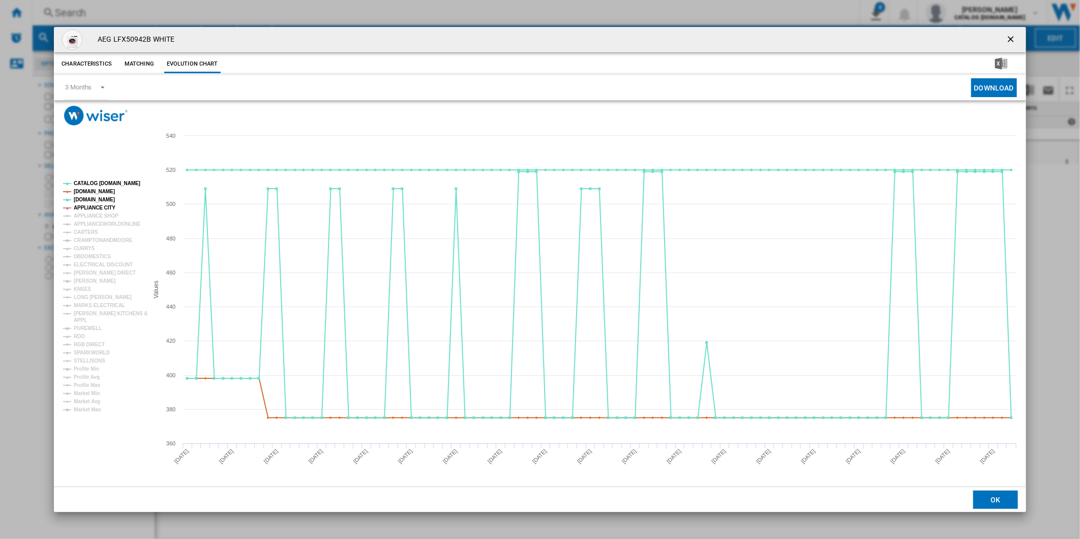
click at [96, 209] on tspan "APPLIANCE CITY" at bounding box center [95, 208] width 42 height 6
click at [99, 192] on tspan "[DOMAIN_NAME]" at bounding box center [94, 192] width 41 height 6
click at [107, 182] on tspan "CATALOG [DOMAIN_NAME]" at bounding box center [107, 184] width 67 height 6
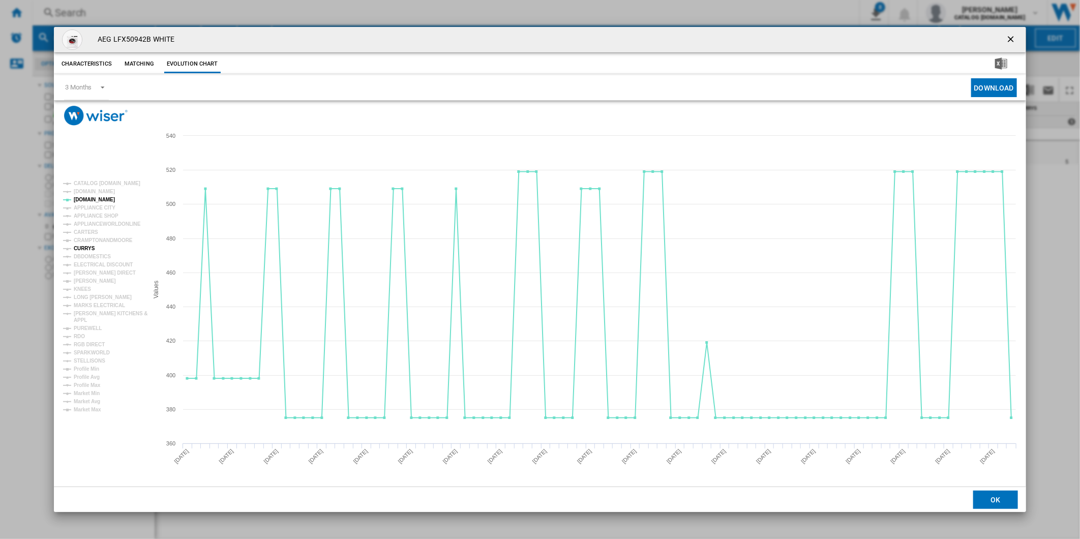
click at [86, 247] on tspan "CURRYS" at bounding box center [84, 249] width 21 height 6
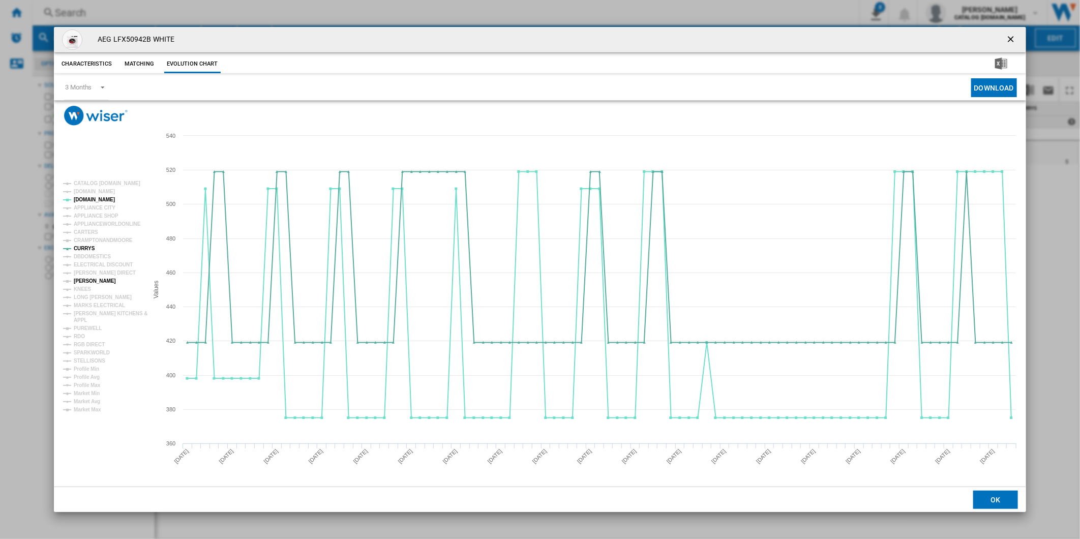
click at [92, 280] on tspan "[PERSON_NAME]" at bounding box center [95, 281] width 42 height 6
